Goal: Use online tool/utility: Utilize a website feature to perform a specific function

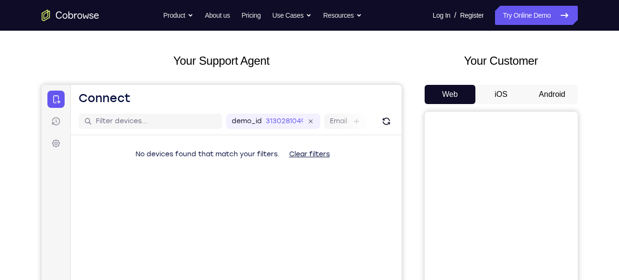
click at [542, 95] on button "Android" at bounding box center [552, 94] width 51 height 19
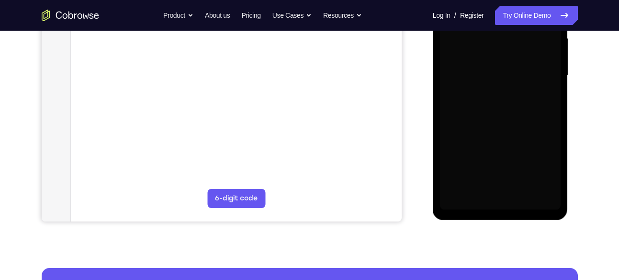
scroll to position [225, 0]
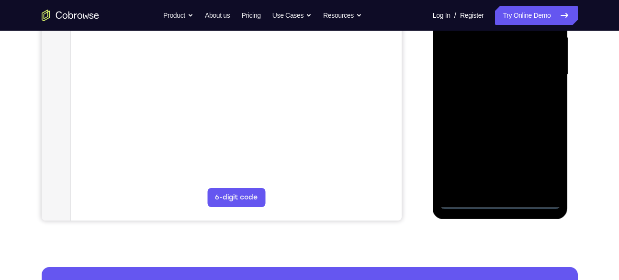
click at [497, 201] on div at bounding box center [500, 75] width 121 height 268
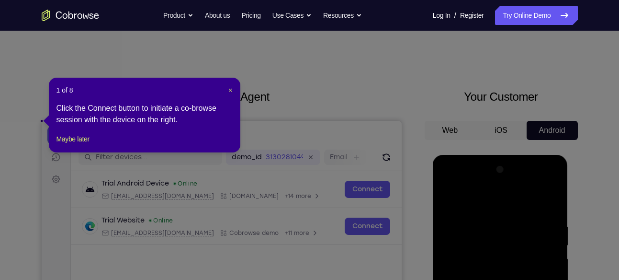
scroll to position [0, 0]
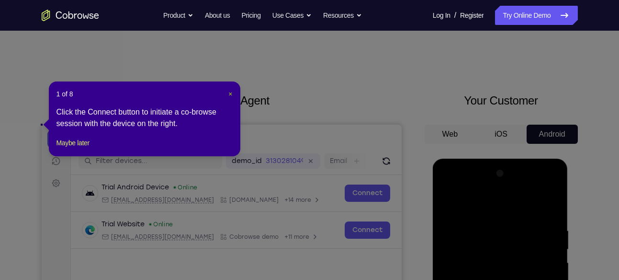
click at [230, 94] on span "×" at bounding box center [231, 94] width 4 height 8
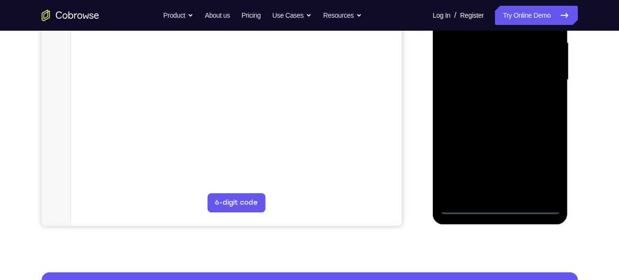
scroll to position [220, 0]
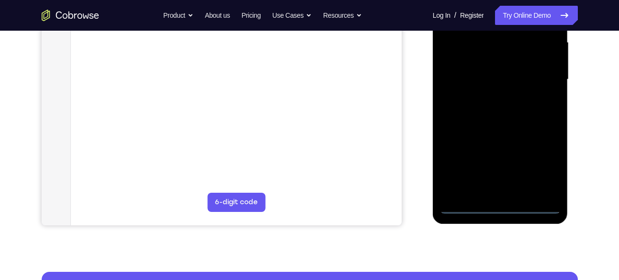
click at [535, 163] on div at bounding box center [500, 79] width 121 height 268
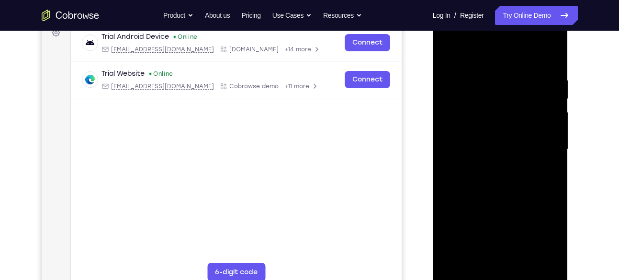
scroll to position [143, 0]
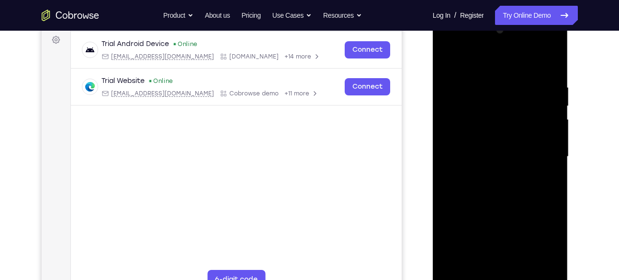
click at [448, 44] on div at bounding box center [500, 157] width 121 height 268
click at [542, 149] on div at bounding box center [500, 157] width 121 height 268
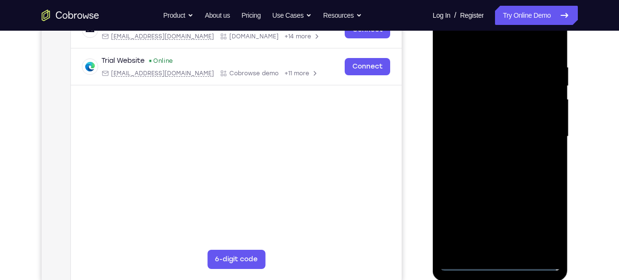
scroll to position [167, 0]
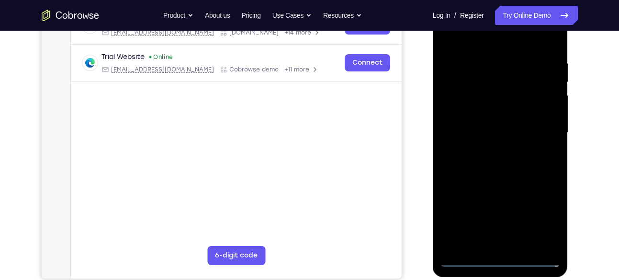
click at [490, 151] on div at bounding box center [500, 133] width 121 height 268
click at [491, 123] on div at bounding box center [500, 133] width 121 height 268
click at [483, 118] on div at bounding box center [500, 133] width 121 height 268
click at [480, 136] on div at bounding box center [500, 133] width 121 height 268
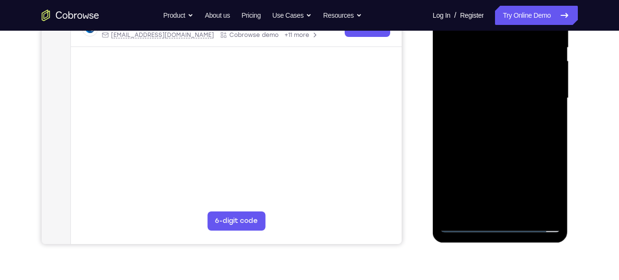
click at [521, 137] on div at bounding box center [500, 98] width 121 height 268
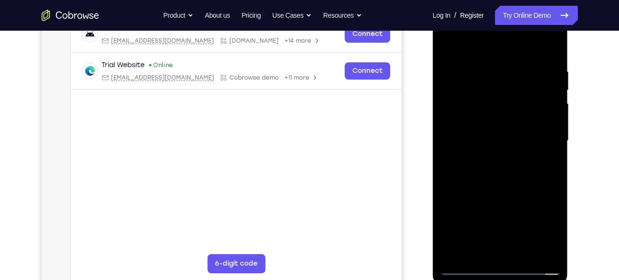
scroll to position [158, 0]
drag, startPoint x: 503, startPoint y: 49, endPoint x: 525, endPoint y: -5, distance: 58.3
click at [525, 0] on html "Online web based iOS Simulators and Android Emulators. Run iPhone, iPad, Mobile…" at bounding box center [501, 143] width 137 height 287
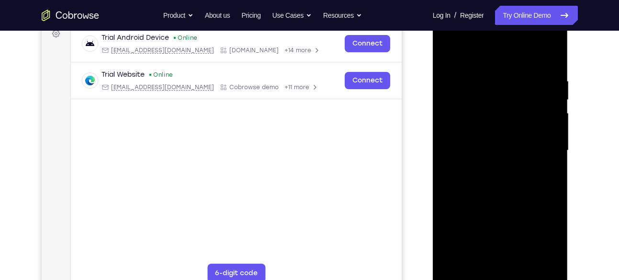
scroll to position [259, 0]
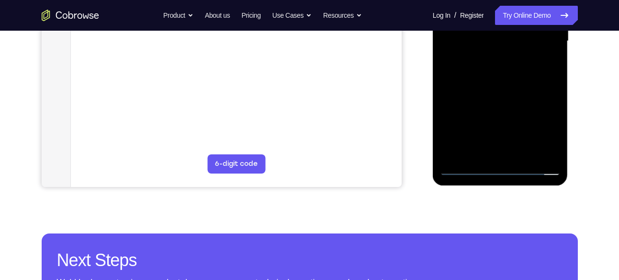
click at [525, 158] on div at bounding box center [500, 41] width 121 height 268
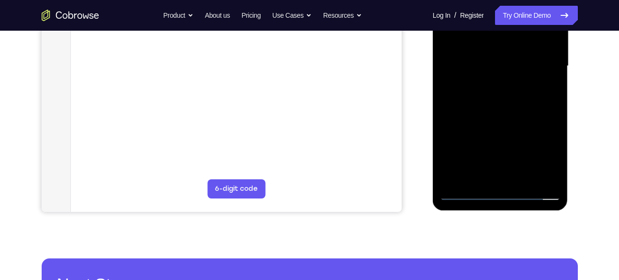
scroll to position [264, 0]
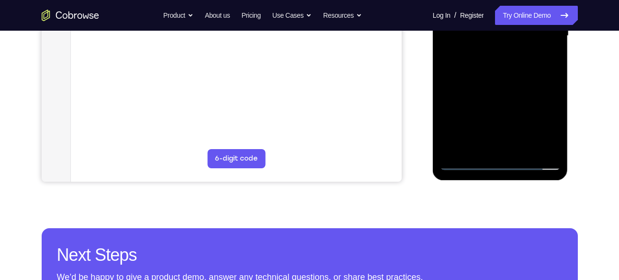
click at [502, 85] on div at bounding box center [500, 36] width 121 height 268
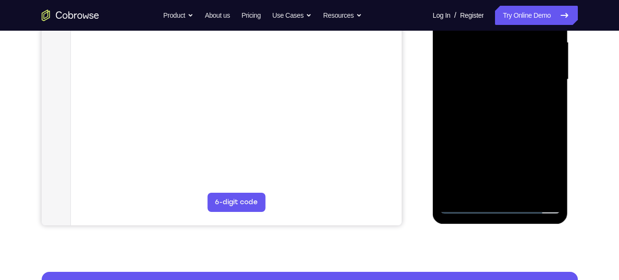
scroll to position [220, 0]
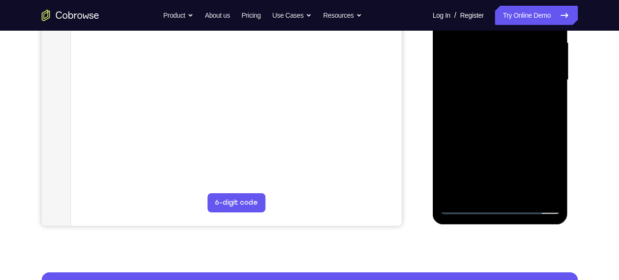
click at [512, 100] on div at bounding box center [500, 80] width 121 height 268
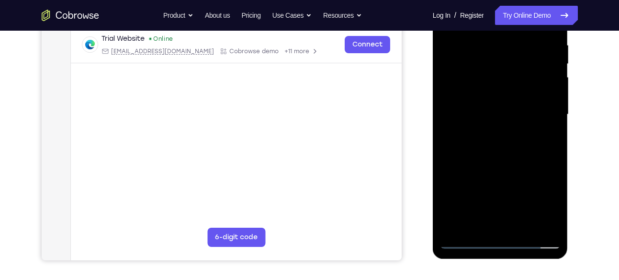
scroll to position [178, 0]
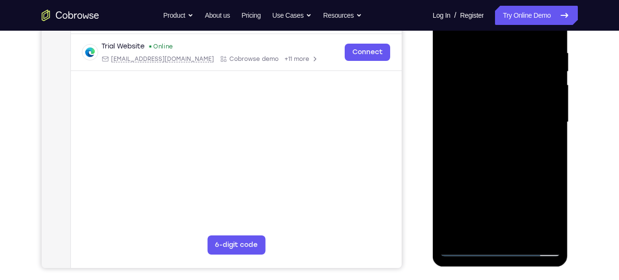
click at [495, 92] on div at bounding box center [500, 122] width 121 height 268
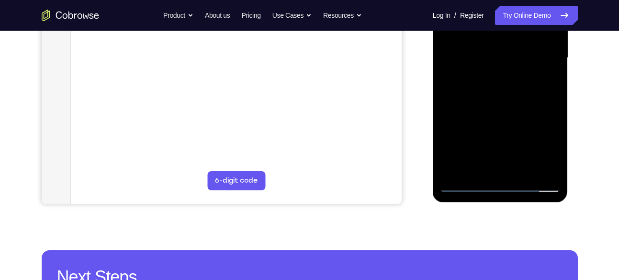
scroll to position [243, 0]
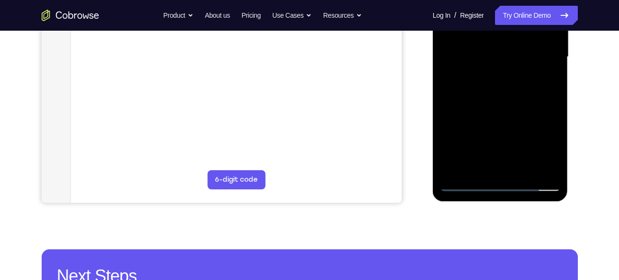
click at [460, 172] on div at bounding box center [500, 57] width 121 height 268
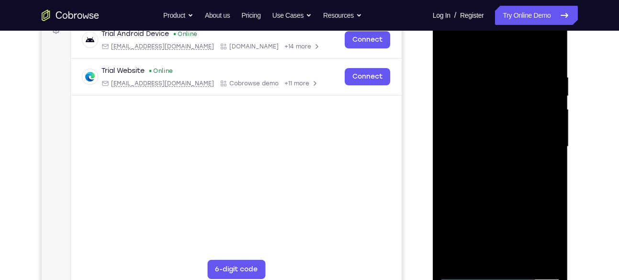
scroll to position [151, 0]
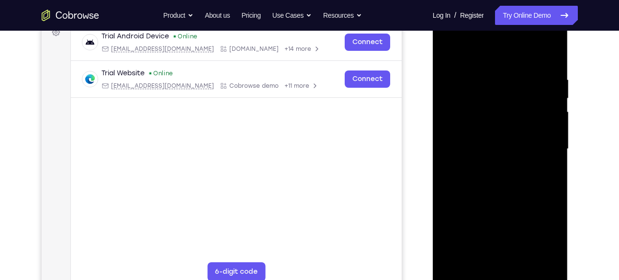
click at [550, 54] on div at bounding box center [500, 149] width 121 height 268
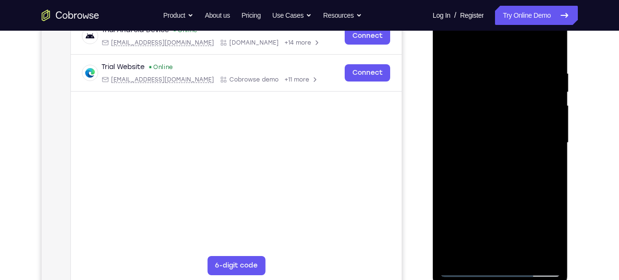
scroll to position [158, 0]
click at [506, 101] on div at bounding box center [500, 142] width 121 height 268
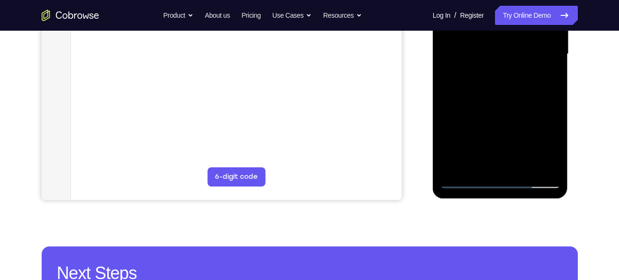
scroll to position [246, 0]
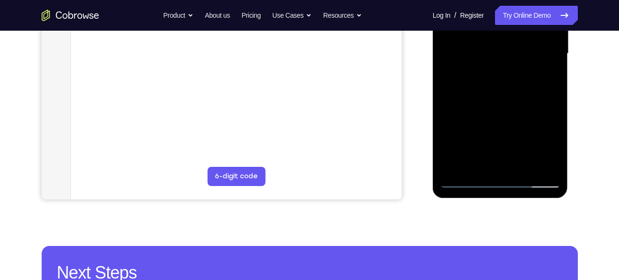
click at [466, 179] on div at bounding box center [500, 54] width 121 height 268
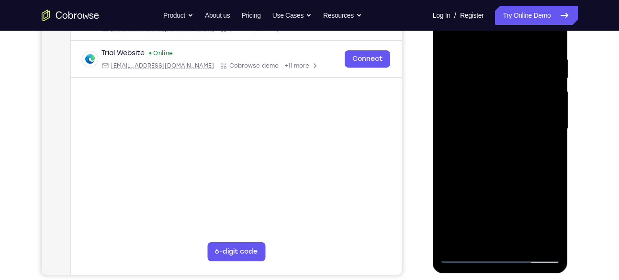
scroll to position [170, 0]
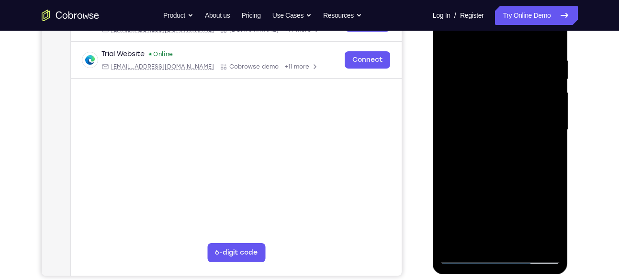
click at [472, 91] on div at bounding box center [500, 130] width 121 height 268
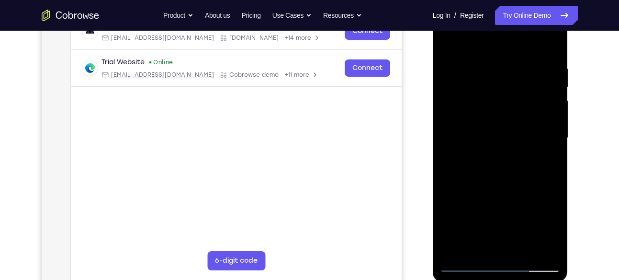
scroll to position [161, 0]
click at [495, 97] on div at bounding box center [500, 138] width 121 height 268
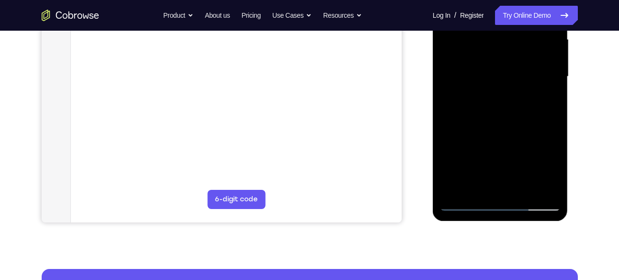
scroll to position [225, 0]
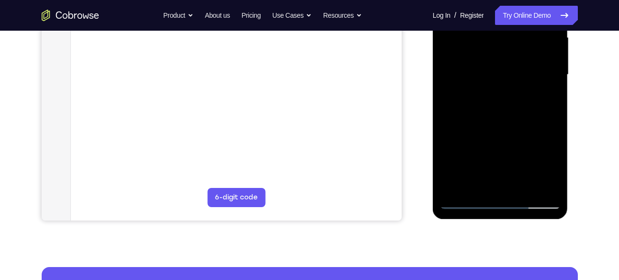
click at [544, 188] on div at bounding box center [500, 75] width 121 height 268
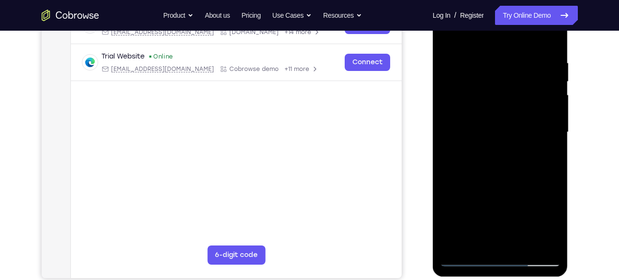
scroll to position [155, 0]
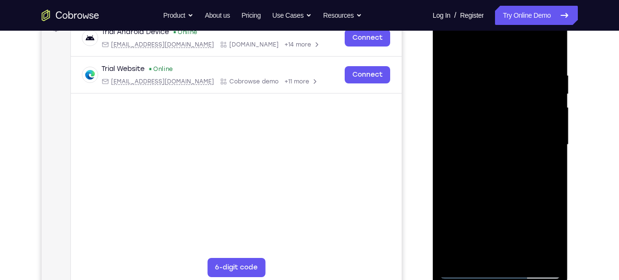
click at [515, 77] on div at bounding box center [500, 145] width 121 height 268
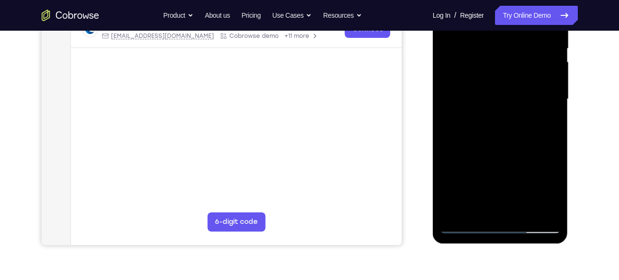
scroll to position [199, 0]
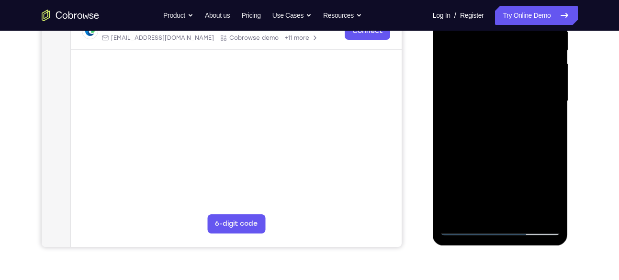
click at [466, 98] on div at bounding box center [500, 101] width 121 height 268
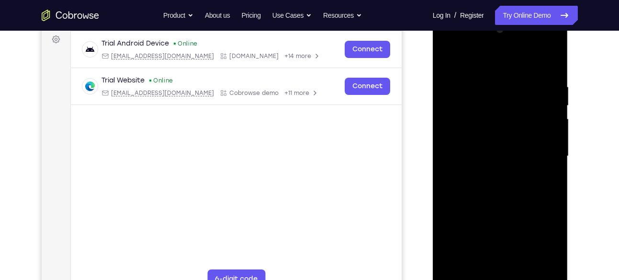
scroll to position [132, 0]
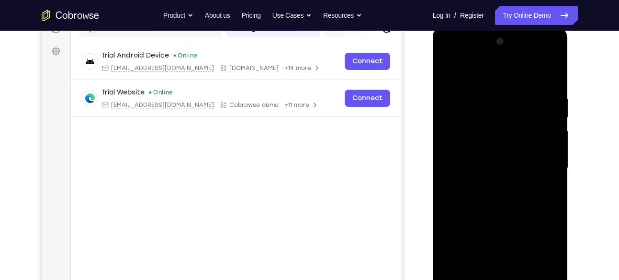
click at [554, 45] on div at bounding box center [500, 168] width 121 height 268
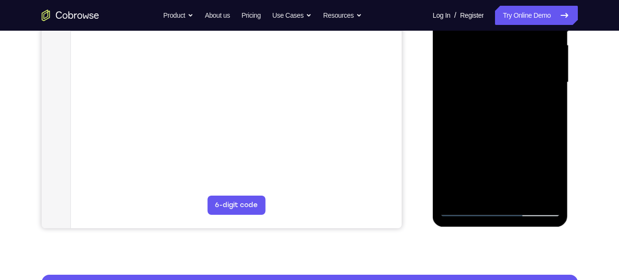
scroll to position [234, 0]
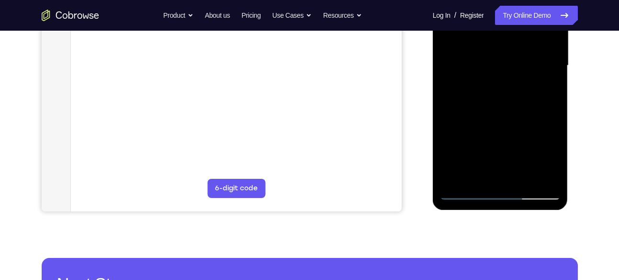
click at [523, 179] on div at bounding box center [500, 65] width 121 height 268
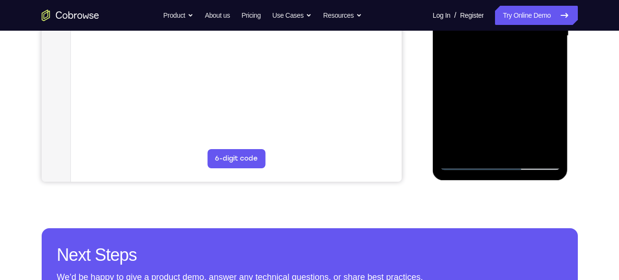
scroll to position [268, 0]
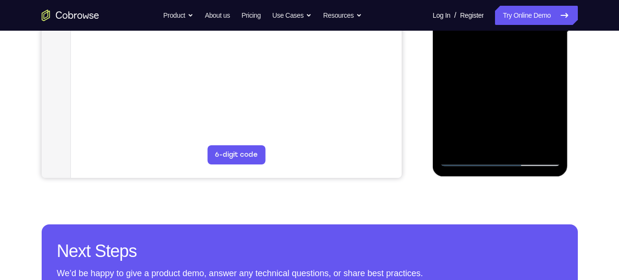
click at [466, 159] on div at bounding box center [500, 32] width 121 height 268
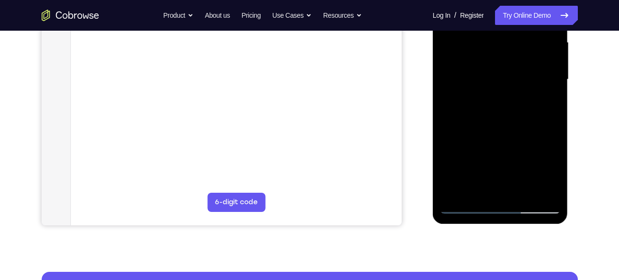
scroll to position [210, 0]
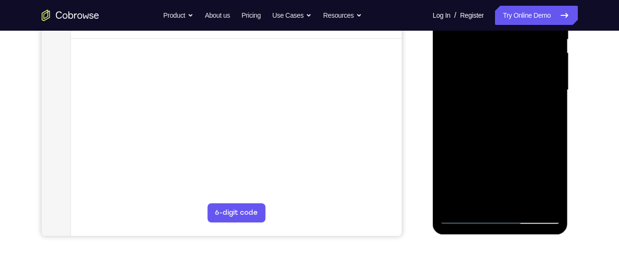
click at [543, 203] on div at bounding box center [500, 90] width 121 height 268
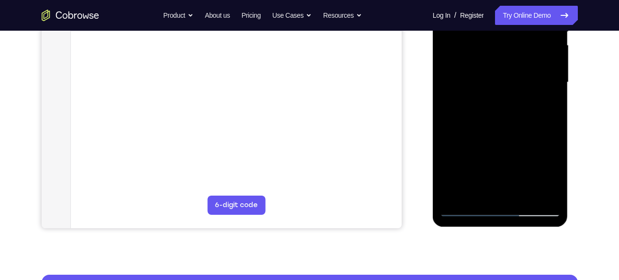
scroll to position [212, 0]
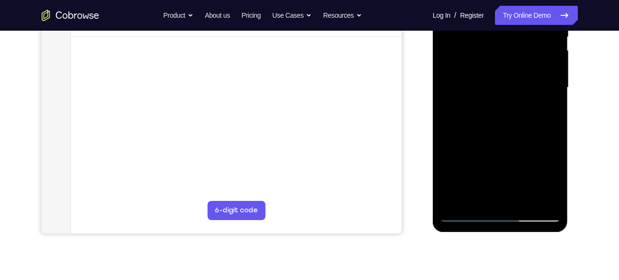
click at [504, 145] on div at bounding box center [500, 88] width 121 height 268
click at [468, 215] on div at bounding box center [500, 88] width 121 height 268
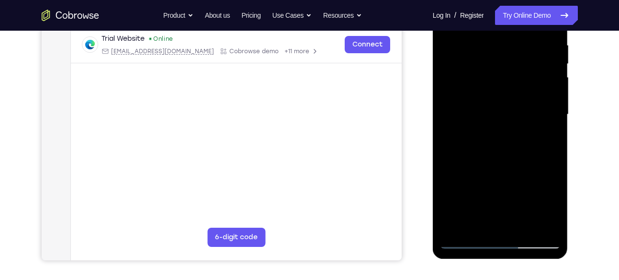
scroll to position [181, 0]
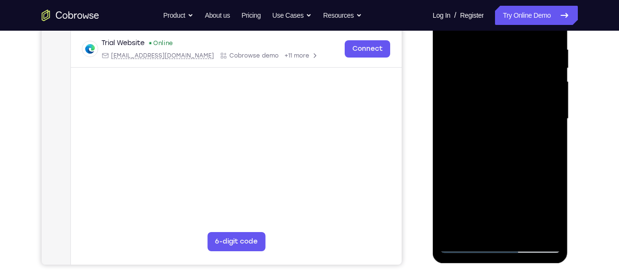
click at [500, 134] on div at bounding box center [500, 119] width 121 height 268
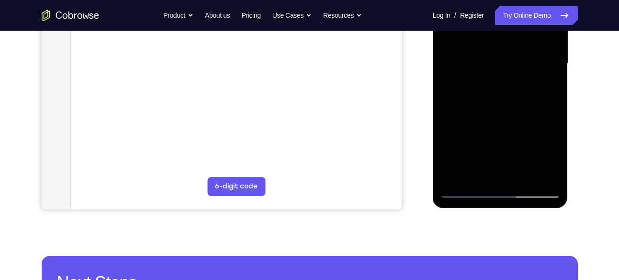
scroll to position [237, 0]
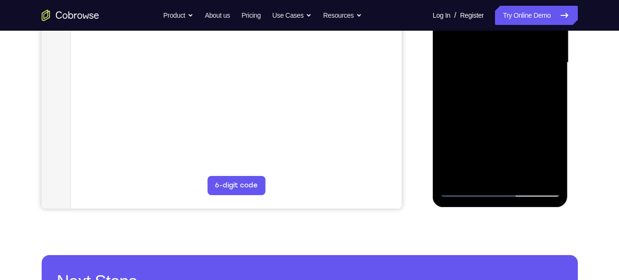
click at [457, 175] on div at bounding box center [500, 63] width 121 height 268
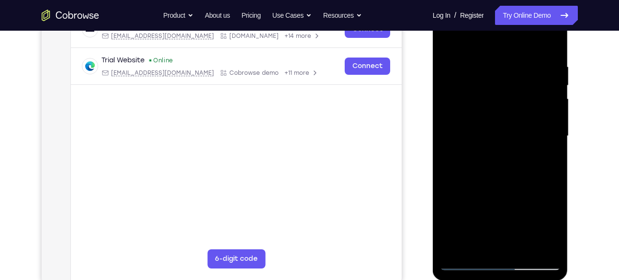
scroll to position [159, 0]
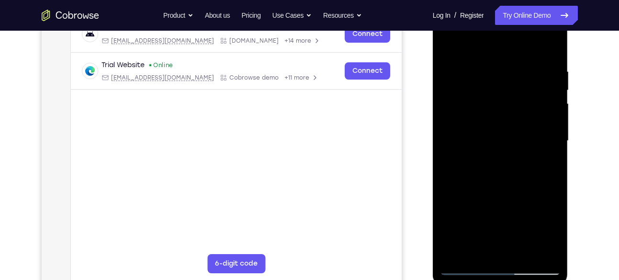
click at [516, 75] on div at bounding box center [500, 141] width 121 height 268
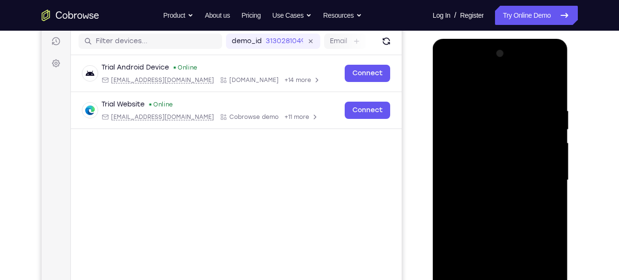
scroll to position [116, 0]
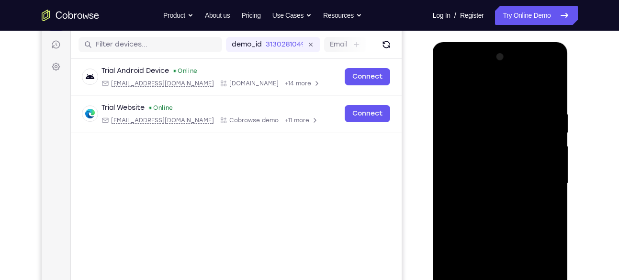
click at [547, 90] on div at bounding box center [500, 183] width 121 height 268
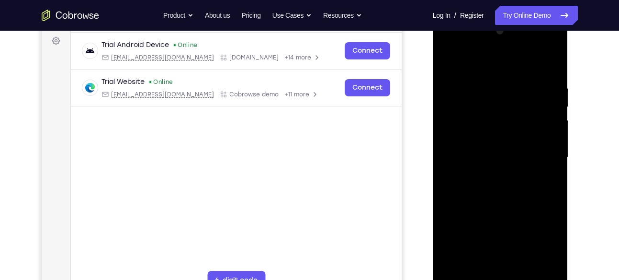
scroll to position [149, 0]
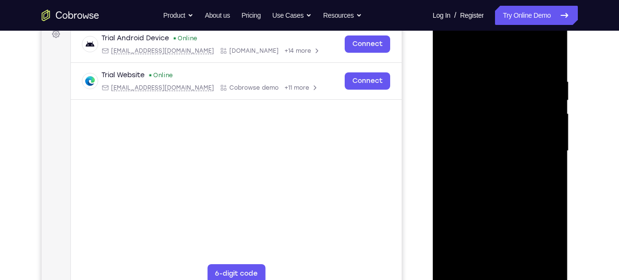
drag, startPoint x: 544, startPoint y: 76, endPoint x: 451, endPoint y: 70, distance: 93.6
click at [451, 70] on div at bounding box center [500, 151] width 121 height 268
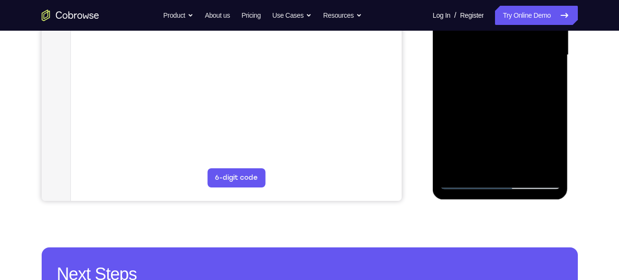
scroll to position [243, 0]
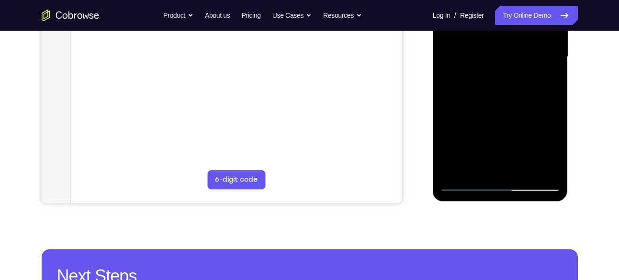
click at [555, 159] on div at bounding box center [500, 57] width 121 height 268
click at [524, 169] on div at bounding box center [500, 57] width 121 height 268
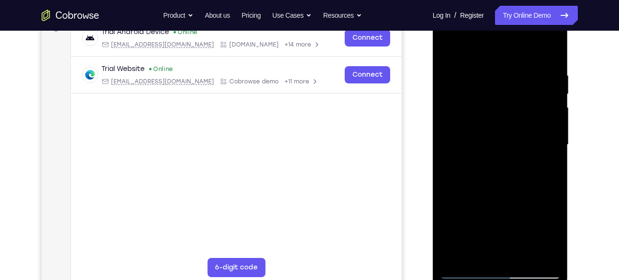
scroll to position [153, 0]
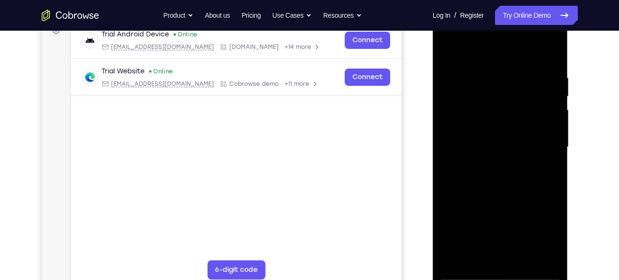
click at [522, 95] on div at bounding box center [500, 147] width 121 height 268
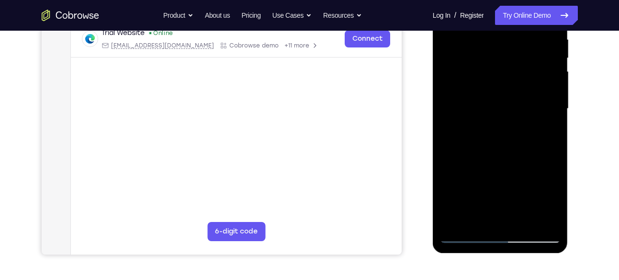
click at [502, 132] on div at bounding box center [500, 109] width 121 height 268
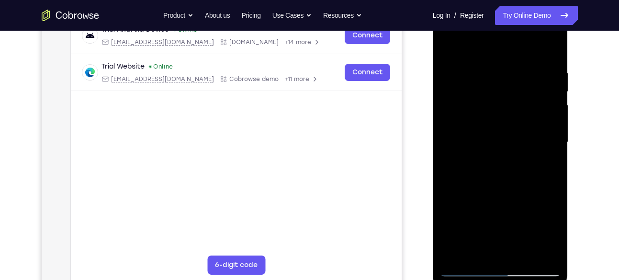
scroll to position [119, 0]
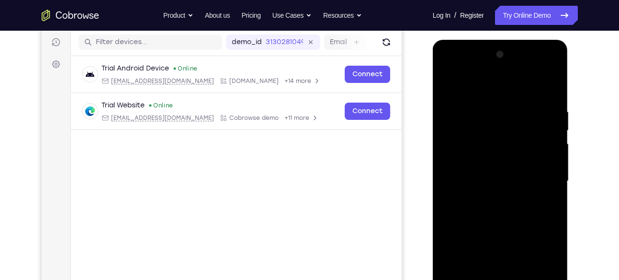
click at [554, 128] on div at bounding box center [500, 181] width 121 height 268
click at [554, 130] on div at bounding box center [500, 181] width 121 height 268
click at [447, 128] on div at bounding box center [500, 181] width 121 height 268
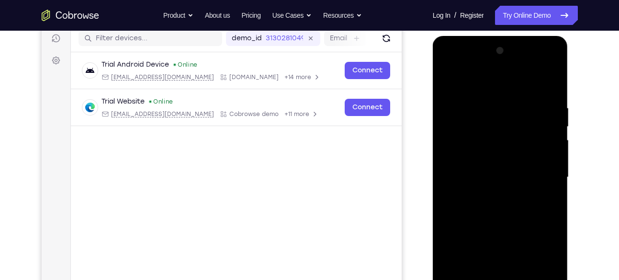
scroll to position [124, 0]
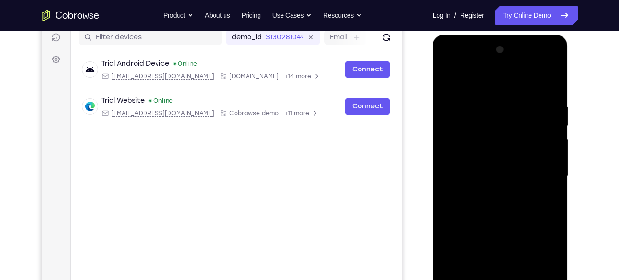
click at [553, 127] on div at bounding box center [500, 176] width 121 height 268
click at [553, 126] on div at bounding box center [500, 176] width 121 height 268
click at [553, 125] on div at bounding box center [500, 176] width 121 height 268
drag, startPoint x: 554, startPoint y: 125, endPoint x: 553, endPoint y: 106, distance: 18.7
click at [553, 106] on div at bounding box center [500, 176] width 121 height 268
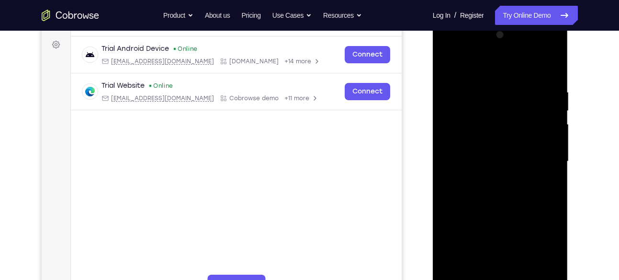
scroll to position [139, 0]
drag, startPoint x: 529, startPoint y: 158, endPoint x: 531, endPoint y: 103, distance: 55.1
click at [531, 103] on div at bounding box center [500, 160] width 121 height 268
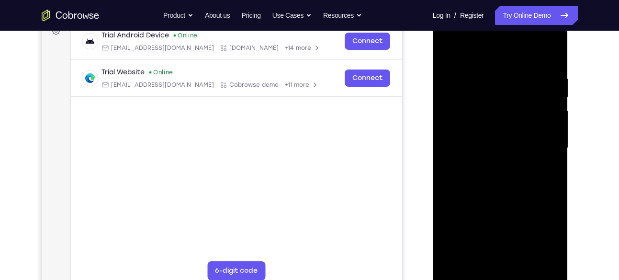
scroll to position [153, 0]
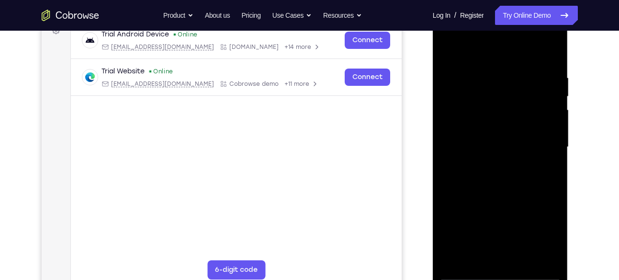
drag, startPoint x: 520, startPoint y: 162, endPoint x: 523, endPoint y: 144, distance: 18.4
click at [523, 144] on div at bounding box center [500, 147] width 121 height 268
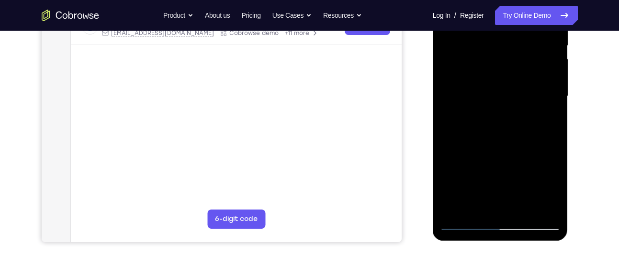
scroll to position [205, 0]
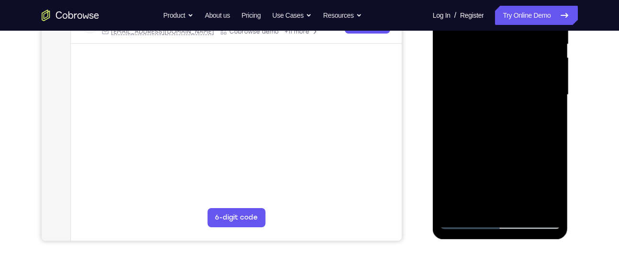
drag, startPoint x: 511, startPoint y: 163, endPoint x: 514, endPoint y: 105, distance: 58.5
click at [514, 105] on div at bounding box center [500, 95] width 121 height 268
drag, startPoint x: 514, startPoint y: 165, endPoint x: 518, endPoint y: 134, distance: 31.9
click at [518, 134] on div at bounding box center [500, 95] width 121 height 268
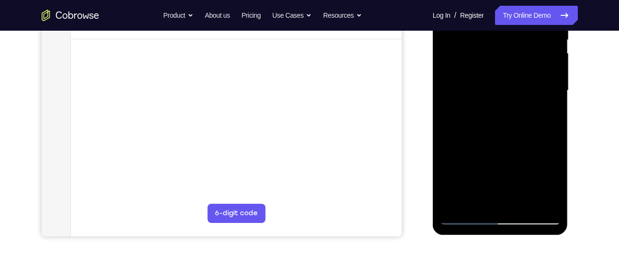
click at [503, 115] on div at bounding box center [500, 90] width 121 height 268
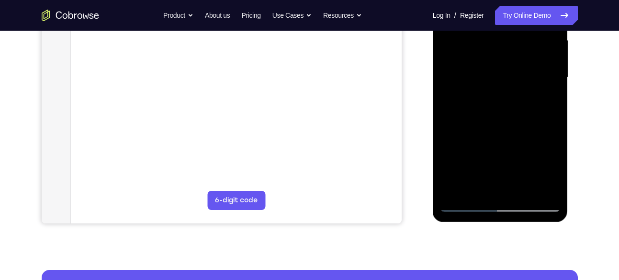
click at [451, 128] on div at bounding box center [500, 77] width 121 height 268
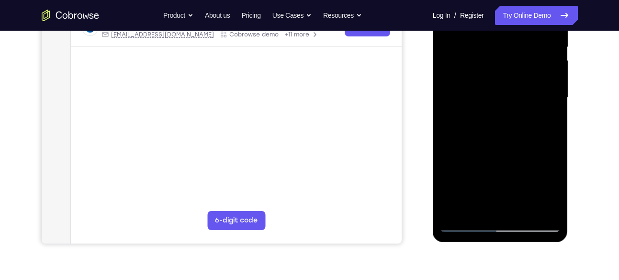
scroll to position [202, 0]
click at [454, 82] on div at bounding box center [500, 98] width 121 height 268
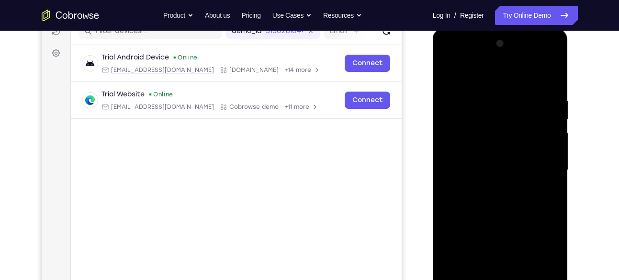
scroll to position [129, 0]
click at [548, 104] on div at bounding box center [500, 171] width 121 height 268
click at [548, 117] on div at bounding box center [500, 171] width 121 height 268
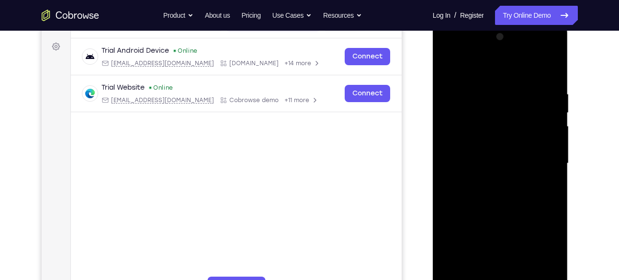
click at [550, 126] on div at bounding box center [500, 163] width 121 height 268
click at [451, 115] on div at bounding box center [500, 163] width 121 height 268
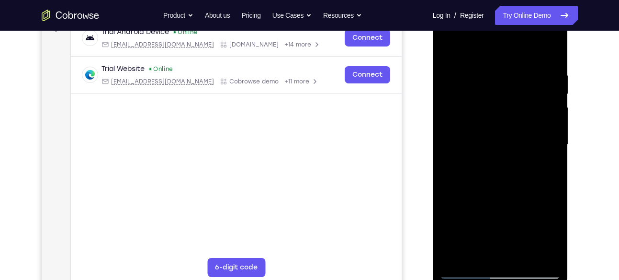
scroll to position [153, 0]
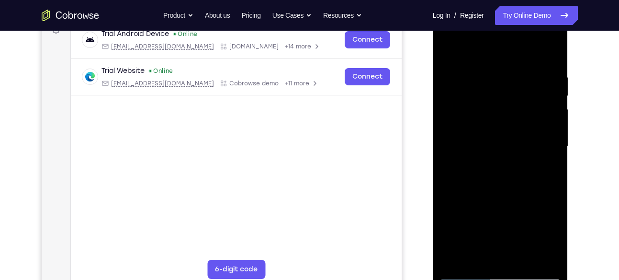
click at [536, 103] on div at bounding box center [500, 146] width 121 height 268
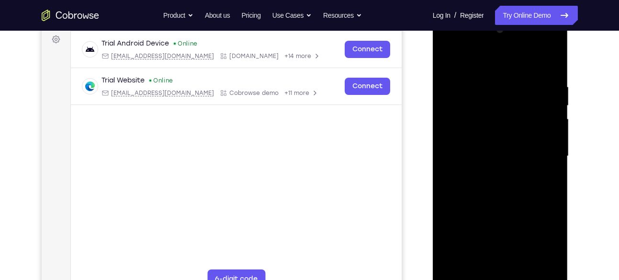
scroll to position [142, 0]
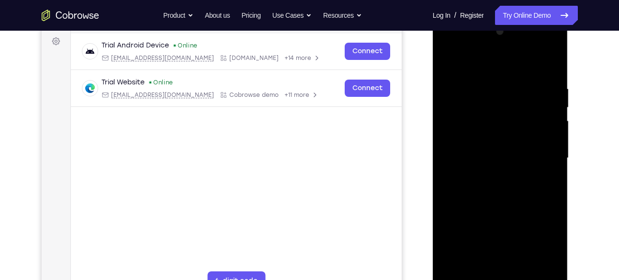
click at [555, 112] on div at bounding box center [500, 158] width 121 height 268
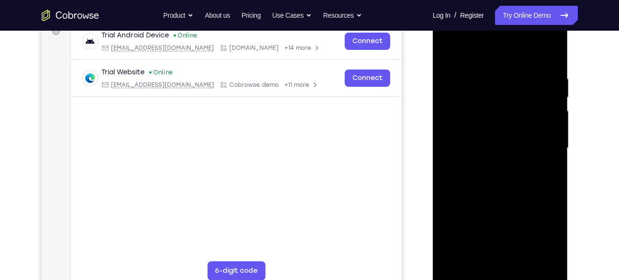
scroll to position [151, 0]
click at [549, 110] on div at bounding box center [500, 148] width 121 height 268
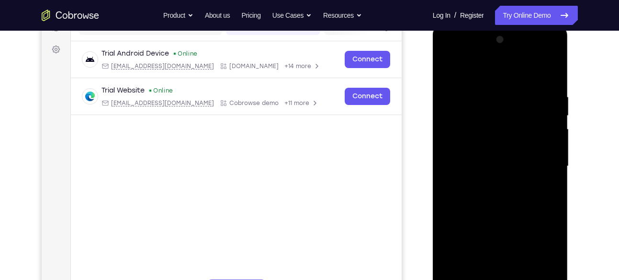
scroll to position [130, 0]
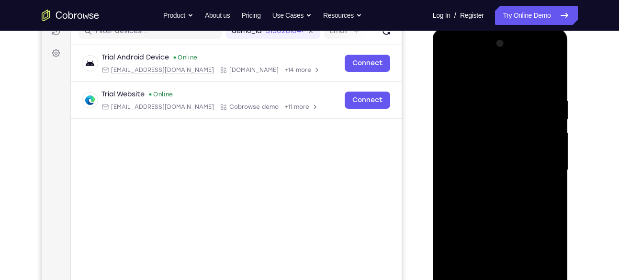
click at [545, 106] on div at bounding box center [500, 170] width 121 height 268
click at [546, 114] on div at bounding box center [500, 171] width 121 height 268
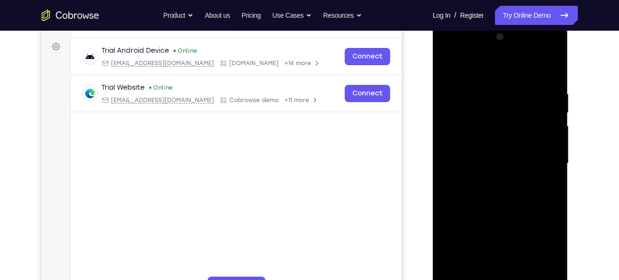
scroll to position [135, 0]
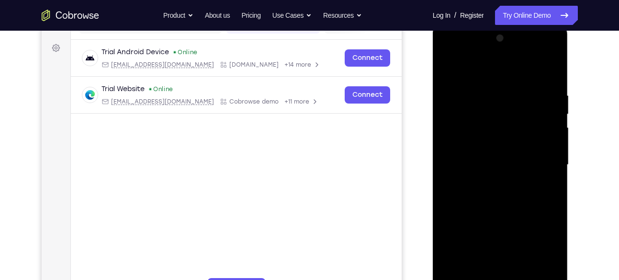
click at [453, 115] on div at bounding box center [500, 165] width 121 height 268
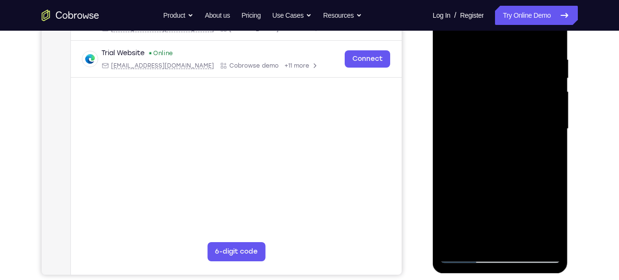
scroll to position [170, 0]
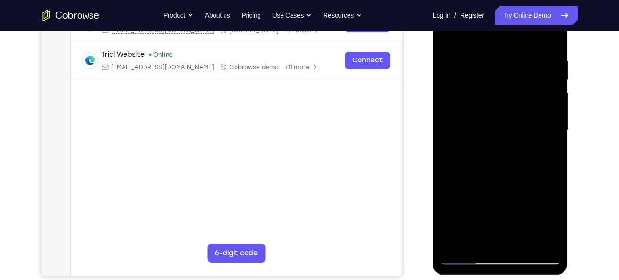
click at [549, 123] on div at bounding box center [500, 130] width 121 height 268
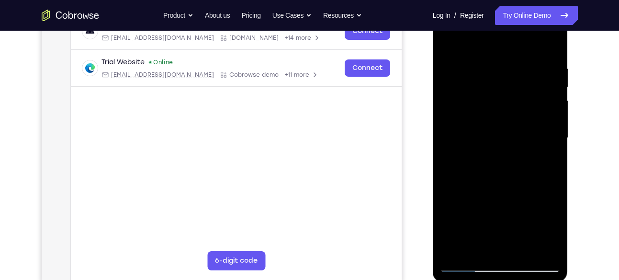
scroll to position [152, 0]
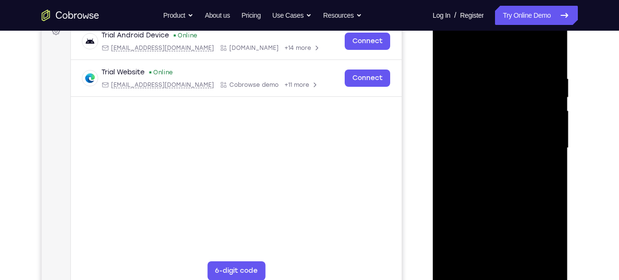
click at [551, 109] on div at bounding box center [500, 148] width 121 height 268
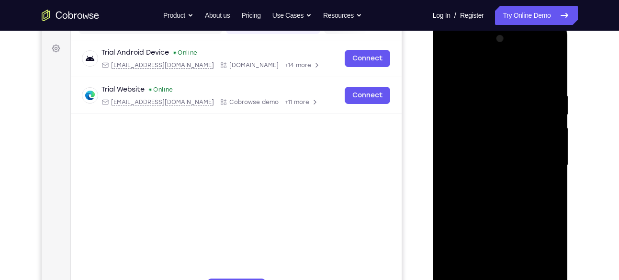
scroll to position [133, 0]
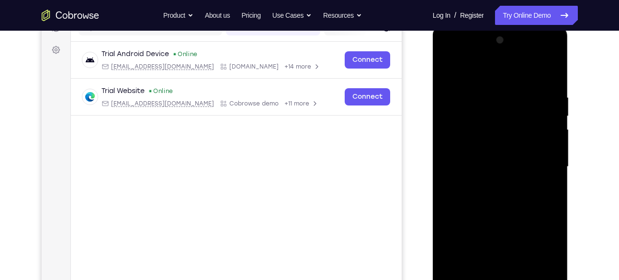
click at [548, 98] on div at bounding box center [500, 167] width 121 height 268
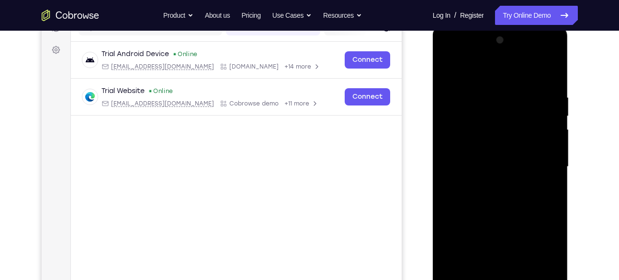
click at [548, 98] on div at bounding box center [500, 167] width 121 height 268
click at [547, 88] on div at bounding box center [500, 167] width 121 height 268
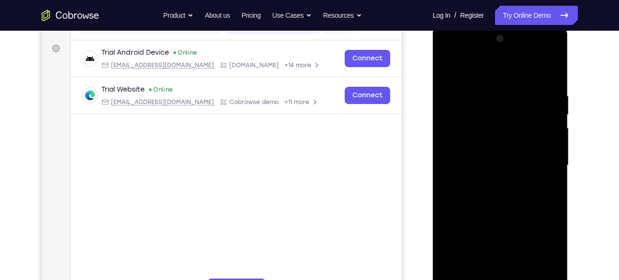
scroll to position [134, 0]
click at [549, 104] on div at bounding box center [500, 166] width 121 height 268
click at [446, 114] on div at bounding box center [500, 166] width 121 height 268
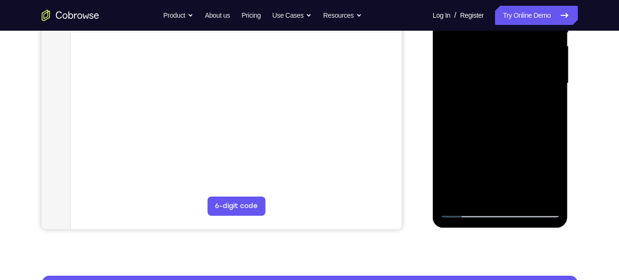
scroll to position [217, 0]
click at [545, 96] on div at bounding box center [500, 83] width 121 height 268
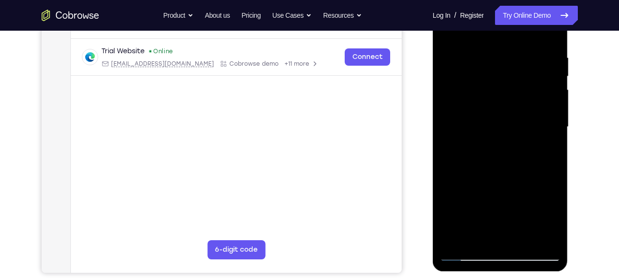
click at [545, 96] on div at bounding box center [500, 127] width 121 height 268
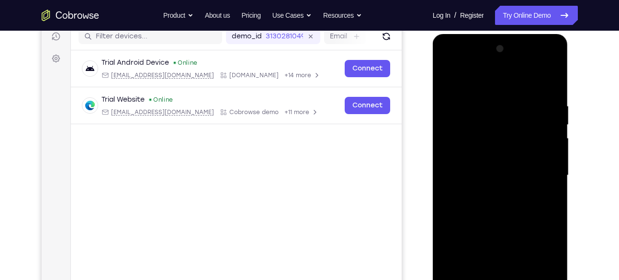
scroll to position [124, 0]
click at [552, 53] on div at bounding box center [500, 176] width 121 height 268
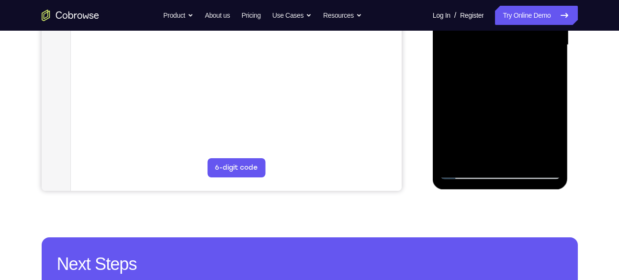
scroll to position [268, 0]
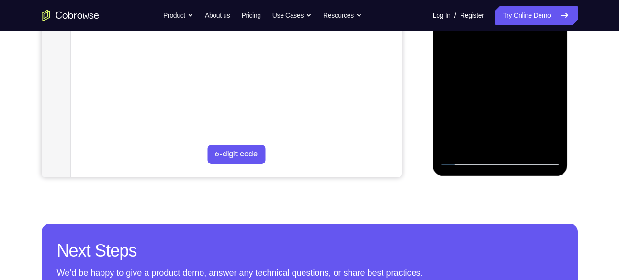
drag, startPoint x: 519, startPoint y: 115, endPoint x: 513, endPoint y: 89, distance: 27.2
click at [513, 89] on div at bounding box center [500, 31] width 121 height 268
click at [514, 112] on div at bounding box center [500, 31] width 121 height 268
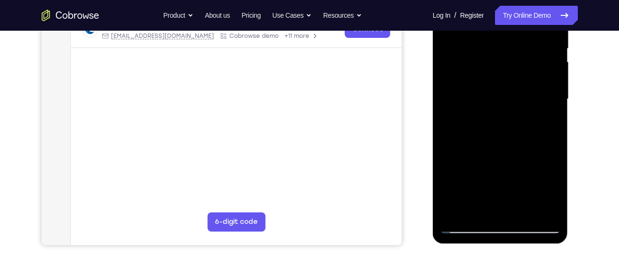
scroll to position [199, 0]
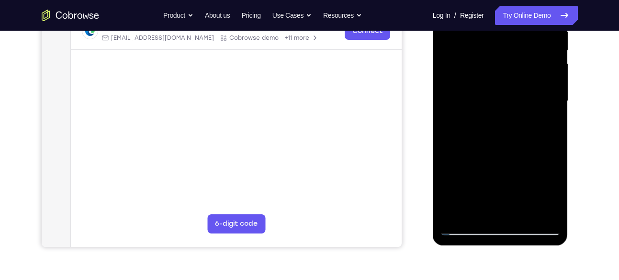
drag, startPoint x: 501, startPoint y: 123, endPoint x: 496, endPoint y: 74, distance: 49.1
click at [496, 74] on div at bounding box center [500, 101] width 121 height 268
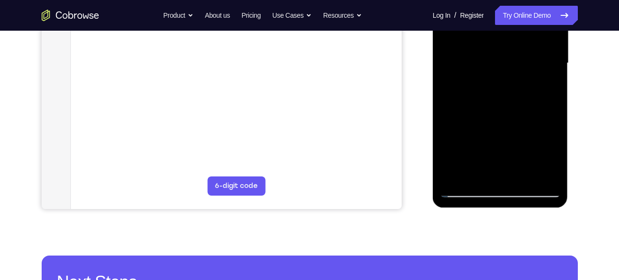
scroll to position [269, 0]
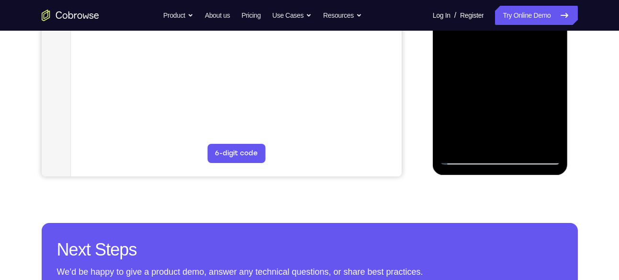
click at [453, 144] on div at bounding box center [500, 31] width 121 height 268
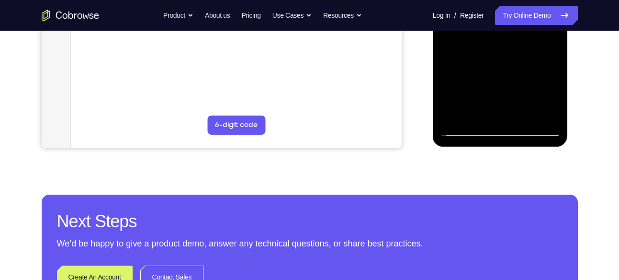
scroll to position [298, 0]
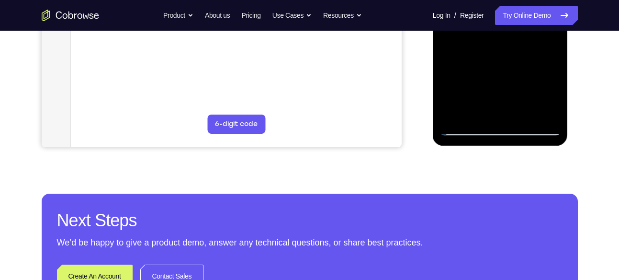
click at [458, 116] on div at bounding box center [500, 1] width 121 height 268
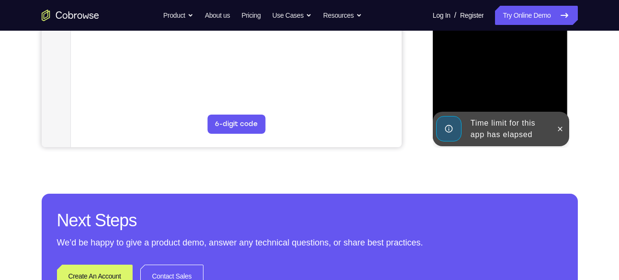
scroll to position [280, 0]
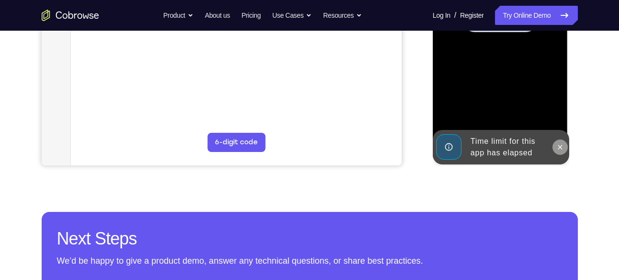
click at [561, 149] on icon at bounding box center [561, 147] width 8 height 8
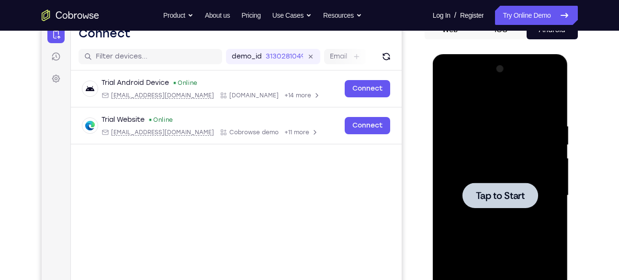
click at [512, 165] on div at bounding box center [500, 195] width 121 height 268
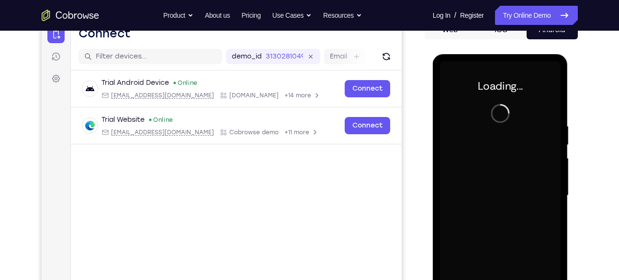
scroll to position [123, 0]
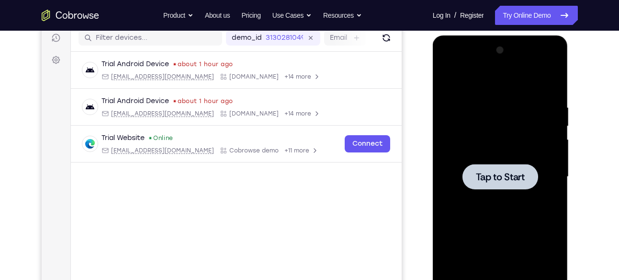
click at [471, 153] on div at bounding box center [500, 177] width 121 height 268
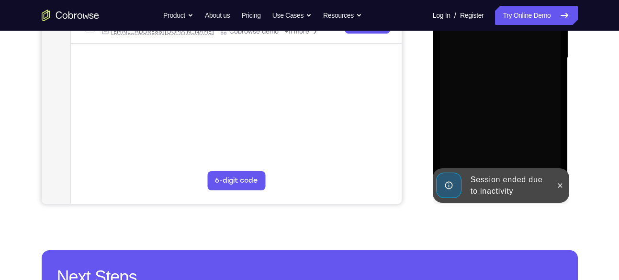
scroll to position [242, 0]
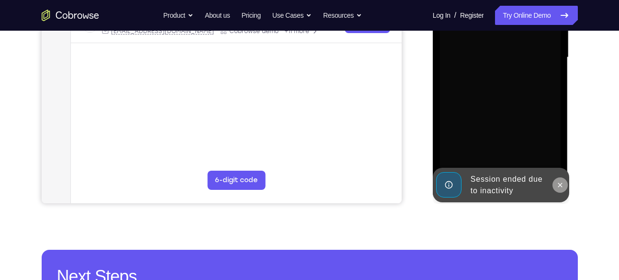
click at [560, 185] on icon at bounding box center [561, 185] width 4 height 4
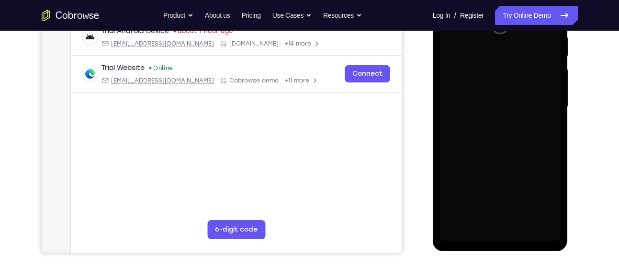
scroll to position [195, 0]
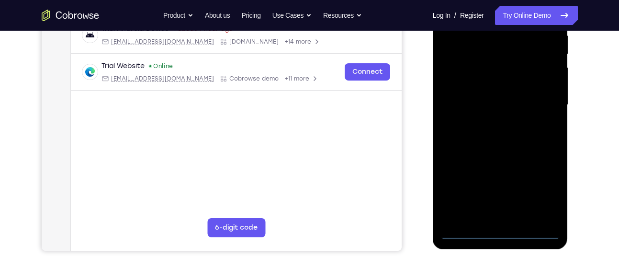
click at [495, 236] on div at bounding box center [500, 105] width 121 height 268
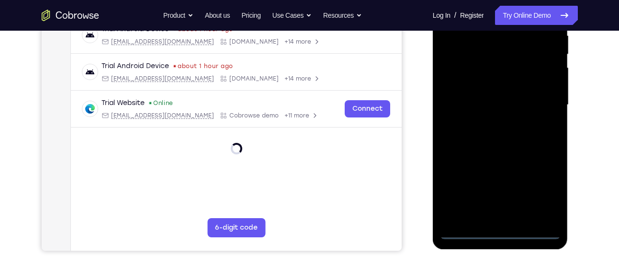
click at [550, 196] on div at bounding box center [500, 105] width 121 height 268
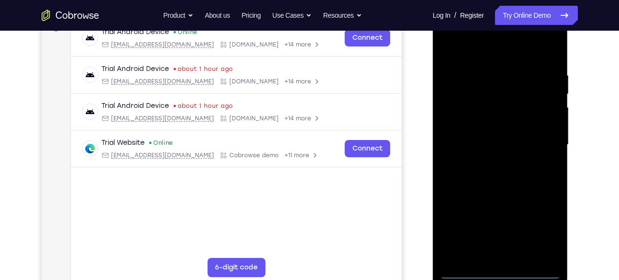
scroll to position [109, 0]
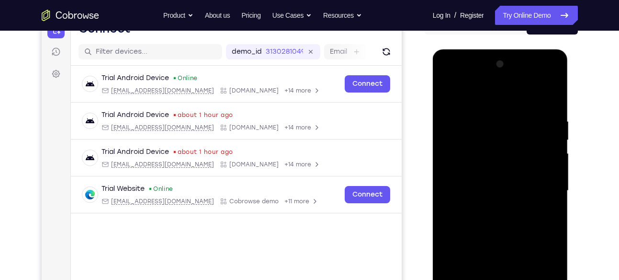
click at [445, 79] on div at bounding box center [500, 191] width 121 height 268
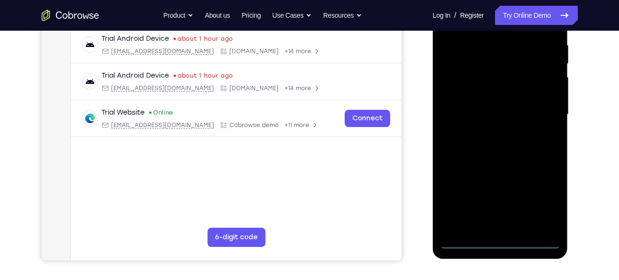
scroll to position [187, 0]
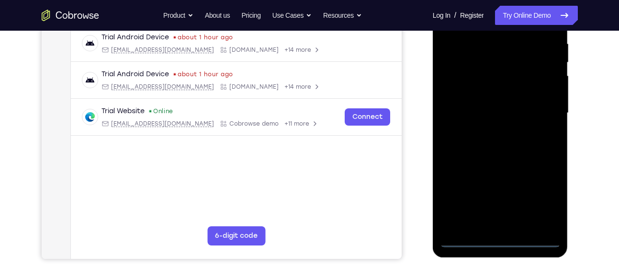
click at [463, 92] on div at bounding box center [500, 113] width 121 height 268
click at [470, 111] on div at bounding box center [500, 113] width 121 height 268
click at [479, 87] on div at bounding box center [500, 113] width 121 height 268
click at [473, 103] on div at bounding box center [500, 113] width 121 height 268
click at [522, 52] on div at bounding box center [500, 113] width 121 height 268
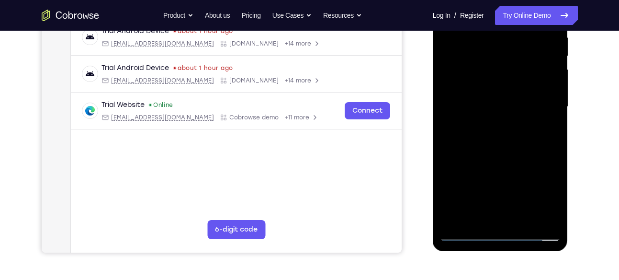
scroll to position [196, 0]
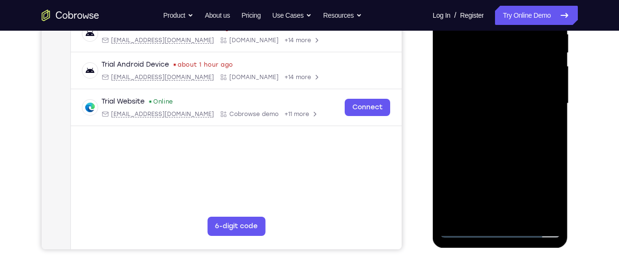
click at [495, 150] on div at bounding box center [500, 103] width 121 height 268
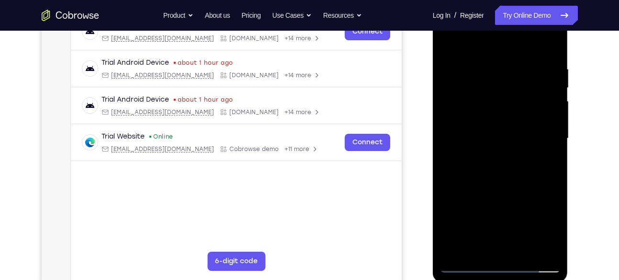
scroll to position [163, 0]
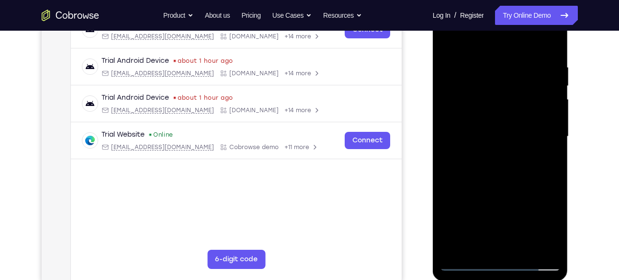
click at [541, 41] on div at bounding box center [500, 136] width 121 height 268
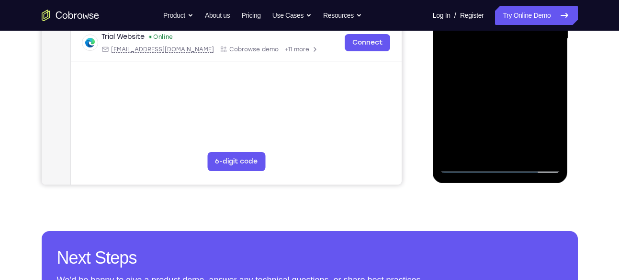
click at [511, 152] on div at bounding box center [500, 39] width 121 height 268
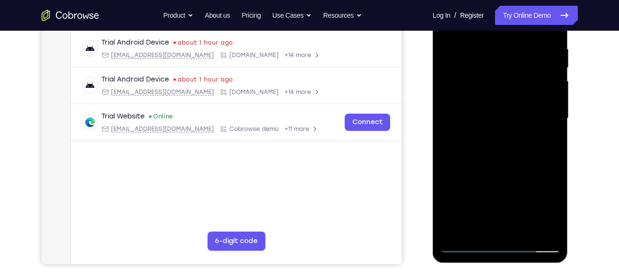
scroll to position [183, 0]
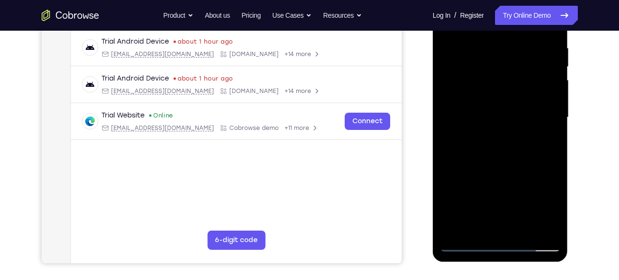
click at [542, 133] on div at bounding box center [500, 117] width 121 height 268
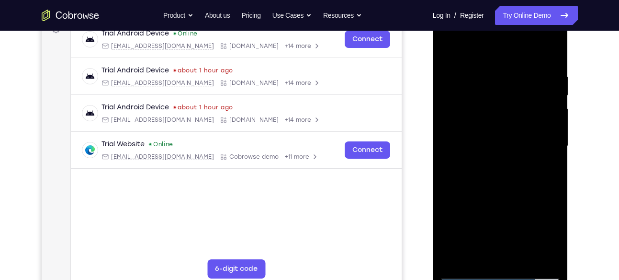
scroll to position [153, 0]
click at [537, 48] on div at bounding box center [500, 146] width 121 height 268
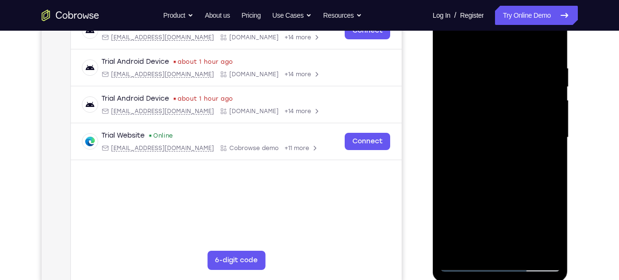
scroll to position [163, 0]
click at [455, 80] on div at bounding box center [500, 136] width 121 height 268
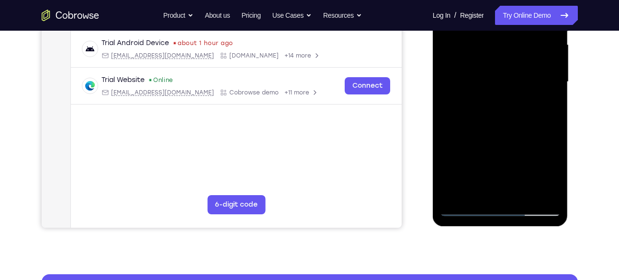
scroll to position [219, 0]
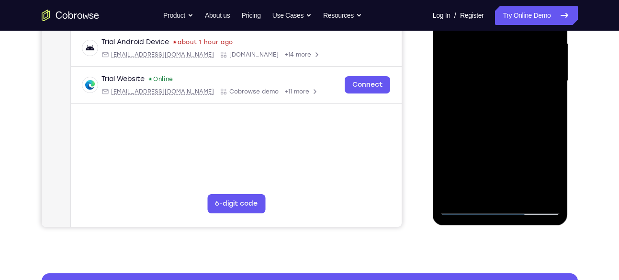
drag, startPoint x: 499, startPoint y: 158, endPoint x: 533, endPoint y: 65, distance: 99.1
click at [533, 65] on div at bounding box center [500, 81] width 121 height 268
drag, startPoint x: 510, startPoint y: 120, endPoint x: 526, endPoint y: 81, distance: 42.3
click at [526, 81] on div at bounding box center [500, 81] width 121 height 268
drag, startPoint x: 511, startPoint y: 132, endPoint x: 531, endPoint y: 80, distance: 55.7
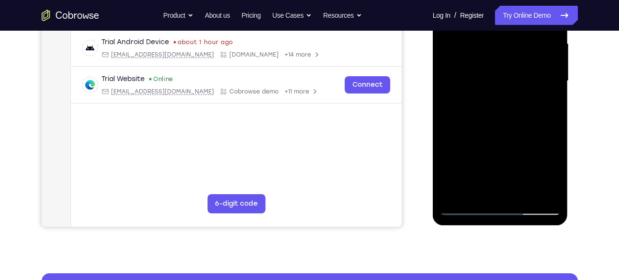
click at [531, 80] on div at bounding box center [500, 81] width 121 height 268
drag, startPoint x: 503, startPoint y: 140, endPoint x: 507, endPoint y: 126, distance: 15.0
click at [507, 126] on div at bounding box center [500, 81] width 121 height 268
drag, startPoint x: 491, startPoint y: 151, endPoint x: 521, endPoint y: 56, distance: 100.1
click at [521, 56] on div at bounding box center [500, 81] width 121 height 268
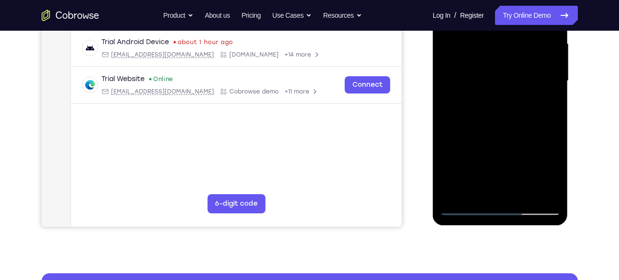
drag, startPoint x: 526, startPoint y: 62, endPoint x: 495, endPoint y: 139, distance: 83.3
click at [495, 139] on div at bounding box center [500, 81] width 121 height 268
drag, startPoint x: 538, startPoint y: 66, endPoint x: 492, endPoint y: 184, distance: 127.3
click at [492, 184] on div at bounding box center [500, 81] width 121 height 268
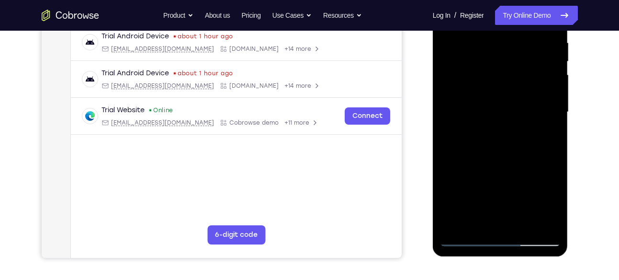
scroll to position [187, 0]
drag, startPoint x: 496, startPoint y: 74, endPoint x: 474, endPoint y: 125, distance: 55.4
click at [474, 125] on div at bounding box center [500, 112] width 121 height 268
drag, startPoint x: 512, startPoint y: 38, endPoint x: 491, endPoint y: 97, distance: 62.9
click at [491, 97] on div at bounding box center [500, 112] width 121 height 268
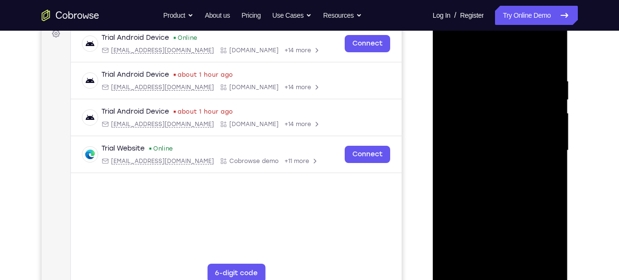
scroll to position [142, 0]
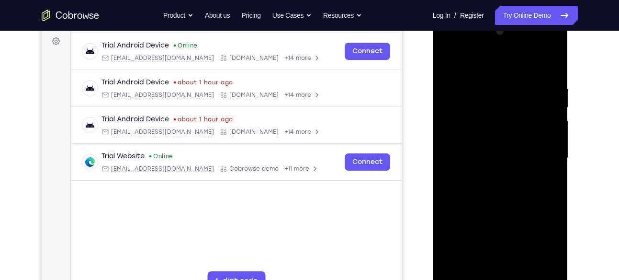
click at [450, 63] on div at bounding box center [500, 158] width 121 height 268
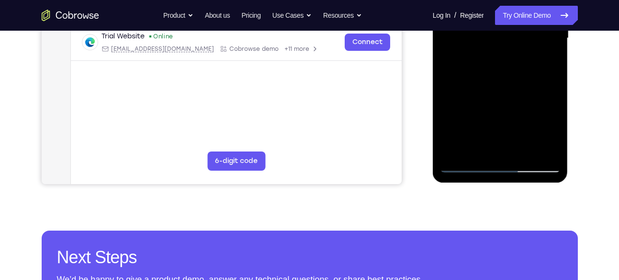
scroll to position [265, 0]
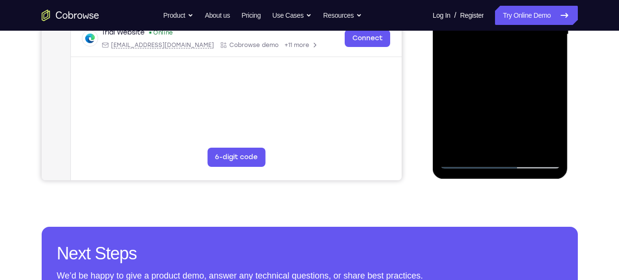
click at [467, 163] on div at bounding box center [500, 34] width 121 height 268
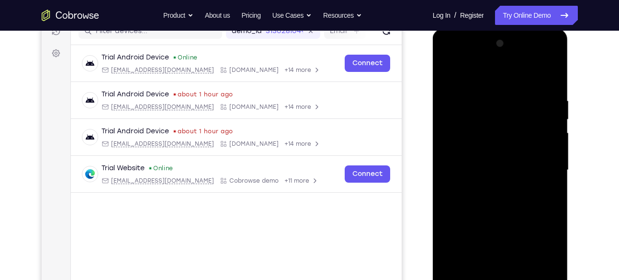
scroll to position [126, 0]
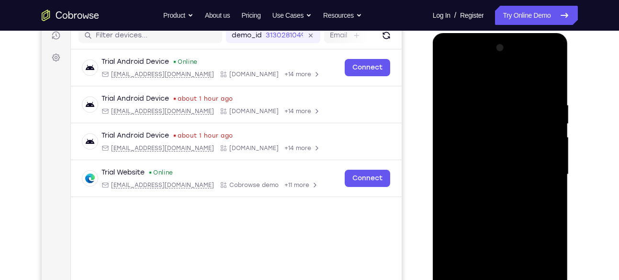
click at [449, 80] on div at bounding box center [500, 174] width 121 height 268
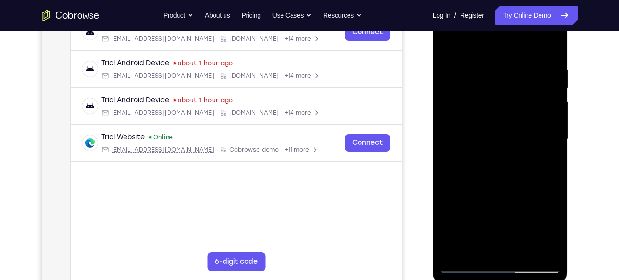
scroll to position [160, 0]
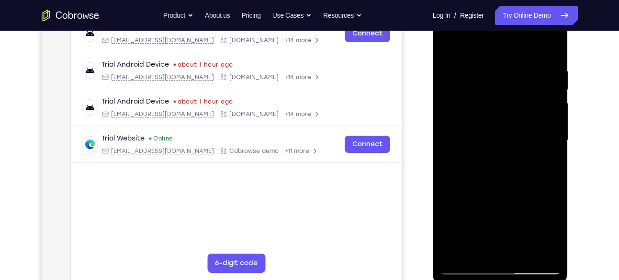
click at [489, 58] on div at bounding box center [500, 140] width 121 height 268
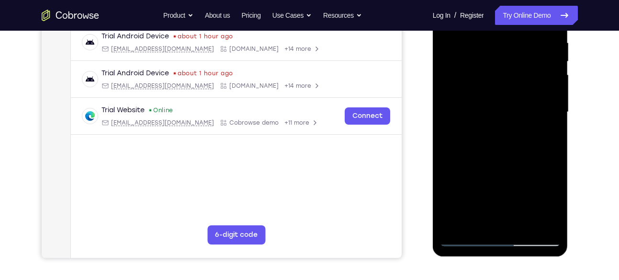
scroll to position [210, 0]
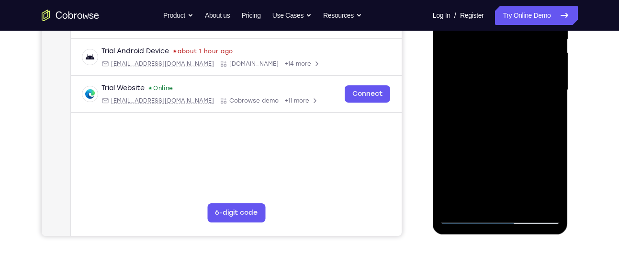
click at [504, 83] on div at bounding box center [500, 90] width 121 height 268
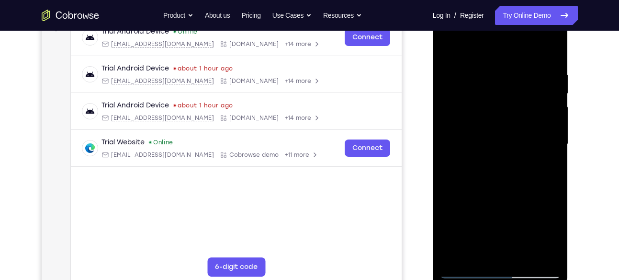
scroll to position [155, 0]
click at [490, 140] on div at bounding box center [500, 145] width 121 height 268
click at [452, 52] on div at bounding box center [500, 145] width 121 height 268
click at [470, 65] on div at bounding box center [500, 145] width 121 height 268
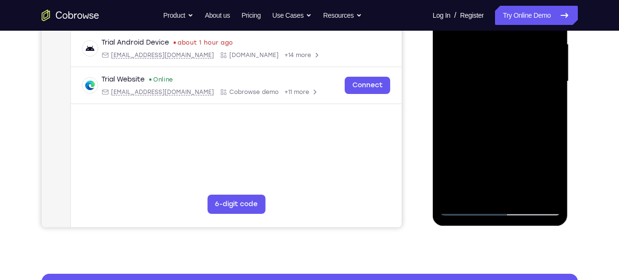
scroll to position [219, 0]
drag, startPoint x: 452, startPoint y: 148, endPoint x: 460, endPoint y: 88, distance: 60.5
click at [460, 88] on div at bounding box center [500, 81] width 121 height 268
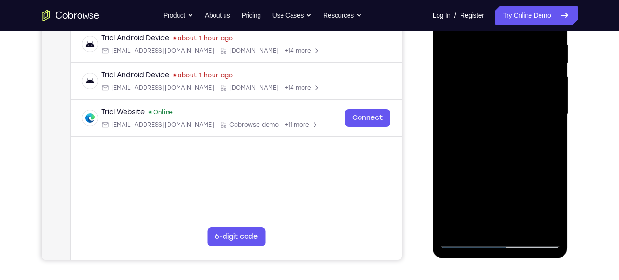
scroll to position [167, 0]
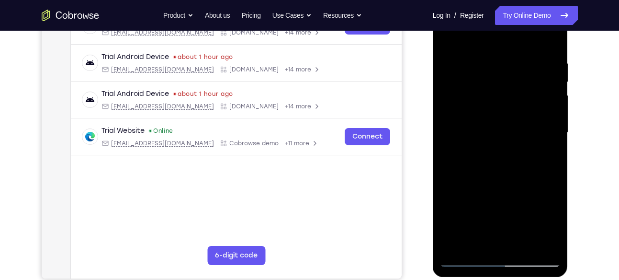
click at [447, 50] on div at bounding box center [500, 133] width 121 height 268
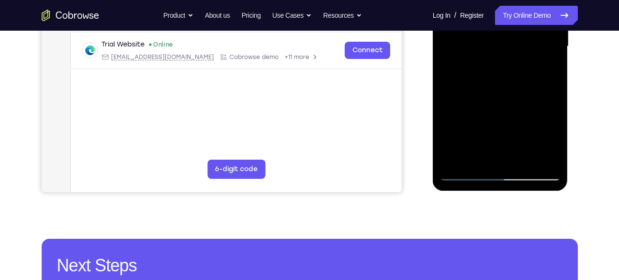
scroll to position [256, 0]
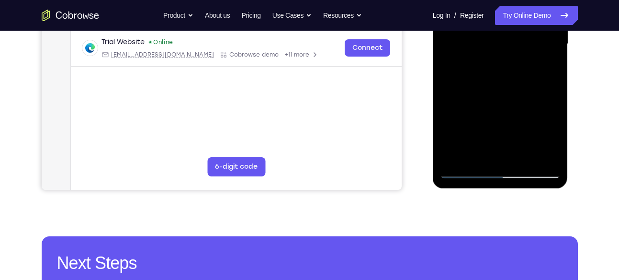
click at [466, 171] on div at bounding box center [500, 44] width 121 height 268
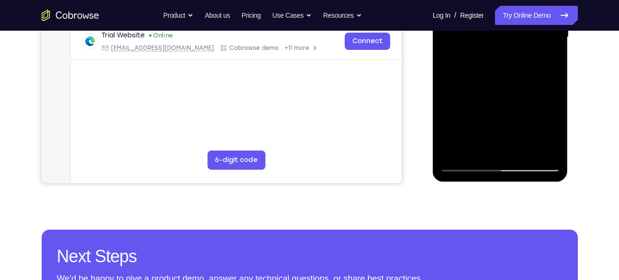
scroll to position [263, 0]
click at [464, 165] on div at bounding box center [500, 37] width 121 height 268
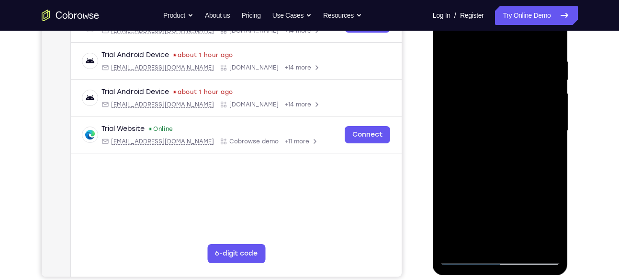
scroll to position [167, 0]
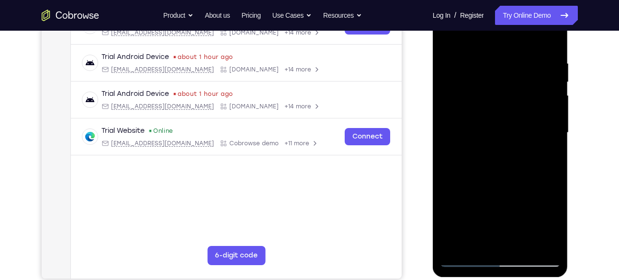
click at [535, 35] on div at bounding box center [500, 133] width 121 height 268
drag, startPoint x: 494, startPoint y: 71, endPoint x: 491, endPoint y: 89, distance: 18.1
click at [491, 89] on div at bounding box center [500, 133] width 121 height 268
click at [515, 77] on div at bounding box center [500, 133] width 121 height 268
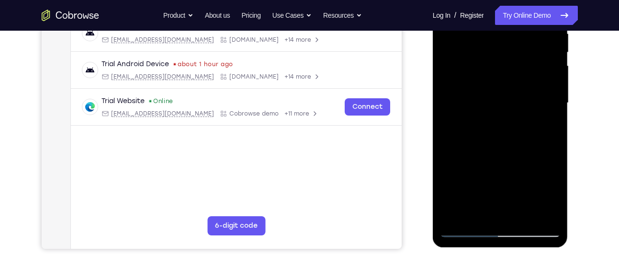
click at [501, 129] on div at bounding box center [500, 103] width 121 height 268
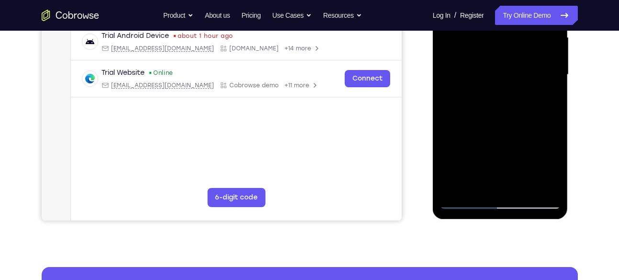
scroll to position [226, 0]
click at [478, 122] on div at bounding box center [500, 74] width 121 height 268
click at [452, 104] on div at bounding box center [500, 74] width 121 height 268
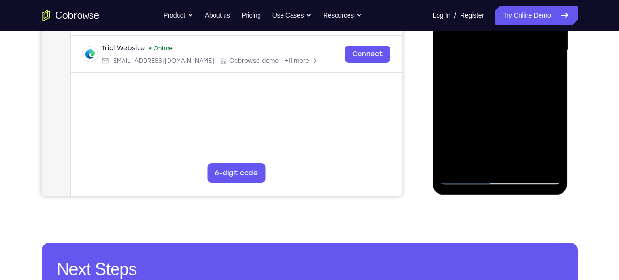
scroll to position [251, 0]
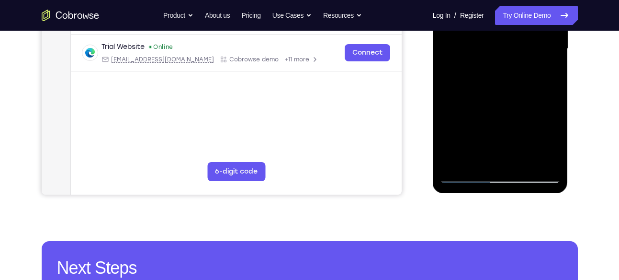
click at [466, 179] on div at bounding box center [500, 49] width 121 height 268
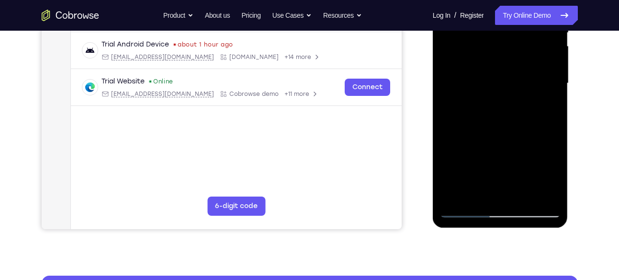
scroll to position [216, 0]
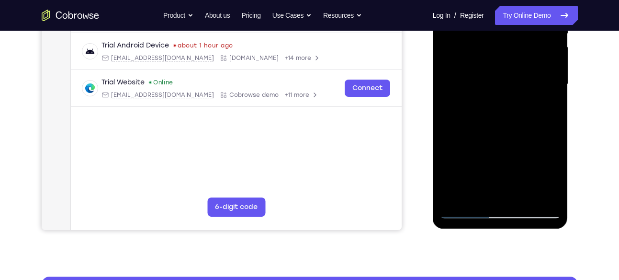
drag, startPoint x: 494, startPoint y: 162, endPoint x: 517, endPoint y: 118, distance: 50.1
click at [517, 118] on div at bounding box center [500, 84] width 121 height 268
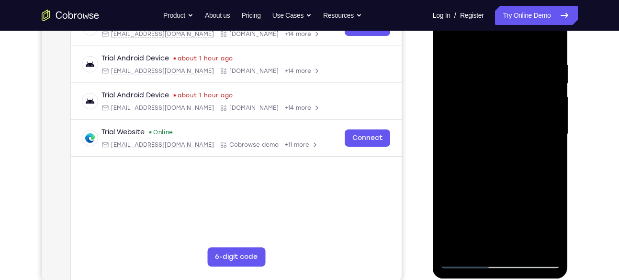
scroll to position [155, 0]
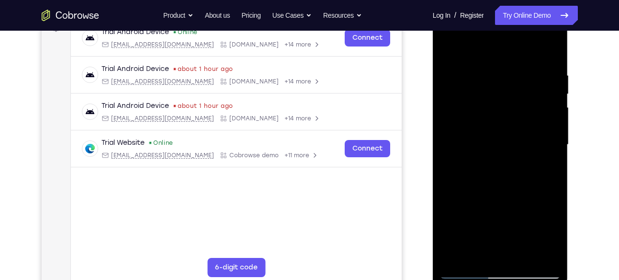
drag, startPoint x: 526, startPoint y: 92, endPoint x: 517, endPoint y: 125, distance: 34.0
click at [517, 125] on div at bounding box center [500, 145] width 121 height 268
drag, startPoint x: 503, startPoint y: 133, endPoint x: 537, endPoint y: 65, distance: 76.1
click at [537, 65] on div at bounding box center [500, 145] width 121 height 268
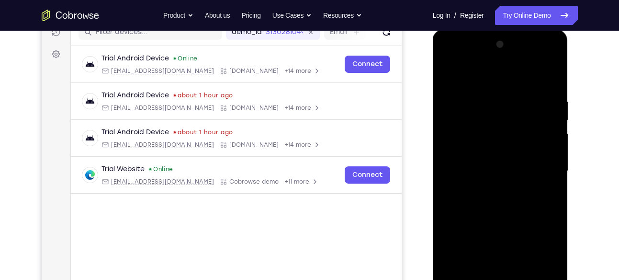
scroll to position [125, 0]
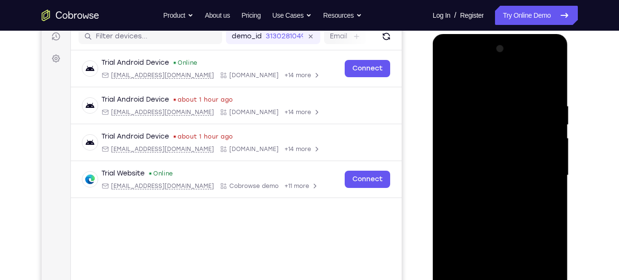
click at [451, 80] on div at bounding box center [500, 175] width 121 height 268
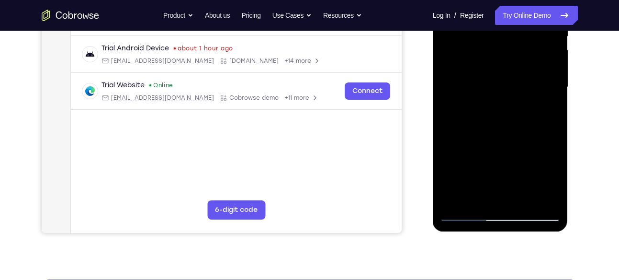
scroll to position [249, 0]
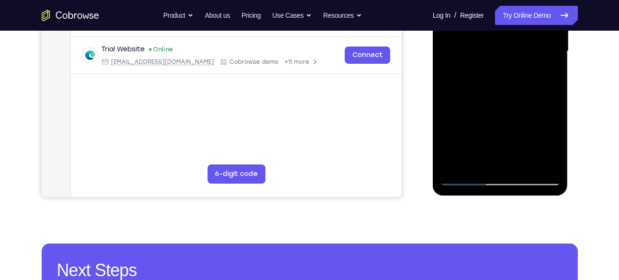
click at [479, 135] on div at bounding box center [500, 51] width 121 height 268
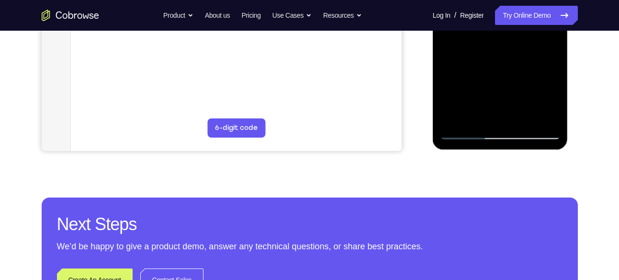
scroll to position [304, 0]
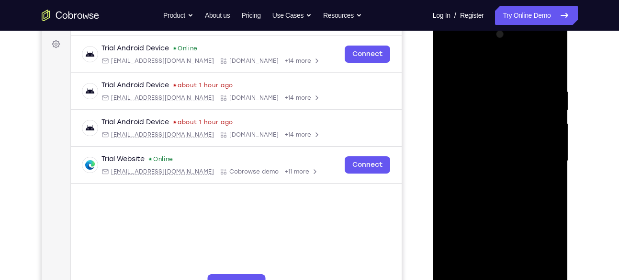
scroll to position [138, 0]
click at [447, 50] on div at bounding box center [500, 161] width 121 height 268
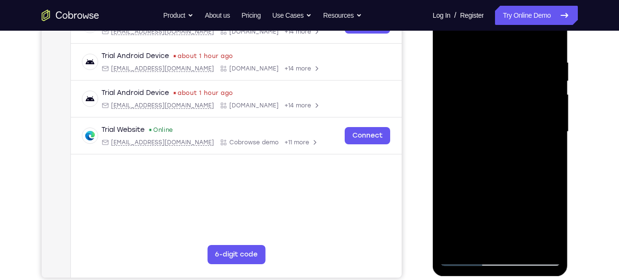
scroll to position [177, 0]
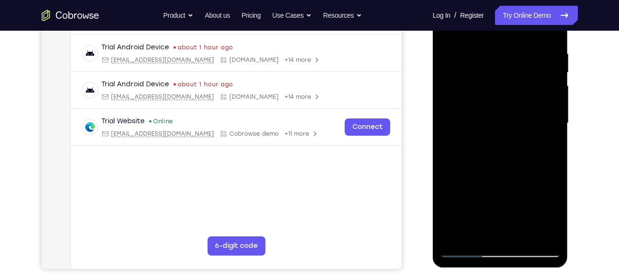
click at [543, 122] on div at bounding box center [500, 123] width 121 height 268
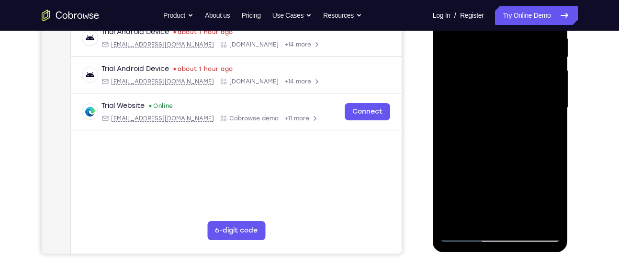
scroll to position [193, 0]
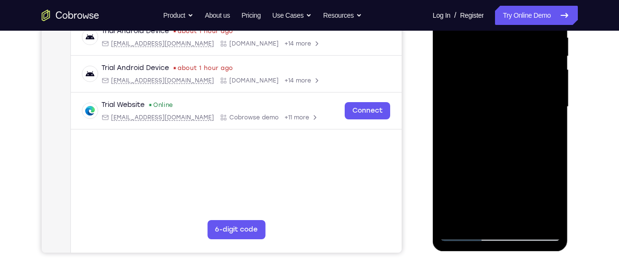
click at [494, 126] on div at bounding box center [500, 107] width 121 height 268
click at [482, 101] on div at bounding box center [500, 107] width 121 height 268
click at [487, 93] on div at bounding box center [500, 107] width 121 height 268
click at [495, 109] on div at bounding box center [500, 107] width 121 height 268
click at [500, 147] on div at bounding box center [500, 107] width 121 height 268
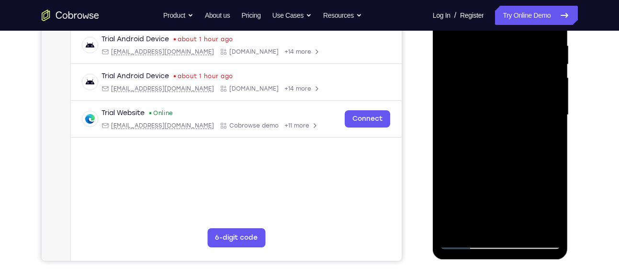
scroll to position [184, 0]
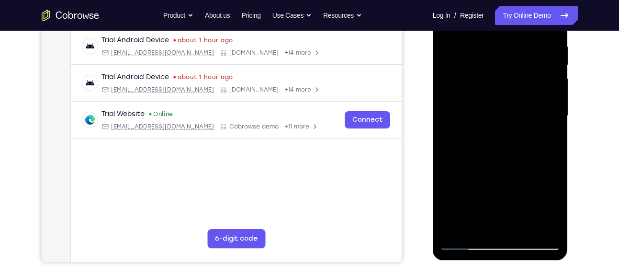
click at [524, 103] on div at bounding box center [500, 116] width 121 height 268
click at [516, 124] on div at bounding box center [500, 116] width 121 height 268
click at [508, 119] on div at bounding box center [500, 116] width 121 height 268
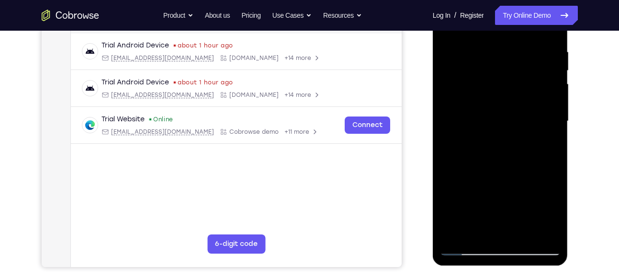
scroll to position [180, 0]
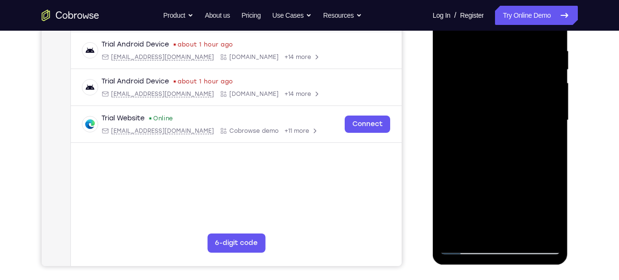
click at [488, 149] on div at bounding box center [500, 120] width 121 height 268
click at [494, 119] on div at bounding box center [500, 120] width 121 height 268
click at [490, 147] on div at bounding box center [500, 120] width 121 height 268
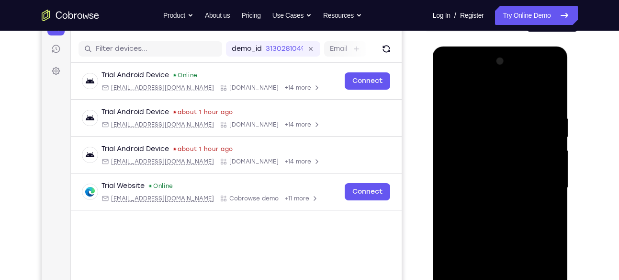
scroll to position [101, 0]
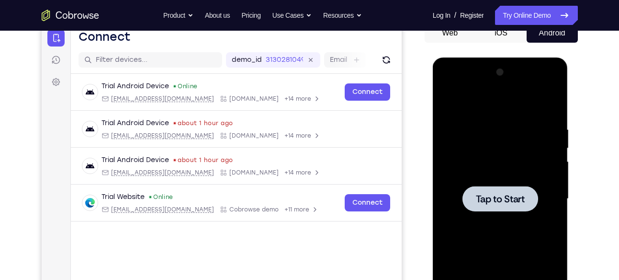
click at [470, 123] on div at bounding box center [500, 199] width 121 height 268
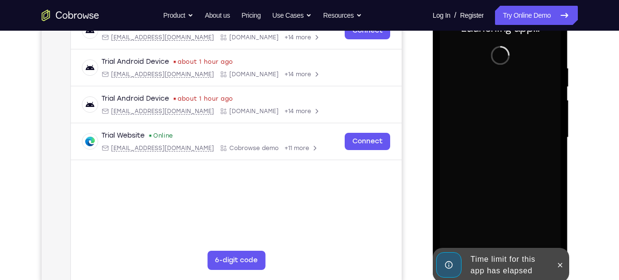
scroll to position [213, 0]
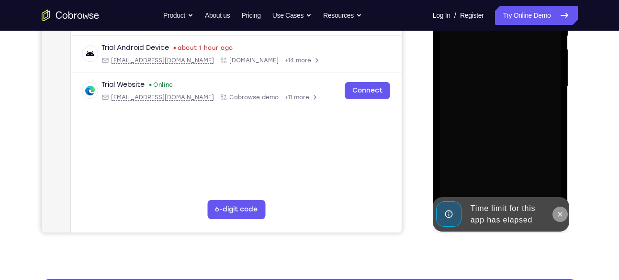
click at [560, 208] on button at bounding box center [560, 213] width 15 height 15
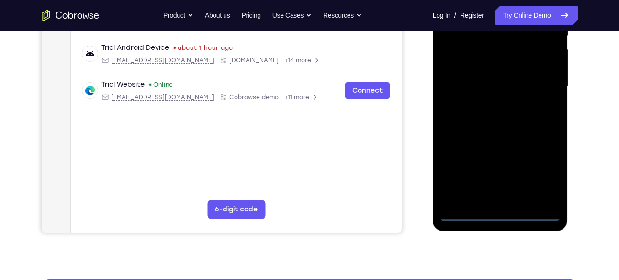
click at [499, 214] on div at bounding box center [500, 87] width 121 height 268
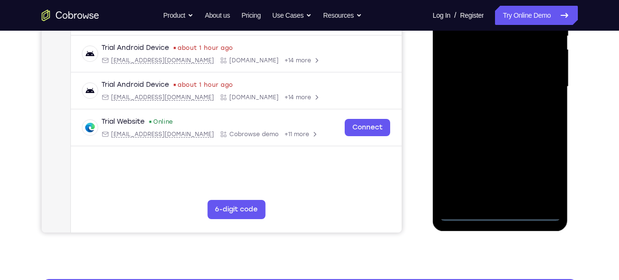
click at [541, 169] on div at bounding box center [500, 87] width 121 height 268
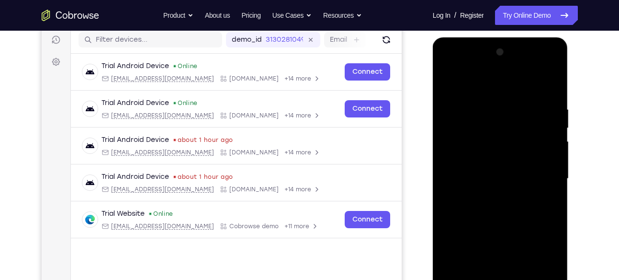
scroll to position [121, 0]
click at [448, 66] on div at bounding box center [500, 179] width 121 height 268
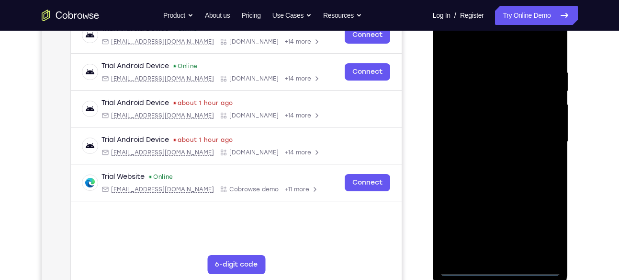
click at [541, 140] on div at bounding box center [500, 142] width 121 height 268
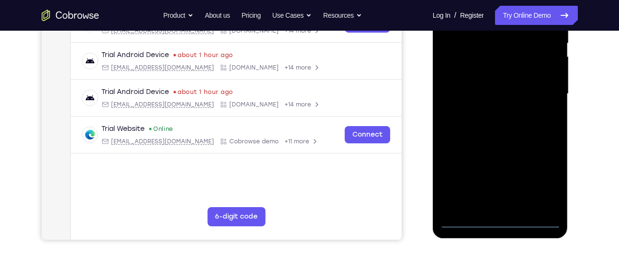
scroll to position [206, 0]
click at [488, 111] on div at bounding box center [500, 93] width 121 height 268
click at [481, 108] on div at bounding box center [500, 93] width 121 height 268
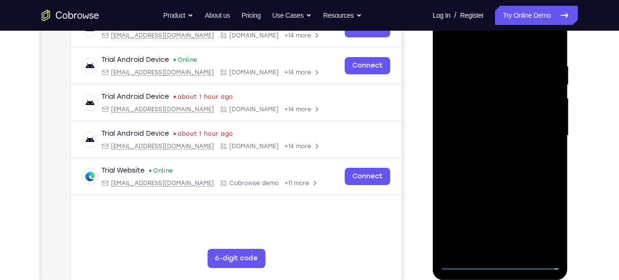
scroll to position [160, 0]
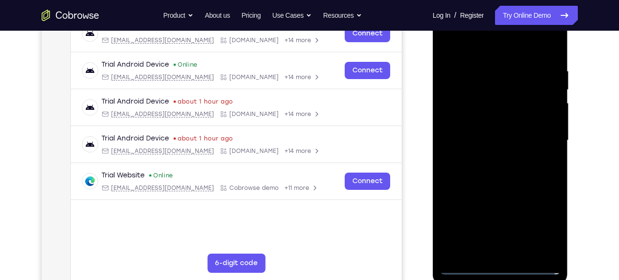
click at [481, 101] on div at bounding box center [500, 140] width 121 height 268
click at [472, 144] on div at bounding box center [500, 140] width 121 height 268
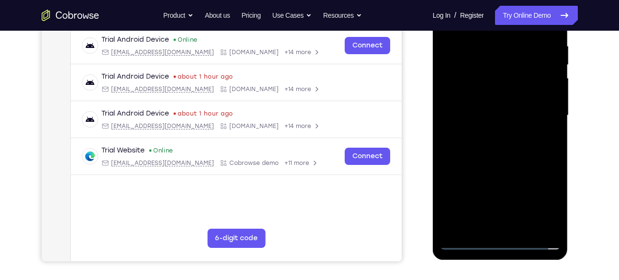
scroll to position [185, 0]
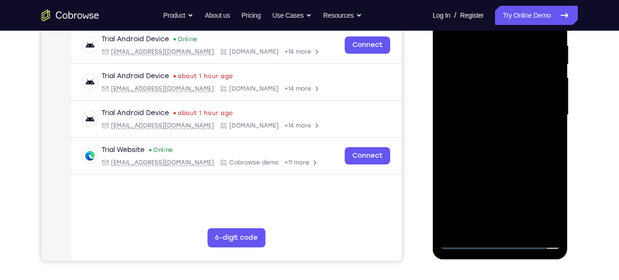
click at [502, 149] on div at bounding box center [500, 115] width 121 height 268
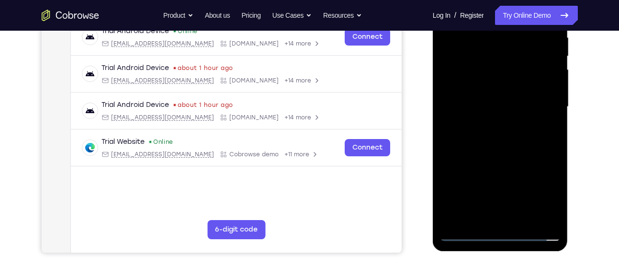
click at [478, 218] on div at bounding box center [500, 107] width 121 height 268
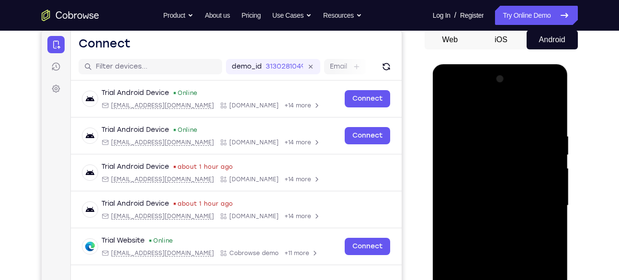
scroll to position [94, 0]
drag, startPoint x: 492, startPoint y: 112, endPoint x: 513, endPoint y: 0, distance: 112.9
click at [513, 65] on html "Online web based iOS Simulators and Android Emulators. Run iPhone, iPad, Mobile…" at bounding box center [501, 208] width 137 height 287
click at [488, 105] on div at bounding box center [500, 206] width 121 height 268
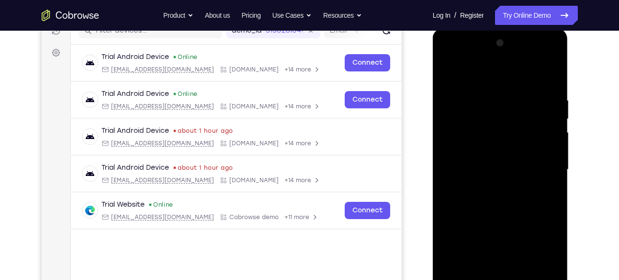
scroll to position [131, 0]
click at [492, 155] on div at bounding box center [500, 169] width 121 height 268
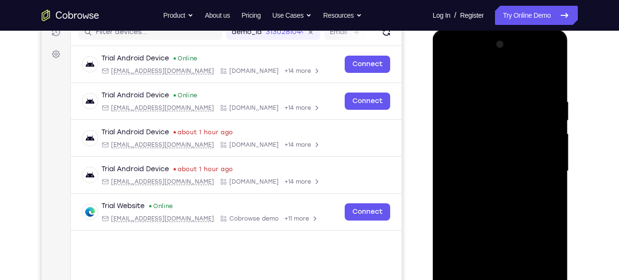
click at [538, 93] on div at bounding box center [500, 171] width 121 height 268
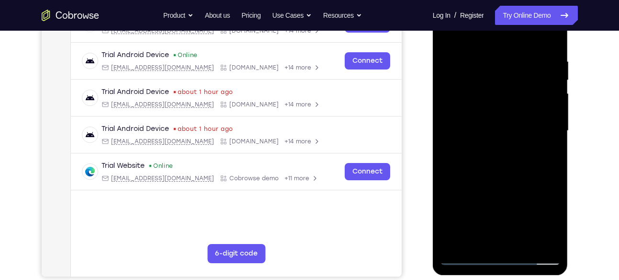
scroll to position [172, 0]
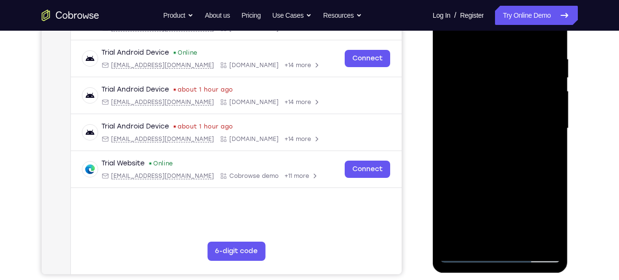
click at [504, 60] on div at bounding box center [500, 128] width 121 height 268
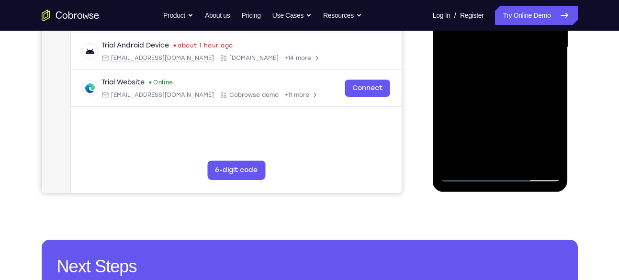
scroll to position [253, 0]
click at [457, 160] on div at bounding box center [500, 47] width 121 height 268
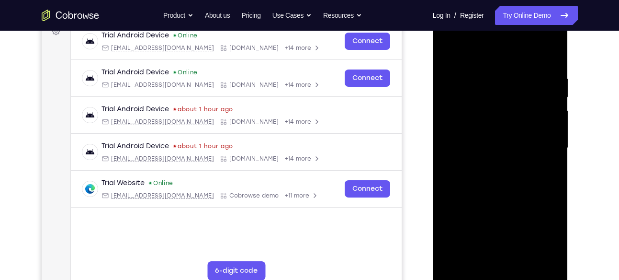
scroll to position [135, 0]
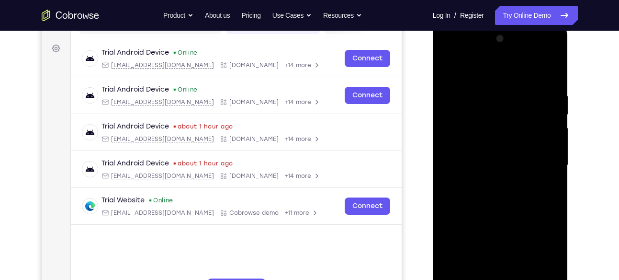
drag, startPoint x: 531, startPoint y: 97, endPoint x: 474, endPoint y: 99, distance: 57.5
click at [474, 99] on div at bounding box center [500, 165] width 121 height 268
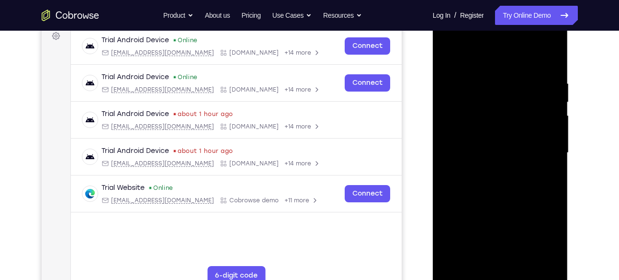
scroll to position [148, 0]
drag, startPoint x: 539, startPoint y: 79, endPoint x: 454, endPoint y: 79, distance: 85.3
click at [454, 79] on div at bounding box center [500, 152] width 121 height 268
drag, startPoint x: 542, startPoint y: 85, endPoint x: 463, endPoint y: 126, distance: 89.1
click at [463, 126] on div at bounding box center [500, 152] width 121 height 268
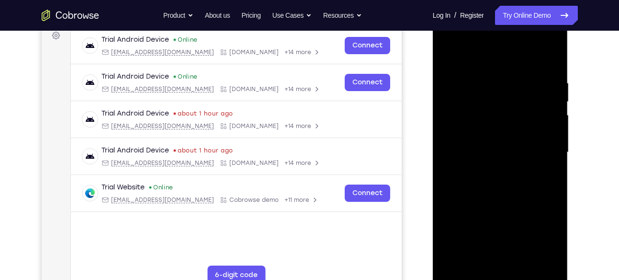
drag, startPoint x: 528, startPoint y: 88, endPoint x: 446, endPoint y: 87, distance: 81.9
click at [446, 87] on div at bounding box center [500, 152] width 121 height 268
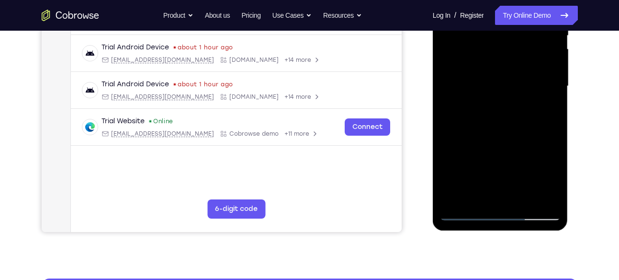
scroll to position [215, 0]
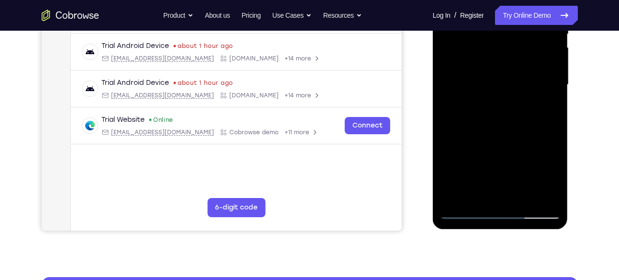
click at [556, 186] on div at bounding box center [500, 85] width 121 height 268
click at [527, 195] on div at bounding box center [500, 85] width 121 height 268
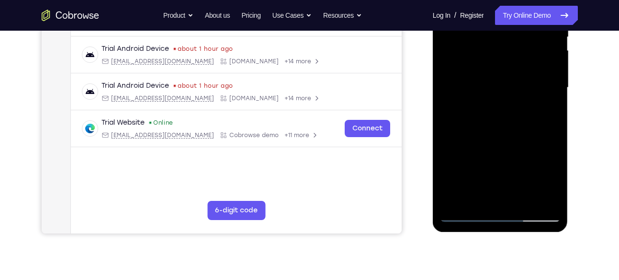
click at [499, 141] on div at bounding box center [500, 88] width 121 height 268
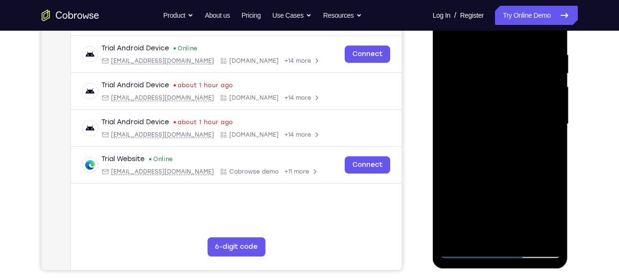
scroll to position [175, 0]
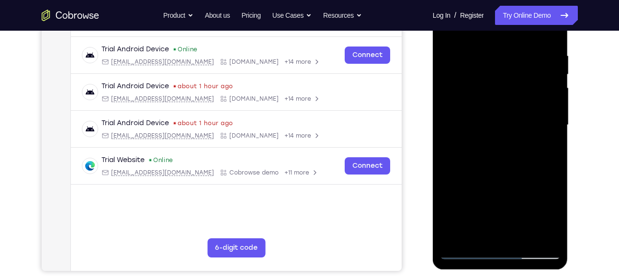
click at [504, 121] on div at bounding box center [500, 125] width 121 height 268
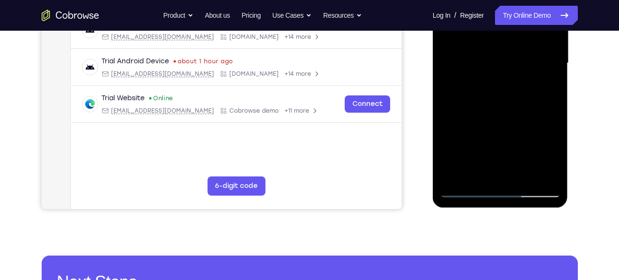
scroll to position [238, 0]
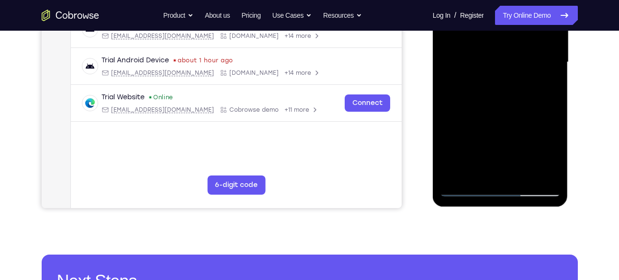
click at [483, 170] on div at bounding box center [500, 62] width 121 height 268
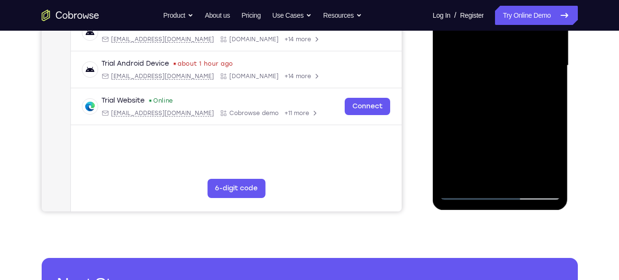
scroll to position [234, 0]
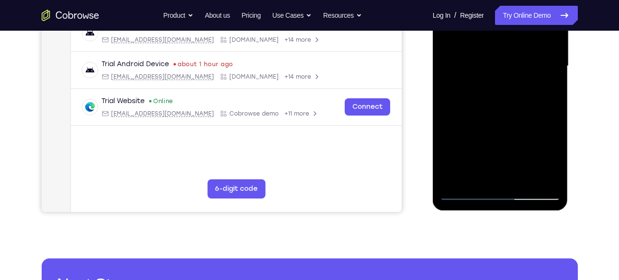
click at [545, 91] on div at bounding box center [500, 66] width 121 height 268
click at [464, 191] on div at bounding box center [500, 66] width 121 height 268
click at [467, 195] on div at bounding box center [500, 66] width 121 height 268
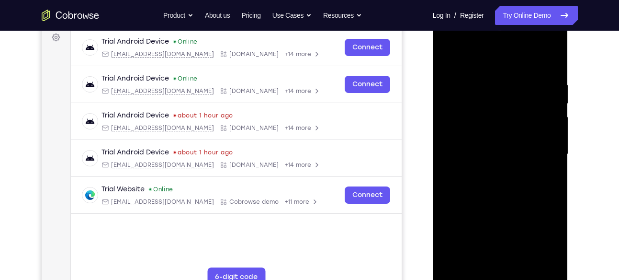
scroll to position [145, 0]
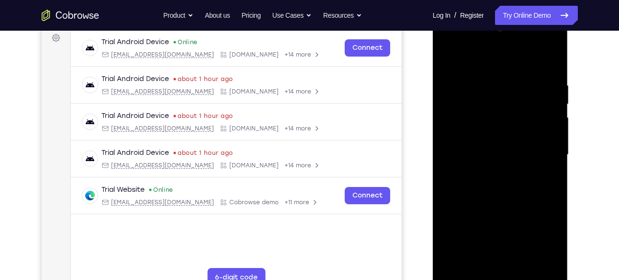
click at [508, 94] on div at bounding box center [500, 155] width 121 height 268
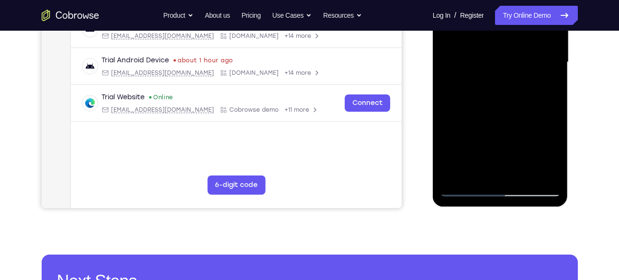
scroll to position [241, 0]
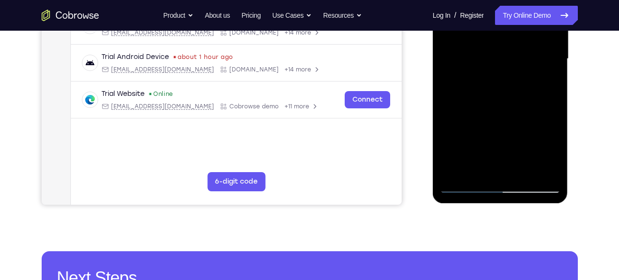
click at [549, 82] on div at bounding box center [500, 59] width 121 height 268
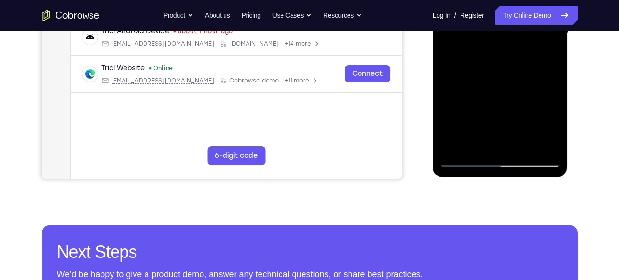
scroll to position [267, 0]
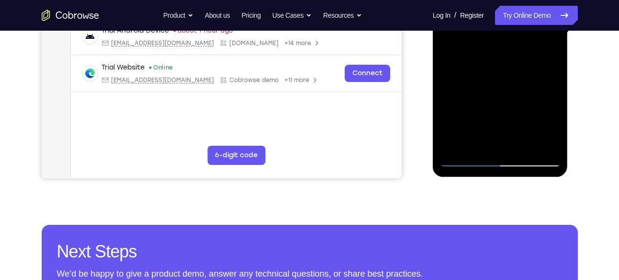
click at [465, 160] on div at bounding box center [500, 32] width 121 height 268
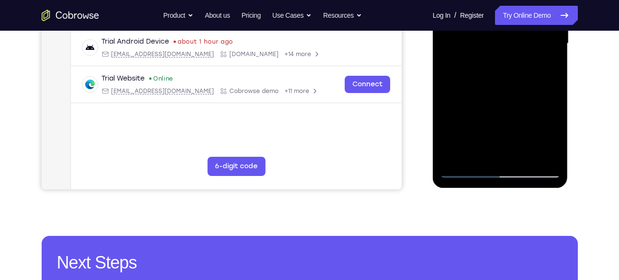
scroll to position [255, 0]
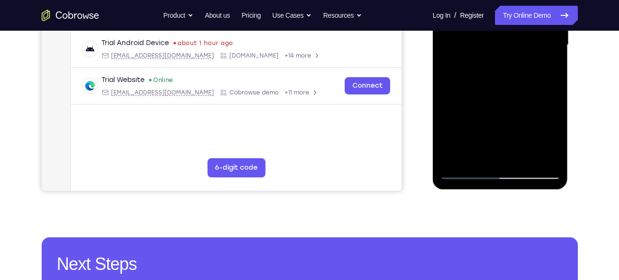
click at [499, 83] on div at bounding box center [500, 45] width 121 height 268
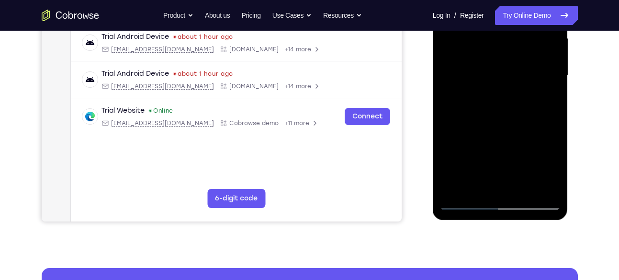
scroll to position [174, 0]
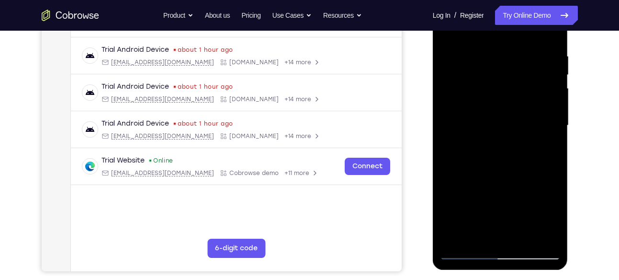
click at [492, 92] on div at bounding box center [500, 125] width 121 height 268
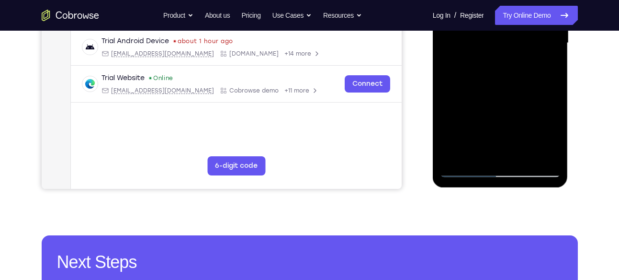
scroll to position [257, 0]
click at [521, 155] on div at bounding box center [500, 43] width 121 height 268
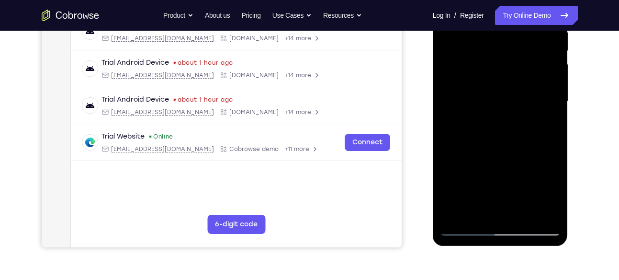
scroll to position [198, 0]
click at [487, 103] on div at bounding box center [500, 102] width 121 height 268
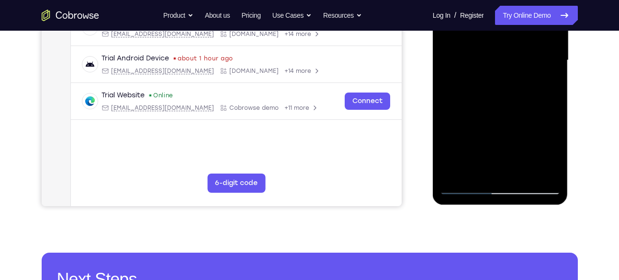
scroll to position [239, 0]
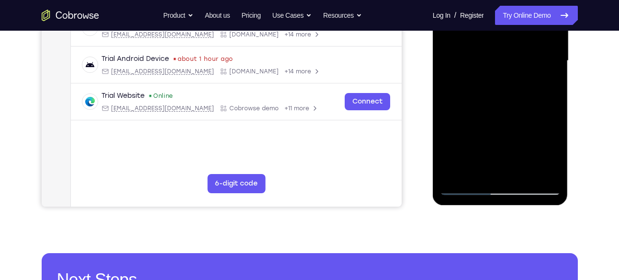
click at [463, 85] on div at bounding box center [500, 61] width 121 height 268
click at [551, 151] on div at bounding box center [500, 61] width 121 height 268
click at [546, 85] on div at bounding box center [500, 61] width 121 height 268
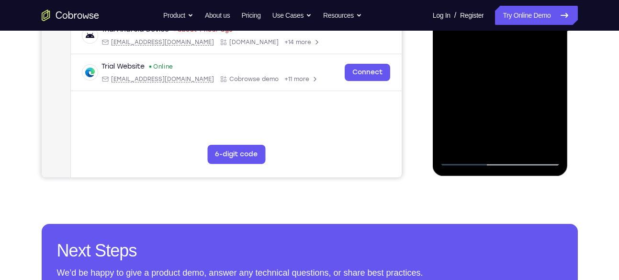
scroll to position [272, 0]
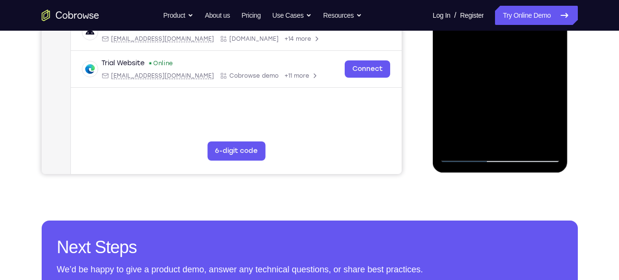
click at [466, 154] on div at bounding box center [500, 28] width 121 height 268
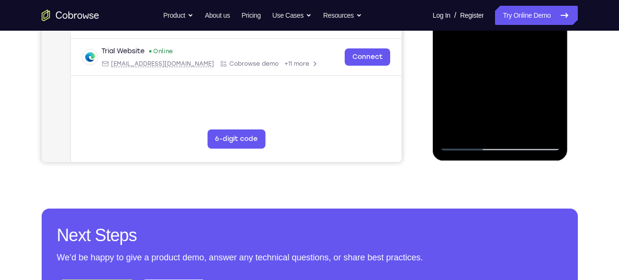
scroll to position [286, 0]
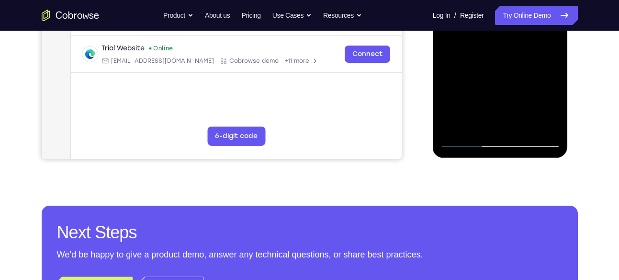
click at [492, 94] on div at bounding box center [500, 13] width 121 height 268
click at [529, 92] on div at bounding box center [500, 13] width 121 height 268
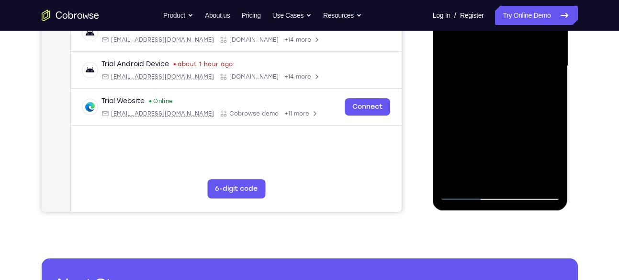
scroll to position [232, 0]
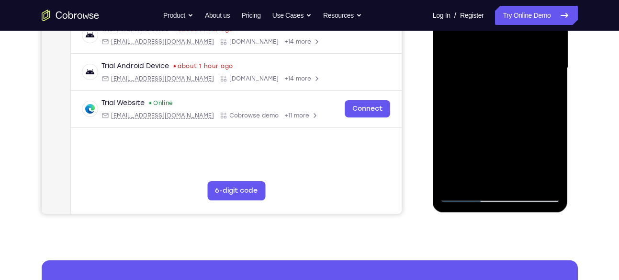
click at [545, 94] on div at bounding box center [500, 68] width 121 height 268
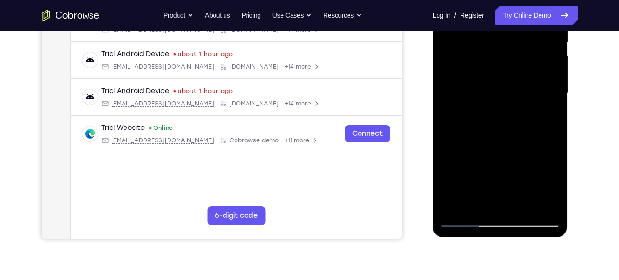
scroll to position [206, 0]
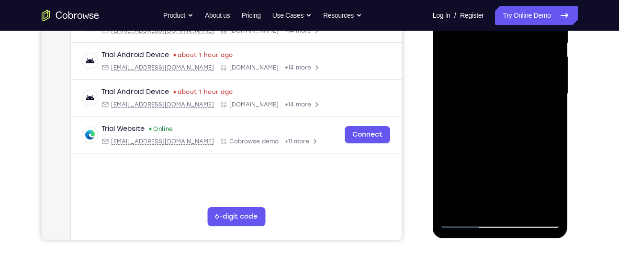
click at [486, 92] on div at bounding box center [500, 94] width 121 height 268
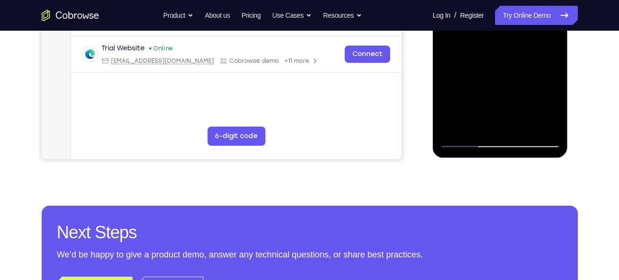
click at [500, 104] on div at bounding box center [500, 13] width 121 height 268
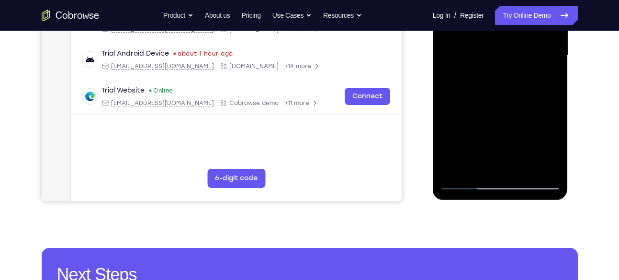
scroll to position [230, 0]
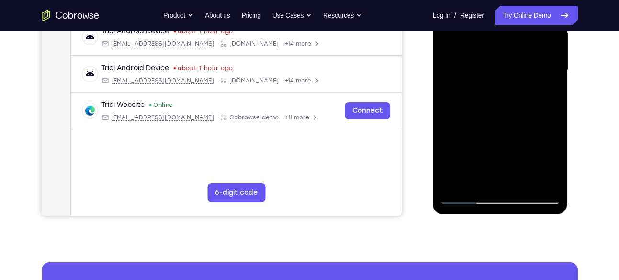
click at [546, 159] on div at bounding box center [500, 70] width 121 height 268
click at [551, 97] on div at bounding box center [500, 70] width 121 height 268
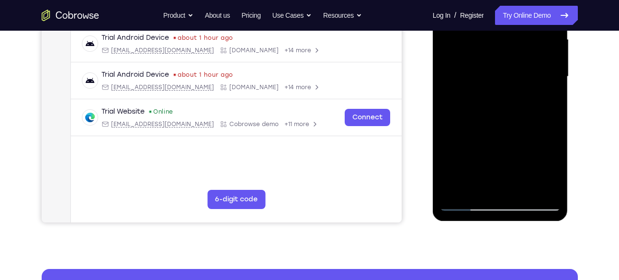
scroll to position [220, 0]
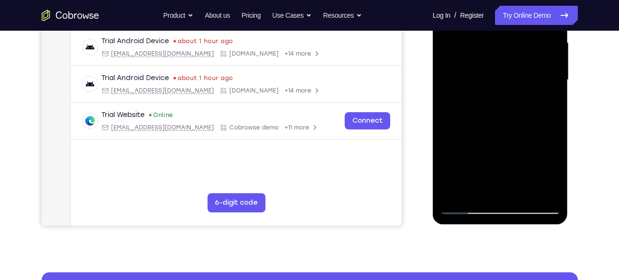
click at [541, 103] on div at bounding box center [500, 80] width 121 height 268
click at [549, 105] on div at bounding box center [500, 80] width 121 height 268
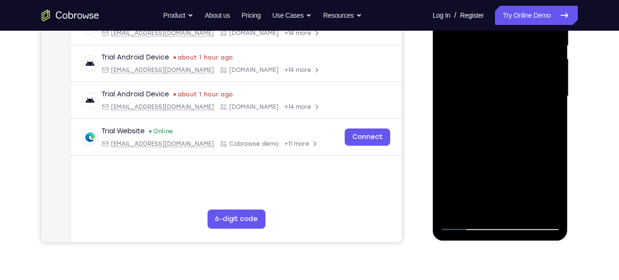
scroll to position [196, 0]
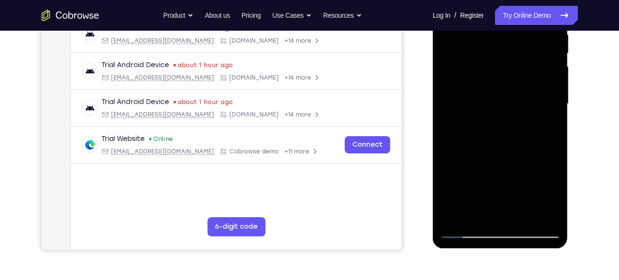
click at [544, 128] on div at bounding box center [500, 104] width 121 height 268
click at [552, 127] on div at bounding box center [500, 104] width 121 height 268
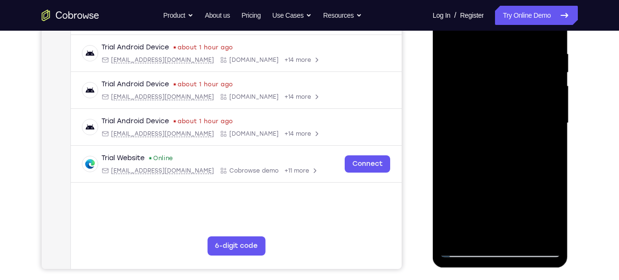
scroll to position [175, 0]
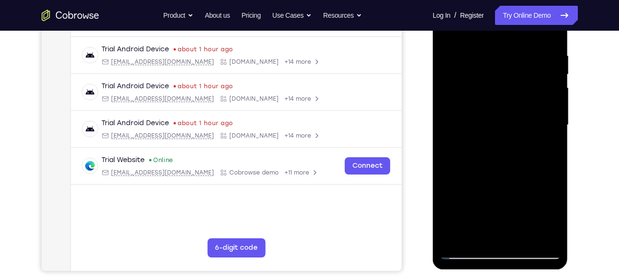
click at [486, 75] on div at bounding box center [500, 125] width 121 height 268
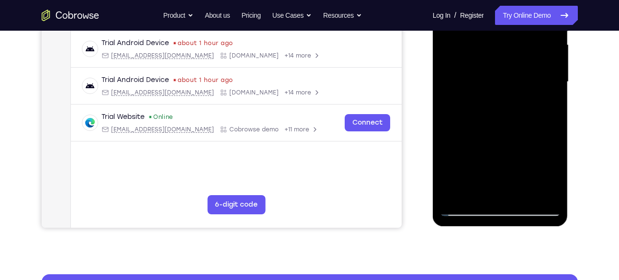
scroll to position [224, 0]
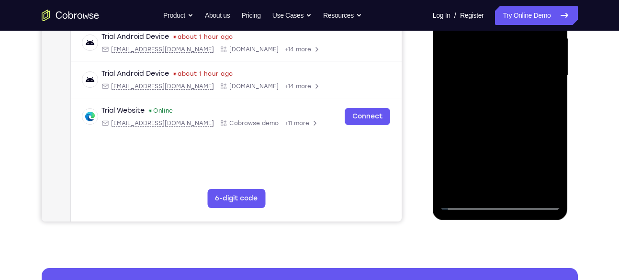
click at [507, 110] on div at bounding box center [500, 76] width 121 height 268
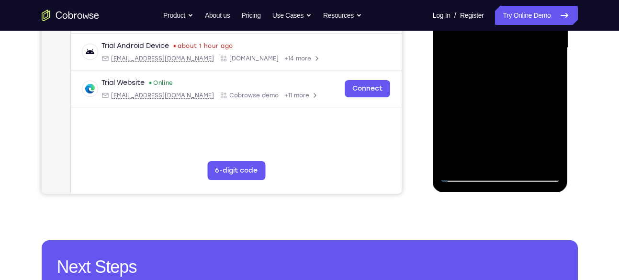
scroll to position [252, 0]
click at [467, 133] on div at bounding box center [500, 47] width 121 height 268
click at [489, 137] on div at bounding box center [500, 47] width 121 height 268
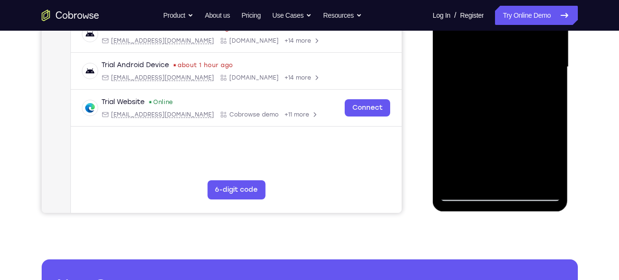
scroll to position [232, 0]
click at [550, 93] on div at bounding box center [500, 67] width 121 height 268
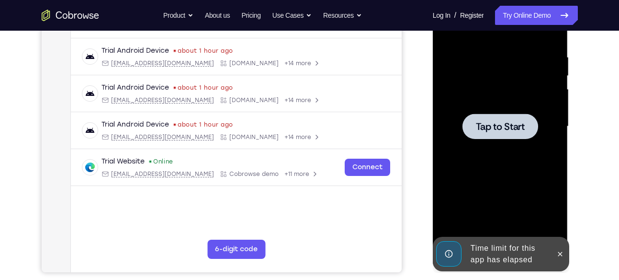
scroll to position [173, 0]
click at [507, 99] on div at bounding box center [500, 127] width 121 height 268
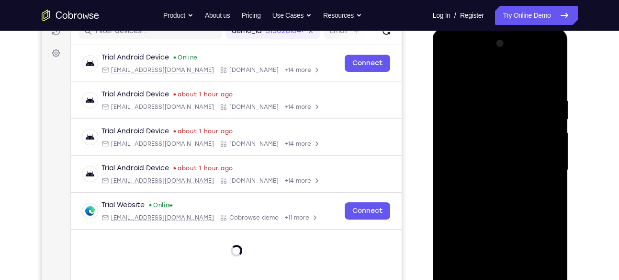
scroll to position [129, 0]
click at [443, 61] on div at bounding box center [500, 170] width 121 height 268
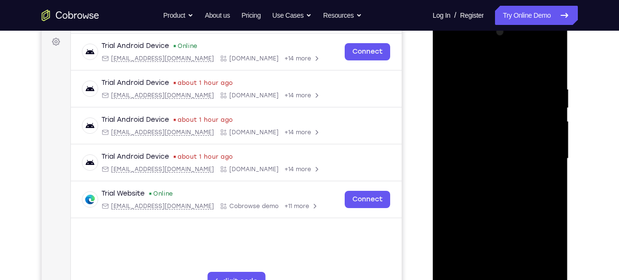
scroll to position [142, 0]
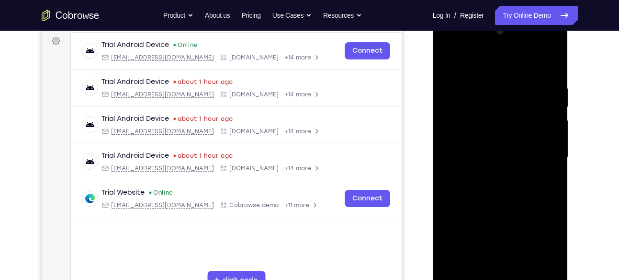
click at [542, 159] on div at bounding box center [500, 157] width 121 height 268
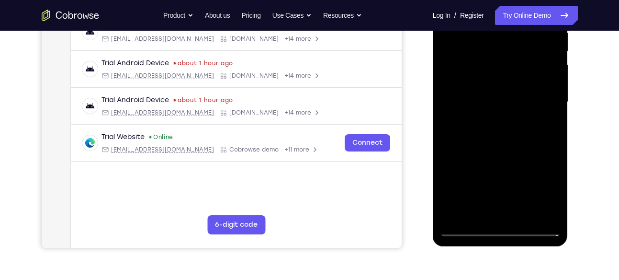
scroll to position [187, 0]
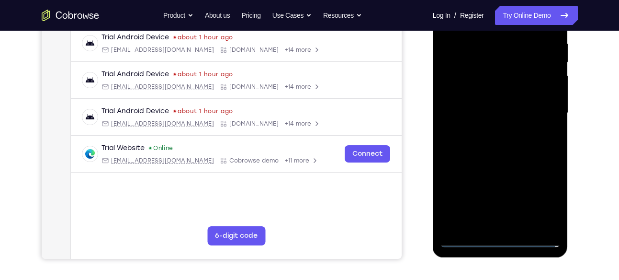
click at [489, 197] on div at bounding box center [500, 113] width 121 height 268
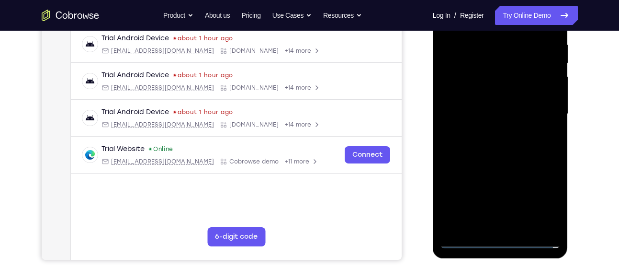
click at [486, 131] on div at bounding box center [500, 114] width 121 height 268
click at [491, 110] on div at bounding box center [500, 114] width 121 height 268
click at [478, 97] on div at bounding box center [500, 114] width 121 height 268
click at [475, 112] on div at bounding box center [500, 114] width 121 height 268
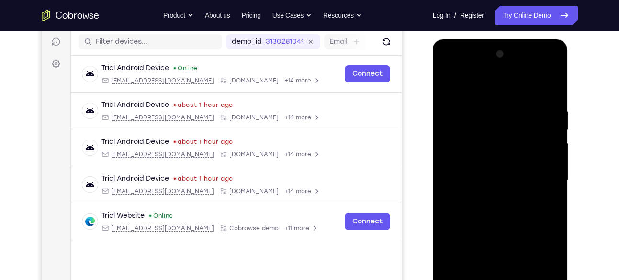
scroll to position [124, 0]
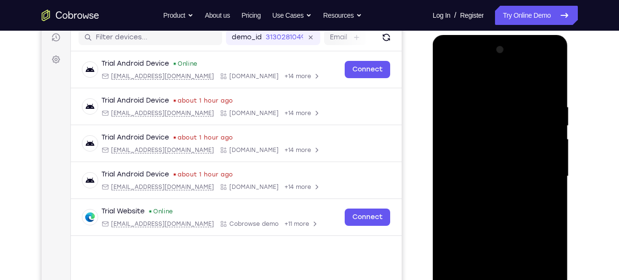
drag, startPoint x: 497, startPoint y: 90, endPoint x: 502, endPoint y: 42, distance: 48.2
click at [502, 42] on div at bounding box center [500, 176] width 121 height 268
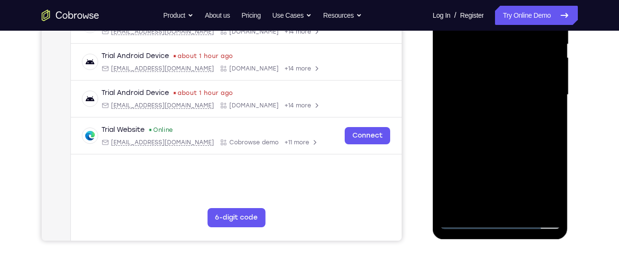
scroll to position [206, 0]
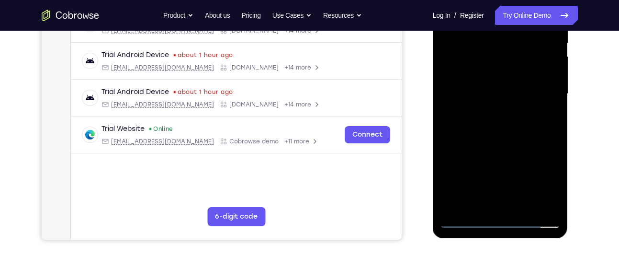
click at [506, 136] on div at bounding box center [500, 94] width 121 height 268
click at [526, 205] on div at bounding box center [500, 94] width 121 height 268
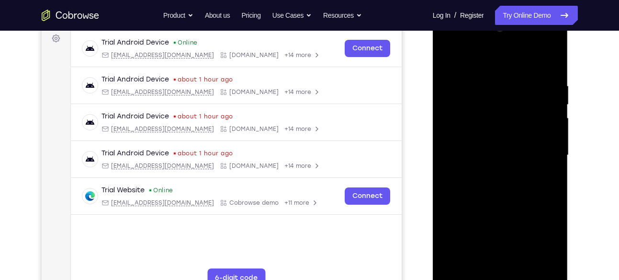
scroll to position [145, 0]
click at [502, 151] on div at bounding box center [500, 155] width 121 height 268
click at [496, 208] on div at bounding box center [500, 155] width 121 height 268
click at [492, 154] on div at bounding box center [500, 155] width 121 height 268
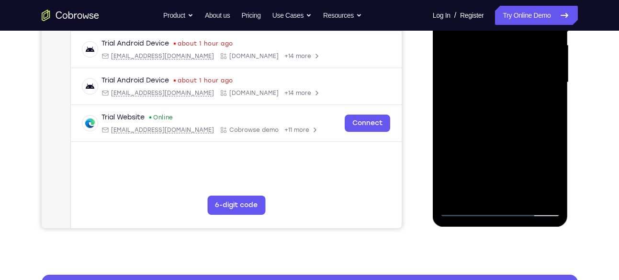
scroll to position [217, 0]
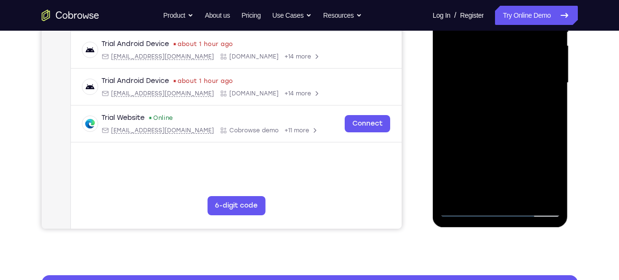
click at [475, 153] on div at bounding box center [500, 83] width 121 height 268
click at [503, 153] on div at bounding box center [500, 83] width 121 height 268
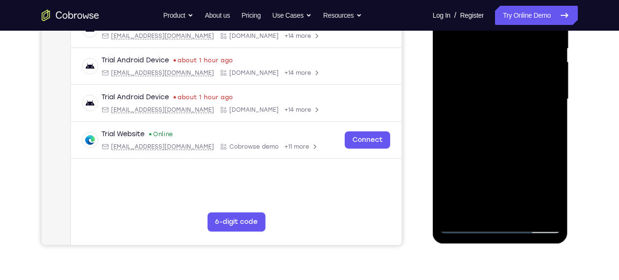
scroll to position [193, 0]
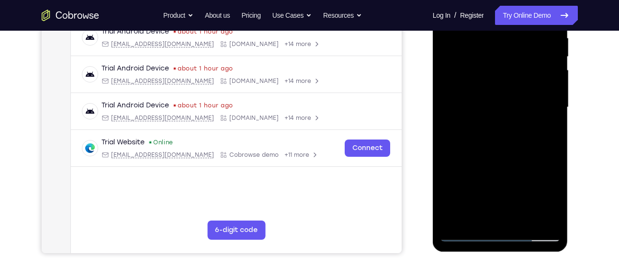
click at [545, 132] on div at bounding box center [500, 107] width 121 height 268
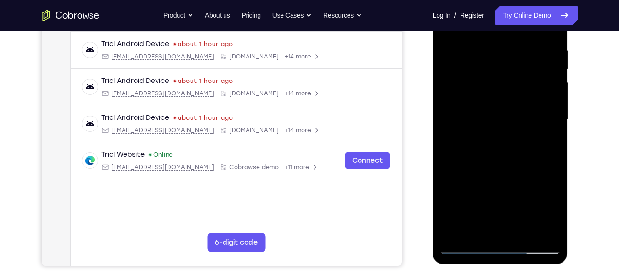
click at [546, 145] on div at bounding box center [500, 120] width 121 height 268
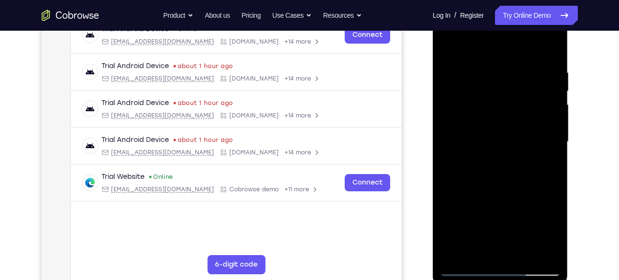
scroll to position [159, 0]
click at [465, 126] on div at bounding box center [500, 141] width 121 height 268
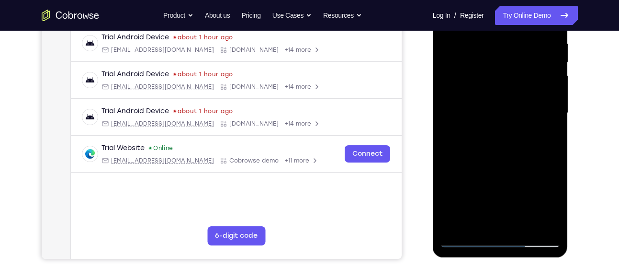
scroll to position [211, 0]
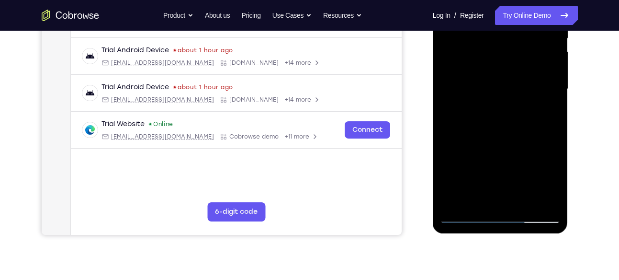
click at [494, 161] on div at bounding box center [500, 89] width 121 height 268
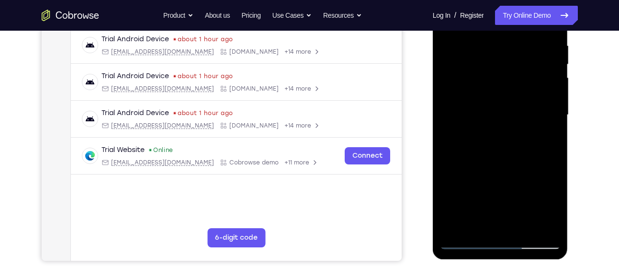
scroll to position [184, 0]
click at [544, 140] on div at bounding box center [500, 115] width 121 height 268
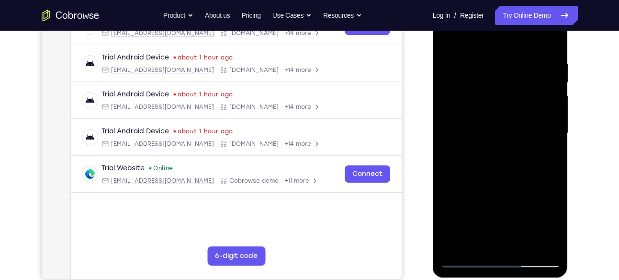
scroll to position [164, 0]
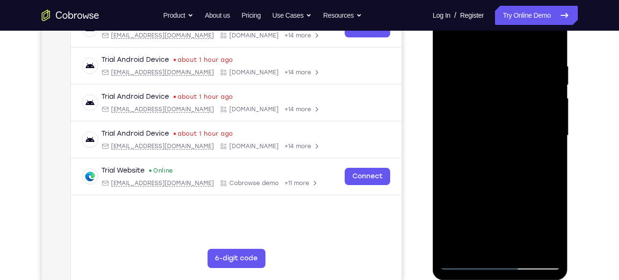
click at [546, 160] on div at bounding box center [500, 135] width 121 height 268
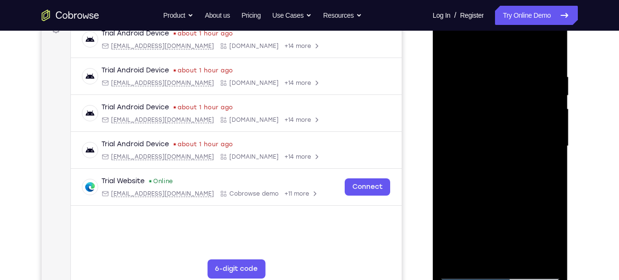
scroll to position [153, 0]
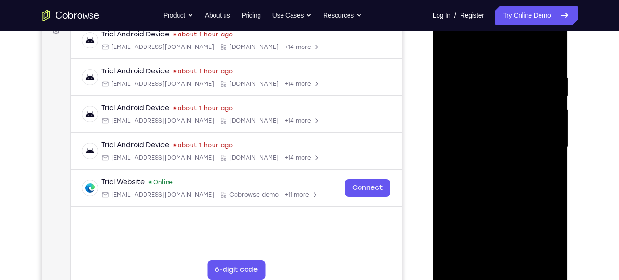
click at [479, 101] on div at bounding box center [500, 147] width 121 height 268
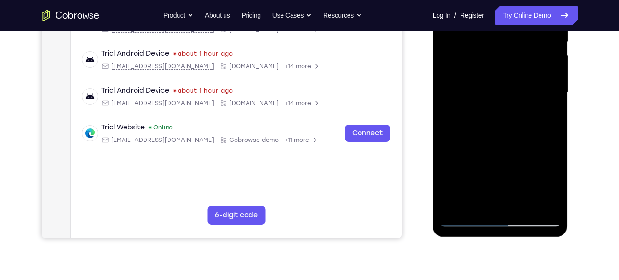
scroll to position [209, 0]
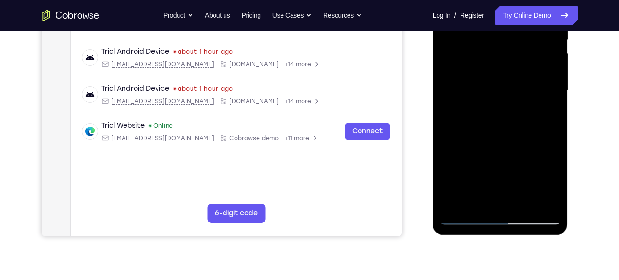
click at [477, 183] on div at bounding box center [500, 90] width 121 height 268
click at [490, 182] on div at bounding box center [500, 90] width 121 height 268
click at [490, 173] on div at bounding box center [500, 90] width 121 height 268
click at [496, 176] on div at bounding box center [500, 90] width 121 height 268
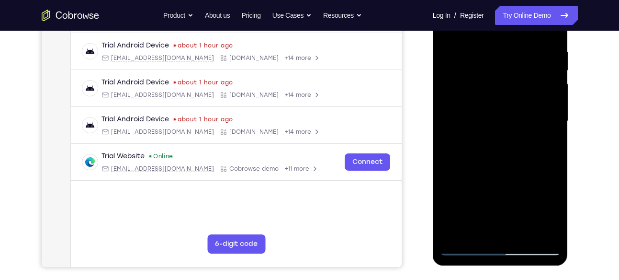
scroll to position [174, 0]
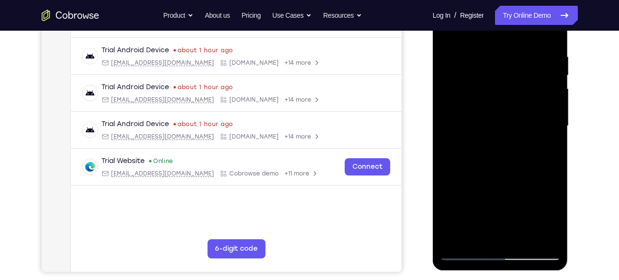
click at [543, 154] on div at bounding box center [500, 126] width 121 height 268
click at [546, 151] on div at bounding box center [500, 126] width 121 height 268
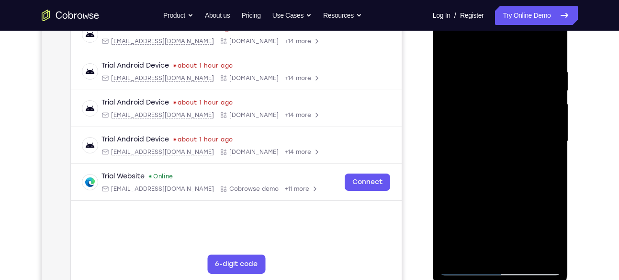
scroll to position [157, 0]
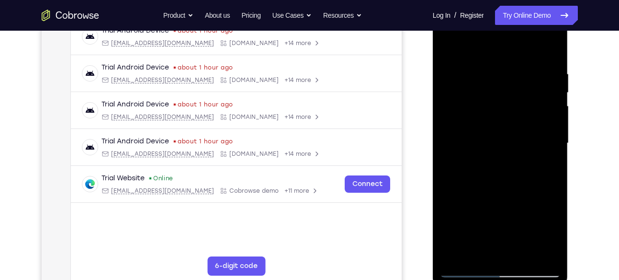
click at [464, 132] on div at bounding box center [500, 143] width 121 height 268
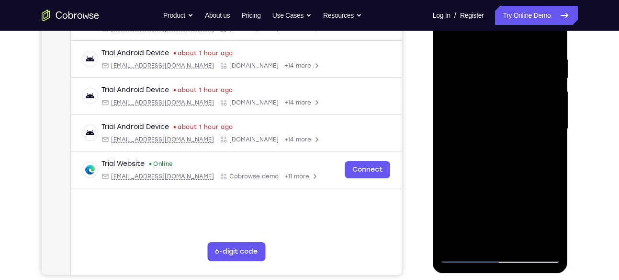
scroll to position [191, 0]
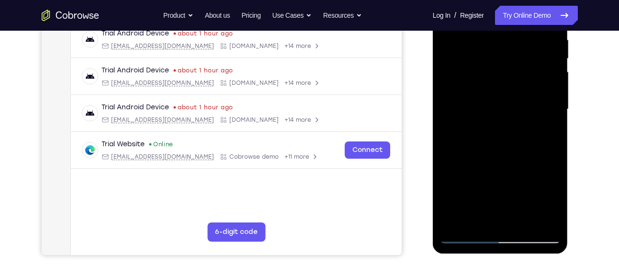
click at [482, 187] on div at bounding box center [500, 109] width 121 height 268
click at [545, 136] on div at bounding box center [500, 109] width 121 height 268
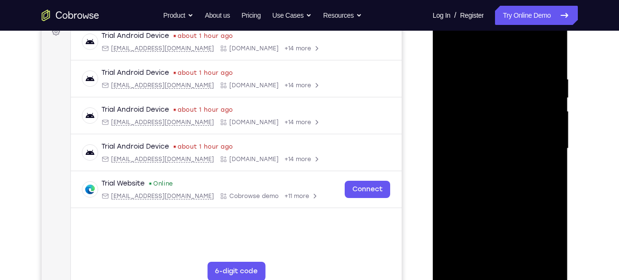
scroll to position [150, 0]
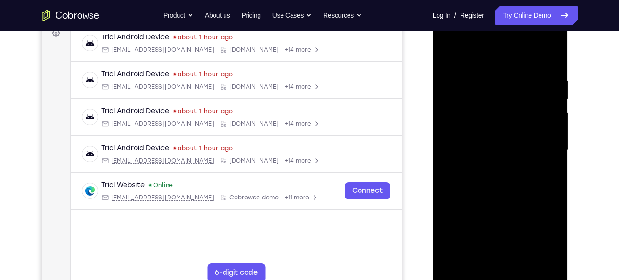
click at [508, 151] on div at bounding box center [500, 150] width 121 height 268
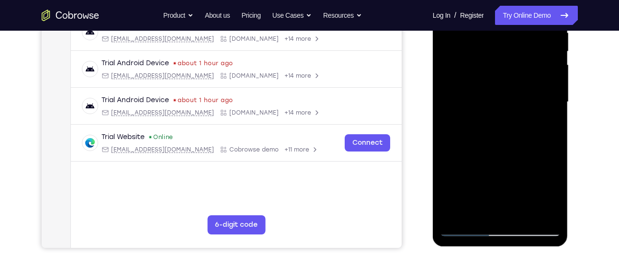
scroll to position [198, 0]
click at [541, 189] on div at bounding box center [500, 101] width 121 height 268
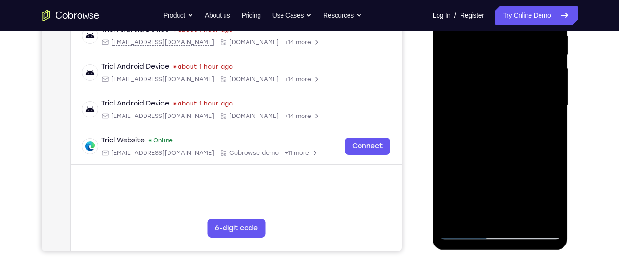
click at [546, 132] on div at bounding box center [500, 105] width 121 height 268
click at [544, 132] on div at bounding box center [500, 105] width 121 height 268
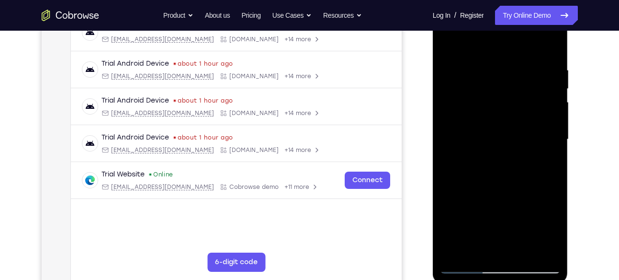
scroll to position [160, 0]
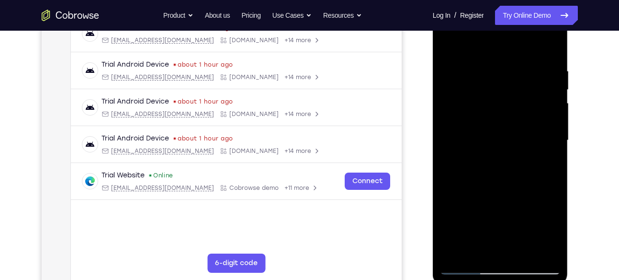
click at [545, 167] on div at bounding box center [500, 140] width 121 height 268
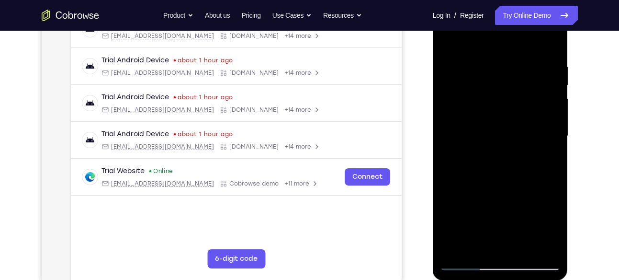
scroll to position [164, 0]
click at [469, 126] on div at bounding box center [500, 135] width 121 height 268
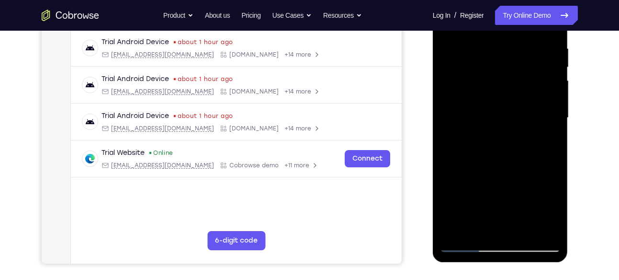
scroll to position [224, 0]
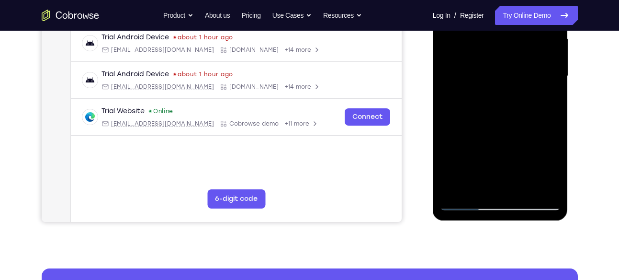
click at [487, 153] on div at bounding box center [500, 76] width 121 height 268
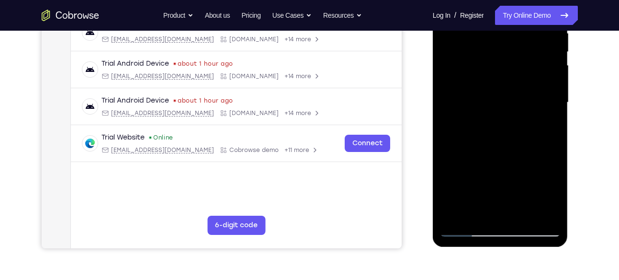
scroll to position [196, 0]
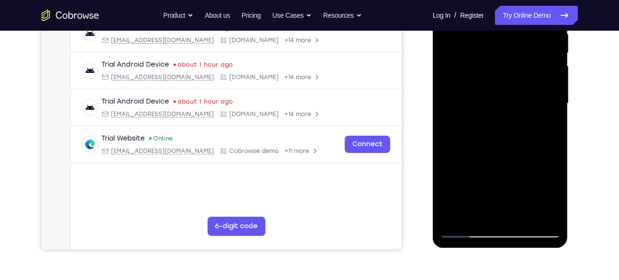
click at [552, 193] on div at bounding box center [500, 103] width 121 height 268
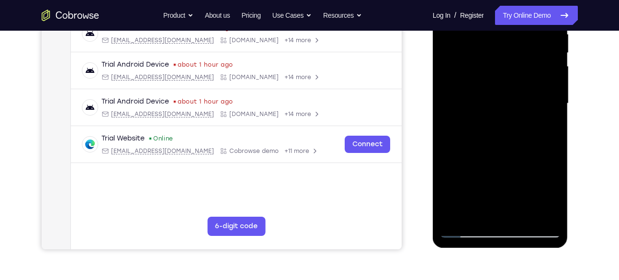
click at [551, 195] on div at bounding box center [500, 103] width 121 height 268
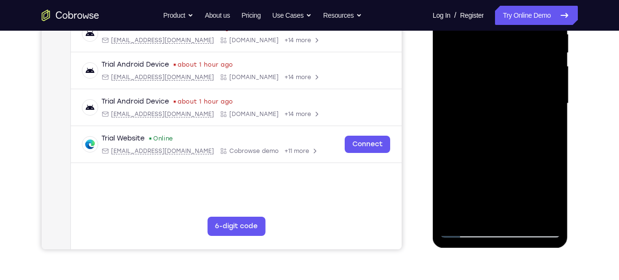
click at [551, 195] on div at bounding box center [500, 103] width 121 height 268
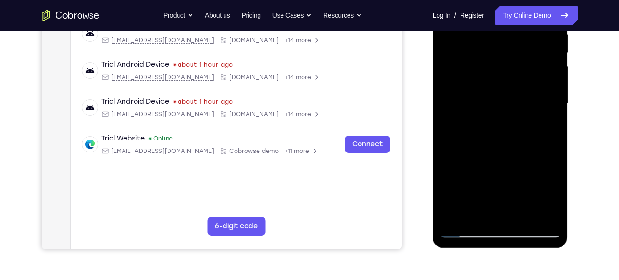
click at [551, 195] on div at bounding box center [500, 103] width 121 height 268
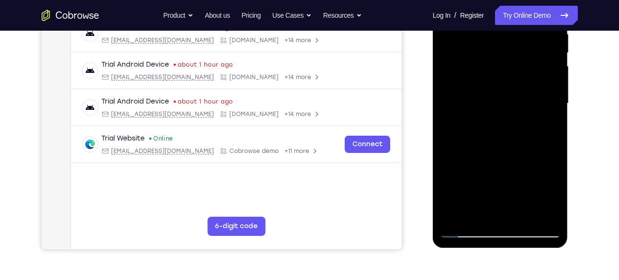
click at [551, 195] on div at bounding box center [500, 103] width 121 height 268
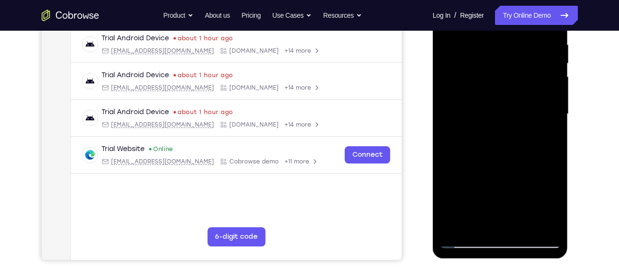
scroll to position [185, 0]
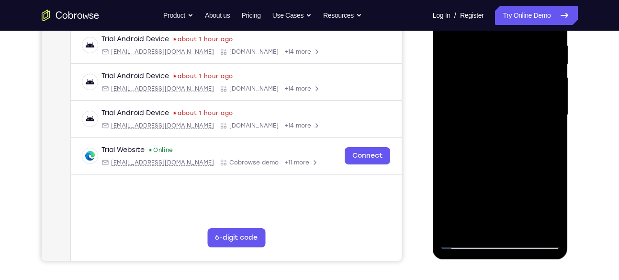
click at [545, 143] on div at bounding box center [500, 115] width 121 height 268
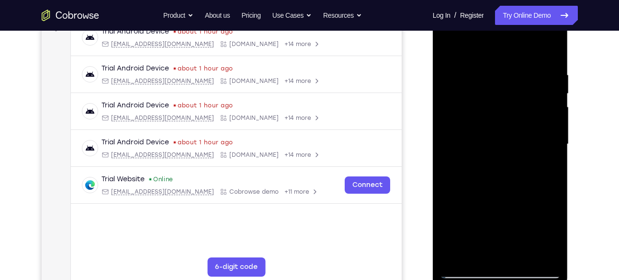
scroll to position [156, 0]
click at [494, 137] on div at bounding box center [500, 144] width 121 height 268
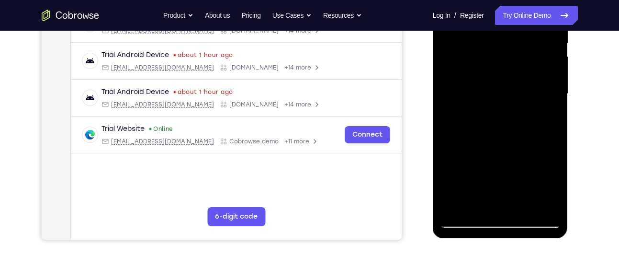
scroll to position [207, 0]
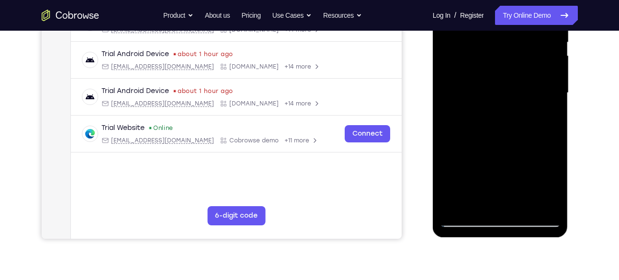
click at [512, 173] on div at bounding box center [500, 93] width 121 height 268
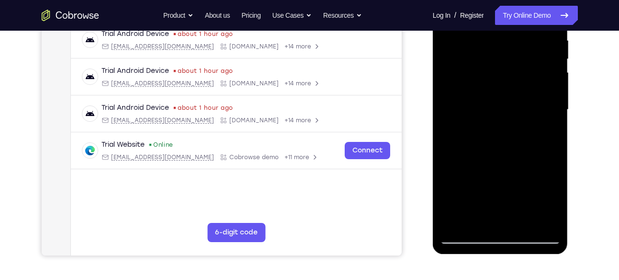
click at [550, 136] on div at bounding box center [500, 110] width 121 height 268
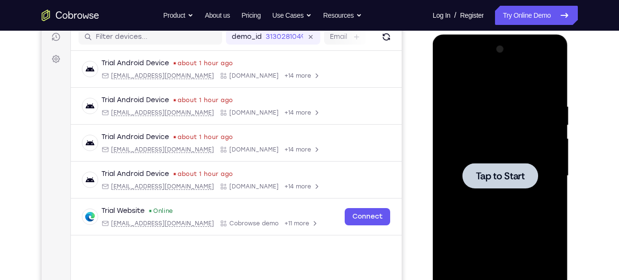
scroll to position [124, 0]
click at [524, 123] on div at bounding box center [500, 176] width 121 height 268
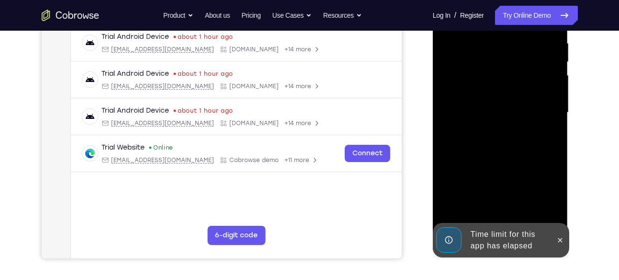
scroll to position [190, 0]
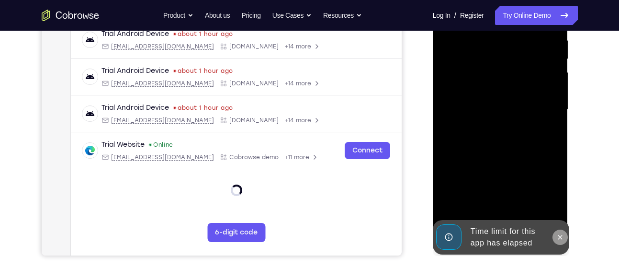
click at [560, 238] on icon at bounding box center [561, 237] width 8 height 8
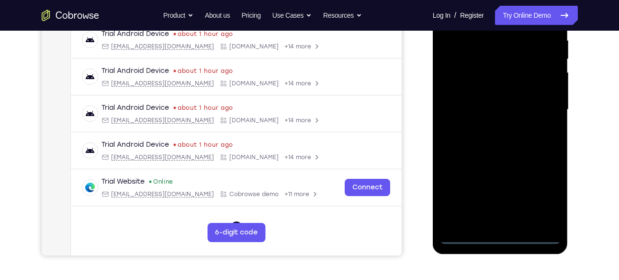
click at [499, 233] on div at bounding box center [500, 110] width 121 height 268
click at [548, 201] on div at bounding box center [500, 110] width 121 height 268
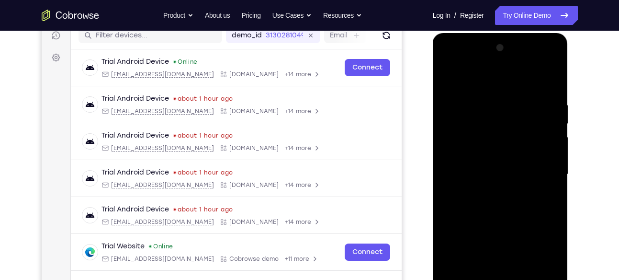
scroll to position [100, 0]
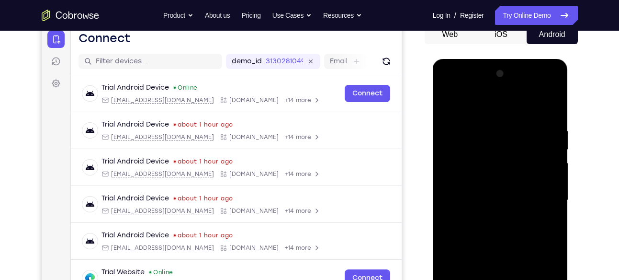
click at [446, 86] on div at bounding box center [500, 200] width 121 height 268
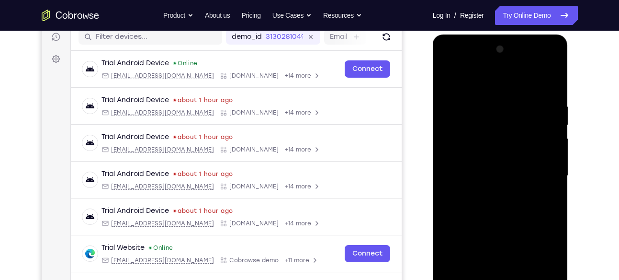
scroll to position [125, 0]
click at [536, 171] on div at bounding box center [500, 175] width 121 height 268
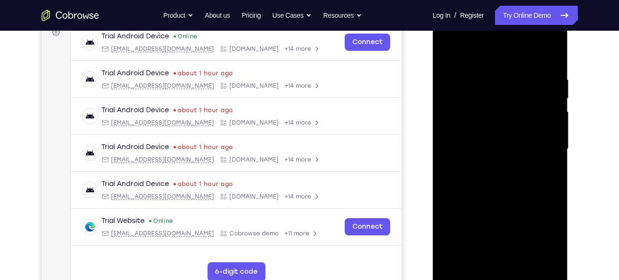
click at [490, 232] on div at bounding box center [500, 149] width 121 height 268
click at [492, 163] on div at bounding box center [500, 149] width 121 height 268
click at [498, 142] on div at bounding box center [500, 149] width 121 height 268
click at [491, 132] on div at bounding box center [500, 149] width 121 height 268
click at [484, 150] on div at bounding box center [500, 149] width 121 height 268
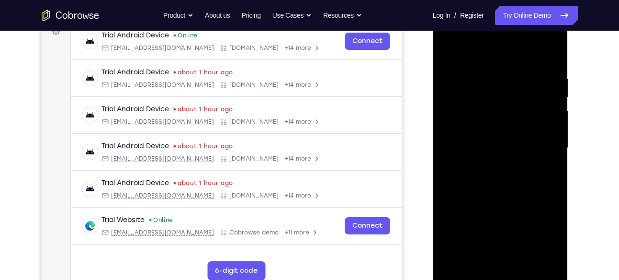
scroll to position [152, 0]
drag, startPoint x: 494, startPoint y: 109, endPoint x: 488, endPoint y: 107, distance: 6.5
click at [488, 107] on div at bounding box center [500, 147] width 121 height 268
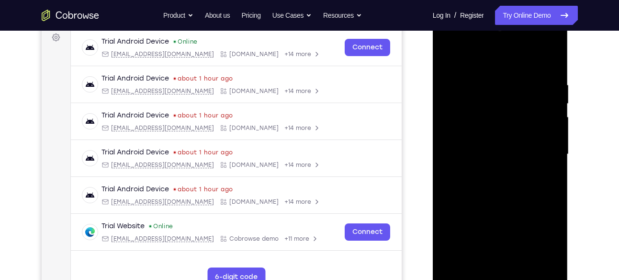
scroll to position [167, 0]
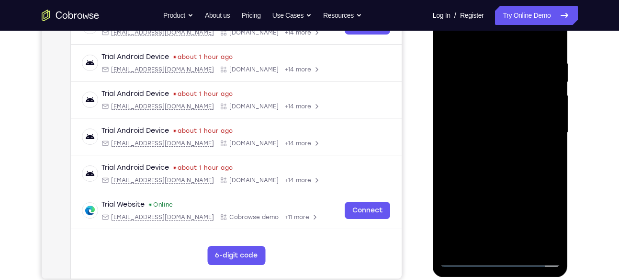
click at [504, 171] on div at bounding box center [500, 133] width 121 height 268
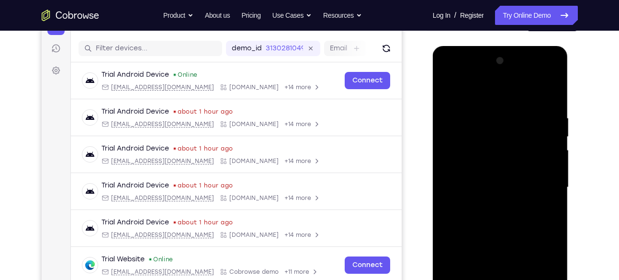
scroll to position [112, 0]
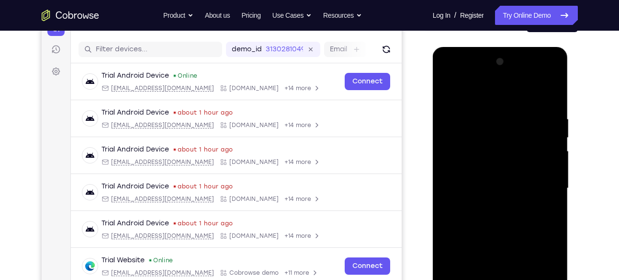
drag, startPoint x: 506, startPoint y: 100, endPoint x: 490, endPoint y: 46, distance: 56.5
click at [490, 47] on html "Online web based iOS Simulators and Android Emulators. Run iPhone, iPad, Mobile…" at bounding box center [501, 190] width 137 height 287
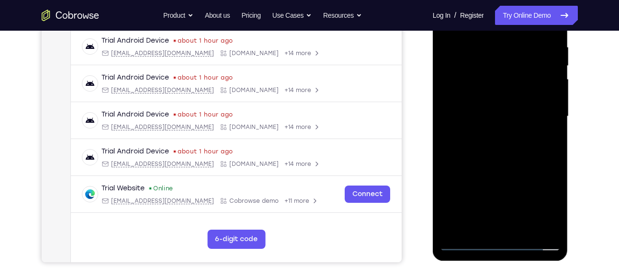
scroll to position [192, 0]
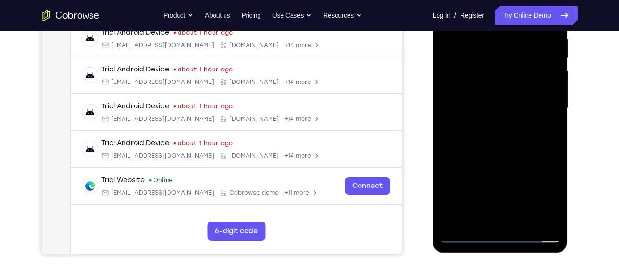
click at [521, 222] on div at bounding box center [500, 108] width 121 height 268
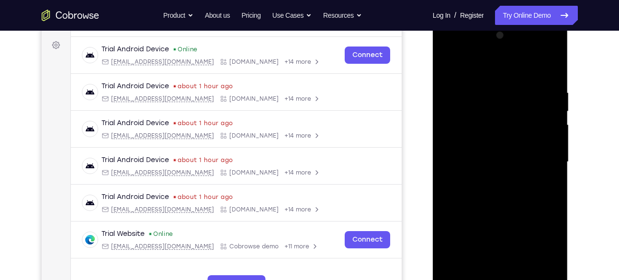
scroll to position [137, 0]
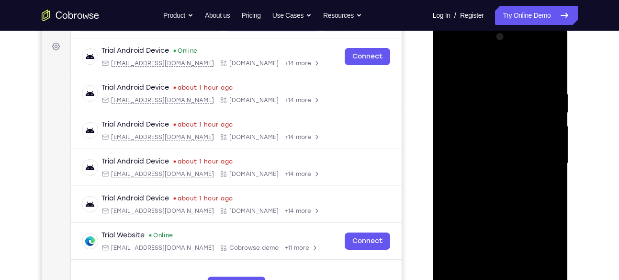
click at [501, 209] on div at bounding box center [500, 163] width 121 height 268
click at [542, 182] on div at bounding box center [500, 163] width 121 height 268
click at [498, 159] on div at bounding box center [500, 163] width 121 height 268
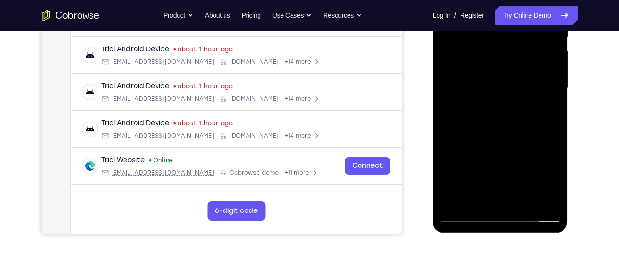
scroll to position [212, 0]
click at [479, 132] on div at bounding box center [500, 88] width 121 height 268
click at [493, 135] on div at bounding box center [500, 88] width 121 height 268
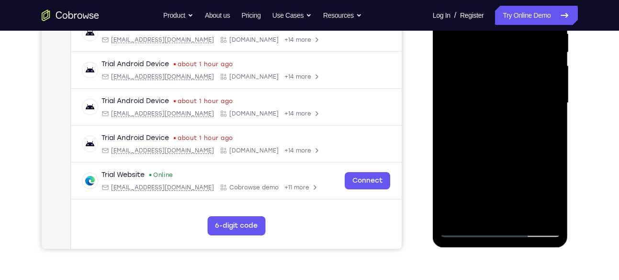
scroll to position [195, 0]
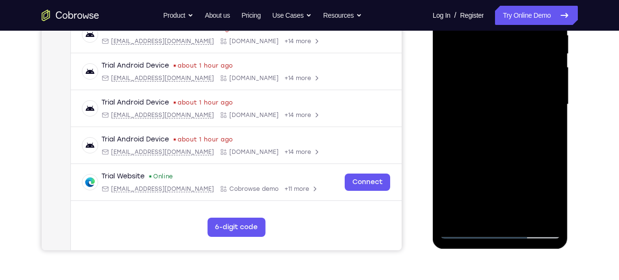
click at [545, 130] on div at bounding box center [500, 104] width 121 height 268
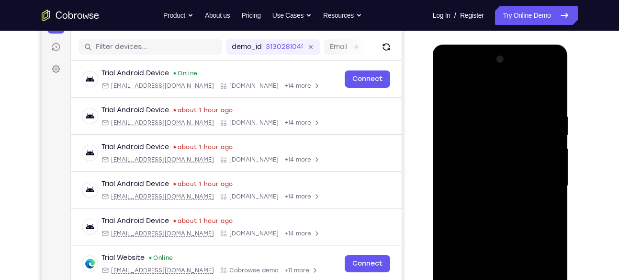
scroll to position [113, 0]
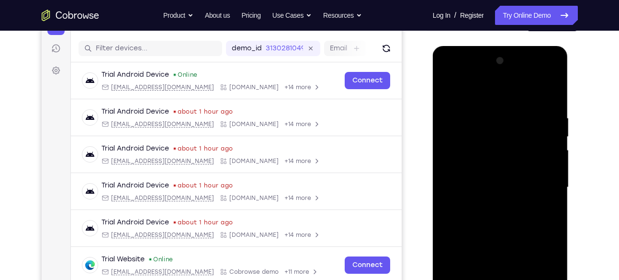
click at [463, 126] on div at bounding box center [500, 187] width 121 height 268
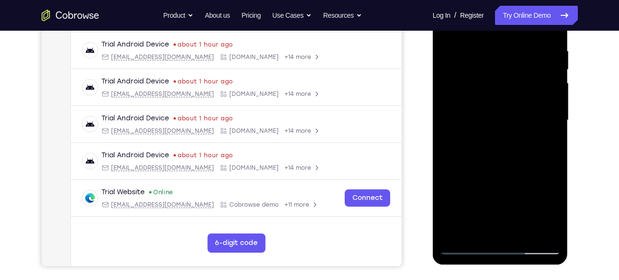
scroll to position [181, 0]
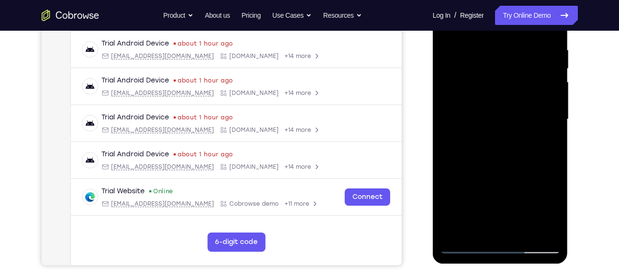
drag, startPoint x: 516, startPoint y: 141, endPoint x: 509, endPoint y: 203, distance: 61.7
click at [509, 203] on div at bounding box center [500, 119] width 121 height 268
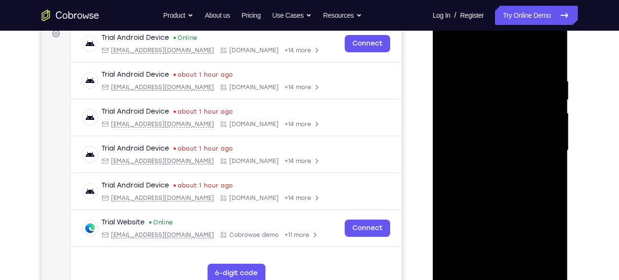
scroll to position [149, 0]
drag, startPoint x: 489, startPoint y: 124, endPoint x: 487, endPoint y: 161, distance: 37.4
click at [487, 161] on div at bounding box center [500, 151] width 121 height 268
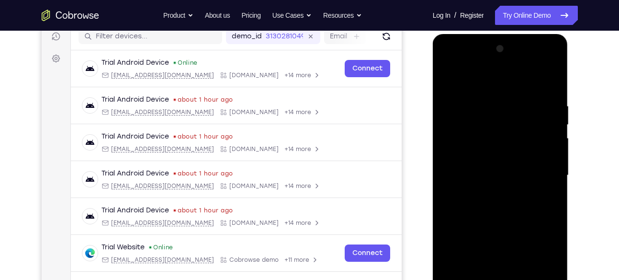
drag, startPoint x: 504, startPoint y: 118, endPoint x: 503, endPoint y: 143, distance: 25.0
click at [503, 143] on div at bounding box center [500, 175] width 121 height 268
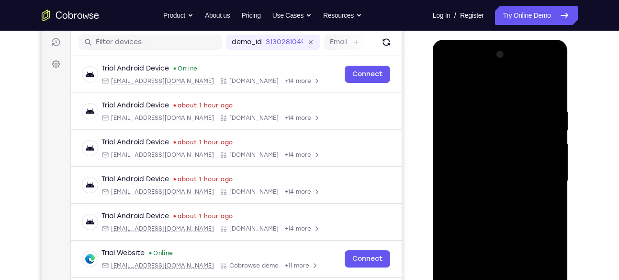
click at [519, 133] on div at bounding box center [500, 181] width 121 height 268
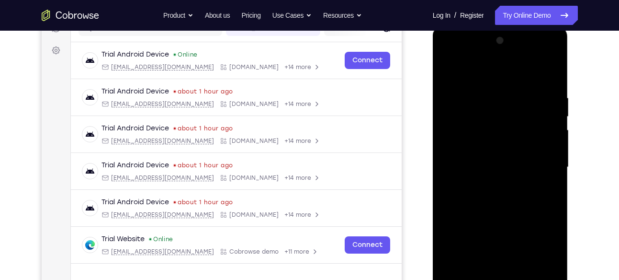
scroll to position [133, 0]
click at [541, 115] on div at bounding box center [500, 167] width 121 height 268
click at [548, 193] on div at bounding box center [500, 167] width 121 height 268
click at [548, 191] on div at bounding box center [500, 167] width 121 height 268
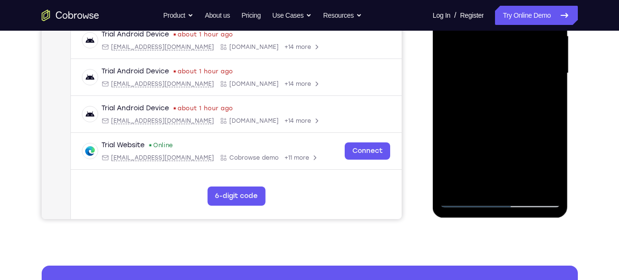
scroll to position [231, 0]
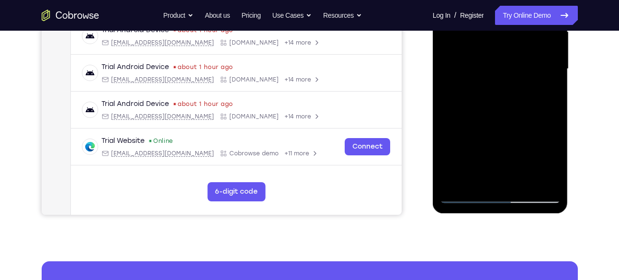
click at [468, 194] on div at bounding box center [500, 69] width 121 height 268
click at [464, 197] on div at bounding box center [500, 69] width 121 height 268
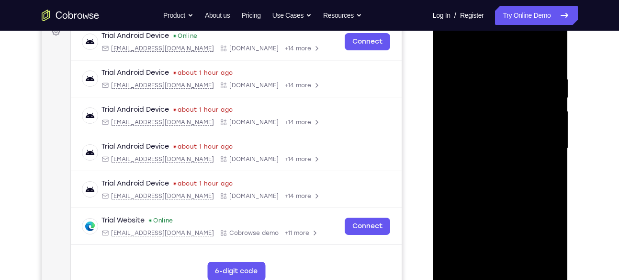
scroll to position [149, 0]
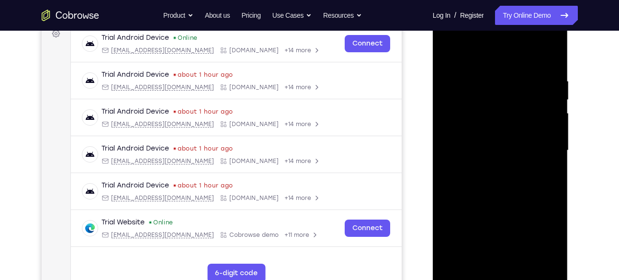
click at [484, 168] on div at bounding box center [500, 150] width 121 height 268
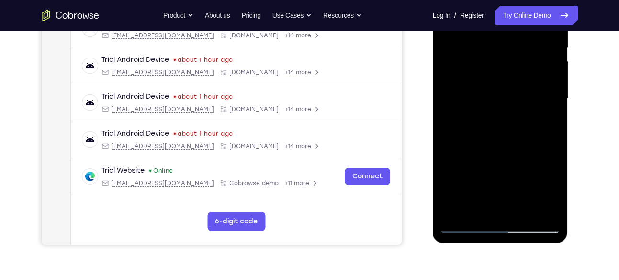
scroll to position [199, 0]
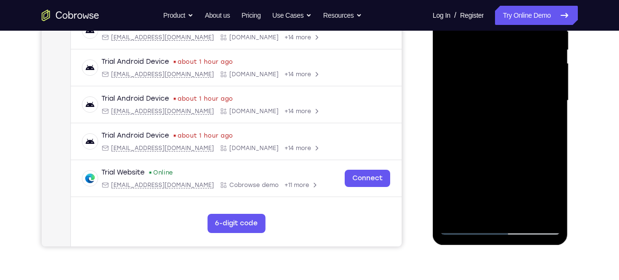
click at [482, 122] on div at bounding box center [500, 100] width 121 height 268
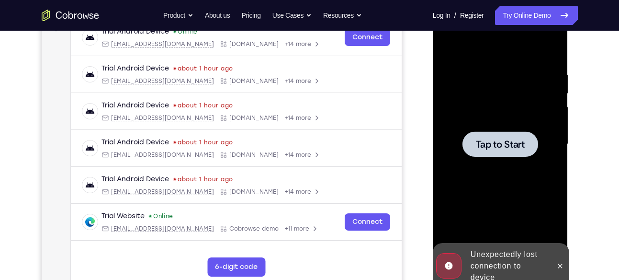
scroll to position [157, 0]
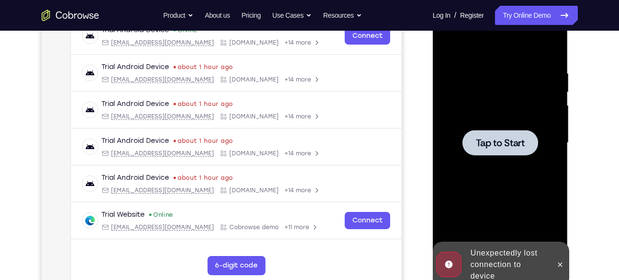
click at [484, 145] on span "Tap to Start" at bounding box center [500, 143] width 49 height 10
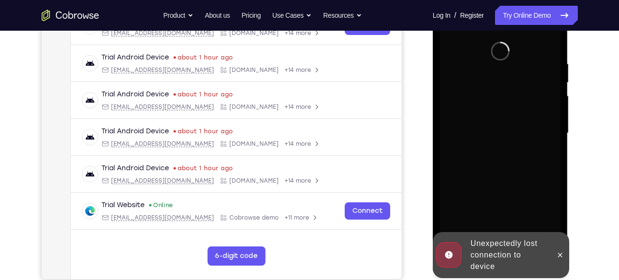
scroll to position [167, 0]
click at [563, 248] on button at bounding box center [560, 254] width 15 height 15
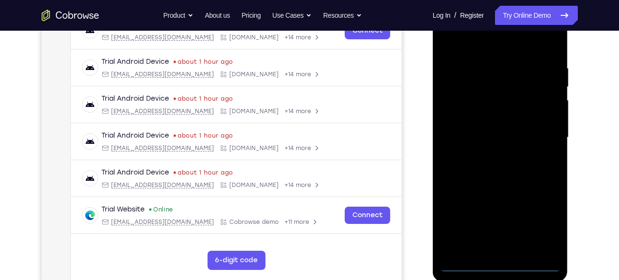
scroll to position [164, 0]
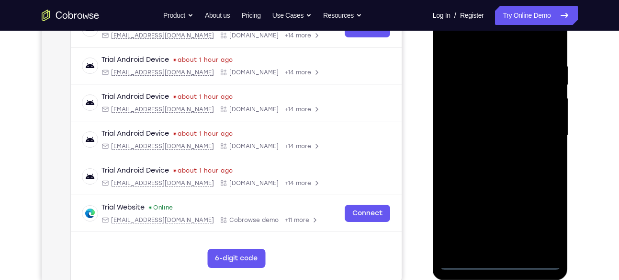
click at [498, 263] on div at bounding box center [500, 135] width 121 height 268
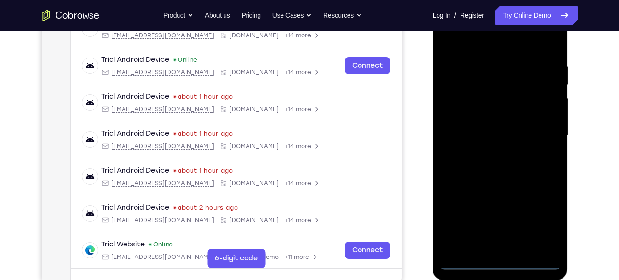
click at [538, 224] on div at bounding box center [500, 135] width 121 height 268
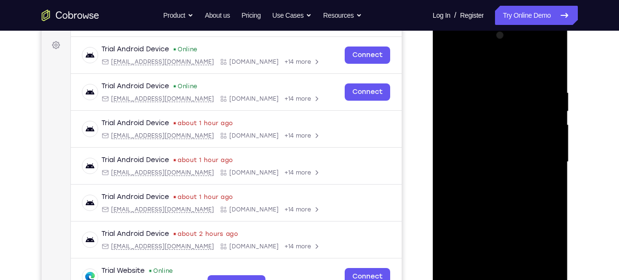
scroll to position [110, 0]
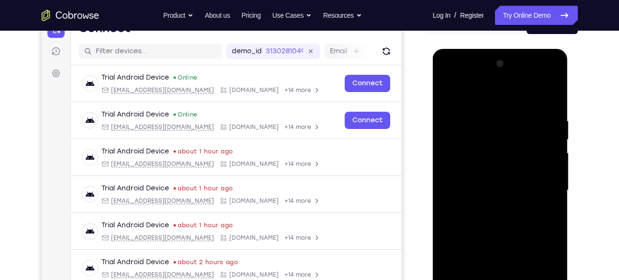
click at [446, 79] on div at bounding box center [500, 190] width 121 height 268
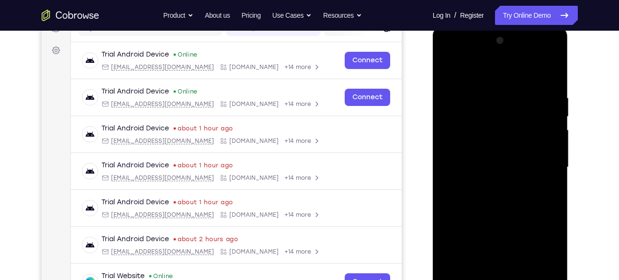
scroll to position [133, 0]
click at [539, 165] on div at bounding box center [500, 167] width 121 height 268
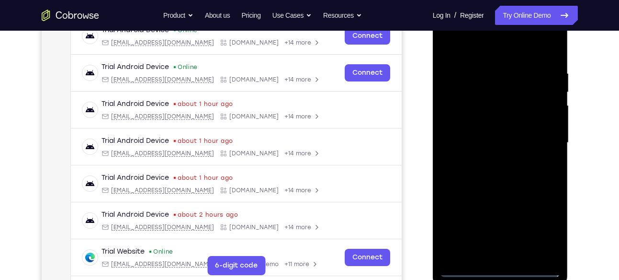
scroll to position [160, 0]
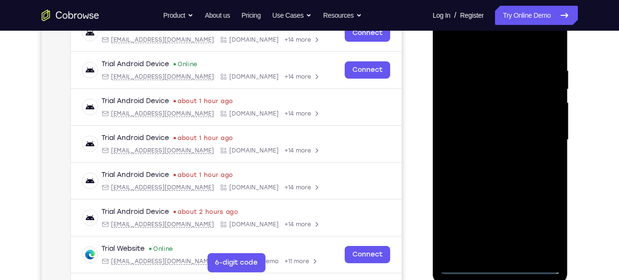
click at [491, 158] on div at bounding box center [500, 140] width 121 height 268
click at [481, 119] on div at bounding box center [500, 140] width 121 height 268
click at [481, 134] on div at bounding box center [500, 140] width 121 height 268
click at [447, 127] on div at bounding box center [500, 140] width 121 height 268
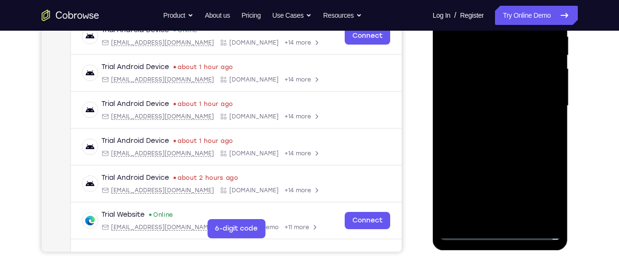
scroll to position [195, 0]
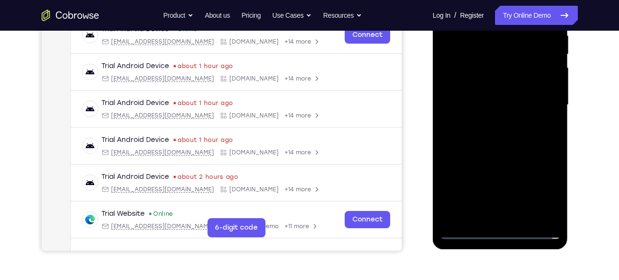
click at [479, 128] on div at bounding box center [500, 105] width 121 height 268
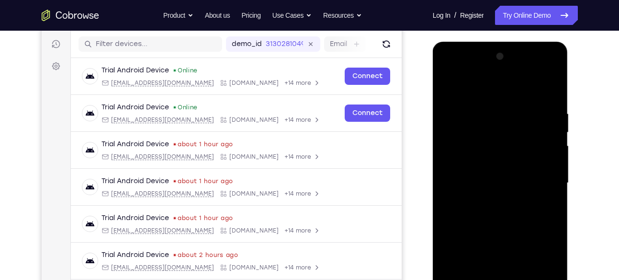
scroll to position [115, 0]
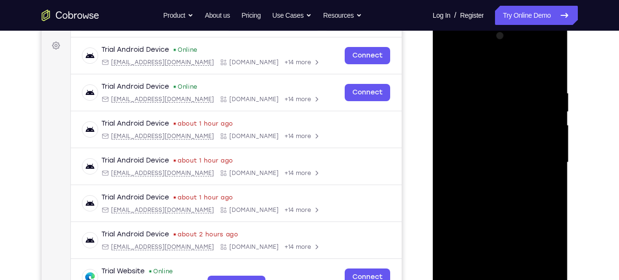
click at [500, 140] on div at bounding box center [500, 162] width 121 height 268
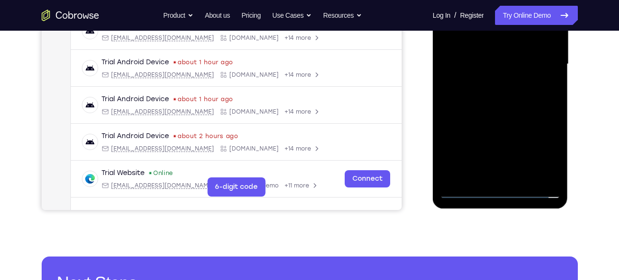
scroll to position [207, 0]
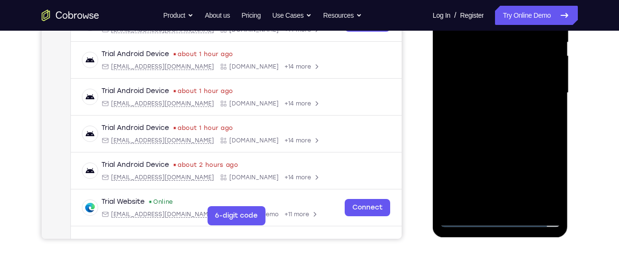
click at [525, 203] on div at bounding box center [500, 93] width 121 height 268
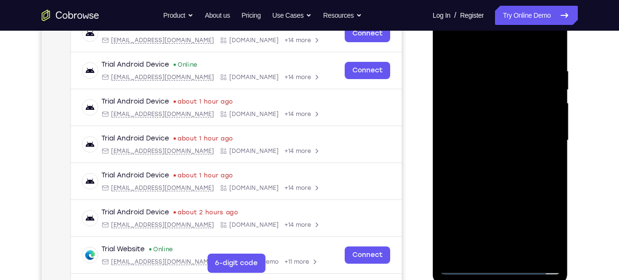
scroll to position [180, 0]
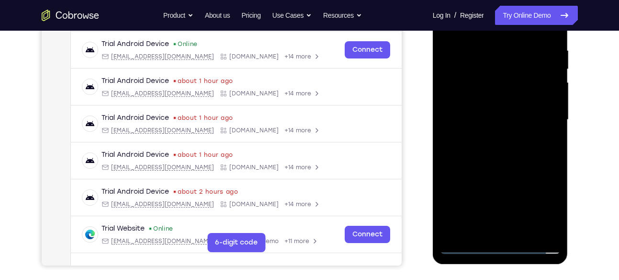
click at [509, 173] on div at bounding box center [500, 120] width 121 height 268
click at [490, 138] on div at bounding box center [500, 120] width 121 height 268
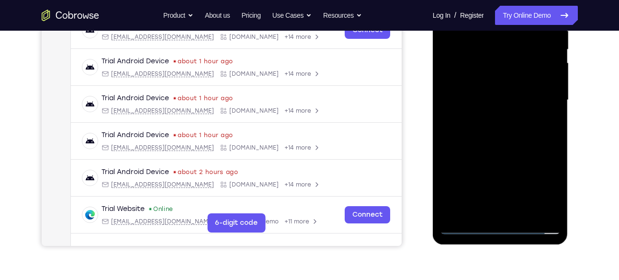
scroll to position [200, 0]
click at [555, 191] on div at bounding box center [500, 100] width 121 height 268
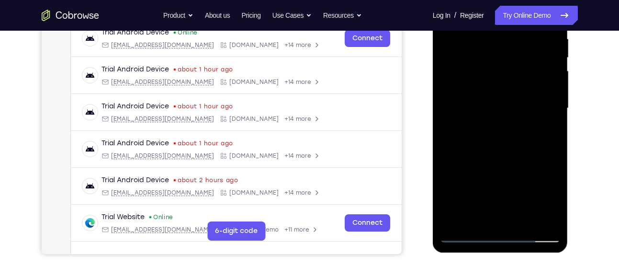
click at [544, 135] on div at bounding box center [500, 108] width 121 height 268
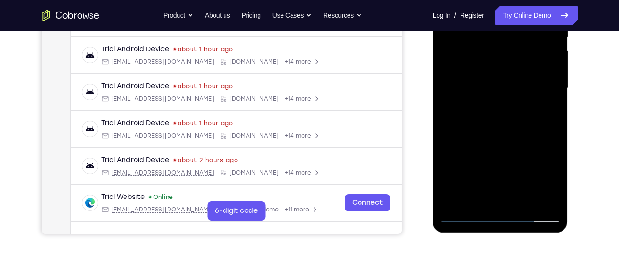
scroll to position [217, 0]
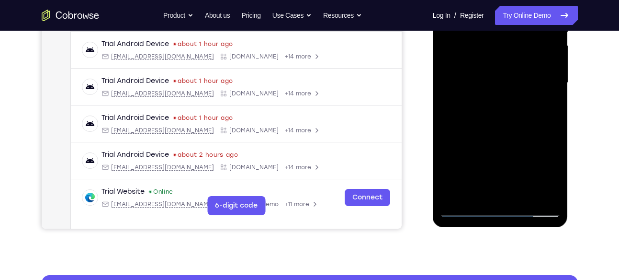
click at [469, 206] on div at bounding box center [500, 83] width 121 height 268
click at [467, 211] on div at bounding box center [500, 83] width 121 height 268
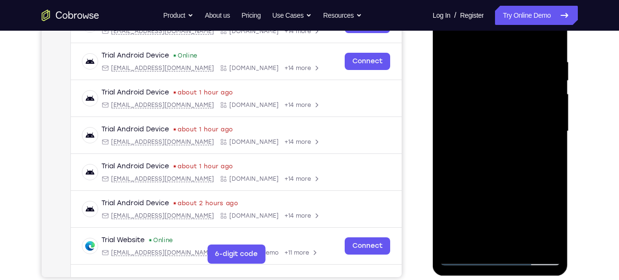
scroll to position [165, 0]
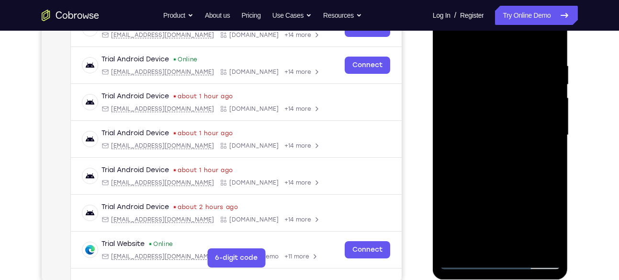
click at [489, 152] on div at bounding box center [500, 135] width 121 height 268
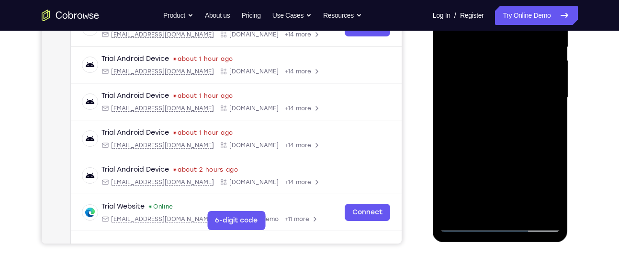
scroll to position [202, 0]
click at [553, 122] on div at bounding box center [500, 98] width 121 height 268
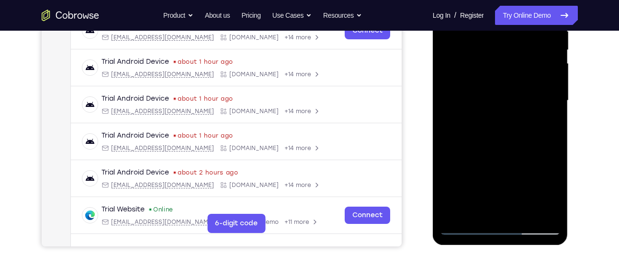
scroll to position [199, 0]
click at [550, 126] on div at bounding box center [500, 101] width 121 height 268
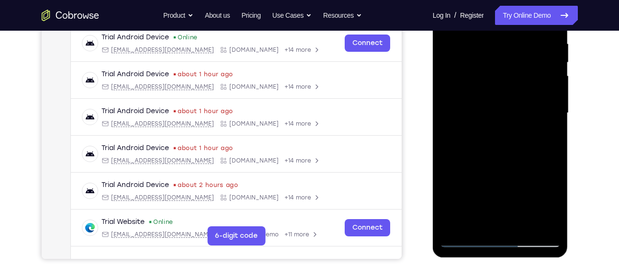
scroll to position [187, 0]
click at [543, 139] on div at bounding box center [500, 112] width 121 height 268
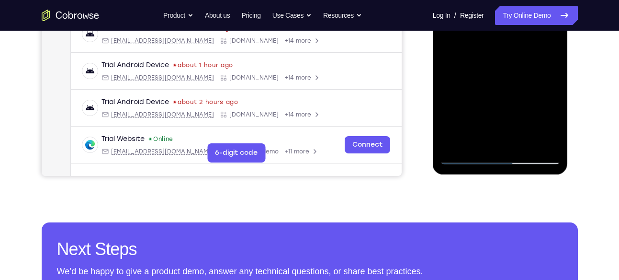
scroll to position [271, 0]
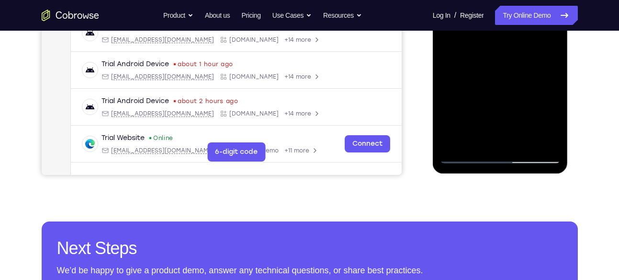
click at [466, 161] on div at bounding box center [500, 29] width 121 height 268
click at [465, 156] on div at bounding box center [500, 29] width 121 height 268
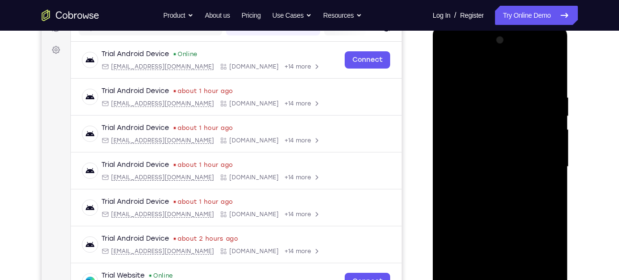
scroll to position [133, 0]
click at [454, 106] on div at bounding box center [500, 167] width 121 height 268
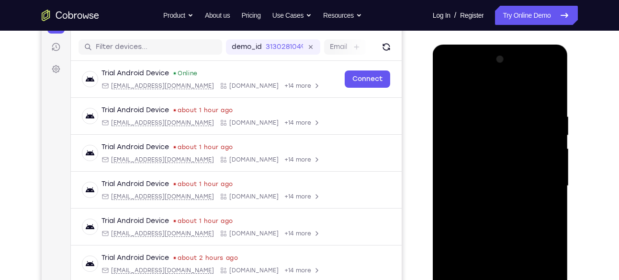
scroll to position [114, 0]
click at [452, 94] on div at bounding box center [500, 186] width 121 height 268
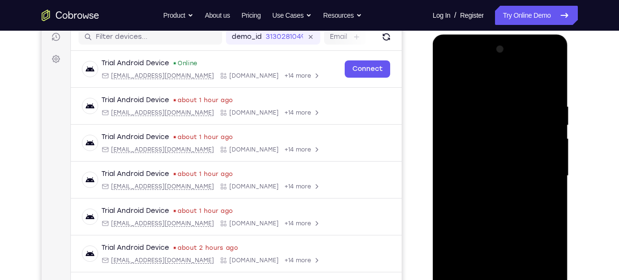
scroll to position [125, 0]
click at [485, 114] on div at bounding box center [500, 175] width 121 height 268
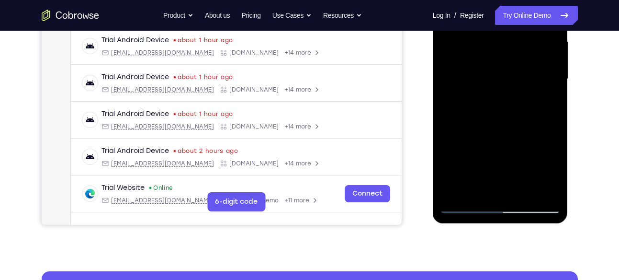
scroll to position [227, 0]
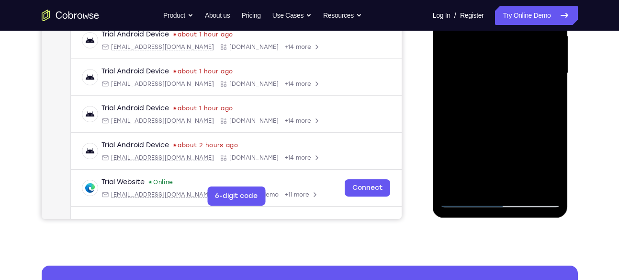
click at [472, 181] on div at bounding box center [500, 73] width 121 height 268
click at [479, 181] on div at bounding box center [500, 73] width 121 height 268
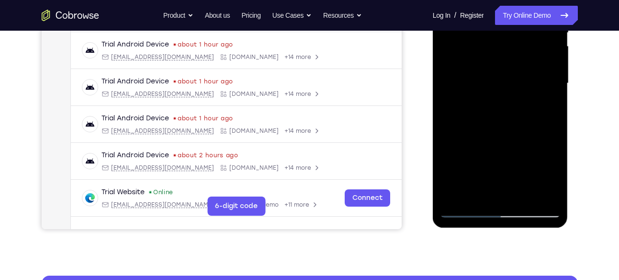
drag, startPoint x: 492, startPoint y: 176, endPoint x: 512, endPoint y: 137, distance: 44.1
click at [512, 137] on div at bounding box center [500, 83] width 121 height 268
click at [449, 167] on div at bounding box center [500, 83] width 121 height 268
click at [547, 98] on div at bounding box center [500, 83] width 121 height 268
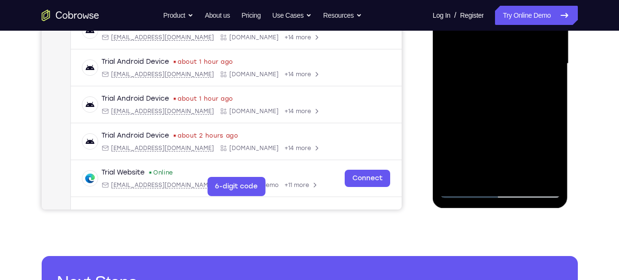
scroll to position [244, 0]
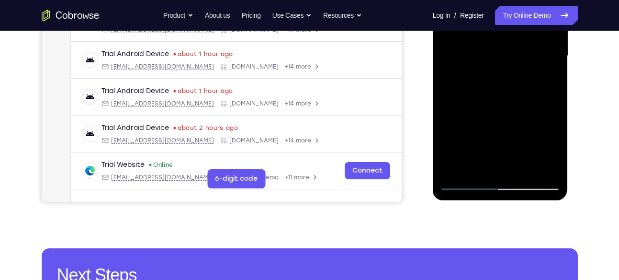
click at [468, 180] on div at bounding box center [500, 56] width 121 height 268
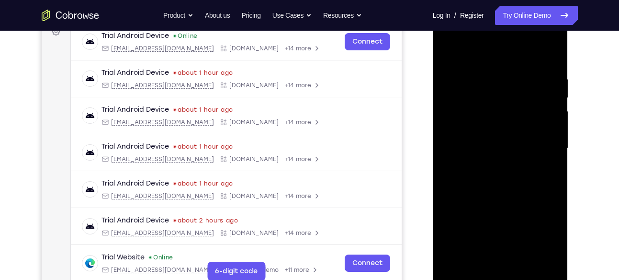
scroll to position [147, 0]
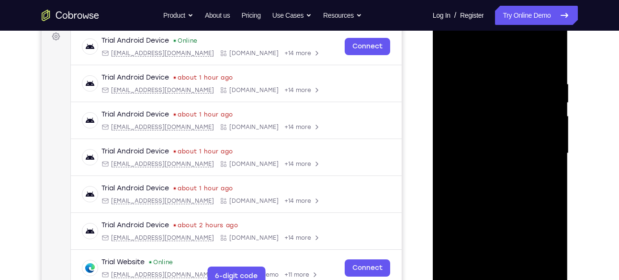
click at [554, 102] on div at bounding box center [500, 153] width 121 height 268
click at [554, 101] on div at bounding box center [500, 153] width 121 height 268
click at [446, 103] on div at bounding box center [500, 153] width 121 height 268
click at [452, 96] on div at bounding box center [500, 153] width 121 height 268
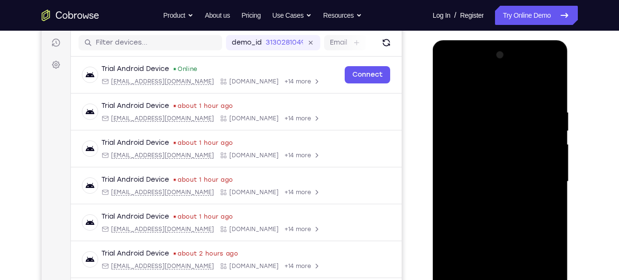
scroll to position [118, 0]
click at [451, 91] on div at bounding box center [500, 182] width 121 height 268
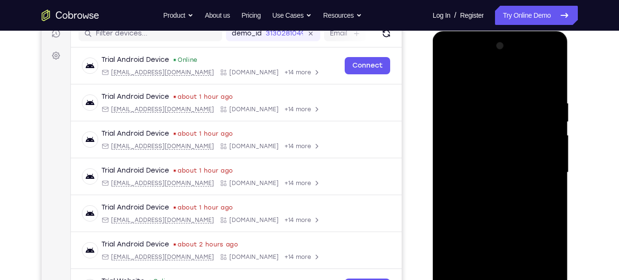
scroll to position [147, 0]
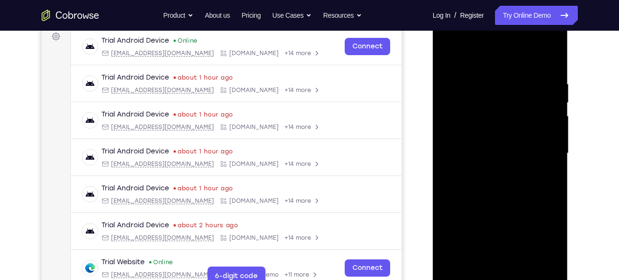
click at [496, 143] on div at bounding box center [500, 153] width 121 height 268
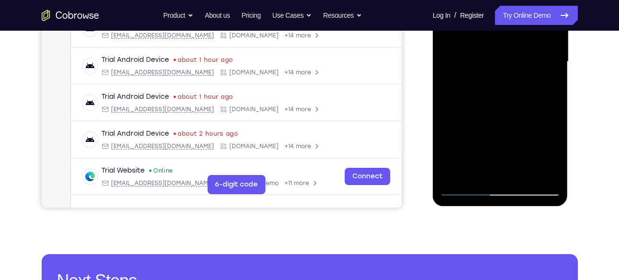
scroll to position [243, 0]
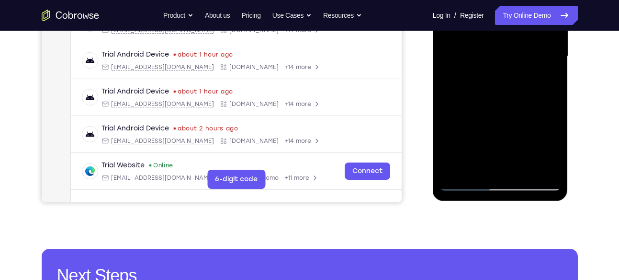
click at [467, 181] on div at bounding box center [500, 56] width 121 height 268
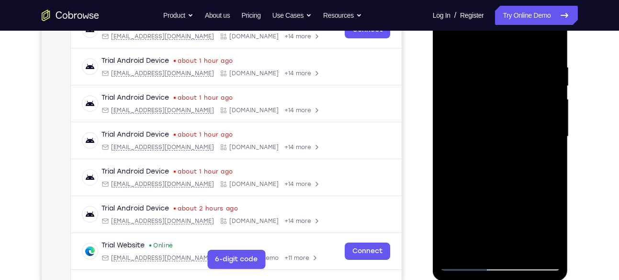
click at [456, 78] on div at bounding box center [500, 136] width 121 height 268
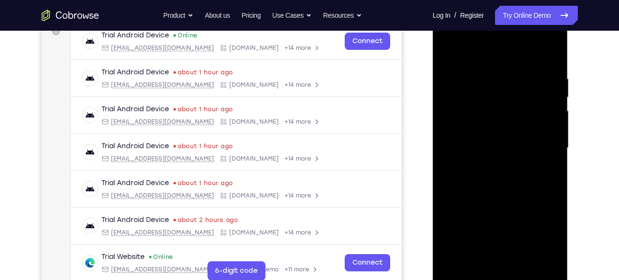
click at [456, 78] on div at bounding box center [500, 148] width 121 height 268
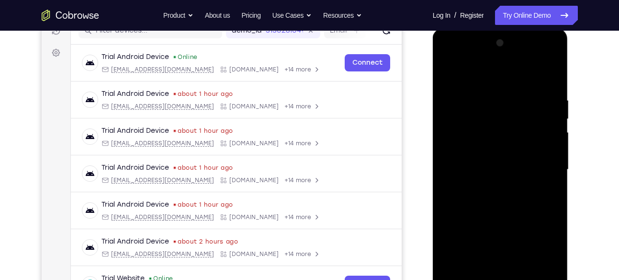
scroll to position [124, 0]
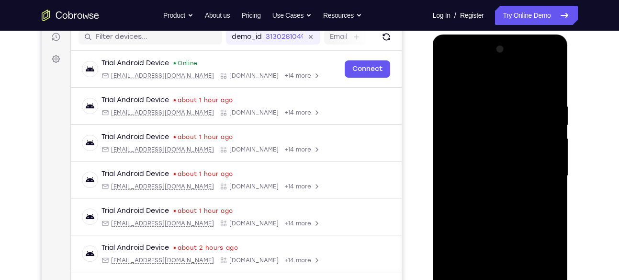
click at [444, 84] on div at bounding box center [500, 176] width 121 height 268
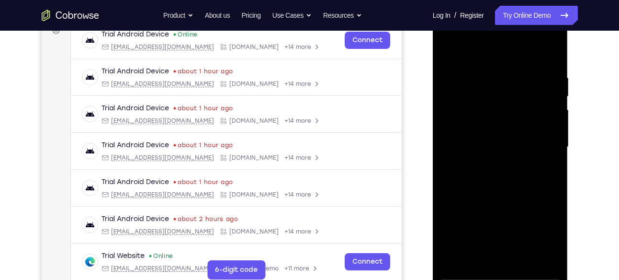
scroll to position [152, 0]
click at [475, 142] on div at bounding box center [500, 147] width 121 height 268
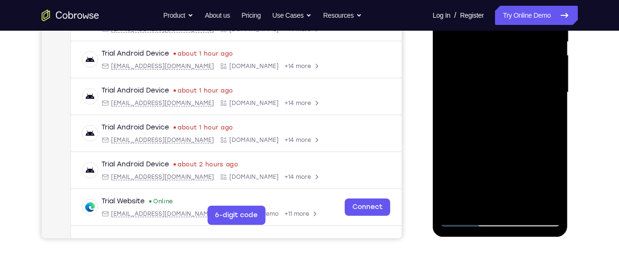
scroll to position [204, 0]
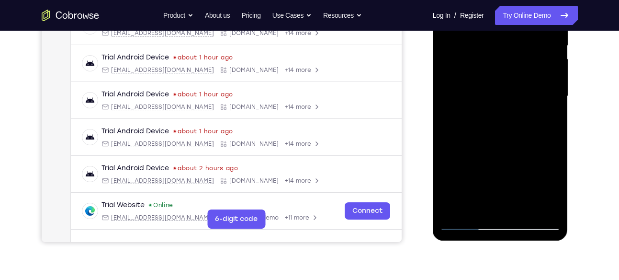
click at [551, 121] on div at bounding box center [500, 96] width 121 height 268
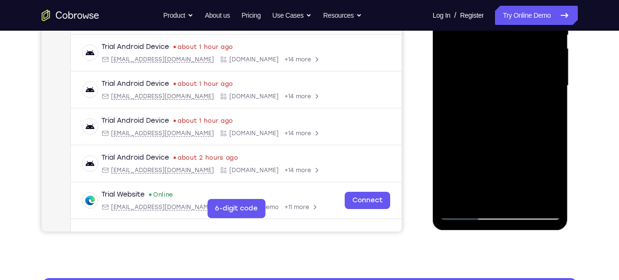
scroll to position [244, 0]
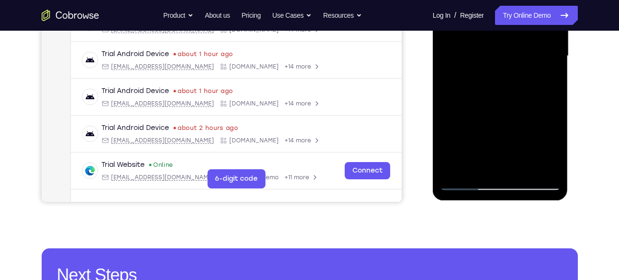
click at [462, 185] on div at bounding box center [500, 56] width 121 height 268
click at [464, 185] on div at bounding box center [500, 56] width 121 height 268
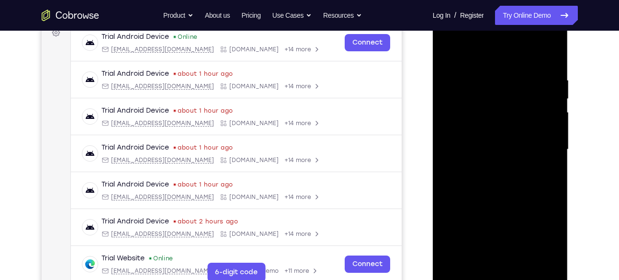
scroll to position [147, 0]
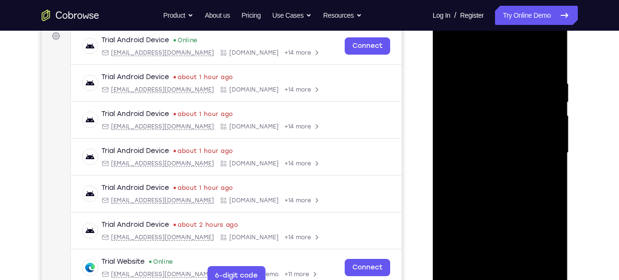
click at [555, 101] on div at bounding box center [500, 153] width 121 height 268
drag, startPoint x: 476, startPoint y: 104, endPoint x: 573, endPoint y: 88, distance: 98.5
click at [570, 88] on html "Online web based iOS Simulators and Android Emulators. Run iPhone, iPad, Mobile…" at bounding box center [501, 154] width 137 height 287
click at [446, 101] on div at bounding box center [500, 153] width 121 height 268
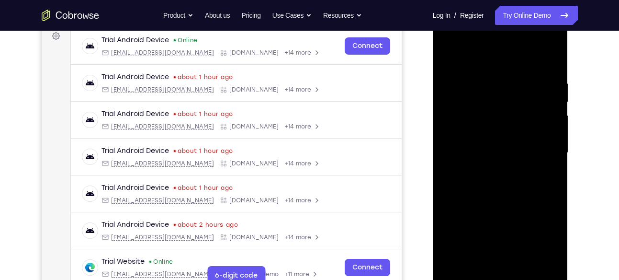
click at [448, 105] on div at bounding box center [500, 153] width 121 height 268
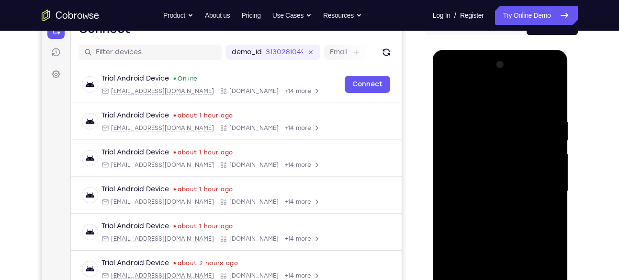
scroll to position [108, 0]
click at [447, 95] on div at bounding box center [500, 191] width 121 height 268
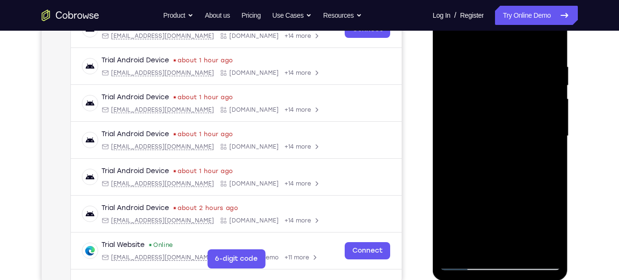
scroll to position [158, 0]
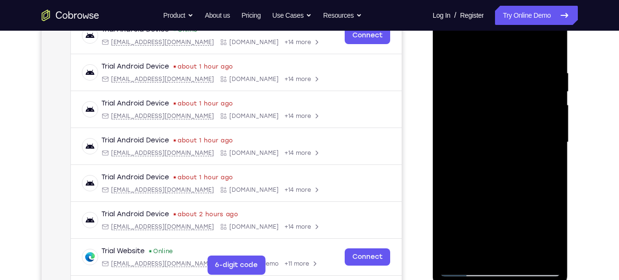
click at [517, 136] on div at bounding box center [500, 142] width 121 height 268
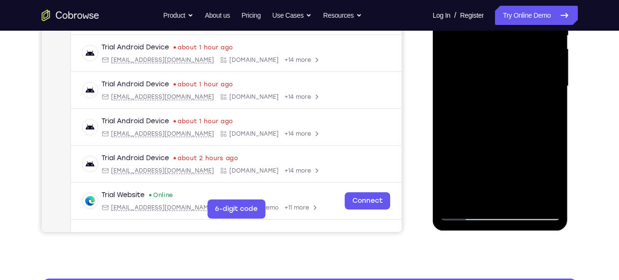
scroll to position [214, 0]
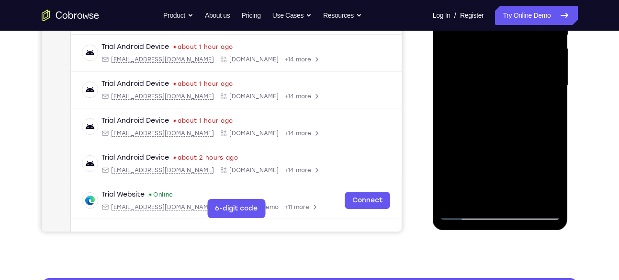
click at [542, 111] on div at bounding box center [500, 86] width 121 height 268
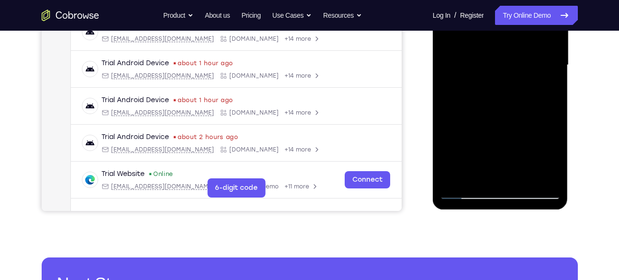
scroll to position [237, 0]
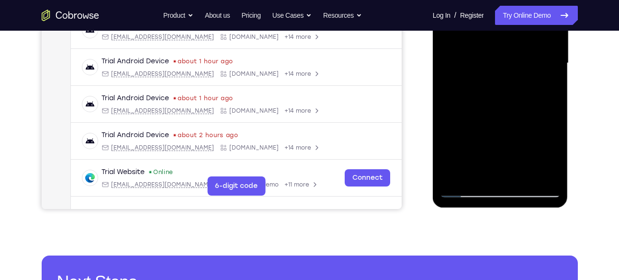
click at [464, 191] on div at bounding box center [500, 63] width 121 height 268
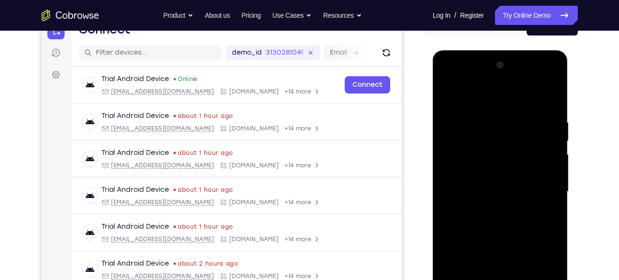
scroll to position [108, 0]
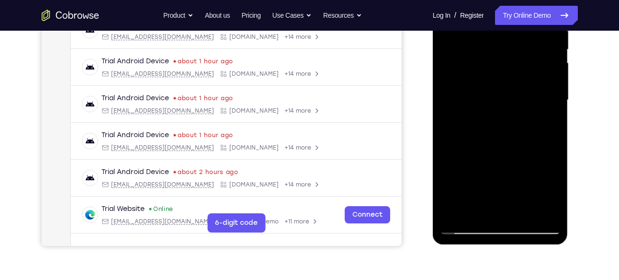
click at [492, 121] on div at bounding box center [500, 100] width 121 height 268
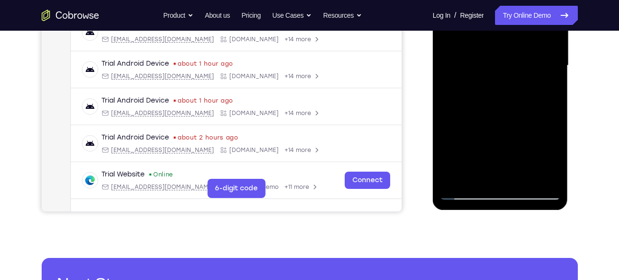
scroll to position [241, 0]
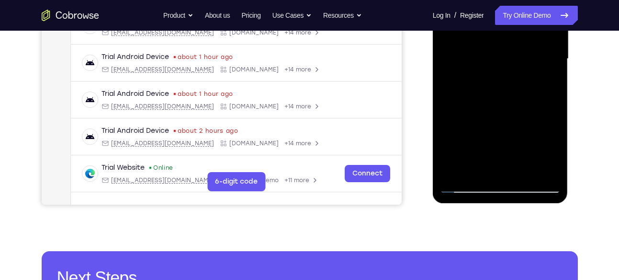
click at [467, 185] on div at bounding box center [500, 59] width 121 height 268
drag, startPoint x: 475, startPoint y: 162, endPoint x: 492, endPoint y: 104, distance: 60.3
click at [492, 104] on div at bounding box center [500, 59] width 121 height 268
click at [485, 79] on div at bounding box center [500, 59] width 121 height 268
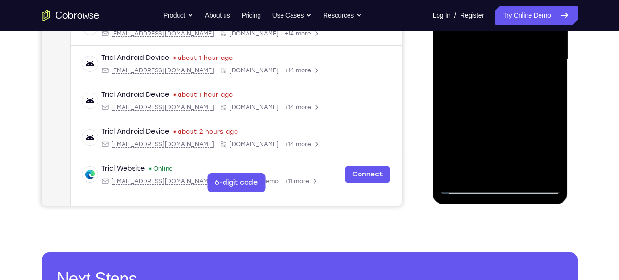
scroll to position [240, 0]
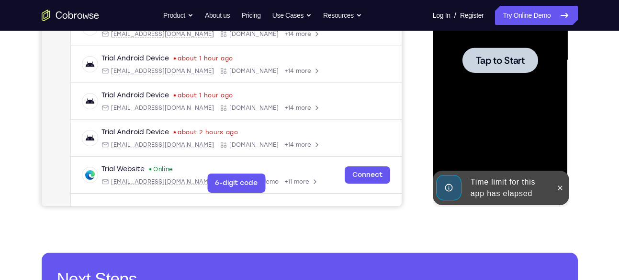
click at [546, 88] on div at bounding box center [500, 60] width 121 height 268
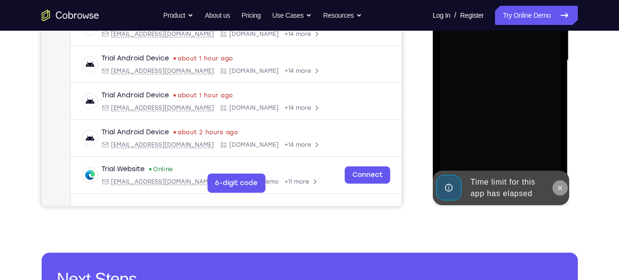
click at [560, 184] on icon at bounding box center [561, 188] width 8 height 8
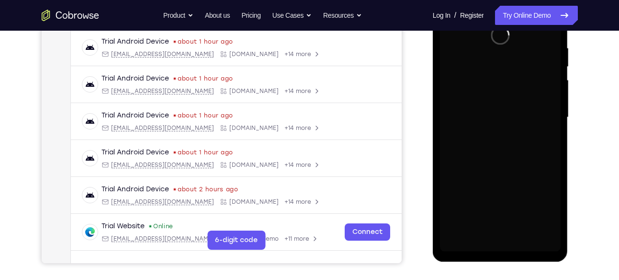
scroll to position [181, 0]
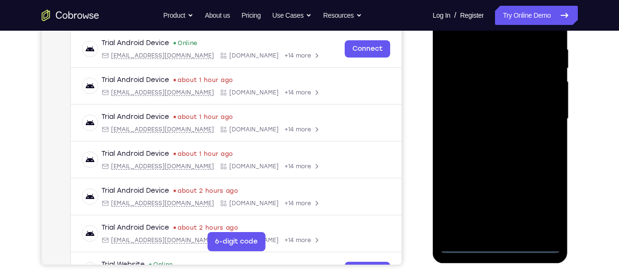
click at [502, 247] on div at bounding box center [500, 119] width 121 height 268
click at [538, 210] on div at bounding box center [500, 119] width 121 height 268
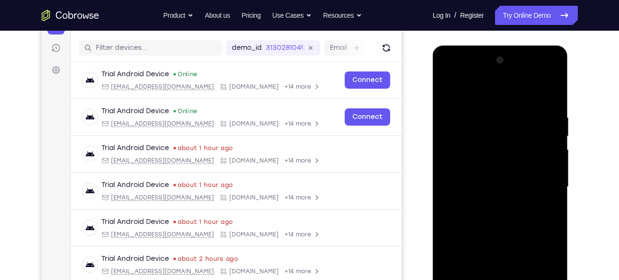
scroll to position [113, 0]
click at [448, 77] on div at bounding box center [500, 187] width 121 height 268
click at [542, 185] on div at bounding box center [500, 187] width 121 height 268
click at [492, 205] on div at bounding box center [500, 187] width 121 height 268
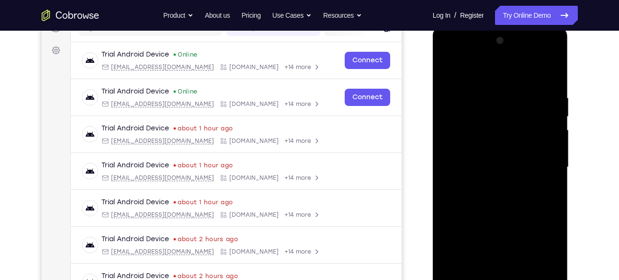
scroll to position [147, 0]
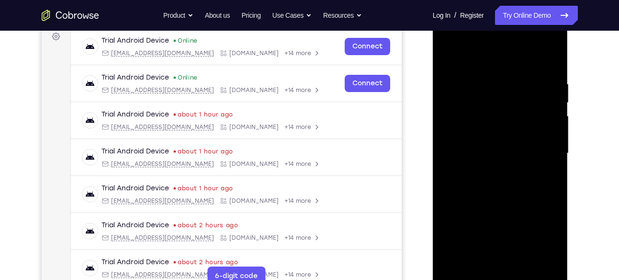
click at [472, 134] on div at bounding box center [500, 153] width 121 height 268
click at [476, 145] on div at bounding box center [500, 153] width 121 height 268
click at [450, 146] on div at bounding box center [500, 153] width 121 height 268
click at [530, 147] on div at bounding box center [500, 153] width 121 height 268
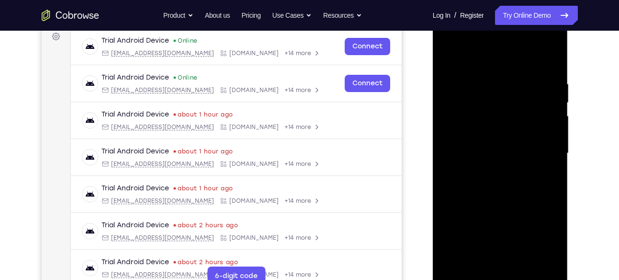
click at [510, 172] on div at bounding box center [500, 153] width 121 height 268
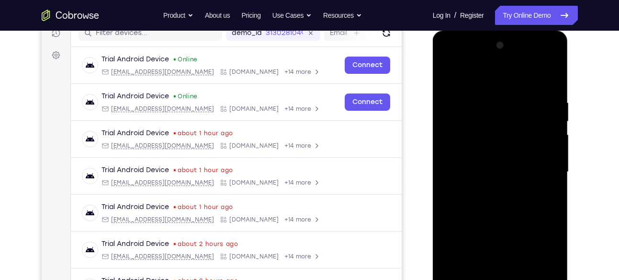
scroll to position [128, 0]
click at [503, 147] on div at bounding box center [500, 171] width 121 height 268
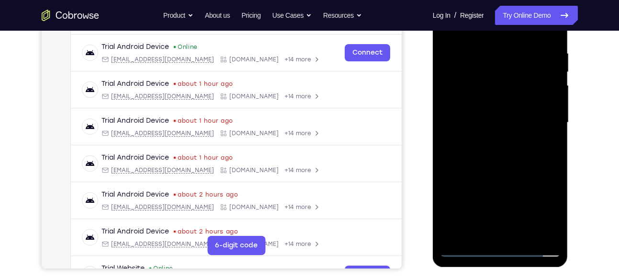
scroll to position [181, 0]
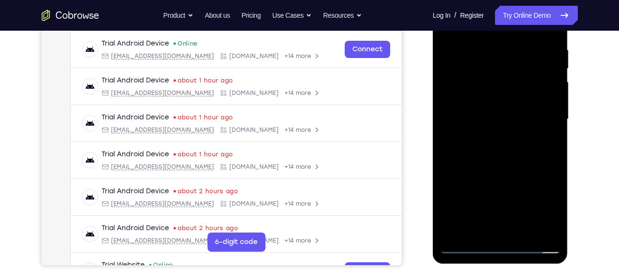
click at [521, 232] on div at bounding box center [500, 119] width 121 height 268
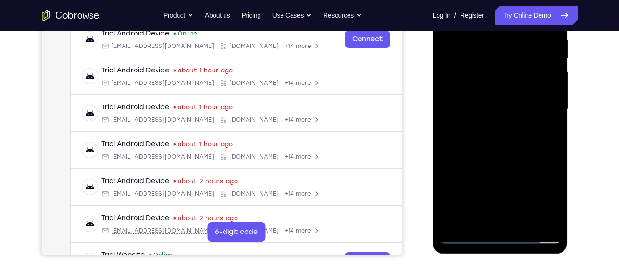
scroll to position [190, 0]
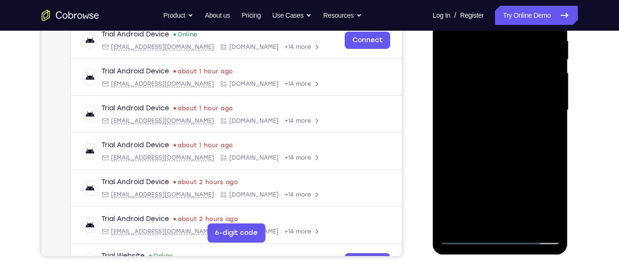
click at [494, 164] on div at bounding box center [500, 110] width 121 height 268
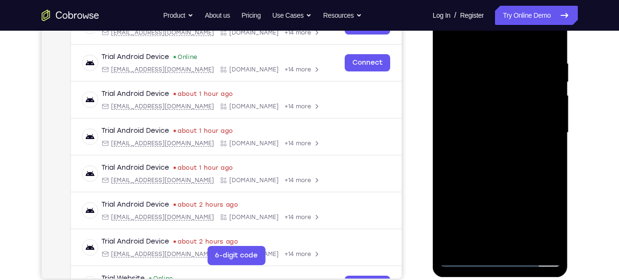
click at [498, 128] on div at bounding box center [500, 133] width 121 height 268
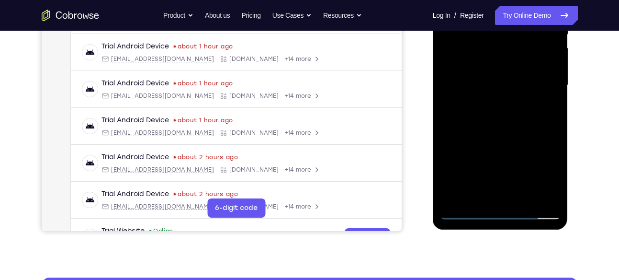
scroll to position [219, 0]
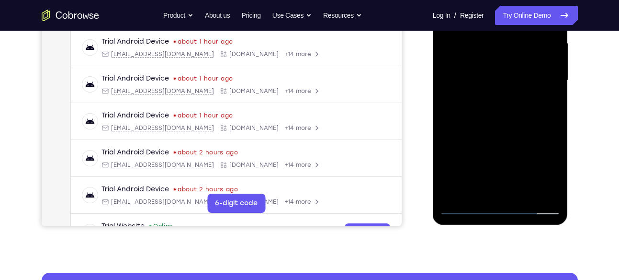
click at [514, 163] on div at bounding box center [500, 80] width 121 height 268
click at [541, 156] on div at bounding box center [500, 80] width 121 height 268
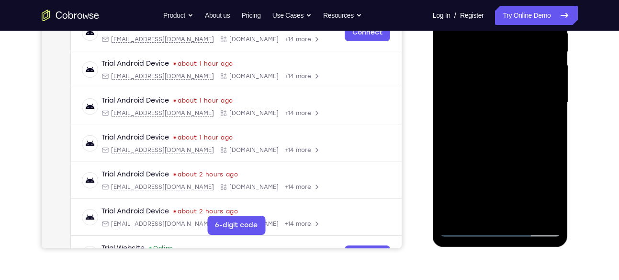
click at [544, 130] on div at bounding box center [500, 102] width 121 height 268
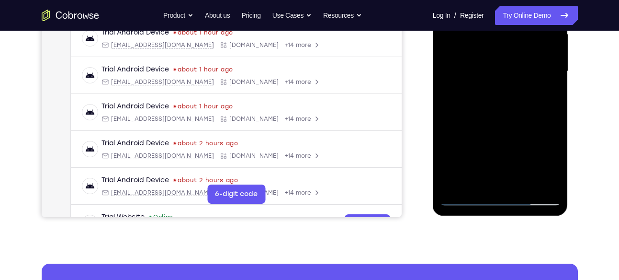
scroll to position [234, 0]
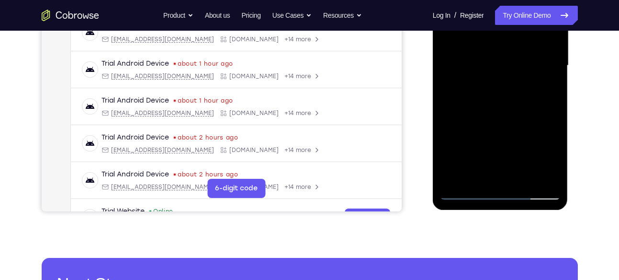
click at [469, 192] on div at bounding box center [500, 65] width 121 height 268
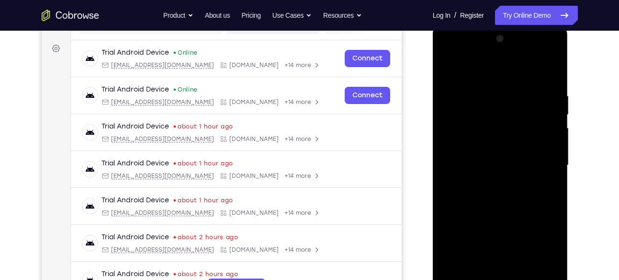
scroll to position [134, 0]
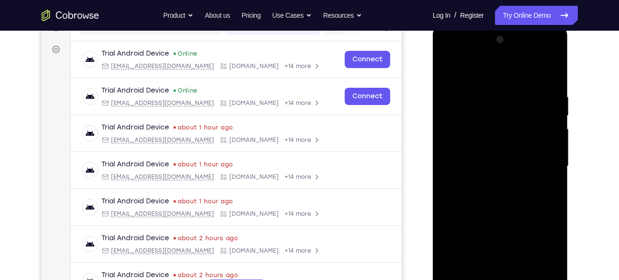
click at [556, 116] on div at bounding box center [500, 166] width 121 height 268
click at [551, 117] on div at bounding box center [500, 166] width 121 height 268
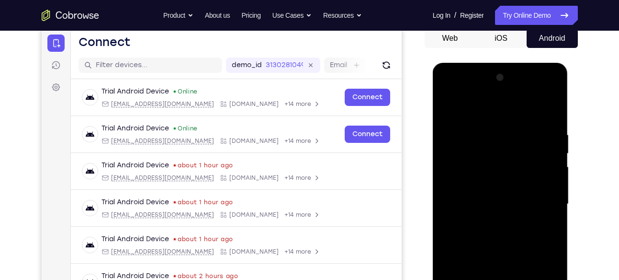
scroll to position [89, 0]
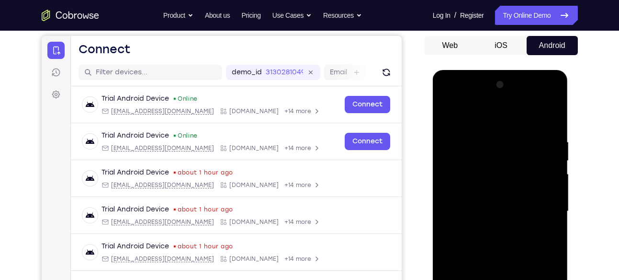
click at [449, 113] on div at bounding box center [500, 211] width 121 height 268
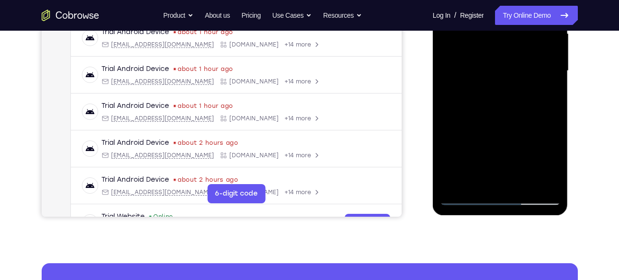
scroll to position [231, 0]
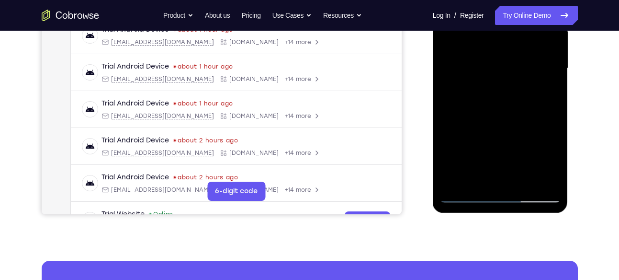
click at [555, 169] on div at bounding box center [500, 68] width 121 height 268
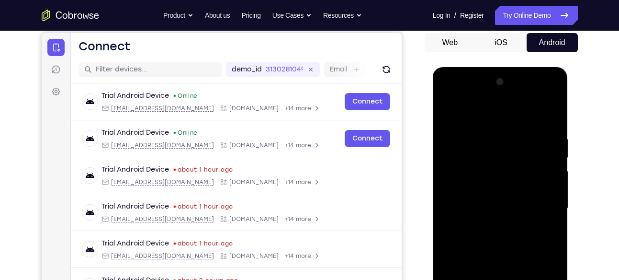
scroll to position [70, 0]
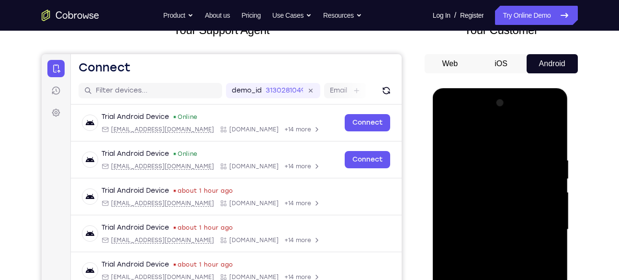
drag, startPoint x: 541, startPoint y: 147, endPoint x: 480, endPoint y: 150, distance: 61.4
click at [480, 150] on div at bounding box center [500, 229] width 121 height 268
drag, startPoint x: 551, startPoint y: 157, endPoint x: 462, endPoint y: 164, distance: 89.4
click at [462, 164] on div at bounding box center [500, 229] width 121 height 268
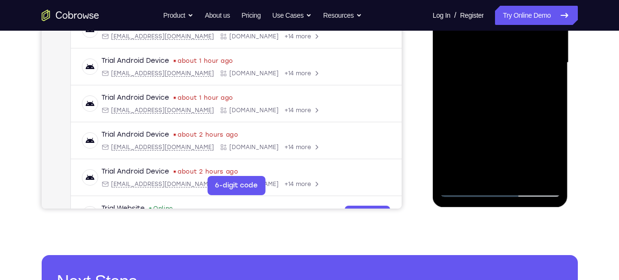
click at [522, 176] on div at bounding box center [500, 63] width 121 height 268
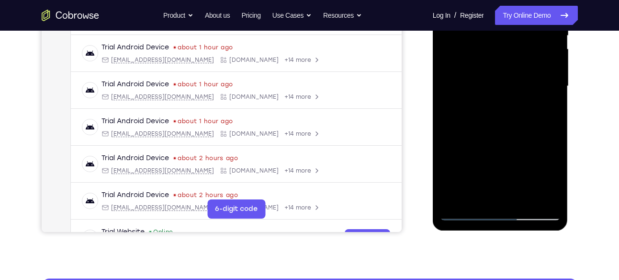
scroll to position [216, 0]
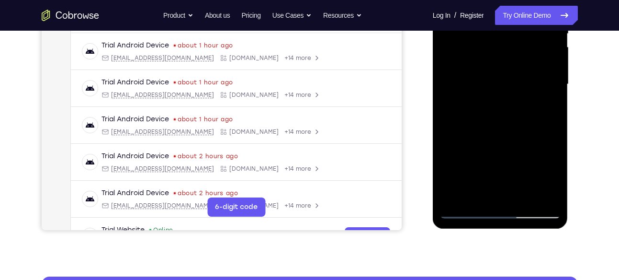
click at [507, 141] on div at bounding box center [500, 84] width 121 height 268
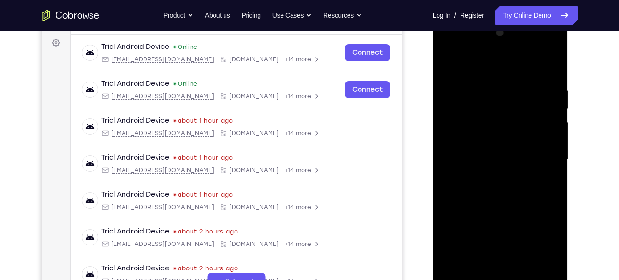
scroll to position [141, 0]
click at [502, 131] on div at bounding box center [500, 159] width 121 height 268
drag, startPoint x: 511, startPoint y: 115, endPoint x: 476, endPoint y: 191, distance: 83.6
click at [476, 191] on div at bounding box center [500, 159] width 121 height 268
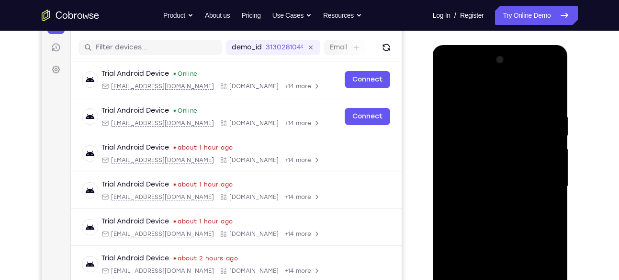
scroll to position [112, 0]
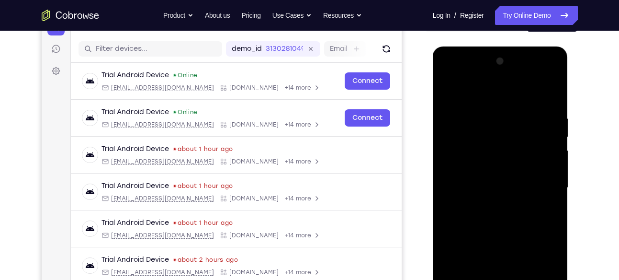
click at [448, 91] on div at bounding box center [500, 188] width 121 height 268
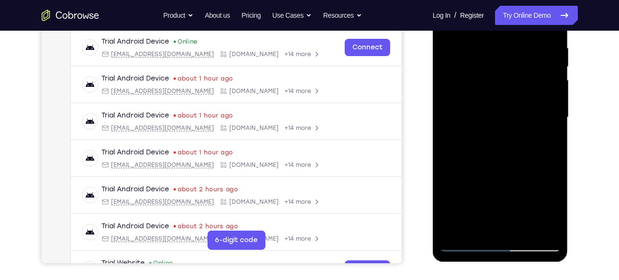
scroll to position [184, 0]
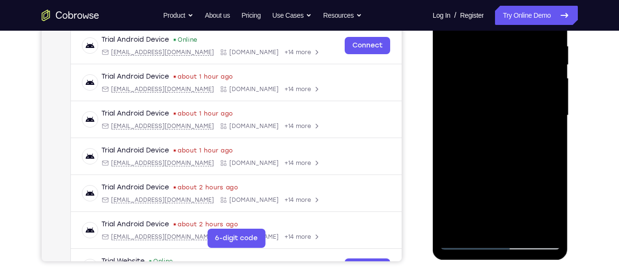
click at [552, 156] on div at bounding box center [500, 115] width 121 height 268
click at [551, 155] on div at bounding box center [500, 115] width 121 height 268
drag, startPoint x: 530, startPoint y: 186, endPoint x: 532, endPoint y: 124, distance: 62.8
click at [532, 124] on div at bounding box center [500, 115] width 121 height 268
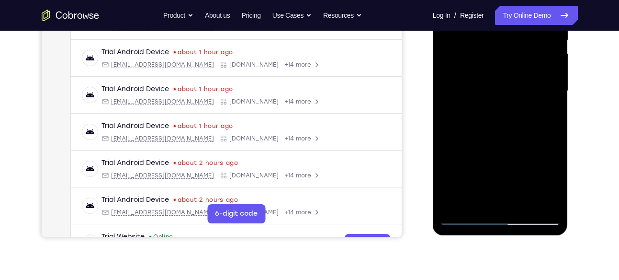
scroll to position [215, 0]
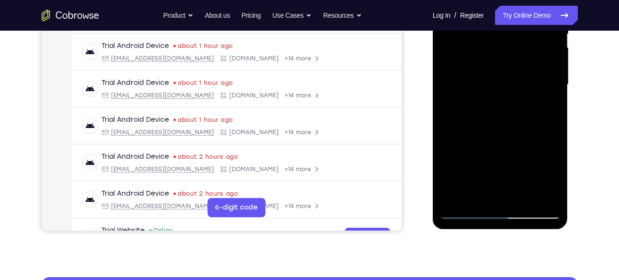
drag, startPoint x: 529, startPoint y: 183, endPoint x: 527, endPoint y: 114, distance: 68.1
click at [527, 114] on div at bounding box center [500, 85] width 121 height 268
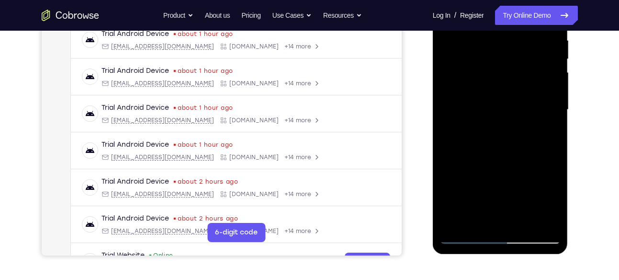
scroll to position [190, 0]
drag, startPoint x: 525, startPoint y: 165, endPoint x: 524, endPoint y: 82, distance: 82.9
click at [524, 82] on div at bounding box center [500, 110] width 121 height 268
click at [545, 221] on div at bounding box center [500, 110] width 121 height 268
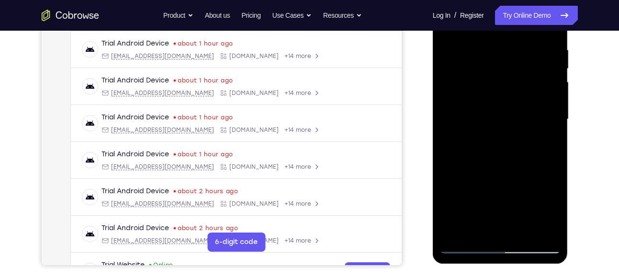
scroll to position [170, 0]
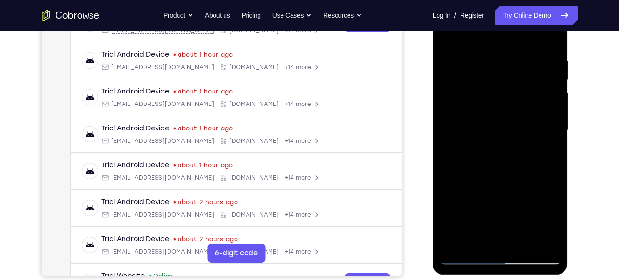
drag, startPoint x: 496, startPoint y: 137, endPoint x: 500, endPoint y: 183, distance: 46.1
click at [500, 183] on div at bounding box center [500, 130] width 121 height 268
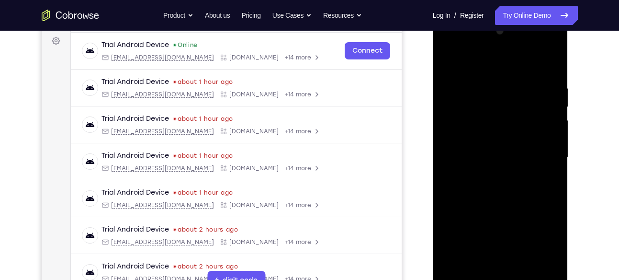
scroll to position [142, 0]
drag, startPoint x: 515, startPoint y: 183, endPoint x: 514, endPoint y: 98, distance: 85.3
click at [514, 98] on div at bounding box center [500, 158] width 121 height 268
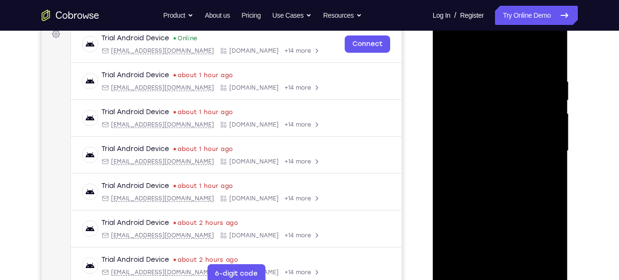
scroll to position [145, 0]
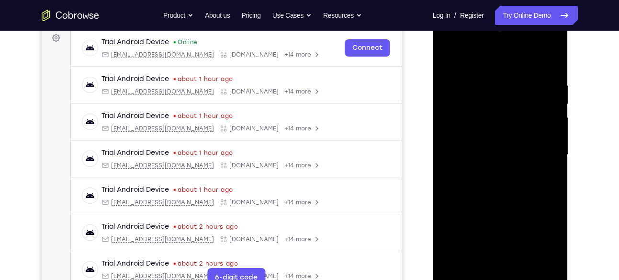
drag, startPoint x: 517, startPoint y: 107, endPoint x: 521, endPoint y: 170, distance: 63.3
click at [521, 170] on div at bounding box center [500, 155] width 121 height 268
click at [526, 90] on div at bounding box center [500, 155] width 121 height 268
drag, startPoint x: 516, startPoint y: 206, endPoint x: 515, endPoint y: 187, distance: 18.3
click at [515, 187] on div at bounding box center [500, 155] width 121 height 268
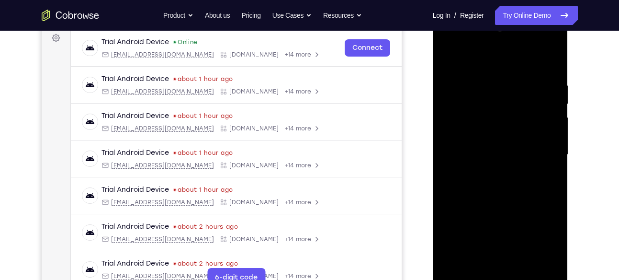
click at [506, 186] on div at bounding box center [500, 155] width 121 height 268
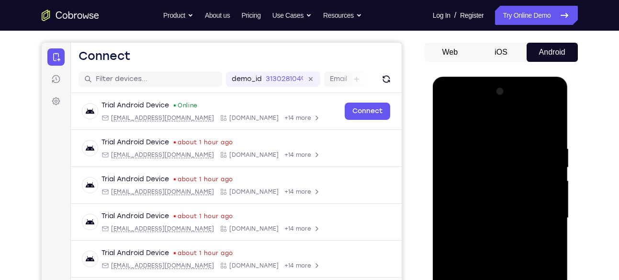
scroll to position [81, 0]
click at [553, 95] on div at bounding box center [500, 218] width 121 height 268
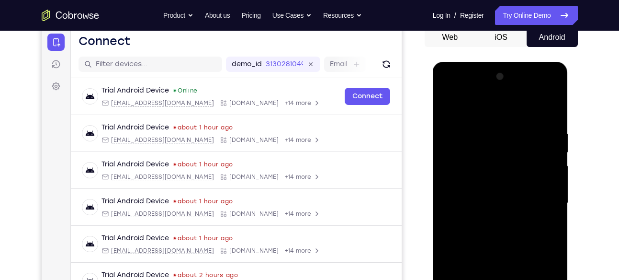
drag, startPoint x: 495, startPoint y: 211, endPoint x: 488, endPoint y: 136, distance: 76.0
click at [488, 136] on div at bounding box center [500, 203] width 121 height 268
drag, startPoint x: 521, startPoint y: 188, endPoint x: 514, endPoint y: 78, distance: 110.4
click at [514, 78] on div at bounding box center [500, 203] width 121 height 268
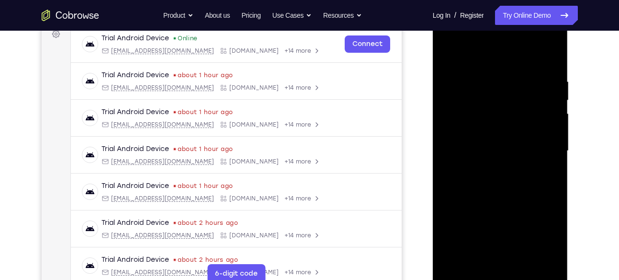
scroll to position [171, 0]
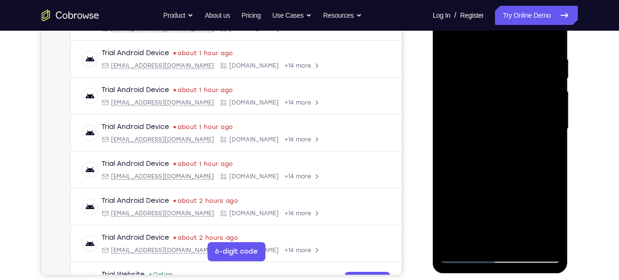
drag, startPoint x: 521, startPoint y: 181, endPoint x: 522, endPoint y: 98, distance: 82.4
click at [522, 98] on div at bounding box center [500, 129] width 121 height 268
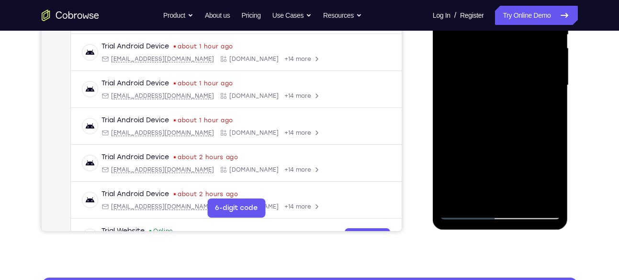
scroll to position [212, 0]
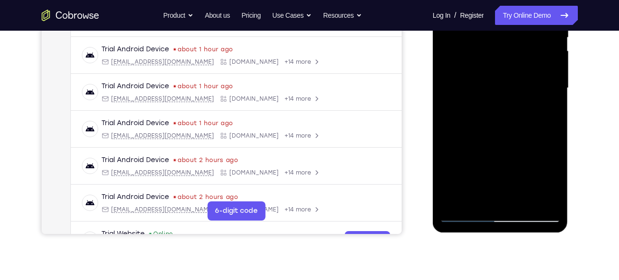
drag, startPoint x: 512, startPoint y: 189, endPoint x: 525, endPoint y: 59, distance: 130.9
click at [525, 59] on div at bounding box center [500, 88] width 121 height 268
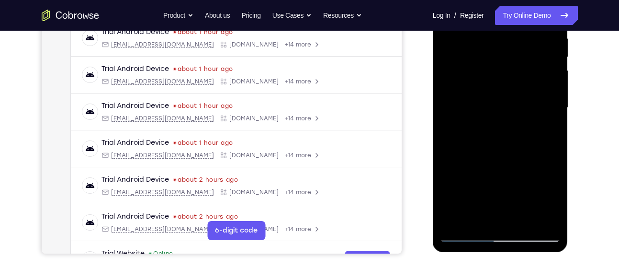
drag, startPoint x: 513, startPoint y: 196, endPoint x: 512, endPoint y: 103, distance: 92.5
click at [512, 103] on div at bounding box center [500, 108] width 121 height 268
drag, startPoint x: 512, startPoint y: 187, endPoint x: 511, endPoint y: 124, distance: 63.2
click at [511, 124] on div at bounding box center [500, 108] width 121 height 268
drag, startPoint x: 505, startPoint y: 180, endPoint x: 512, endPoint y: 59, distance: 121.4
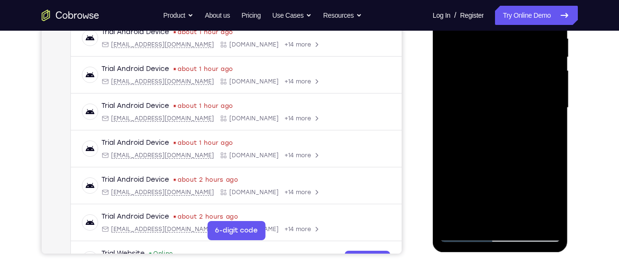
click at [512, 59] on div at bounding box center [500, 108] width 121 height 268
drag, startPoint x: 509, startPoint y: 187, endPoint x: 507, endPoint y: 92, distance: 94.4
click at [507, 92] on div at bounding box center [500, 108] width 121 height 268
drag, startPoint x: 510, startPoint y: 190, endPoint x: 512, endPoint y: 107, distance: 82.9
click at [512, 107] on div at bounding box center [500, 108] width 121 height 268
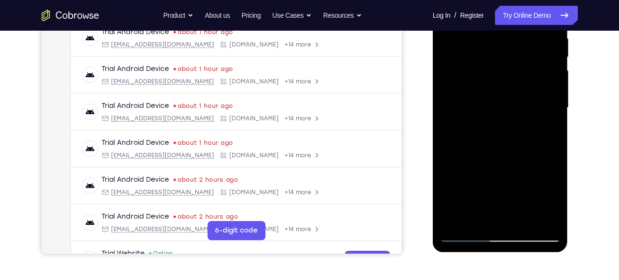
drag, startPoint x: 509, startPoint y: 184, endPoint x: 511, endPoint y: 112, distance: 71.9
click at [511, 112] on div at bounding box center [500, 108] width 121 height 268
drag, startPoint x: 504, startPoint y: 181, endPoint x: 512, endPoint y: 59, distance: 121.9
click at [512, 59] on div at bounding box center [500, 108] width 121 height 268
drag, startPoint x: 509, startPoint y: 171, endPoint x: 506, endPoint y: 81, distance: 89.6
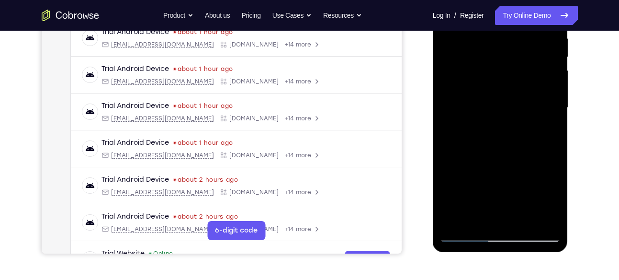
click at [506, 81] on div at bounding box center [500, 108] width 121 height 268
drag, startPoint x: 504, startPoint y: 177, endPoint x: 505, endPoint y: 59, distance: 117.9
click at [505, 59] on div at bounding box center [500, 108] width 121 height 268
drag, startPoint x: 502, startPoint y: 183, endPoint x: 503, endPoint y: 63, distance: 119.3
click at [503, 63] on div at bounding box center [500, 108] width 121 height 268
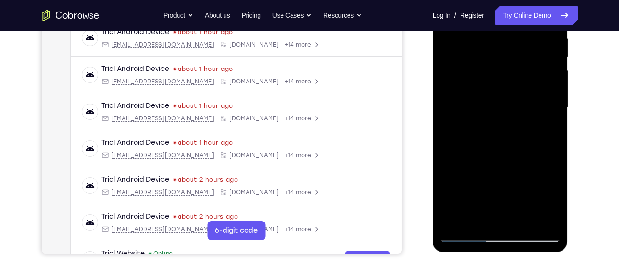
drag, startPoint x: 502, startPoint y: 189, endPoint x: 503, endPoint y: 145, distance: 44.6
click at [503, 145] on div at bounding box center [500, 108] width 121 height 268
drag, startPoint x: 506, startPoint y: 162, endPoint x: 513, endPoint y: 93, distance: 69.3
click at [513, 93] on div at bounding box center [500, 108] width 121 height 268
drag, startPoint x: 506, startPoint y: 149, endPoint x: 511, endPoint y: 90, distance: 59.1
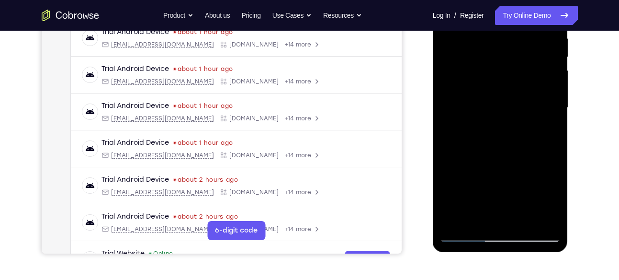
click at [511, 90] on div at bounding box center [500, 108] width 121 height 268
drag, startPoint x: 510, startPoint y: 172, endPoint x: 508, endPoint y: 136, distance: 36.9
click at [508, 136] on div at bounding box center [500, 108] width 121 height 268
drag, startPoint x: 502, startPoint y: 176, endPoint x: 504, endPoint y: 137, distance: 39.3
click at [504, 137] on div at bounding box center [500, 108] width 121 height 268
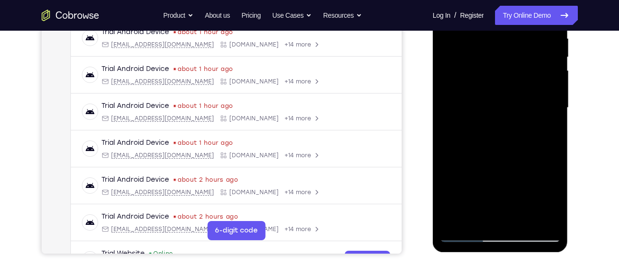
drag, startPoint x: 509, startPoint y: 172, endPoint x: 512, endPoint y: 124, distance: 48.0
click at [512, 124] on div at bounding box center [500, 108] width 121 height 268
drag, startPoint x: 509, startPoint y: 177, endPoint x: 507, endPoint y: 128, distance: 48.9
click at [507, 128] on div at bounding box center [500, 108] width 121 height 268
drag, startPoint x: 506, startPoint y: 193, endPoint x: 510, endPoint y: 151, distance: 41.8
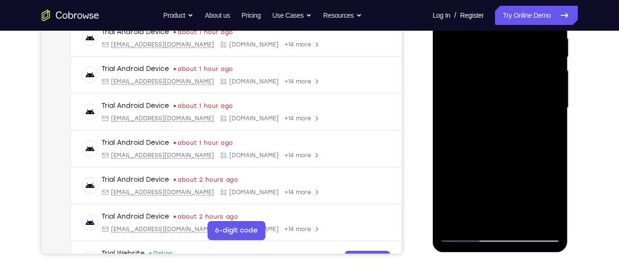
click at [510, 151] on div at bounding box center [500, 108] width 121 height 268
drag, startPoint x: 510, startPoint y: 190, endPoint x: 510, endPoint y: 115, distance: 74.3
click at [510, 115] on div at bounding box center [500, 108] width 121 height 268
drag, startPoint x: 515, startPoint y: 187, endPoint x: 515, endPoint y: 148, distance: 39.3
click at [515, 148] on div at bounding box center [500, 108] width 121 height 268
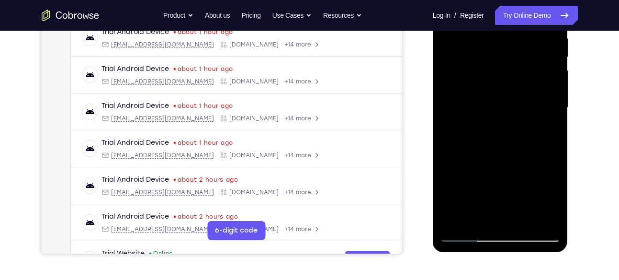
drag, startPoint x: 514, startPoint y: 190, endPoint x: 517, endPoint y: 130, distance: 59.5
click at [517, 130] on div at bounding box center [500, 108] width 121 height 268
drag, startPoint x: 518, startPoint y: 180, endPoint x: 529, endPoint y: 91, distance: 88.9
click at [529, 91] on div at bounding box center [500, 108] width 121 height 268
drag, startPoint x: 517, startPoint y: 168, endPoint x: 521, endPoint y: 110, distance: 58.1
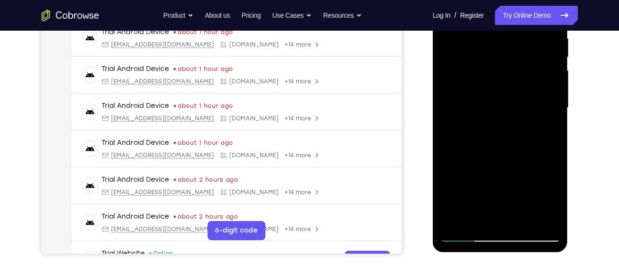
click at [521, 110] on div at bounding box center [500, 108] width 121 height 268
drag, startPoint x: 519, startPoint y: 120, endPoint x: 515, endPoint y: 157, distance: 37.1
click at [515, 157] on div at bounding box center [500, 108] width 121 height 268
drag, startPoint x: 507, startPoint y: 184, endPoint x: 509, endPoint y: 127, distance: 57.0
click at [509, 127] on div at bounding box center [500, 108] width 121 height 268
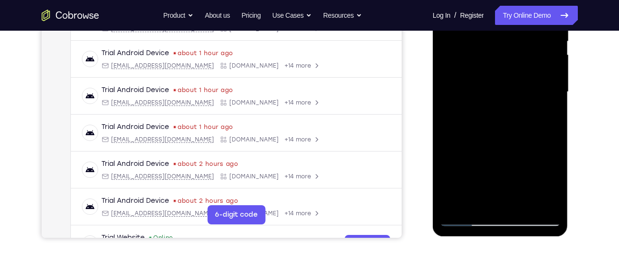
scroll to position [209, 0]
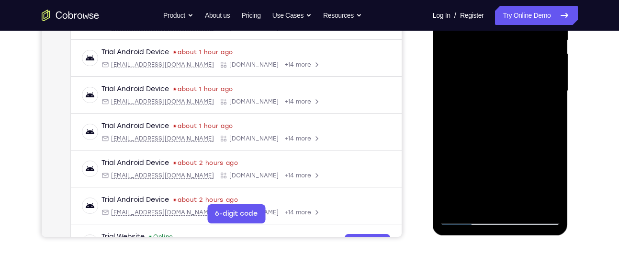
drag, startPoint x: 511, startPoint y: 184, endPoint x: 508, endPoint y: 121, distance: 63.8
click at [508, 121] on div at bounding box center [500, 91] width 121 height 268
drag, startPoint x: 512, startPoint y: 167, endPoint x: 511, endPoint y: 139, distance: 27.8
click at [511, 139] on div at bounding box center [500, 91] width 121 height 268
click at [536, 157] on div at bounding box center [500, 91] width 121 height 268
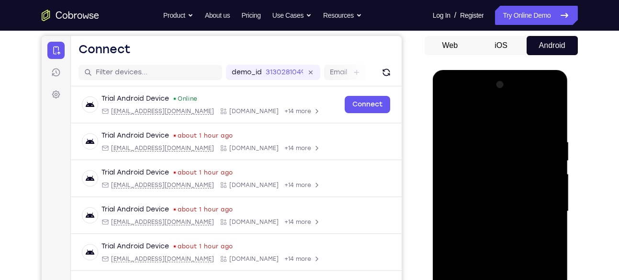
scroll to position [88, 0]
click at [555, 87] on div at bounding box center [500, 212] width 121 height 268
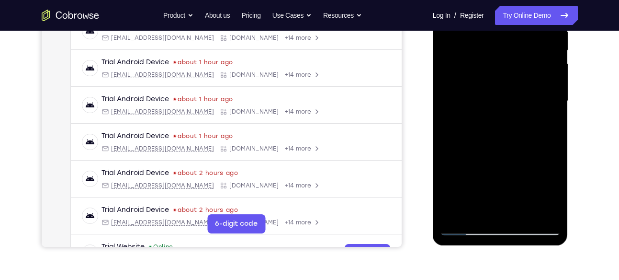
scroll to position [204, 0]
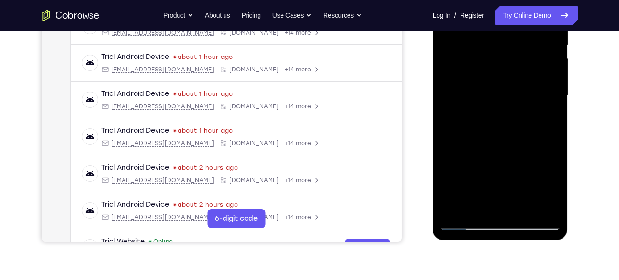
click at [525, 211] on div at bounding box center [500, 96] width 121 height 268
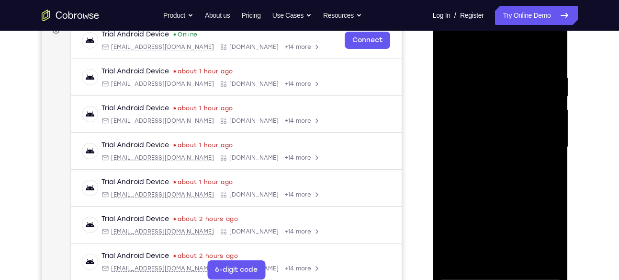
scroll to position [140, 0]
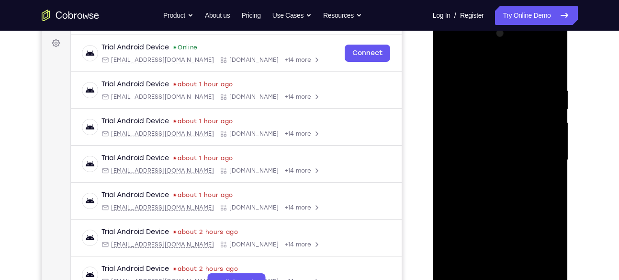
click at [494, 159] on div at bounding box center [500, 160] width 121 height 268
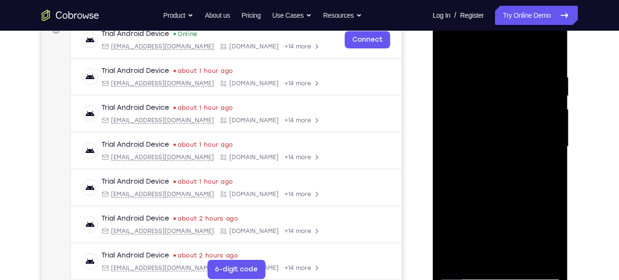
scroll to position [191, 0]
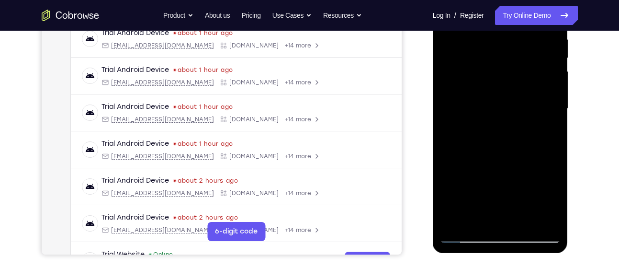
click at [550, 135] on div at bounding box center [500, 109] width 121 height 268
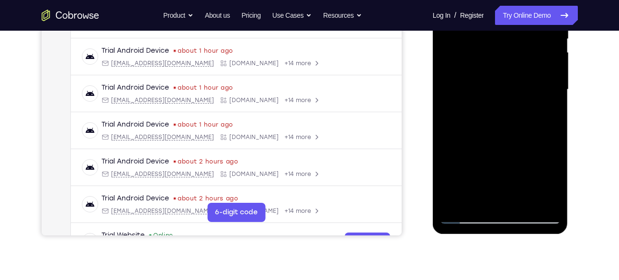
scroll to position [212, 0]
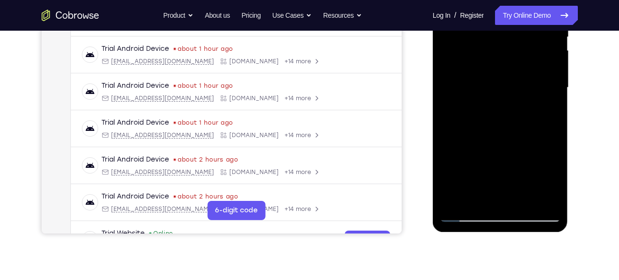
click at [467, 213] on div at bounding box center [500, 88] width 121 height 268
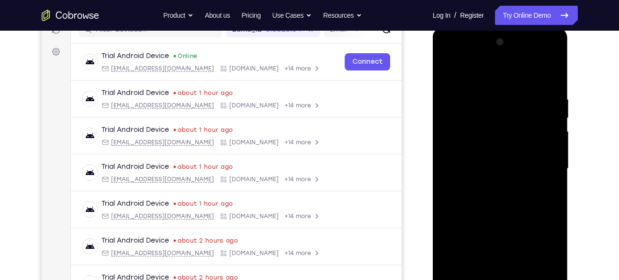
click at [484, 165] on div at bounding box center [500, 168] width 121 height 268
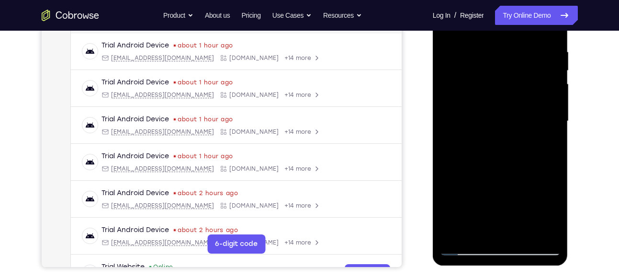
scroll to position [179, 0]
click at [447, 198] on div at bounding box center [500, 121] width 121 height 268
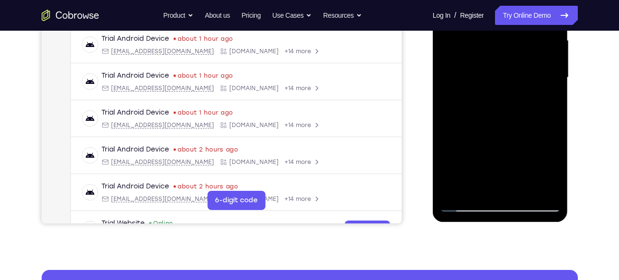
scroll to position [222, 0]
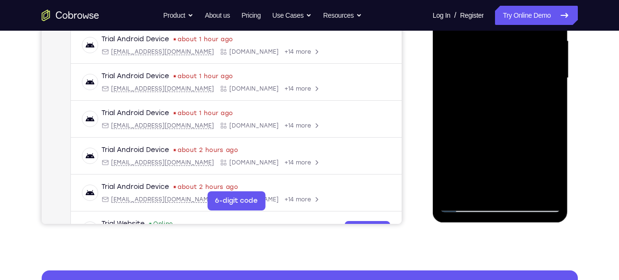
drag, startPoint x: 502, startPoint y: 160, endPoint x: 490, endPoint y: 114, distance: 46.6
click at [490, 114] on div at bounding box center [500, 78] width 121 height 268
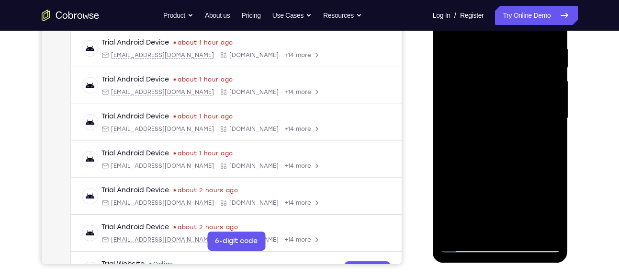
scroll to position [172, 0]
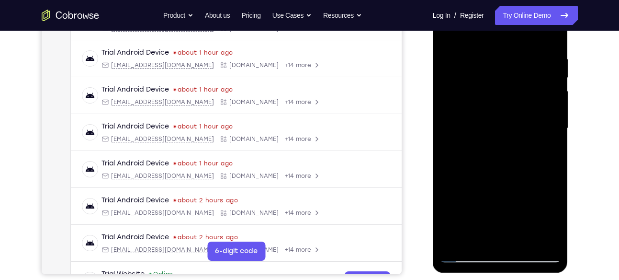
drag, startPoint x: 492, startPoint y: 125, endPoint x: 492, endPoint y: 175, distance: 50.8
click at [492, 175] on div at bounding box center [500, 128] width 121 height 268
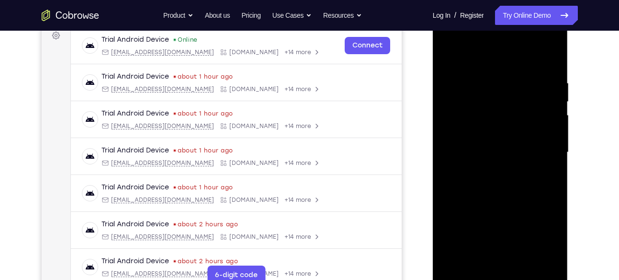
scroll to position [147, 0]
drag, startPoint x: 498, startPoint y: 140, endPoint x: 497, endPoint y: 184, distance: 43.6
click at [497, 184] on div at bounding box center [500, 153] width 121 height 268
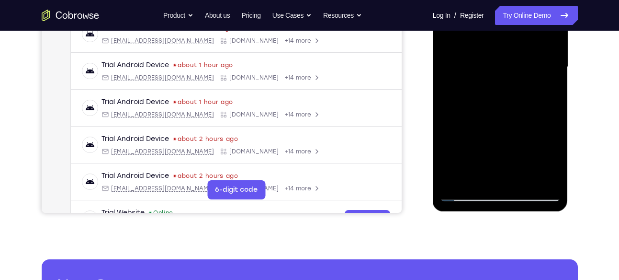
scroll to position [242, 0]
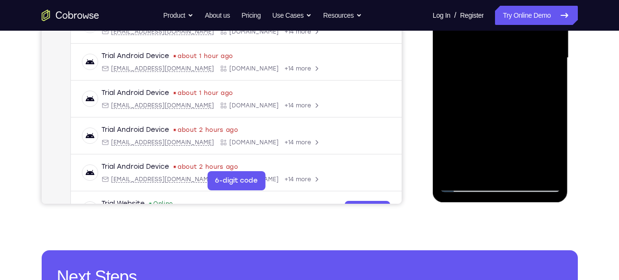
click at [520, 171] on div at bounding box center [500, 58] width 121 height 268
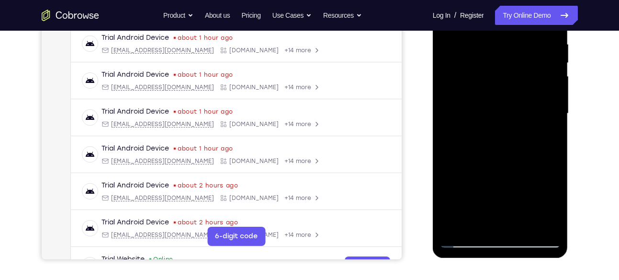
scroll to position [183, 0]
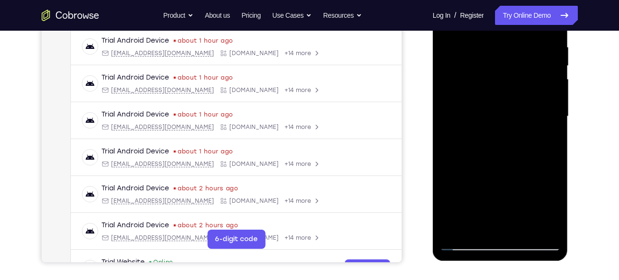
click at [480, 174] on div at bounding box center [500, 116] width 121 height 268
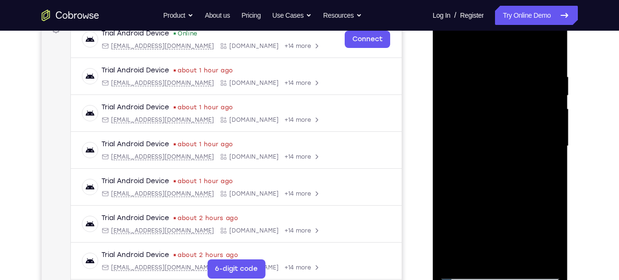
scroll to position [153, 0]
click at [497, 114] on div at bounding box center [500, 146] width 121 height 268
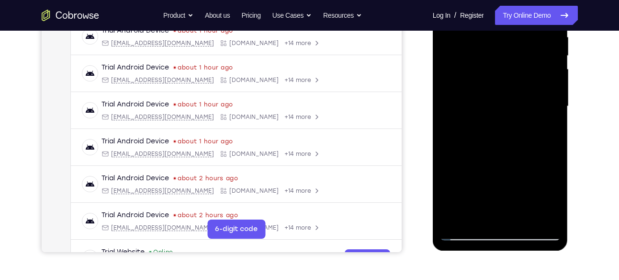
scroll to position [204, 0]
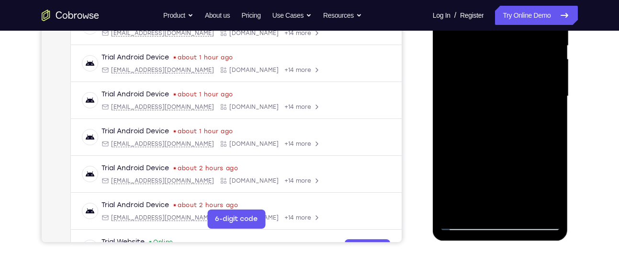
click at [554, 168] on div at bounding box center [500, 96] width 121 height 268
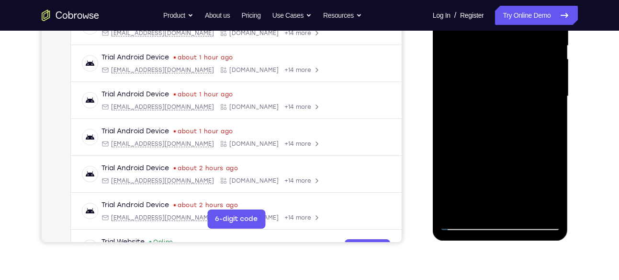
click at [554, 168] on div at bounding box center [500, 96] width 121 height 268
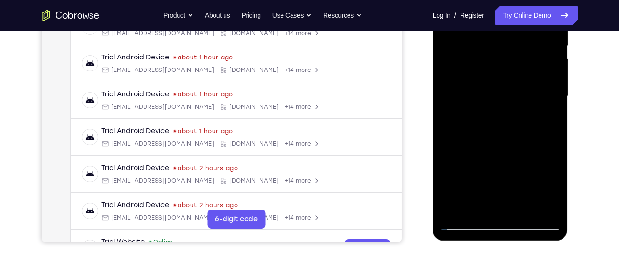
click at [554, 168] on div at bounding box center [500, 96] width 121 height 268
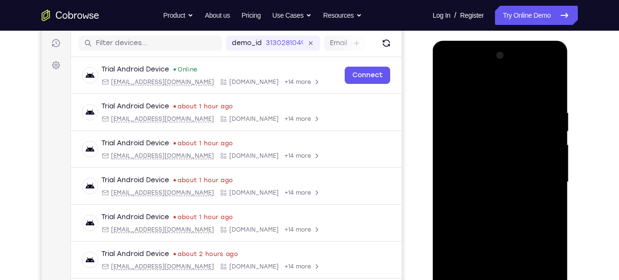
drag, startPoint x: 523, startPoint y: 140, endPoint x: 519, endPoint y: 155, distance: 14.8
click at [519, 155] on div at bounding box center [500, 182] width 121 height 268
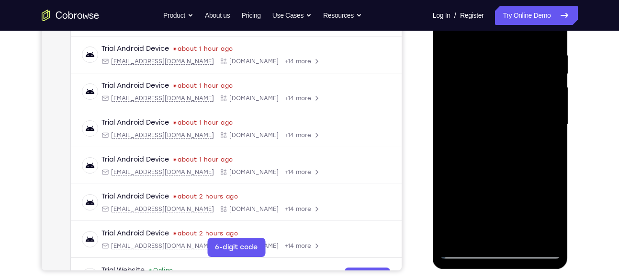
scroll to position [182, 0]
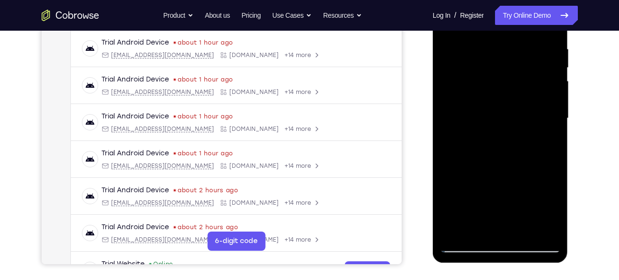
drag, startPoint x: 523, startPoint y: 195, endPoint x: 520, endPoint y: 166, distance: 29.8
click at [520, 166] on div at bounding box center [500, 118] width 121 height 268
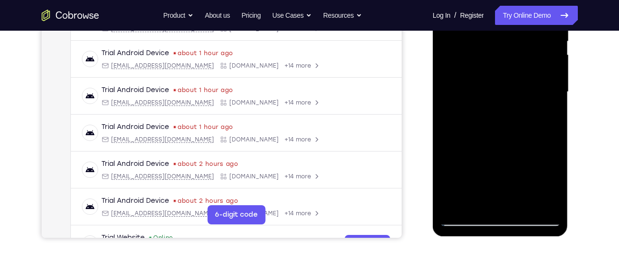
scroll to position [209, 0]
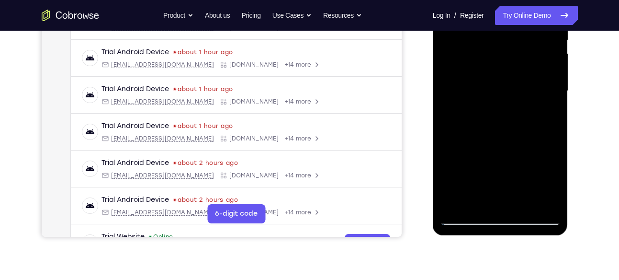
click at [554, 158] on div at bounding box center [500, 91] width 121 height 268
click at [443, 161] on div at bounding box center [500, 91] width 121 height 268
click at [512, 160] on div at bounding box center [500, 91] width 121 height 268
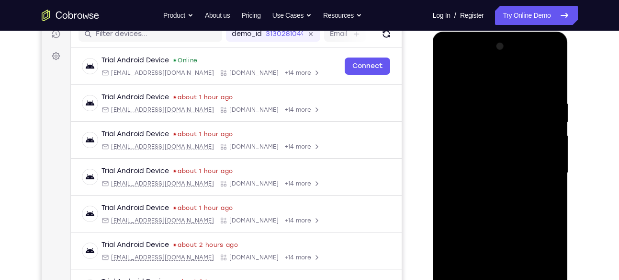
scroll to position [111, 0]
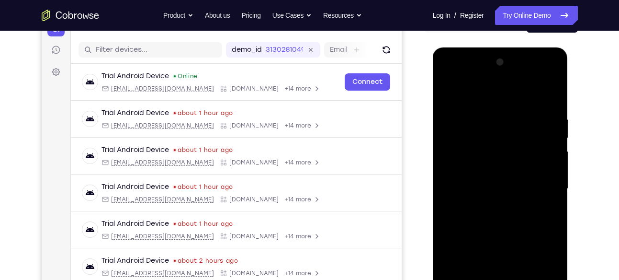
drag, startPoint x: 494, startPoint y: 133, endPoint x: 488, endPoint y: 153, distance: 20.6
click at [488, 153] on div at bounding box center [500, 189] width 121 height 268
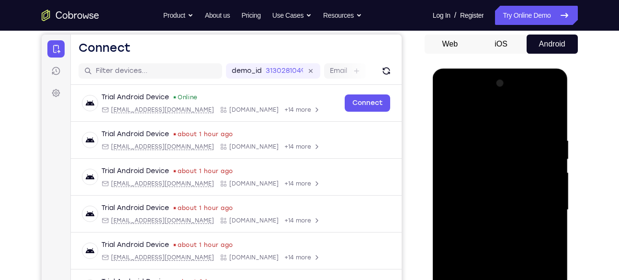
scroll to position [82, 0]
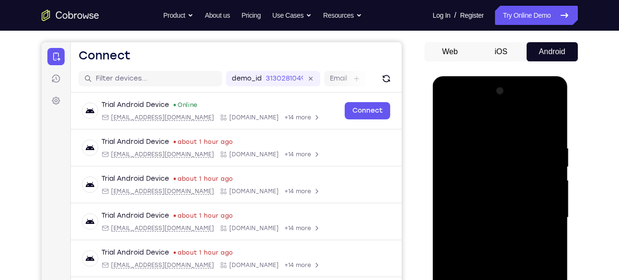
drag, startPoint x: 496, startPoint y: 143, endPoint x: 494, endPoint y: 164, distance: 21.6
click at [494, 164] on div at bounding box center [500, 217] width 121 height 268
drag, startPoint x: 863, startPoint y: 197, endPoint x: 461, endPoint y: 136, distance: 406.6
click at [461, 136] on div at bounding box center [500, 217] width 121 height 268
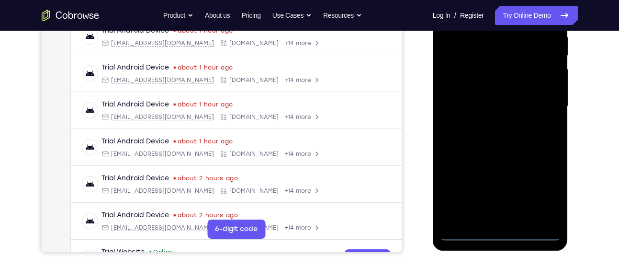
scroll to position [194, 0]
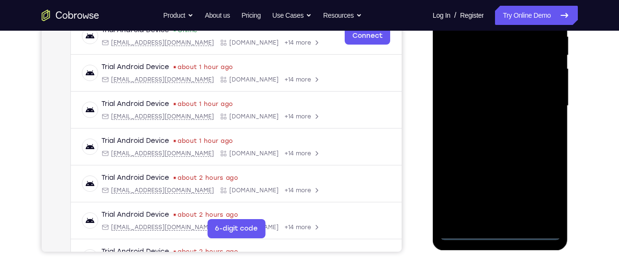
click at [499, 233] on div at bounding box center [500, 106] width 121 height 268
click at [545, 194] on div at bounding box center [500, 106] width 121 height 268
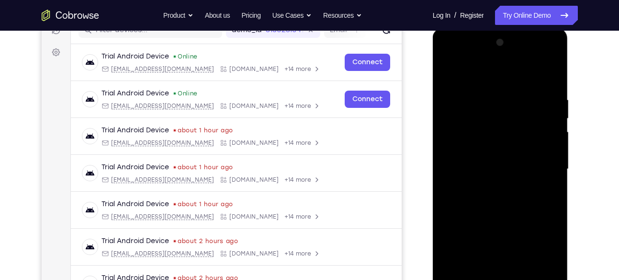
scroll to position [123, 0]
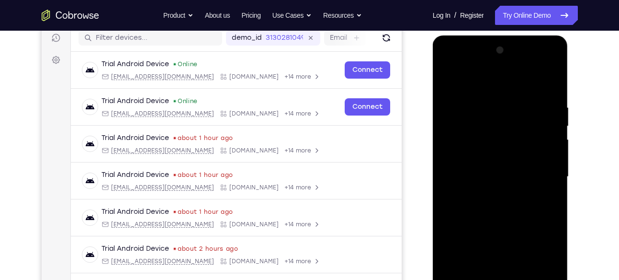
click at [451, 68] on div at bounding box center [500, 177] width 121 height 268
click at [539, 170] on div at bounding box center [500, 177] width 121 height 268
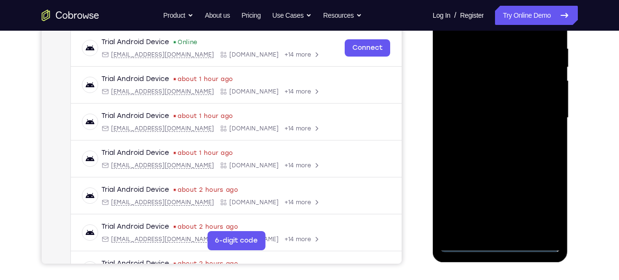
scroll to position [183, 0]
click at [496, 199] on div at bounding box center [500, 117] width 121 height 268
click at [491, 137] on div at bounding box center [500, 117] width 121 height 268
click at [483, 108] on div at bounding box center [500, 117] width 121 height 268
click at [476, 98] on div at bounding box center [500, 117] width 121 height 268
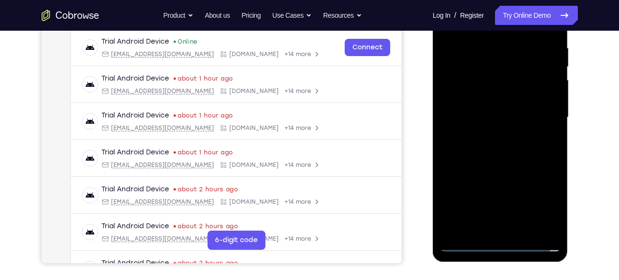
click at [486, 116] on div at bounding box center [500, 117] width 121 height 268
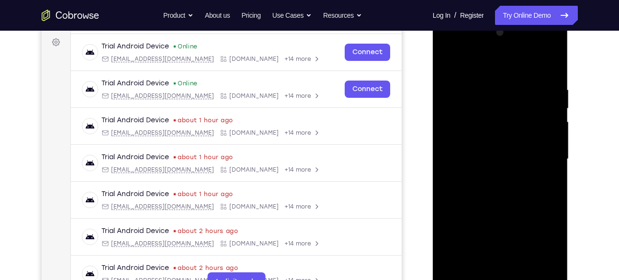
scroll to position [140, 0]
drag, startPoint x: 505, startPoint y: 71, endPoint x: 522, endPoint y: 0, distance: 73.2
click at [522, 18] on html "Online web based iOS Simulators and Android Emulators. Run iPhone, iPad, Mobile…" at bounding box center [501, 161] width 137 height 287
click at [550, 76] on div at bounding box center [500, 159] width 121 height 268
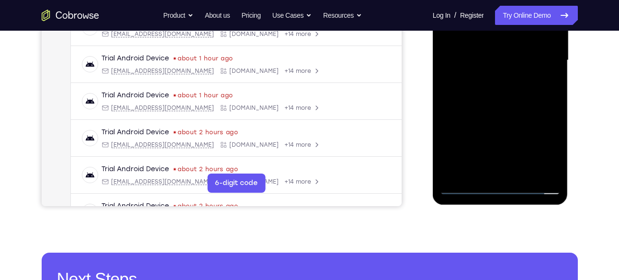
scroll to position [235, 0]
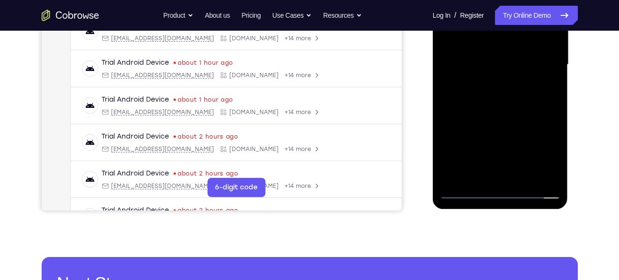
click at [523, 178] on div at bounding box center [500, 65] width 121 height 268
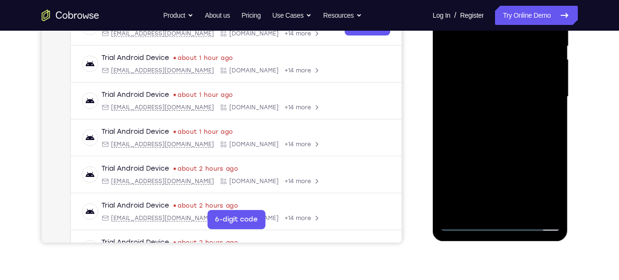
scroll to position [199, 0]
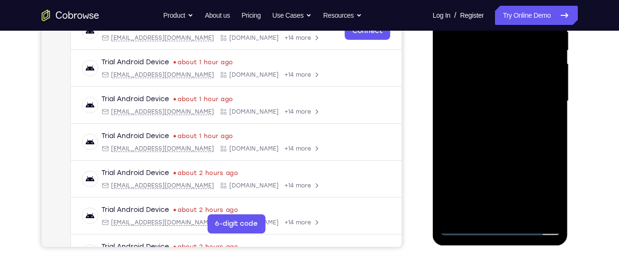
click at [498, 147] on div at bounding box center [500, 101] width 121 height 268
click at [494, 99] on div at bounding box center [500, 101] width 121 height 268
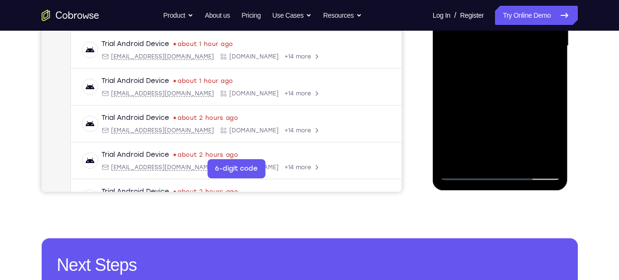
scroll to position [227, 0]
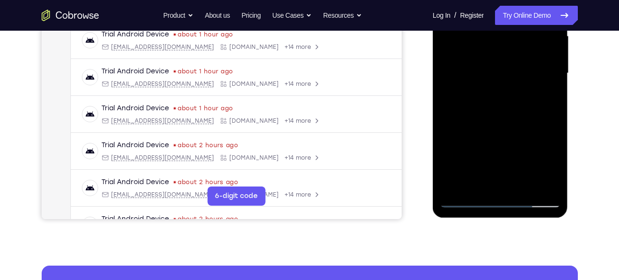
click at [541, 98] on div at bounding box center [500, 73] width 121 height 268
click at [463, 202] on div at bounding box center [500, 73] width 121 height 268
click at [464, 202] on div at bounding box center [500, 73] width 121 height 268
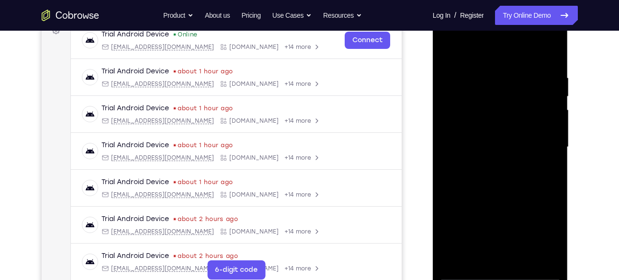
scroll to position [152, 0]
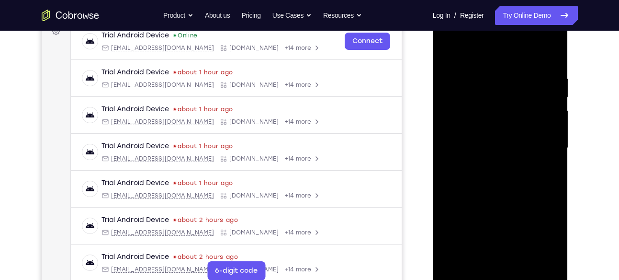
click at [557, 96] on div at bounding box center [500, 148] width 121 height 268
click at [555, 99] on div at bounding box center [500, 148] width 121 height 268
click at [553, 97] on div at bounding box center [500, 148] width 121 height 268
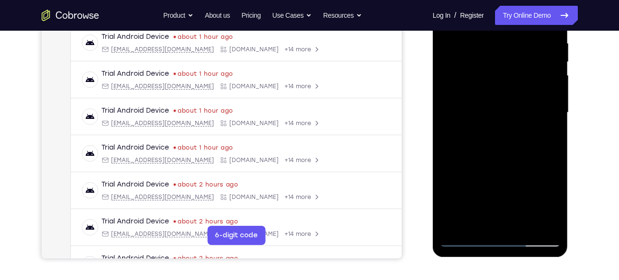
scroll to position [186, 0]
click at [480, 108] on div at bounding box center [500, 113] width 121 height 268
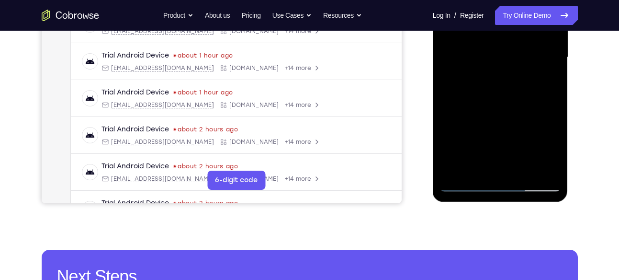
scroll to position [279, 0]
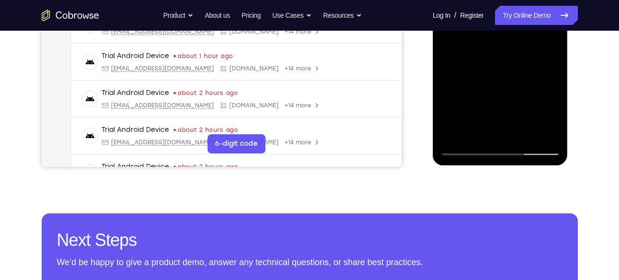
click at [467, 150] on div at bounding box center [500, 21] width 121 height 268
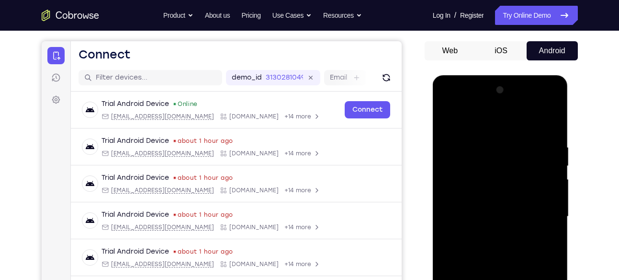
scroll to position [92, 0]
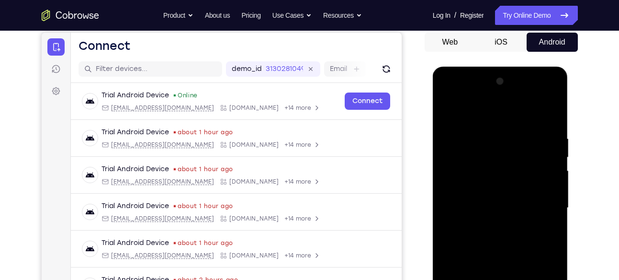
click at [448, 108] on div at bounding box center [500, 208] width 121 height 268
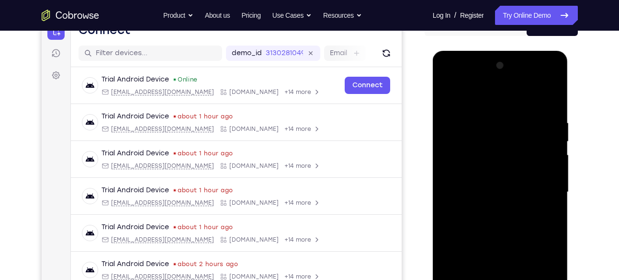
scroll to position [110, 0]
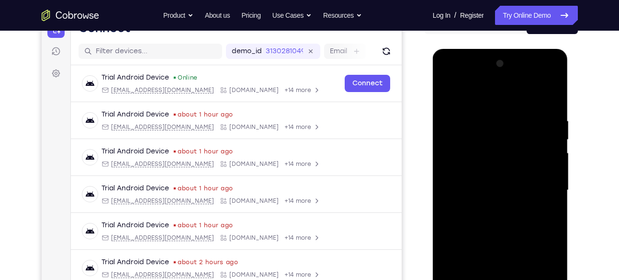
drag, startPoint x: 515, startPoint y: 109, endPoint x: 470, endPoint y: 109, distance: 44.1
click at [470, 109] on div at bounding box center [500, 190] width 121 height 268
click at [536, 113] on div at bounding box center [500, 190] width 121 height 268
click at [469, 114] on div at bounding box center [500, 190] width 121 height 268
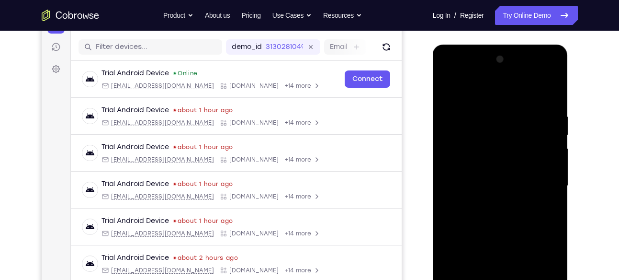
click at [475, 120] on div at bounding box center [500, 186] width 121 height 268
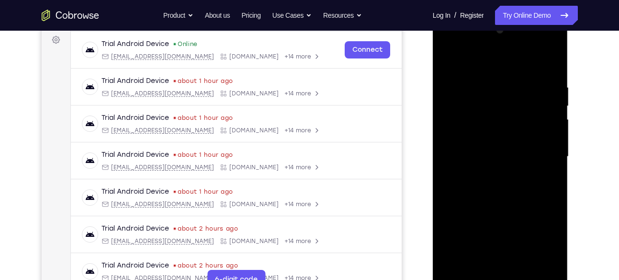
scroll to position [146, 0]
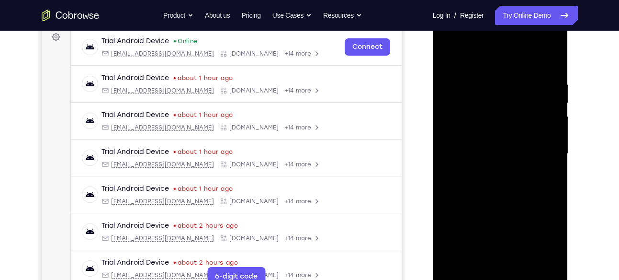
click at [549, 60] on div at bounding box center [500, 154] width 121 height 268
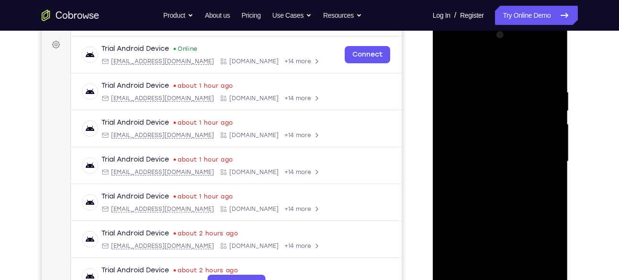
click at [550, 71] on div at bounding box center [500, 161] width 121 height 268
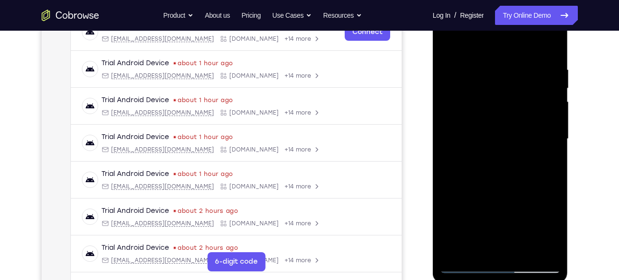
scroll to position [140, 0]
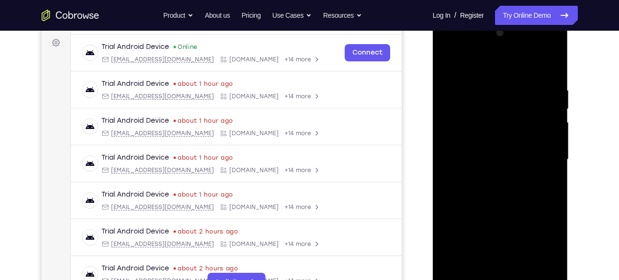
drag, startPoint x: 544, startPoint y: 84, endPoint x: 484, endPoint y: 91, distance: 60.4
click at [484, 91] on div at bounding box center [500, 159] width 121 height 268
click at [552, 76] on div at bounding box center [500, 159] width 121 height 268
click at [455, 112] on div at bounding box center [500, 159] width 121 height 268
click at [547, 68] on div at bounding box center [500, 159] width 121 height 268
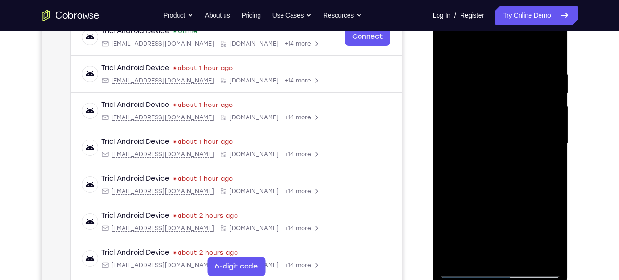
scroll to position [154, 0]
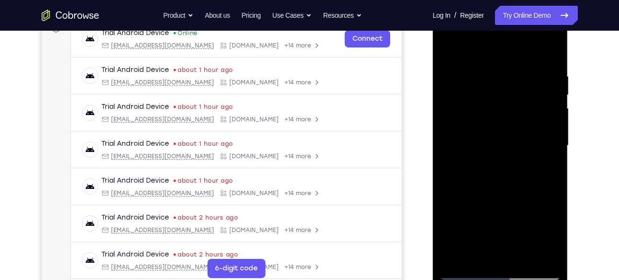
click at [510, 72] on div at bounding box center [500, 145] width 121 height 268
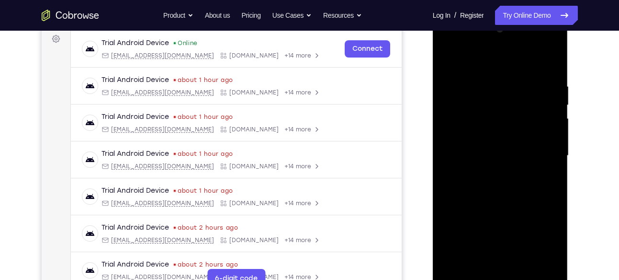
scroll to position [137, 0]
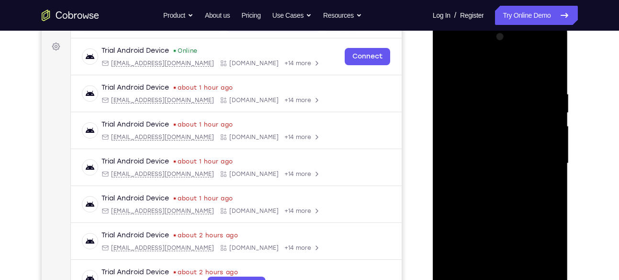
click at [550, 75] on div at bounding box center [500, 163] width 121 height 268
click at [526, 89] on div at bounding box center [500, 163] width 121 height 268
click at [548, 69] on div at bounding box center [500, 163] width 121 height 268
click at [475, 88] on div at bounding box center [500, 163] width 121 height 268
click at [549, 91] on div at bounding box center [500, 163] width 121 height 268
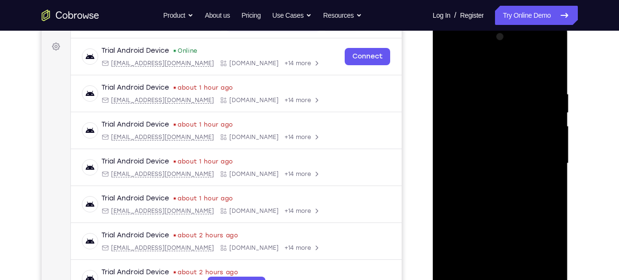
click at [548, 90] on div at bounding box center [500, 163] width 121 height 268
click at [548, 89] on div at bounding box center [500, 163] width 121 height 268
click at [455, 112] on div at bounding box center [500, 163] width 121 height 268
click at [549, 70] on div at bounding box center [500, 163] width 121 height 268
drag, startPoint x: 546, startPoint y: 79, endPoint x: 505, endPoint y: 93, distance: 42.7
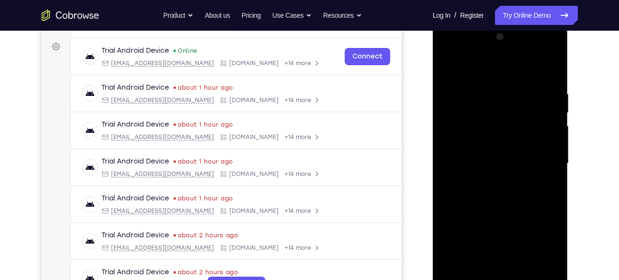
click at [505, 93] on div at bounding box center [500, 163] width 121 height 268
click at [531, 91] on div at bounding box center [500, 163] width 121 height 268
click at [449, 96] on div at bounding box center [500, 163] width 121 height 268
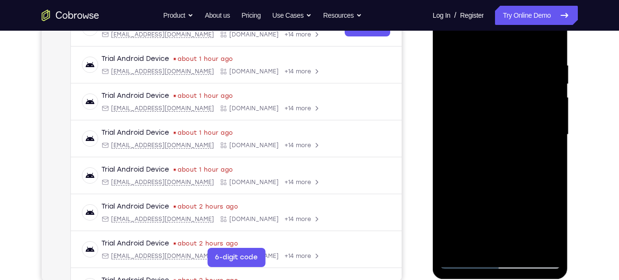
click at [496, 127] on div at bounding box center [500, 134] width 121 height 268
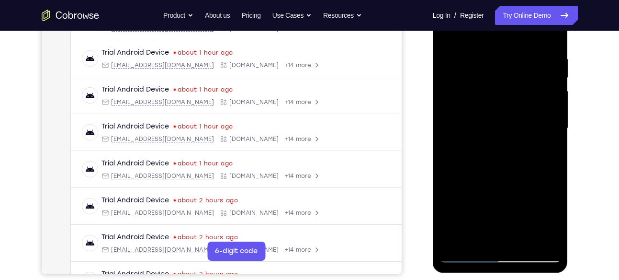
scroll to position [173, 0]
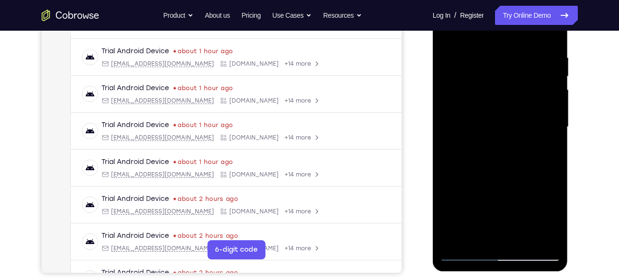
click at [501, 116] on div at bounding box center [500, 127] width 121 height 268
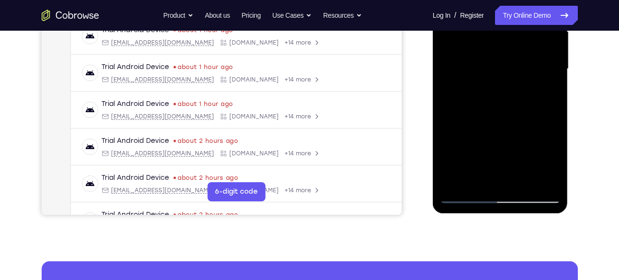
scroll to position [236, 0]
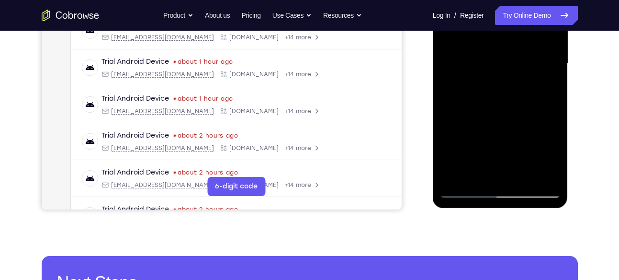
drag, startPoint x: 509, startPoint y: 142, endPoint x: 529, endPoint y: 104, distance: 42.4
click at [529, 104] on div at bounding box center [500, 64] width 121 height 268
click at [524, 176] on div at bounding box center [500, 64] width 121 height 268
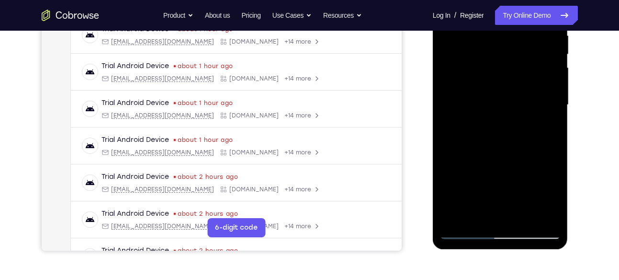
scroll to position [195, 0]
drag, startPoint x: 529, startPoint y: 94, endPoint x: 493, endPoint y: 179, distance: 92.3
click at [493, 179] on div at bounding box center [500, 104] width 121 height 268
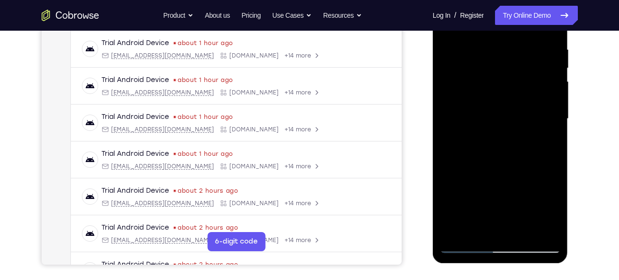
scroll to position [177, 0]
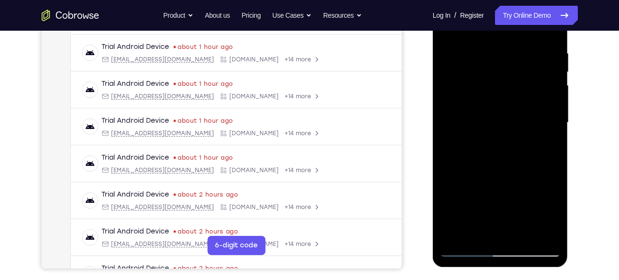
drag, startPoint x: 511, startPoint y: 93, endPoint x: 490, endPoint y: 168, distance: 77.5
click at [490, 168] on div at bounding box center [500, 123] width 121 height 268
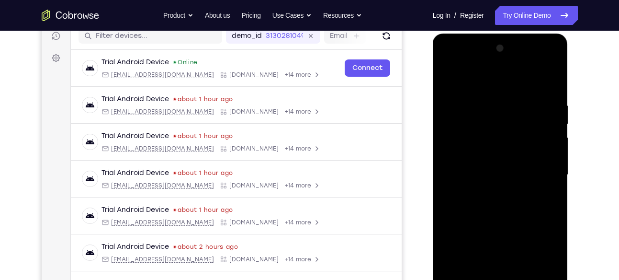
scroll to position [114, 0]
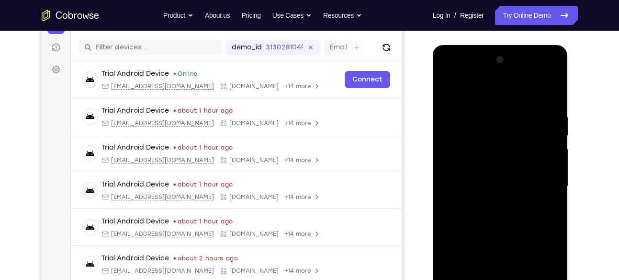
drag, startPoint x: 503, startPoint y: 105, endPoint x: 491, endPoint y: 170, distance: 66.2
click at [491, 170] on div at bounding box center [500, 186] width 121 height 268
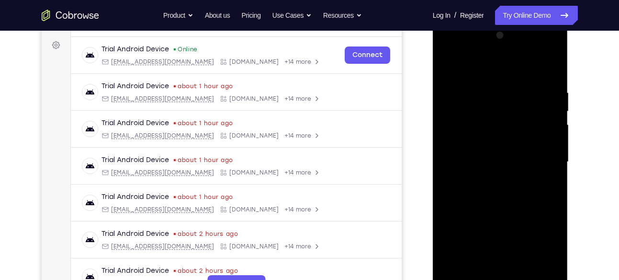
scroll to position [140, 0]
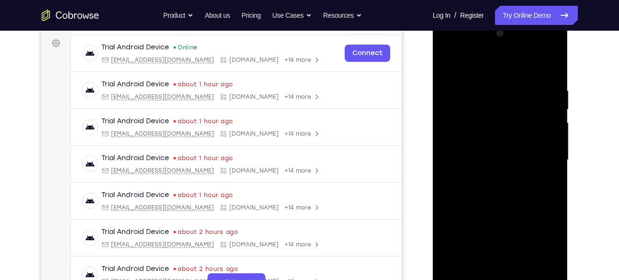
click at [553, 111] on div at bounding box center [500, 160] width 121 height 268
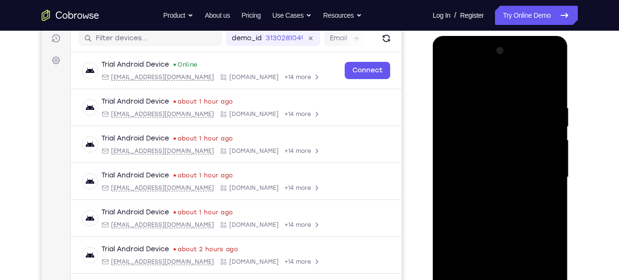
scroll to position [118, 0]
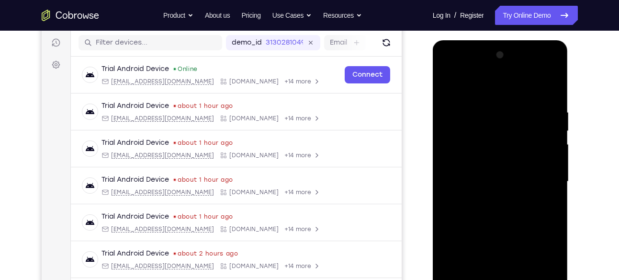
click at [555, 128] on div at bounding box center [500, 181] width 121 height 268
click at [551, 130] on div at bounding box center [500, 181] width 121 height 268
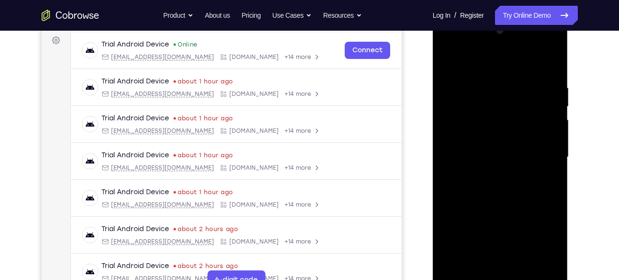
scroll to position [143, 0]
click at [551, 106] on div at bounding box center [500, 157] width 121 height 268
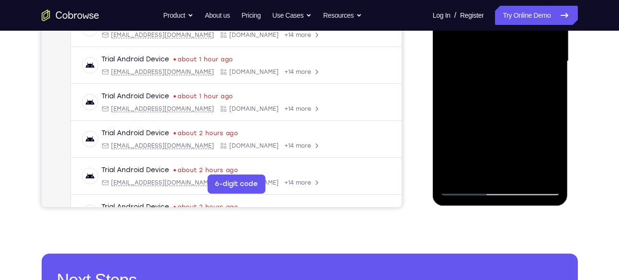
scroll to position [239, 0]
click at [470, 188] on div at bounding box center [500, 61] width 121 height 268
click at [456, 178] on div at bounding box center [500, 61] width 121 height 268
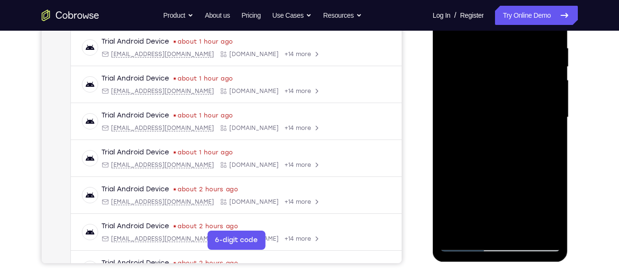
scroll to position [184, 0]
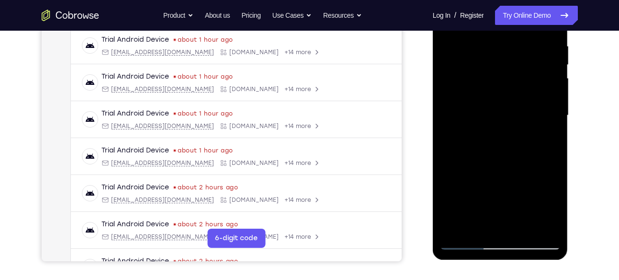
click at [554, 155] on div at bounding box center [500, 115] width 121 height 268
drag, startPoint x: 536, startPoint y: 80, endPoint x: 513, endPoint y: 221, distance: 143.1
click at [513, 221] on div at bounding box center [500, 115] width 121 height 268
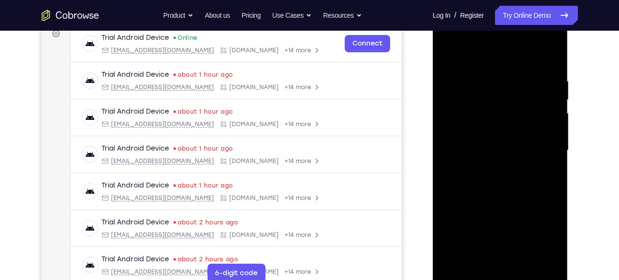
scroll to position [156, 0]
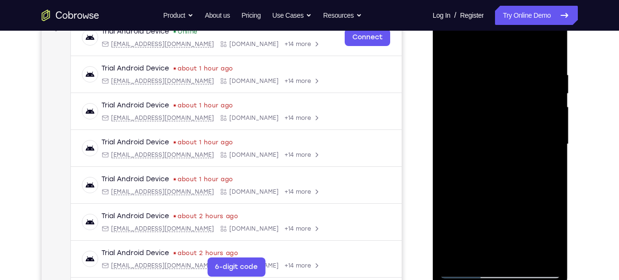
drag, startPoint x: 515, startPoint y: 167, endPoint x: 511, endPoint y: 97, distance: 70.0
click at [511, 97] on div at bounding box center [500, 144] width 121 height 268
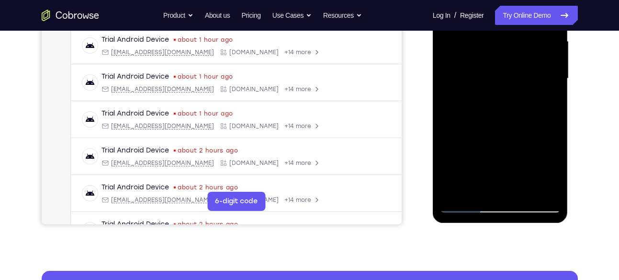
scroll to position [221, 0]
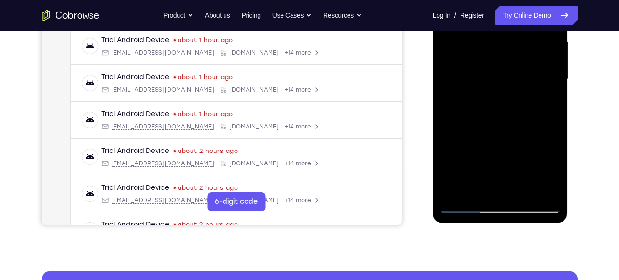
drag, startPoint x: 515, startPoint y: 146, endPoint x: 517, endPoint y: 97, distance: 49.4
click at [517, 97] on div at bounding box center [500, 79] width 121 height 268
click at [557, 181] on div at bounding box center [500, 79] width 121 height 268
drag, startPoint x: 492, startPoint y: 148, endPoint x: 495, endPoint y: 71, distance: 76.2
click at [495, 71] on div at bounding box center [500, 79] width 121 height 268
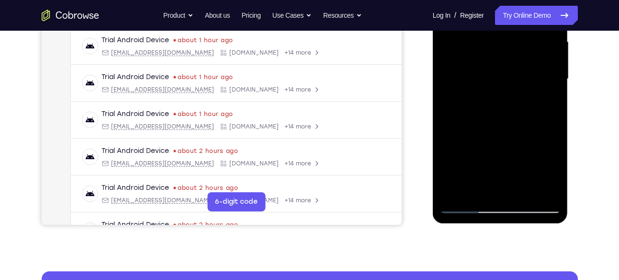
drag, startPoint x: 510, startPoint y: 163, endPoint x: 523, endPoint y: 60, distance: 103.3
click at [523, 60] on div at bounding box center [500, 79] width 121 height 268
drag, startPoint x: 533, startPoint y: 168, endPoint x: 510, endPoint y: 32, distance: 138.0
click at [510, 32] on div at bounding box center [500, 79] width 121 height 268
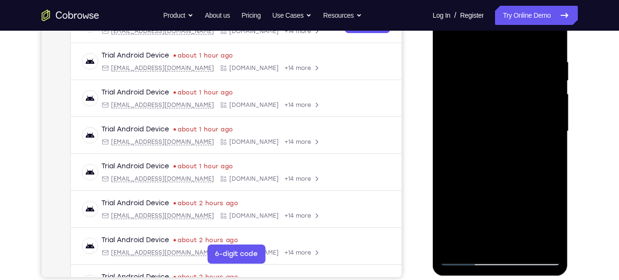
scroll to position [149, 0]
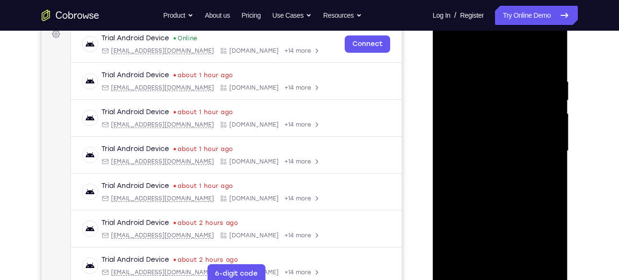
drag, startPoint x: 525, startPoint y: 94, endPoint x: 521, endPoint y: 122, distance: 28.0
click at [521, 122] on div at bounding box center [500, 151] width 121 height 268
click at [552, 78] on div at bounding box center [500, 151] width 121 height 268
drag, startPoint x: 520, startPoint y: 98, endPoint x: 520, endPoint y: 122, distance: 24.4
click at [520, 122] on div at bounding box center [500, 151] width 121 height 268
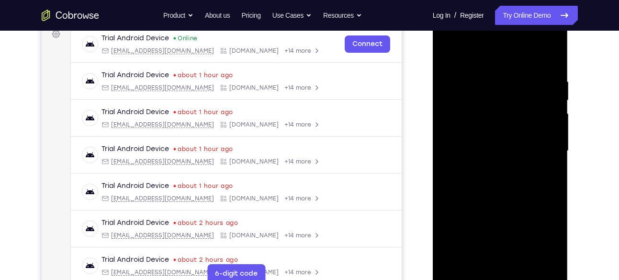
drag, startPoint x: 503, startPoint y: 163, endPoint x: 510, endPoint y: 40, distance: 123.3
click at [510, 40] on div at bounding box center [500, 151] width 121 height 268
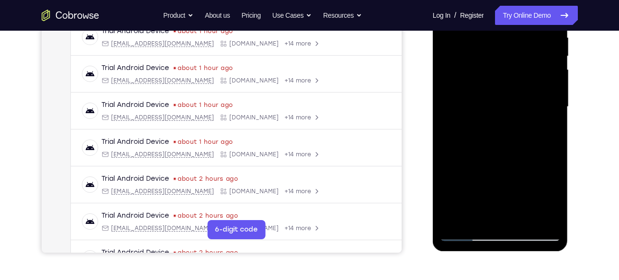
scroll to position [198, 0]
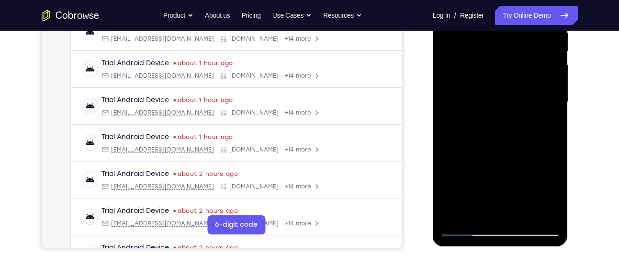
drag, startPoint x: 508, startPoint y: 147, endPoint x: 508, endPoint y: 70, distance: 76.2
click at [508, 70] on div at bounding box center [500, 102] width 121 height 268
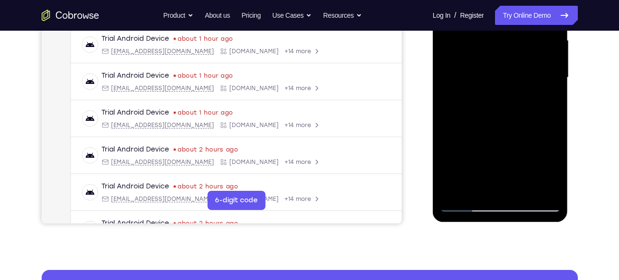
scroll to position [223, 0]
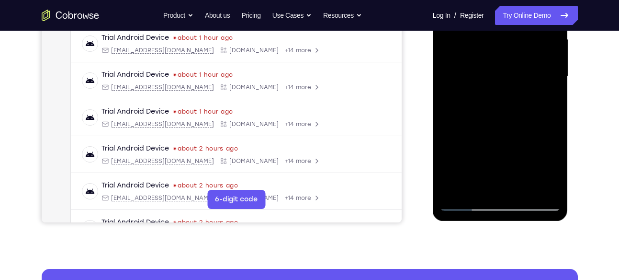
drag, startPoint x: 510, startPoint y: 129, endPoint x: 514, endPoint y: 86, distance: 43.7
click at [514, 86] on div at bounding box center [500, 77] width 121 height 268
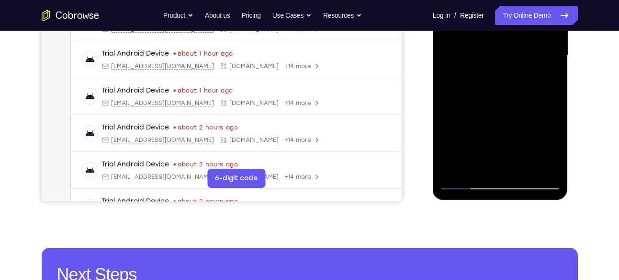
click at [522, 164] on div at bounding box center [500, 55] width 121 height 268
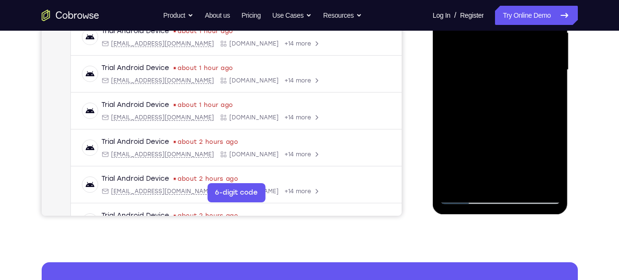
scroll to position [210, 0]
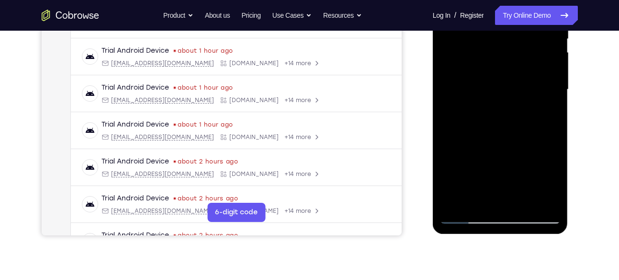
click at [546, 68] on div at bounding box center [500, 89] width 121 height 268
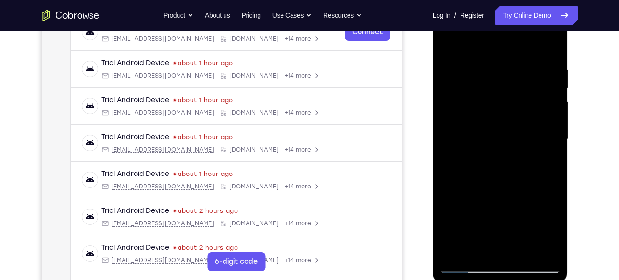
scroll to position [160, 0]
click at [454, 45] on div at bounding box center [500, 140] width 121 height 268
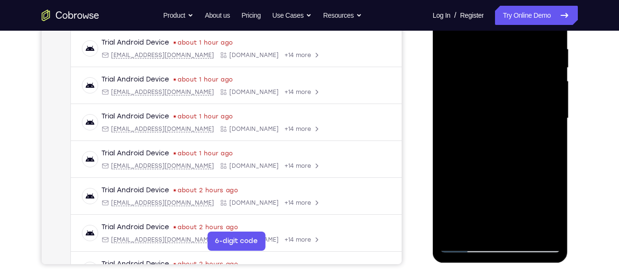
scroll to position [184, 0]
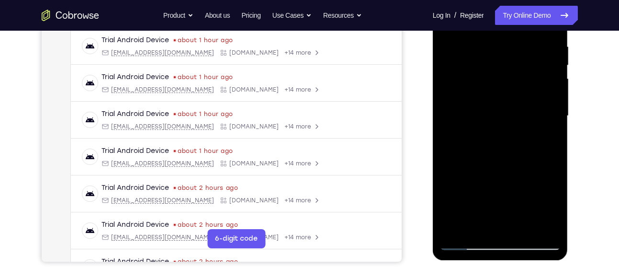
drag, startPoint x: 511, startPoint y: 164, endPoint x: 531, endPoint y: 77, distance: 89.0
click at [531, 77] on div at bounding box center [500, 116] width 121 height 268
drag, startPoint x: 507, startPoint y: 171, endPoint x: 546, endPoint y: 44, distance: 132.4
click at [546, 44] on div at bounding box center [500, 116] width 121 height 268
drag, startPoint x: 473, startPoint y: 183, endPoint x: 497, endPoint y: 113, distance: 73.8
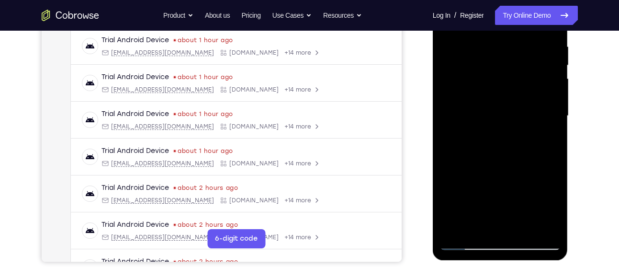
click at [497, 113] on div at bounding box center [500, 116] width 121 height 268
drag, startPoint x: 491, startPoint y: 161, endPoint x: 505, endPoint y: 116, distance: 47.1
click at [505, 116] on div at bounding box center [500, 116] width 121 height 268
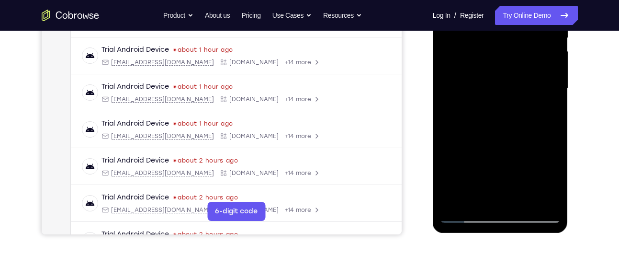
scroll to position [213, 0]
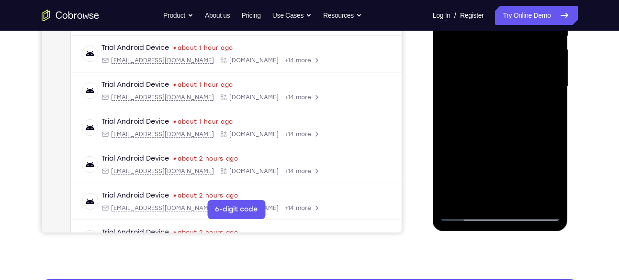
drag, startPoint x: 502, startPoint y: 168, endPoint x: 516, endPoint y: 100, distance: 69.6
click at [516, 100] on div at bounding box center [500, 87] width 121 height 268
drag, startPoint x: 503, startPoint y: 162, endPoint x: 522, endPoint y: 114, distance: 51.6
click at [522, 114] on div at bounding box center [500, 87] width 121 height 268
drag, startPoint x: 490, startPoint y: 170, endPoint x: 518, endPoint y: 95, distance: 79.3
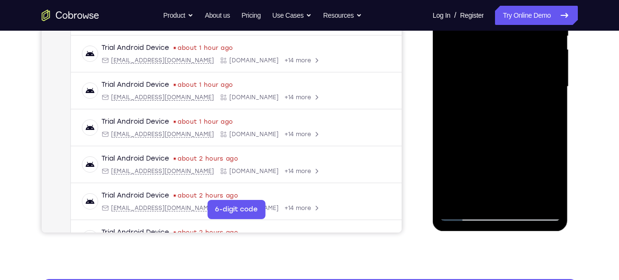
click at [518, 95] on div at bounding box center [500, 87] width 121 height 268
drag, startPoint x: 486, startPoint y: 173, endPoint x: 518, endPoint y: 94, distance: 85.3
click at [518, 94] on div at bounding box center [500, 87] width 121 height 268
drag, startPoint x: 497, startPoint y: 159, endPoint x: 514, endPoint y: 114, distance: 47.3
click at [514, 114] on div at bounding box center [500, 87] width 121 height 268
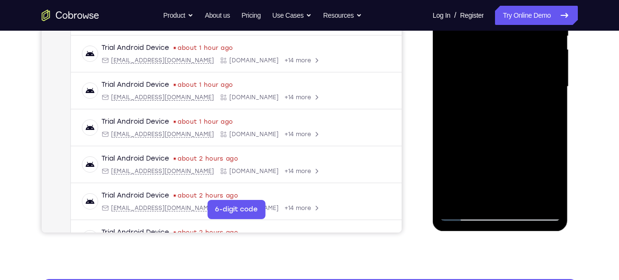
drag, startPoint x: 493, startPoint y: 164, endPoint x: 516, endPoint y: 94, distance: 74.1
click at [516, 94] on div at bounding box center [500, 87] width 121 height 268
drag, startPoint x: 484, startPoint y: 178, endPoint x: 515, endPoint y: 96, distance: 87.8
click at [515, 96] on div at bounding box center [500, 87] width 121 height 268
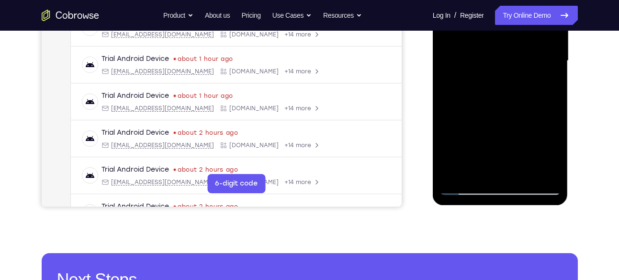
drag, startPoint x: 488, startPoint y: 166, endPoint x: 520, endPoint y: 86, distance: 86.4
click at [520, 86] on div at bounding box center [500, 61] width 121 height 268
drag, startPoint x: 491, startPoint y: 147, endPoint x: 533, endPoint y: 72, distance: 86.5
click at [533, 72] on div at bounding box center [500, 61] width 121 height 268
drag, startPoint x: 500, startPoint y: 155, endPoint x: 514, endPoint y: 92, distance: 63.8
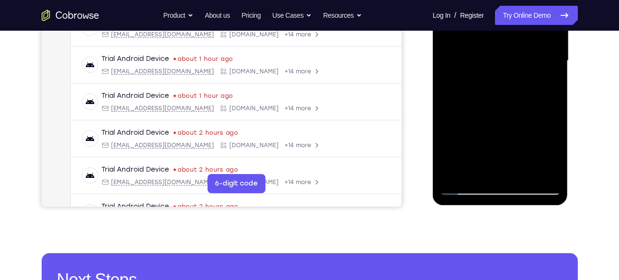
click at [514, 92] on div at bounding box center [500, 61] width 121 height 268
drag, startPoint x: 486, startPoint y: 163, endPoint x: 520, endPoint y: 91, distance: 80.2
click at [520, 91] on div at bounding box center [500, 61] width 121 height 268
drag, startPoint x: 479, startPoint y: 169, endPoint x: 522, endPoint y: 108, distance: 74.6
click at [522, 108] on div at bounding box center [500, 61] width 121 height 268
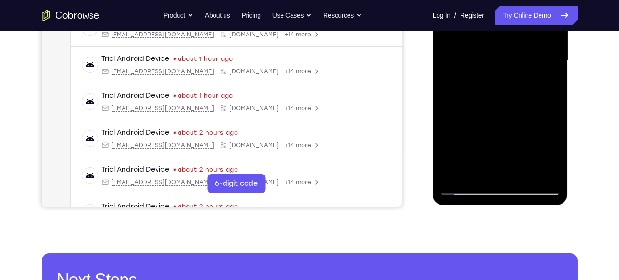
drag, startPoint x: 491, startPoint y: 160, endPoint x: 529, endPoint y: 98, distance: 72.7
click at [529, 98] on div at bounding box center [500, 61] width 121 height 268
drag, startPoint x: 493, startPoint y: 162, endPoint x: 527, endPoint y: 102, distance: 68.9
click at [527, 102] on div at bounding box center [500, 61] width 121 height 268
drag, startPoint x: 499, startPoint y: 162, endPoint x: 549, endPoint y: 62, distance: 112.7
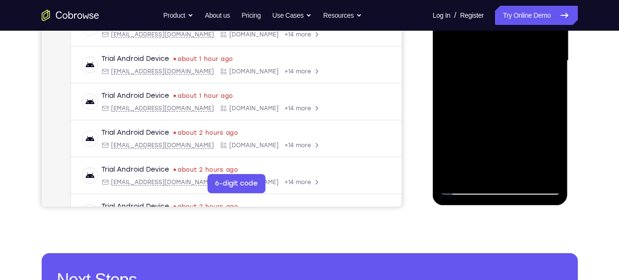
click at [549, 62] on div at bounding box center [500, 61] width 121 height 268
drag, startPoint x: 501, startPoint y: 155, endPoint x: 528, endPoint y: 116, distance: 47.2
click at [528, 116] on div at bounding box center [500, 61] width 121 height 268
drag, startPoint x: 497, startPoint y: 149, endPoint x: 549, endPoint y: 46, distance: 115.9
click at [549, 46] on div at bounding box center [500, 61] width 121 height 268
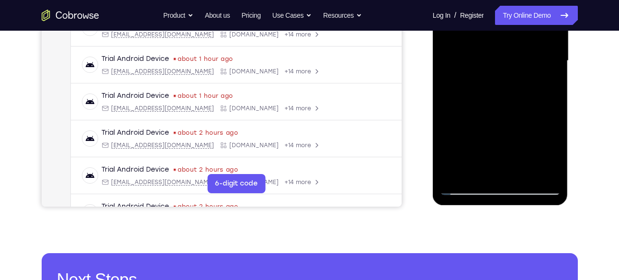
drag, startPoint x: 501, startPoint y: 141, endPoint x: 508, endPoint y: 73, distance: 68.9
click at [508, 73] on div at bounding box center [500, 61] width 121 height 268
drag, startPoint x: 494, startPoint y: 160, endPoint x: 505, endPoint y: 101, distance: 60.0
click at [505, 101] on div at bounding box center [500, 61] width 121 height 268
drag, startPoint x: 496, startPoint y: 163, endPoint x: 501, endPoint y: 111, distance: 52.0
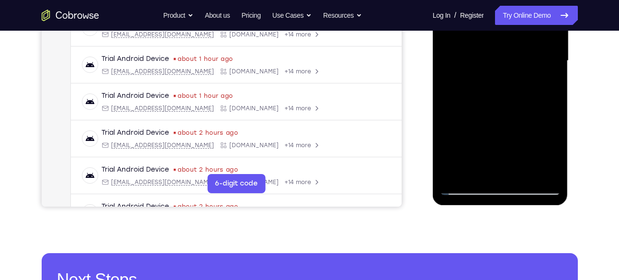
click at [501, 111] on div at bounding box center [500, 61] width 121 height 268
drag, startPoint x: 493, startPoint y: 160, endPoint x: 499, endPoint y: 120, distance: 40.6
click at [499, 120] on div at bounding box center [500, 61] width 121 height 268
drag, startPoint x: 497, startPoint y: 156, endPoint x: 498, endPoint y: 92, distance: 64.2
click at [498, 92] on div at bounding box center [500, 61] width 121 height 268
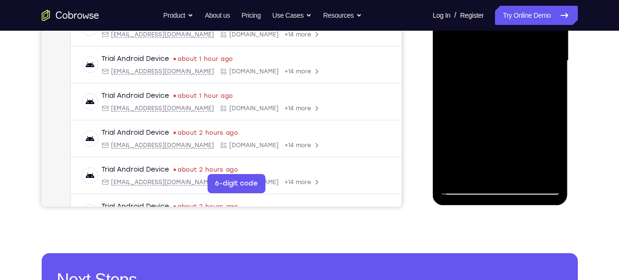
drag, startPoint x: 499, startPoint y: 160, endPoint x: 538, endPoint y: 51, distance: 115.6
click at [538, 51] on div at bounding box center [500, 61] width 121 height 268
click at [518, 120] on div at bounding box center [500, 61] width 121 height 268
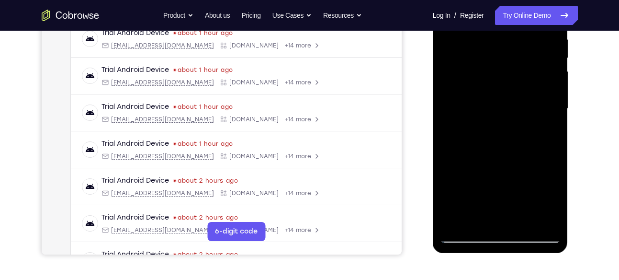
scroll to position [187, 0]
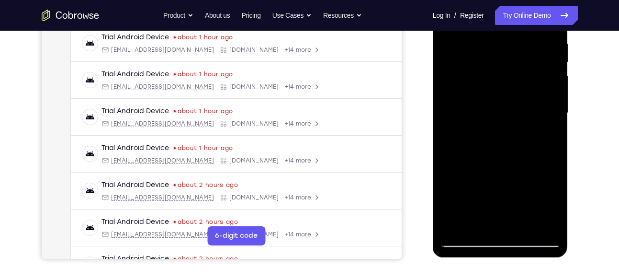
click at [505, 80] on div at bounding box center [500, 113] width 121 height 268
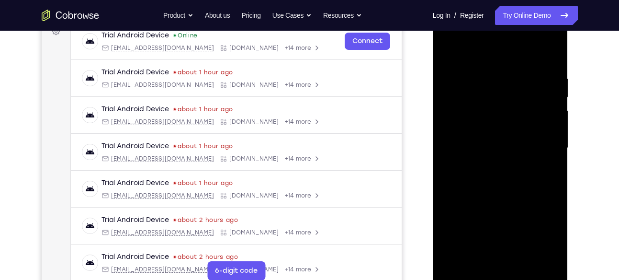
scroll to position [149, 0]
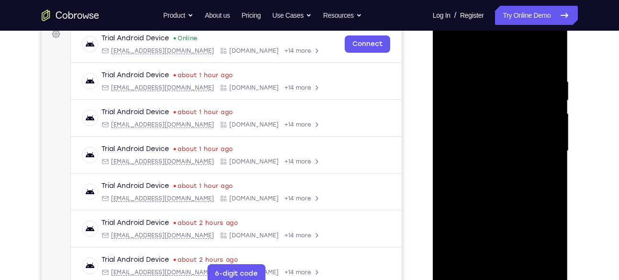
drag, startPoint x: 485, startPoint y: 95, endPoint x: 481, endPoint y: 114, distance: 19.9
click at [481, 114] on div at bounding box center [500, 151] width 121 height 268
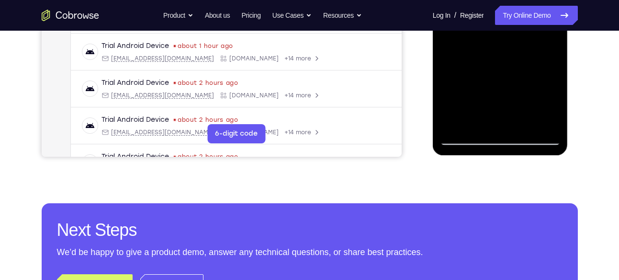
scroll to position [290, 0]
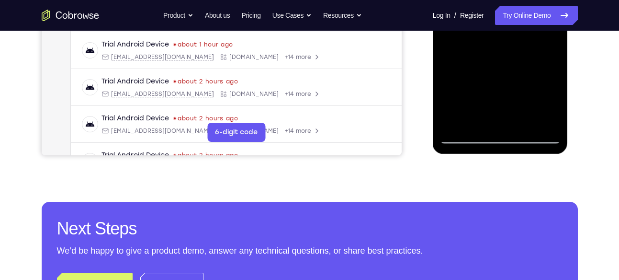
drag, startPoint x: 525, startPoint y: 97, endPoint x: 534, endPoint y: 81, distance: 18.0
click at [534, 81] on div at bounding box center [500, 9] width 121 height 268
click at [555, 99] on div at bounding box center [500, 9] width 121 height 268
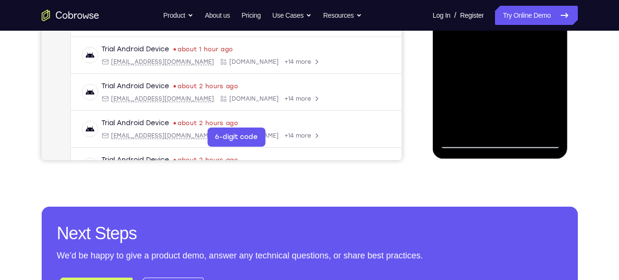
scroll to position [285, 0]
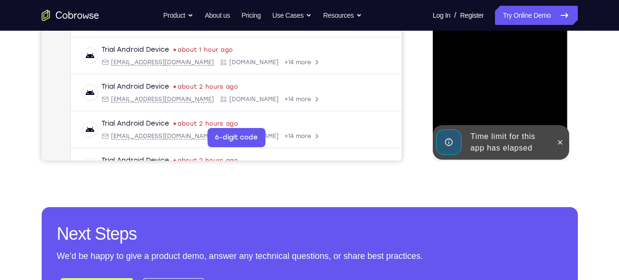
click at [546, 108] on div at bounding box center [500, 15] width 121 height 268
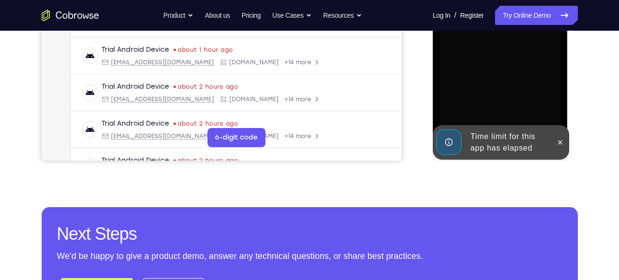
click at [553, 138] on div at bounding box center [560, 142] width 15 height 34
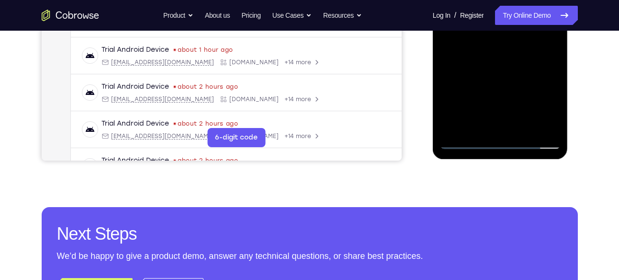
click at [500, 141] on div at bounding box center [500, 15] width 121 height 268
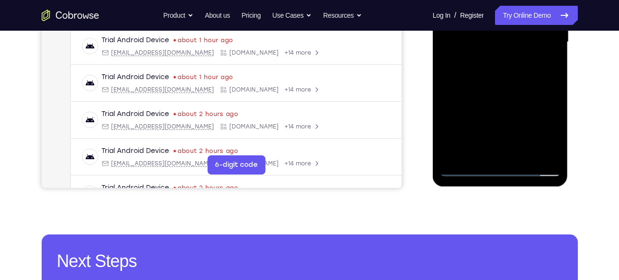
scroll to position [254, 0]
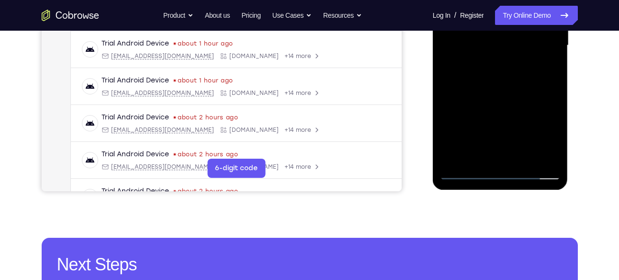
click at [539, 135] on div at bounding box center [500, 45] width 121 height 268
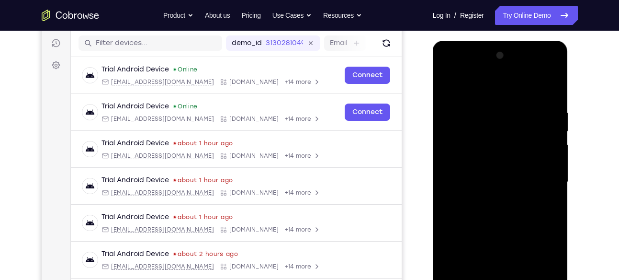
scroll to position [116, 0]
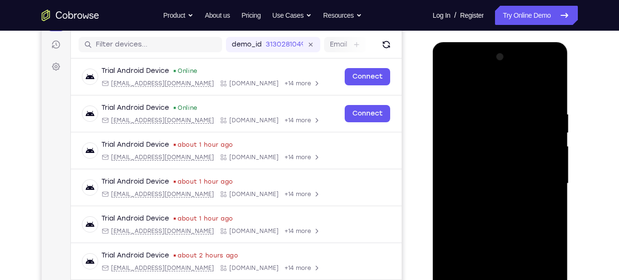
click at [451, 71] on div at bounding box center [500, 183] width 121 height 268
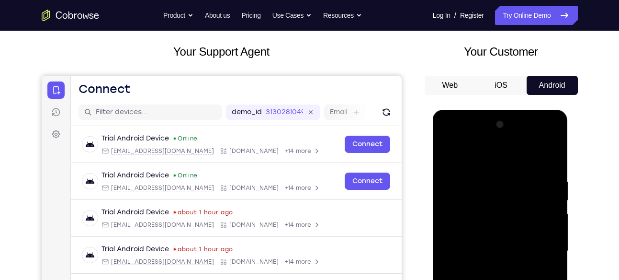
scroll to position [30, 0]
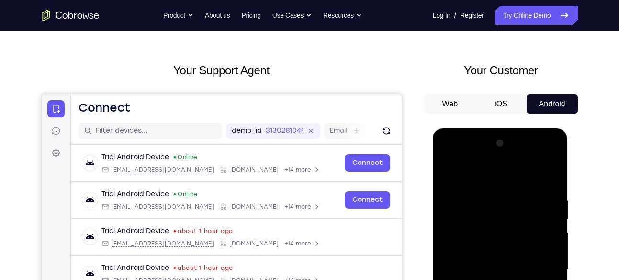
click at [482, 105] on button "iOS" at bounding box center [501, 103] width 51 height 19
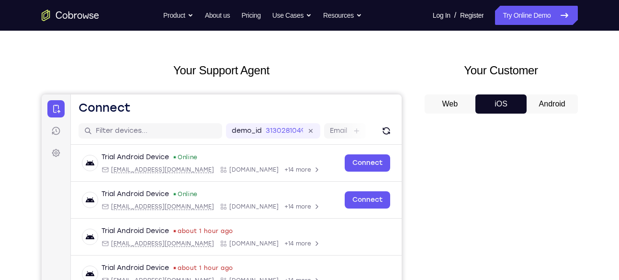
click at [457, 105] on button "Web" at bounding box center [450, 103] width 51 height 19
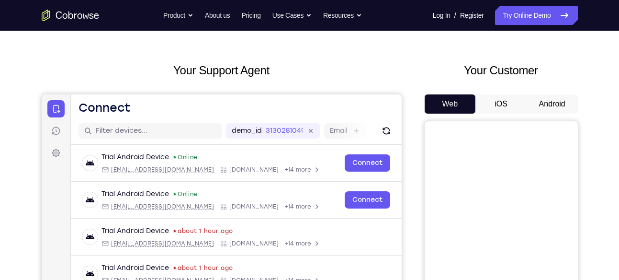
scroll to position [0, 0]
click at [544, 110] on button "Android" at bounding box center [552, 103] width 51 height 19
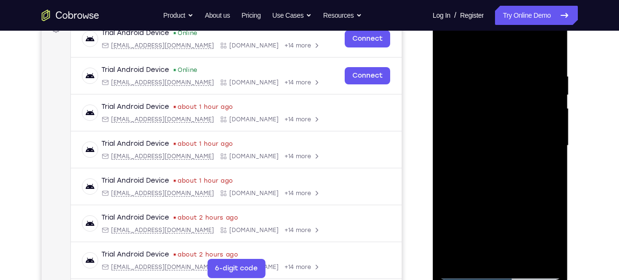
scroll to position [155, 0]
click at [583, 125] on div "Your Support Agent Your Customer Web iOS Android Next Steps We’d be happy to gi…" at bounding box center [309, 192] width 613 height 632
click at [526, 74] on div at bounding box center [500, 145] width 121 height 268
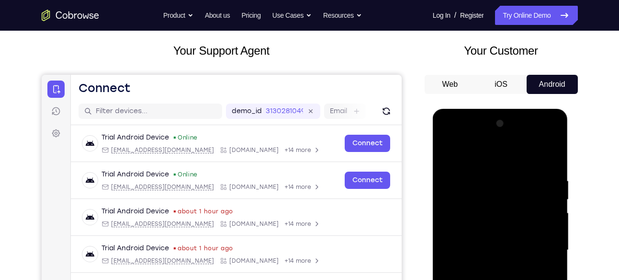
scroll to position [0, 0]
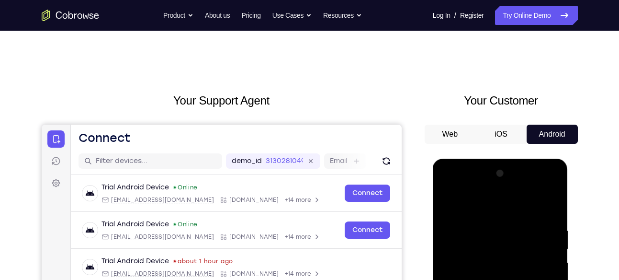
click at [502, 125] on button "iOS" at bounding box center [501, 134] width 51 height 19
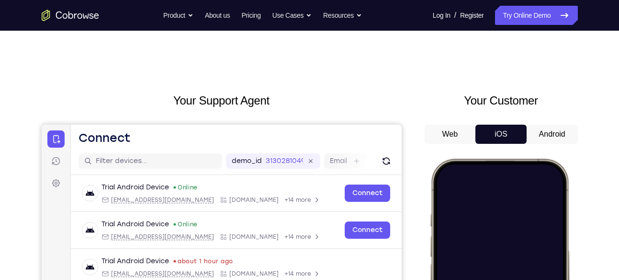
click at [545, 127] on button "Android" at bounding box center [552, 134] width 51 height 19
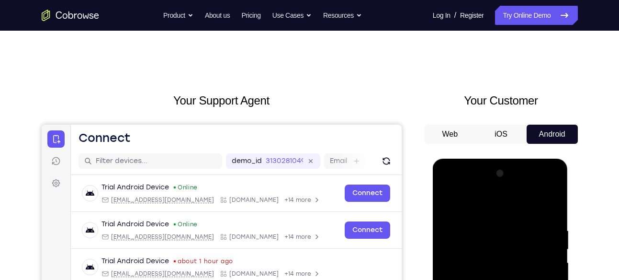
click at [433, 122] on div "Your Customer Web iOS Android" at bounding box center [501, 269] width 153 height 354
click at [449, 137] on button "Web" at bounding box center [450, 134] width 51 height 19
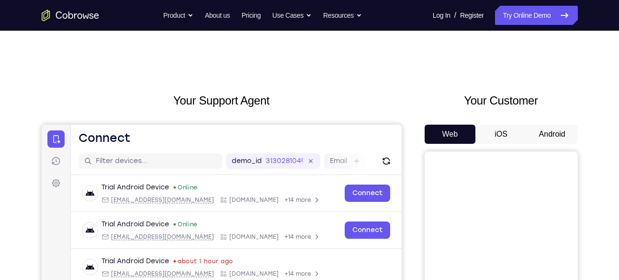
click at [538, 136] on button "Android" at bounding box center [552, 134] width 51 height 19
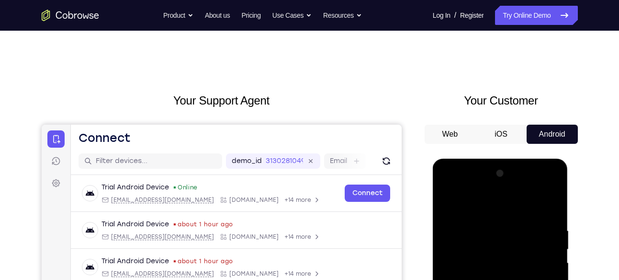
click at [512, 131] on button "iOS" at bounding box center [501, 134] width 51 height 19
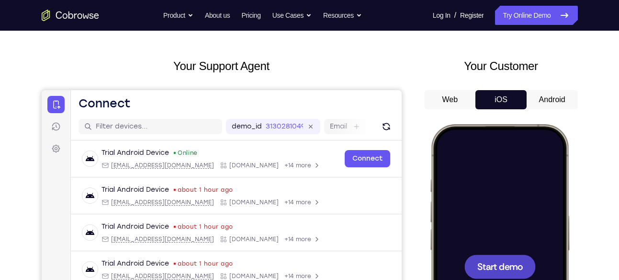
click at [518, 192] on div at bounding box center [499, 266] width 126 height 274
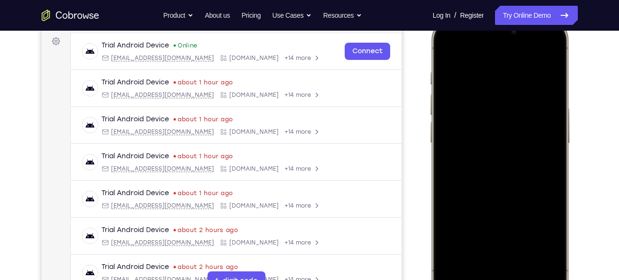
scroll to position [159, 0]
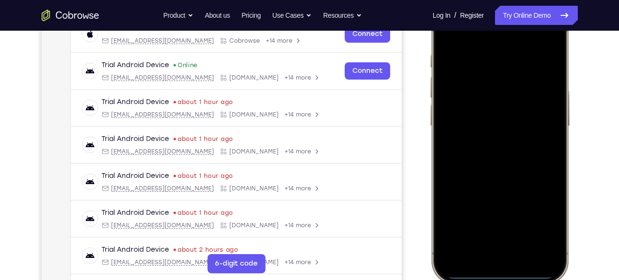
drag, startPoint x: 498, startPoint y: 276, endPoint x: 483, endPoint y: 141, distance: 135.9
click at [483, 141] on div at bounding box center [499, 142] width 126 height 274
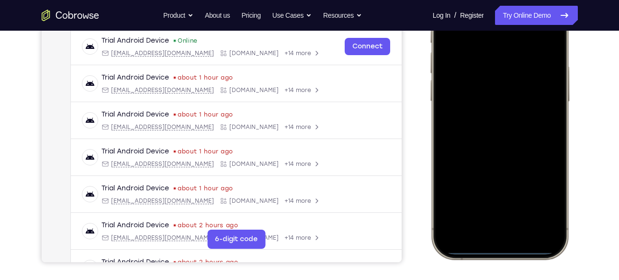
scroll to position [186, 0]
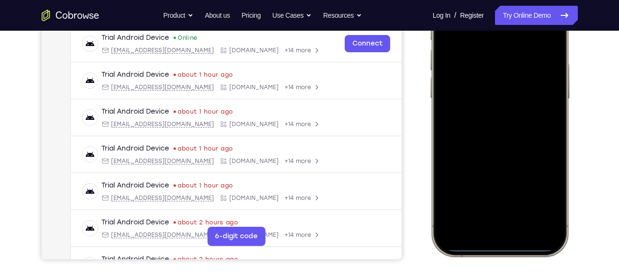
drag, startPoint x: 500, startPoint y: 248, endPoint x: 492, endPoint y: 185, distance: 63.8
click at [492, 185] on div at bounding box center [499, 114] width 126 height 274
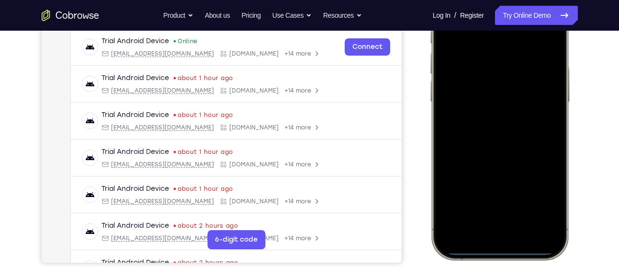
click at [494, 252] on div at bounding box center [499, 118] width 126 height 274
drag, startPoint x: 494, startPoint y: 252, endPoint x: 497, endPoint y: 124, distance: 128.4
click at [497, 124] on div at bounding box center [499, 118] width 126 height 274
click at [495, 252] on div at bounding box center [499, 118] width 126 height 274
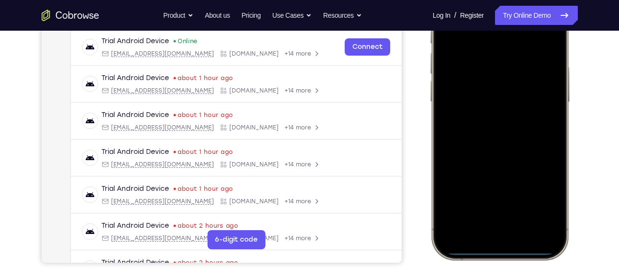
drag, startPoint x: 495, startPoint y: 252, endPoint x: 476, endPoint y: 101, distance: 152.6
click at [476, 101] on div at bounding box center [499, 118] width 126 height 274
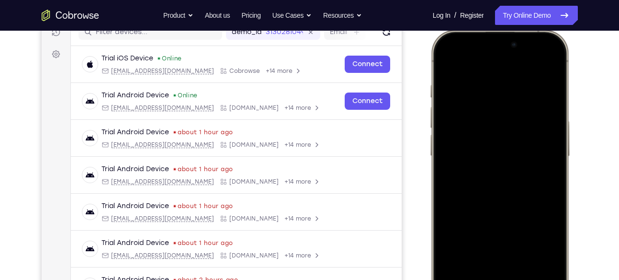
scroll to position [127, 0]
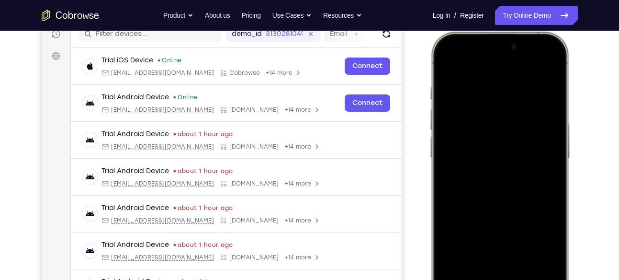
drag, startPoint x: 508, startPoint y: 62, endPoint x: 498, endPoint y: 205, distance: 142.6
click at [498, 205] on div at bounding box center [499, 174] width 126 height 274
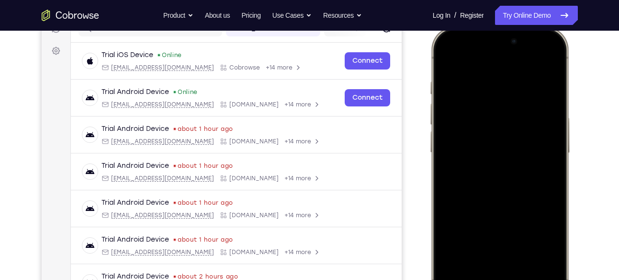
scroll to position [111, 0]
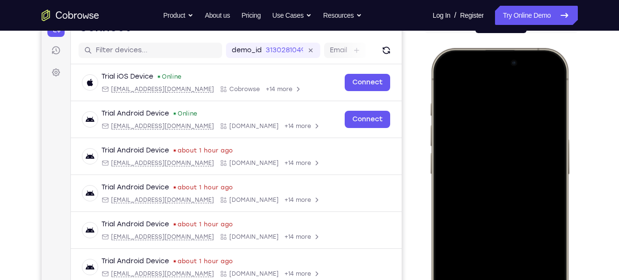
drag, startPoint x: 528, startPoint y: 70, endPoint x: 520, endPoint y: 233, distance: 163.1
click at [520, 233] on div at bounding box center [499, 190] width 126 height 274
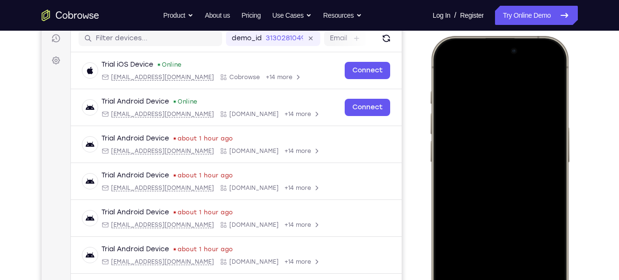
scroll to position [122, 0]
click at [460, 128] on div at bounding box center [499, 179] width 126 height 274
click at [431, 97] on div at bounding box center [499, 178] width 141 height 285
click at [440, 96] on div at bounding box center [499, 179] width 126 height 274
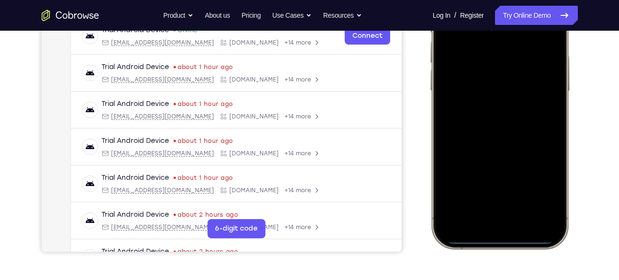
scroll to position [198, 0]
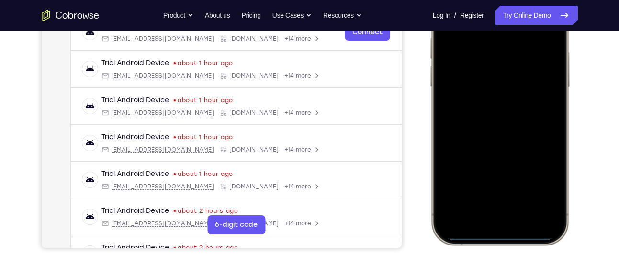
drag, startPoint x: 513, startPoint y: 237, endPoint x: 492, endPoint y: -58, distance: 296.4
click at [492, 0] on html "Online web based iOS Simulators and Android Emulators. Run iPhone, iPad, Mobile…" at bounding box center [501, 104] width 144 height 287
click at [501, 235] on div at bounding box center [499, 103] width 126 height 274
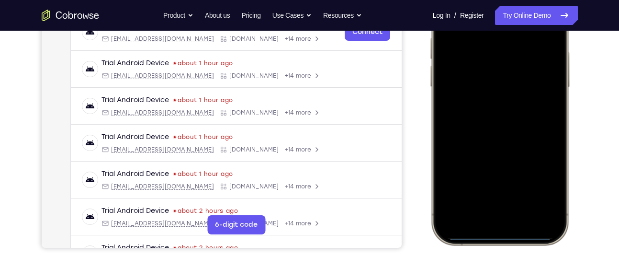
drag, startPoint x: 501, startPoint y: 235, endPoint x: 486, endPoint y: 8, distance: 227.6
click at [486, 8] on div at bounding box center [499, 103] width 126 height 274
drag, startPoint x: 491, startPoint y: 236, endPoint x: 576, endPoint y: 228, distance: 85.6
click at [573, 228] on html "Online web based iOS Simulators and Android Emulators. Run iPhone, iPad, Mobile…" at bounding box center [501, 104] width 144 height 287
drag, startPoint x: 506, startPoint y: 237, endPoint x: 393, endPoint y: 230, distance: 113.7
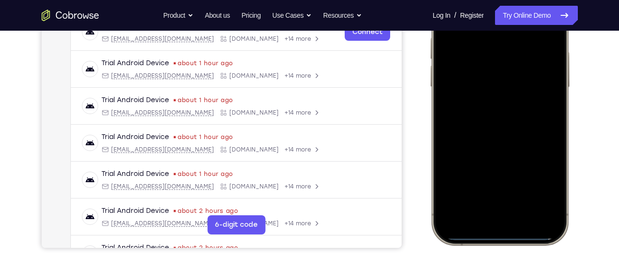
click at [429, 230] on html "Online web based iOS Simulators and Android Emulators. Run iPhone, iPad, Mobile…" at bounding box center [501, 104] width 144 height 287
drag, startPoint x: 493, startPoint y: 235, endPoint x: 513, endPoint y: 49, distance: 187.4
click at [513, 49] on div at bounding box center [499, 103] width 126 height 274
click at [518, 236] on div at bounding box center [499, 103] width 126 height 274
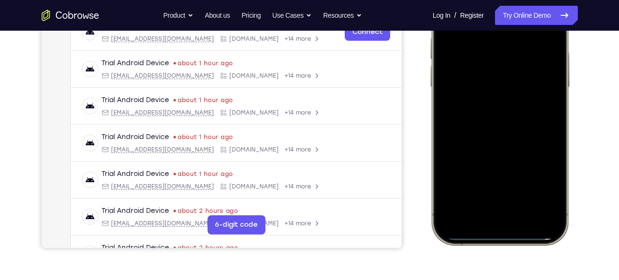
drag, startPoint x: 518, startPoint y: 236, endPoint x: 536, endPoint y: 111, distance: 126.2
click at [536, 111] on div at bounding box center [499, 103] width 126 height 274
drag, startPoint x: 508, startPoint y: 234, endPoint x: 490, endPoint y: 129, distance: 106.0
click at [490, 129] on div at bounding box center [499, 103] width 126 height 274
drag, startPoint x: 501, startPoint y: 238, endPoint x: 499, endPoint y: 121, distance: 116.4
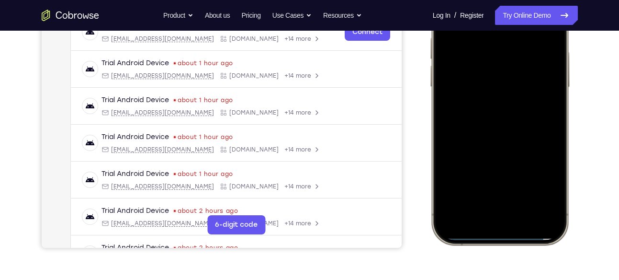
click at [499, 121] on div at bounding box center [499, 103] width 126 height 274
drag, startPoint x: 502, startPoint y: 214, endPoint x: 520, endPoint y: 304, distance: 91.8
click at [520, 248] on html "Online web based iOS Simulators and Android Emulators. Run iPhone, iPad, Mobile…" at bounding box center [501, 104] width 144 height 287
drag, startPoint x: 505, startPoint y: 235, endPoint x: 519, endPoint y: 304, distance: 69.9
click at [519, 248] on html "Online web based iOS Simulators and Android Emulators. Run iPhone, iPad, Mobile…" at bounding box center [501, 104] width 144 height 287
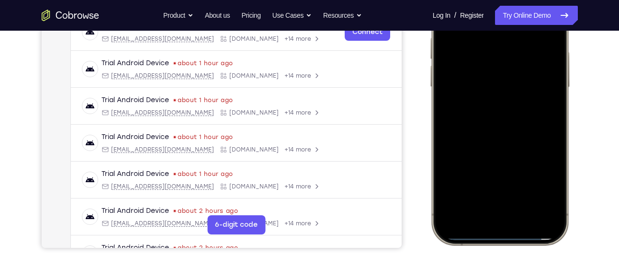
click at [486, 135] on div at bounding box center [499, 103] width 126 height 274
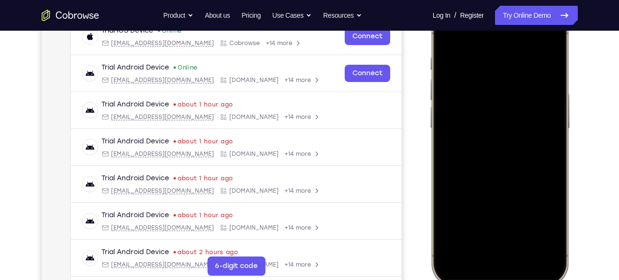
scroll to position [104, 0]
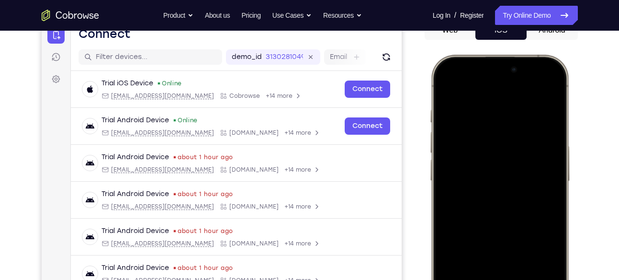
click at [552, 87] on div at bounding box center [499, 197] width 126 height 274
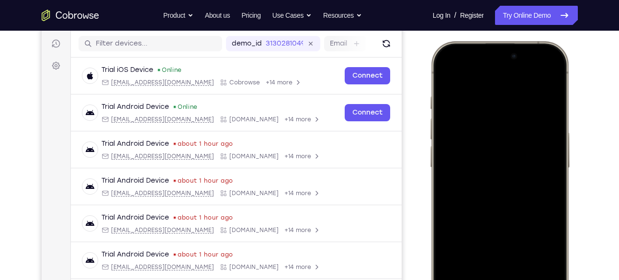
scroll to position [117, 0]
click at [553, 80] on div at bounding box center [499, 184] width 126 height 274
click at [430, 104] on div at bounding box center [499, 184] width 141 height 285
drag, startPoint x: 455, startPoint y: 70, endPoint x: 470, endPoint y: 207, distance: 137.3
click at [470, 207] on div at bounding box center [499, 184] width 126 height 274
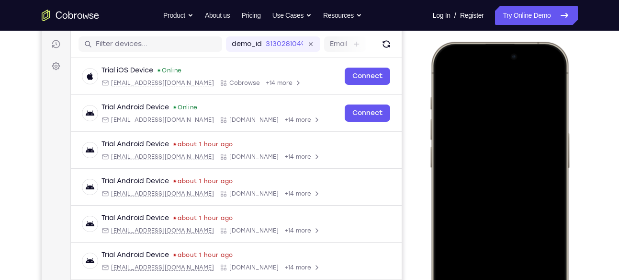
click at [459, 56] on div at bounding box center [499, 184] width 126 height 274
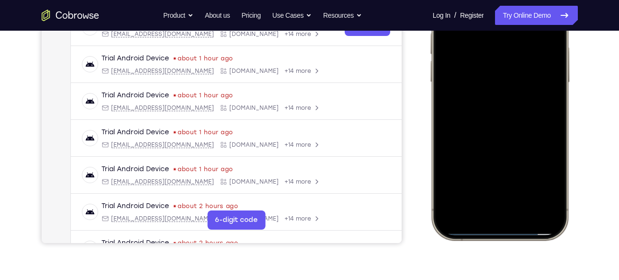
scroll to position [203, 0]
click at [501, 215] on div at bounding box center [499, 98] width 126 height 274
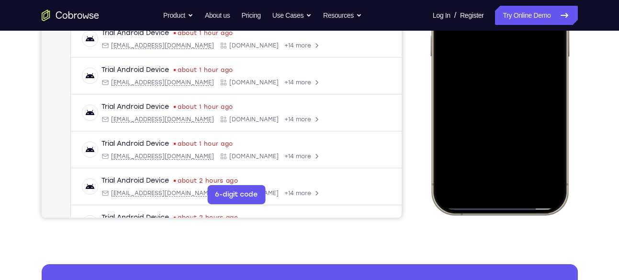
scroll to position [241, 0]
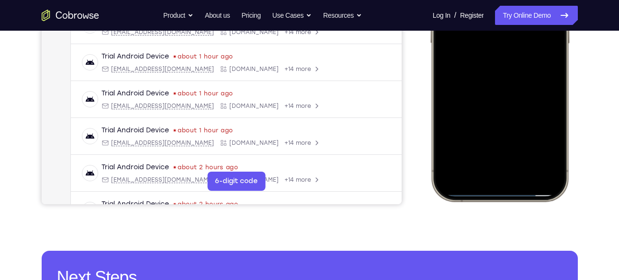
drag, startPoint x: 504, startPoint y: 193, endPoint x: 539, endPoint y: 102, distance: 97.5
click at [539, 102] on div at bounding box center [499, 59] width 126 height 274
drag, startPoint x: 500, startPoint y: 193, endPoint x: 501, endPoint y: 157, distance: 35.9
click at [501, 157] on div at bounding box center [499, 59] width 126 height 274
click at [497, 146] on div at bounding box center [499, 59] width 126 height 274
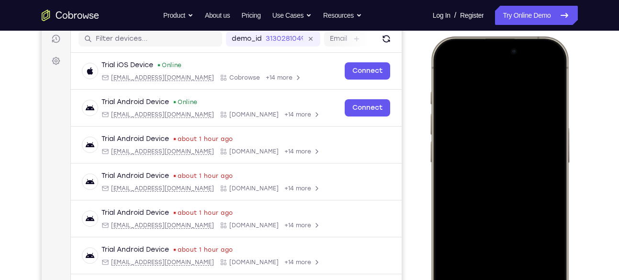
scroll to position [123, 0]
click at [457, 71] on div at bounding box center [499, 178] width 126 height 274
click at [458, 72] on div at bounding box center [499, 178] width 126 height 274
drag, startPoint x: 499, startPoint y: 114, endPoint x: 492, endPoint y: 172, distance: 58.8
click at [492, 172] on div at bounding box center [499, 178] width 126 height 274
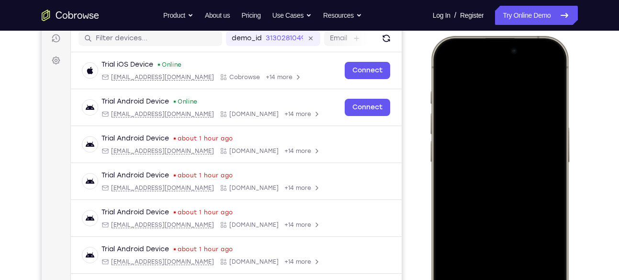
drag, startPoint x: 482, startPoint y: 128, endPoint x: 473, endPoint y: 201, distance: 73.4
click at [473, 201] on div at bounding box center [499, 178] width 126 height 274
drag, startPoint x: 498, startPoint y: 69, endPoint x: 498, endPoint y: 156, distance: 87.2
click at [498, 156] on div at bounding box center [499, 178] width 126 height 274
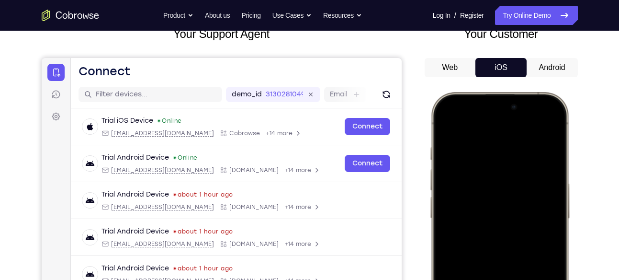
scroll to position [63, 0]
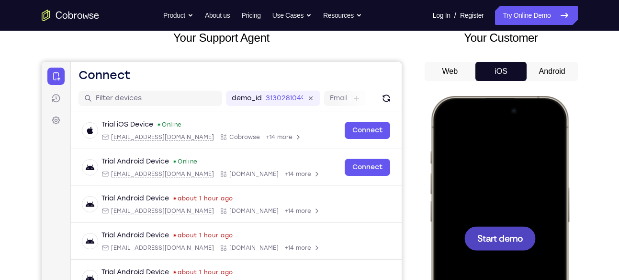
click at [478, 204] on div at bounding box center [499, 238] width 126 height 274
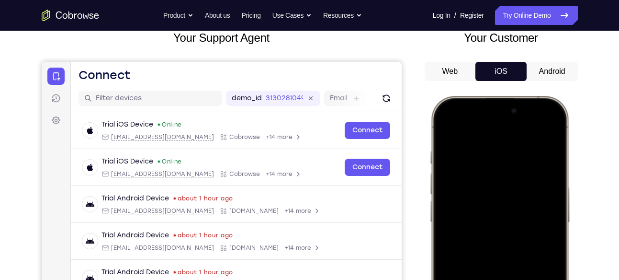
click at [497, 115] on div at bounding box center [499, 238] width 126 height 274
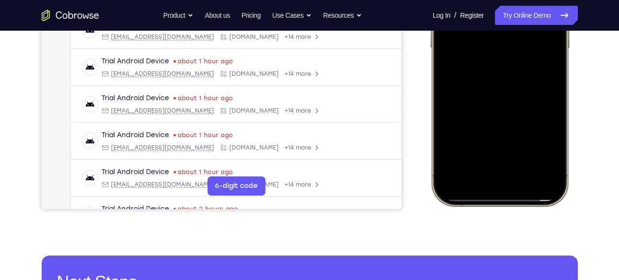
scroll to position [278, 0]
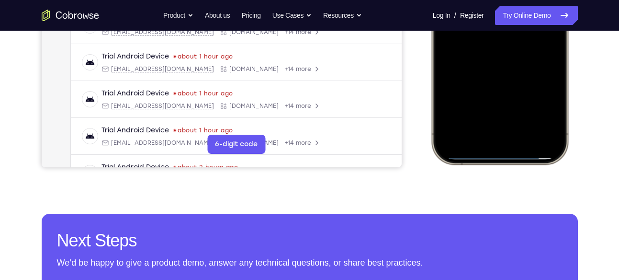
click at [496, 159] on div at bounding box center [499, 22] width 141 height 285
drag, startPoint x: 494, startPoint y: 159, endPoint x: 493, endPoint y: 136, distance: 23.0
click at [493, 136] on div at bounding box center [499, 23] width 126 height 274
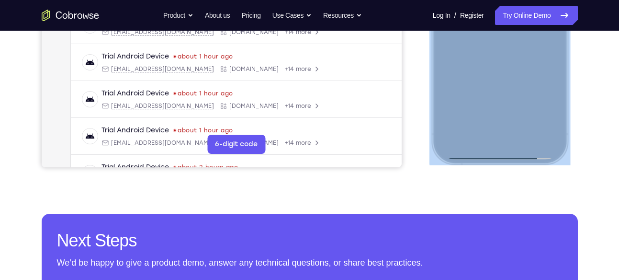
drag, startPoint x: 543, startPoint y: 161, endPoint x: 515, endPoint y: 80, distance: 85.4
click at [515, 80] on div at bounding box center [499, 22] width 141 height 285
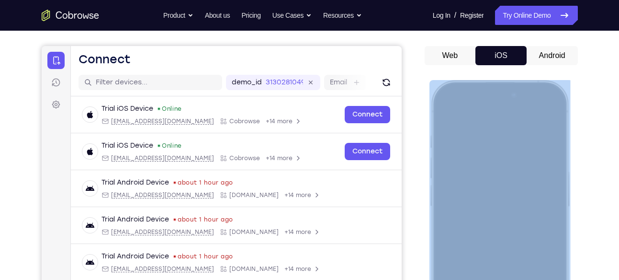
scroll to position [73, 0]
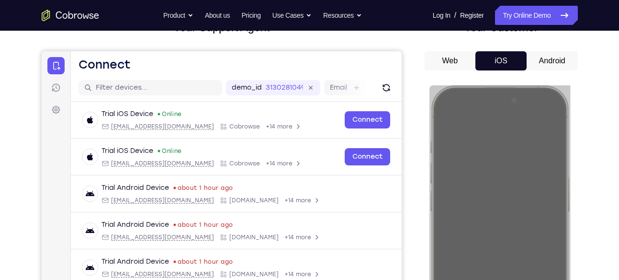
click at [451, 58] on button "Web" at bounding box center [450, 60] width 51 height 19
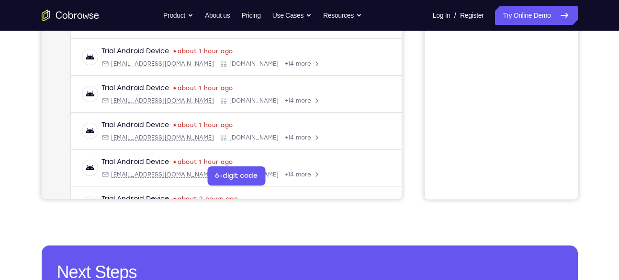
scroll to position [251, 0]
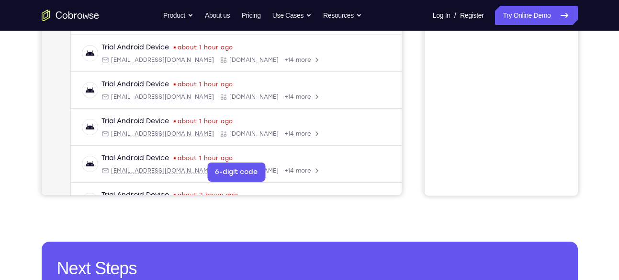
click at [502, 196] on div "Your Support Agent Your Customer Web iOS Android Next Steps We’d be happy to gi…" at bounding box center [309, 96] width 613 height 632
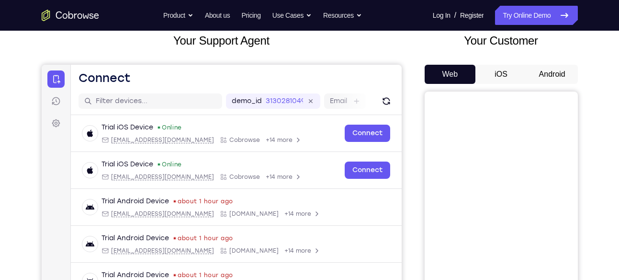
scroll to position [56, 0]
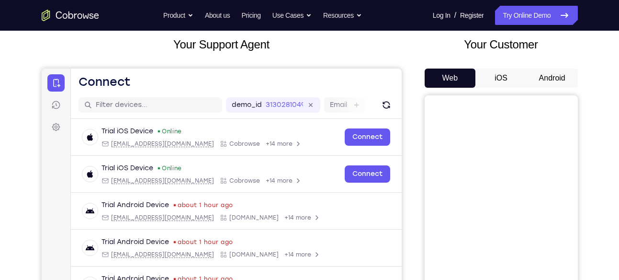
click at [544, 72] on button "Android" at bounding box center [552, 78] width 51 height 19
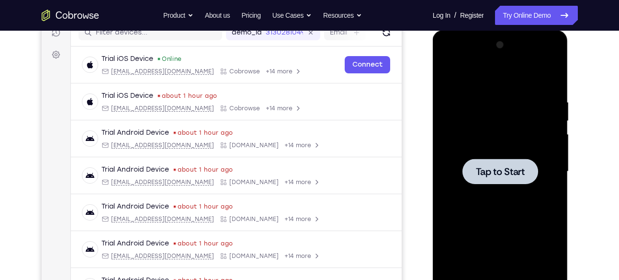
scroll to position [150, 0]
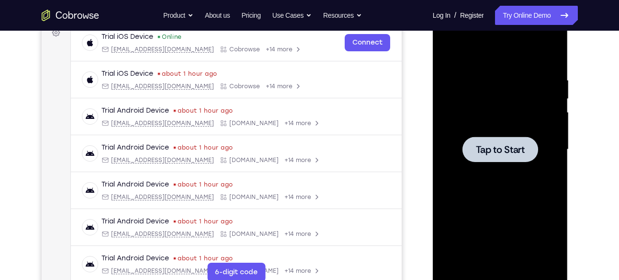
click at [534, 188] on div at bounding box center [500, 149] width 121 height 268
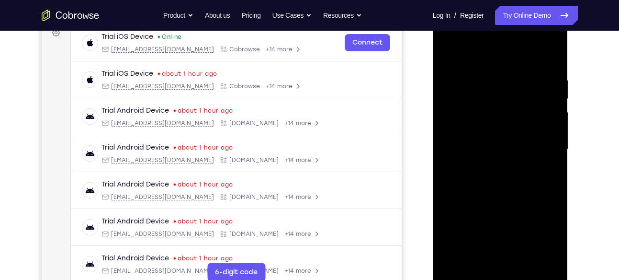
scroll to position [171, 0]
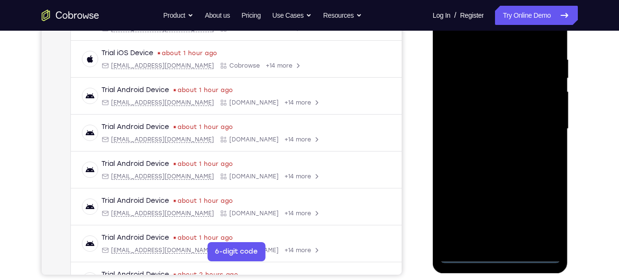
click at [499, 259] on div at bounding box center [500, 129] width 121 height 268
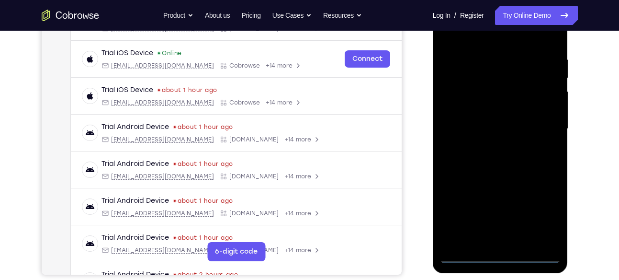
click at [547, 220] on div at bounding box center [500, 129] width 121 height 268
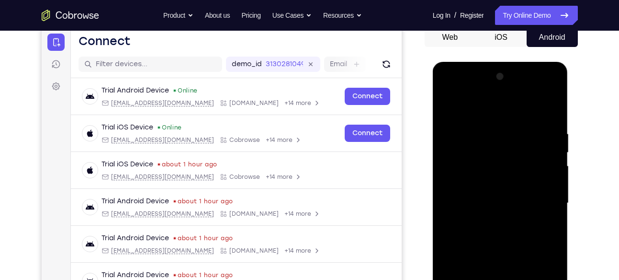
scroll to position [80, 0]
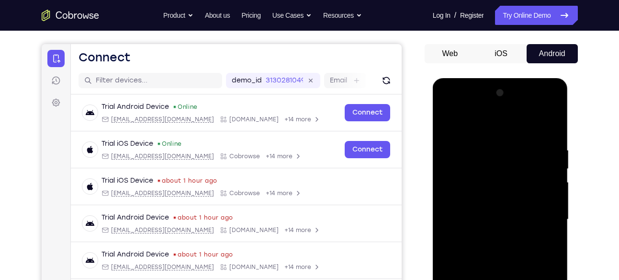
click at [450, 105] on div at bounding box center [500, 219] width 121 height 268
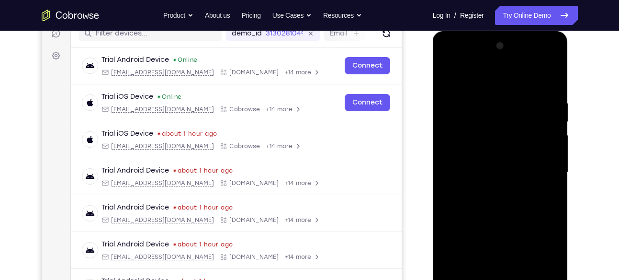
scroll to position [128, 0]
click at [536, 165] on div at bounding box center [500, 172] width 121 height 268
click at [543, 170] on div at bounding box center [500, 172] width 121 height 268
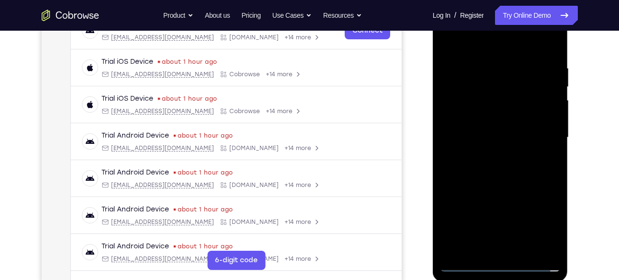
scroll to position [164, 0]
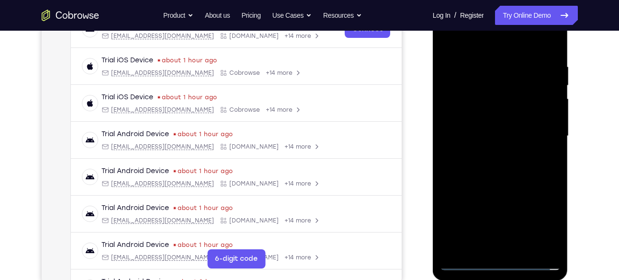
click at [501, 221] on div at bounding box center [500, 136] width 121 height 268
click at [489, 154] on div at bounding box center [500, 136] width 121 height 268
click at [482, 129] on div at bounding box center [500, 136] width 121 height 268
click at [468, 118] on div at bounding box center [500, 136] width 121 height 268
click at [468, 135] on div at bounding box center [500, 136] width 121 height 268
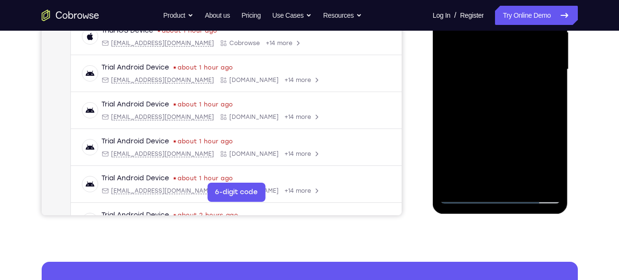
scroll to position [229, 0]
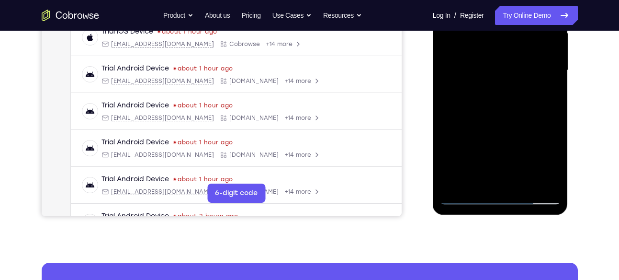
click at [478, 110] on div at bounding box center [500, 70] width 121 height 268
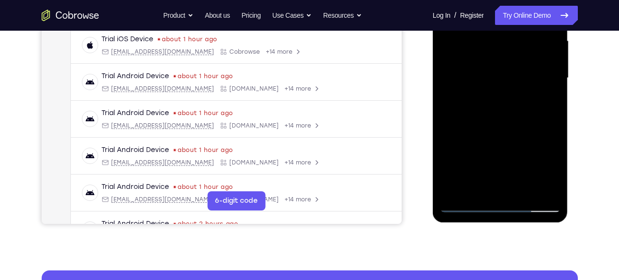
scroll to position [221, 0]
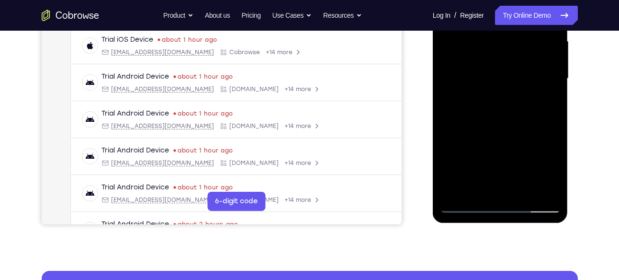
click at [523, 188] on div at bounding box center [500, 78] width 121 height 268
click at [483, 128] on div at bounding box center [500, 78] width 121 height 268
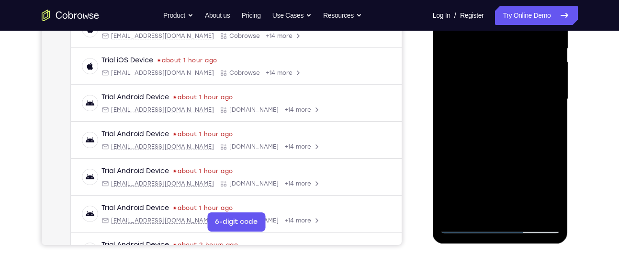
scroll to position [199, 0]
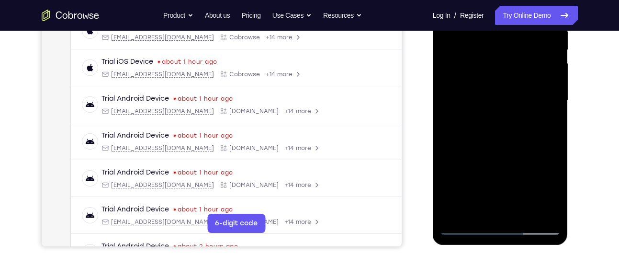
click at [483, 97] on div at bounding box center [500, 100] width 121 height 268
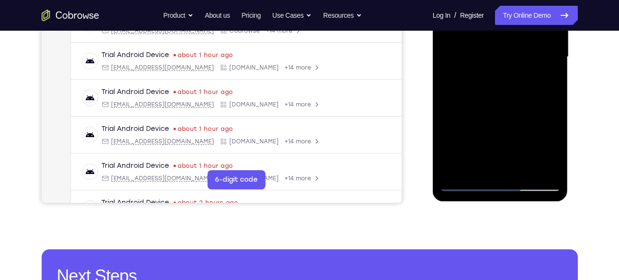
scroll to position [255, 0]
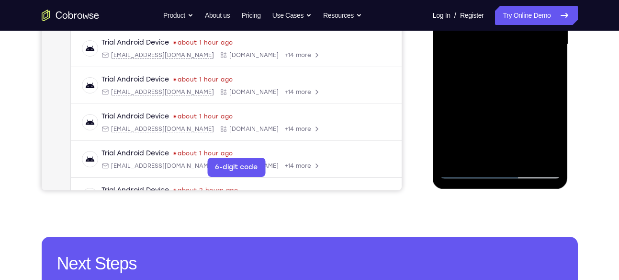
click at [549, 69] on div at bounding box center [500, 44] width 121 height 268
click at [554, 131] on div at bounding box center [500, 44] width 121 height 268
click at [544, 68] on div at bounding box center [500, 44] width 121 height 268
click at [467, 170] on div at bounding box center [500, 44] width 121 height 268
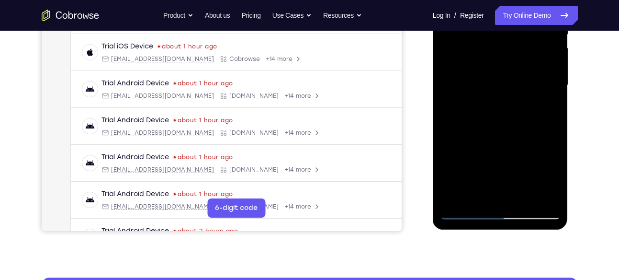
click at [490, 137] on div at bounding box center [500, 85] width 121 height 268
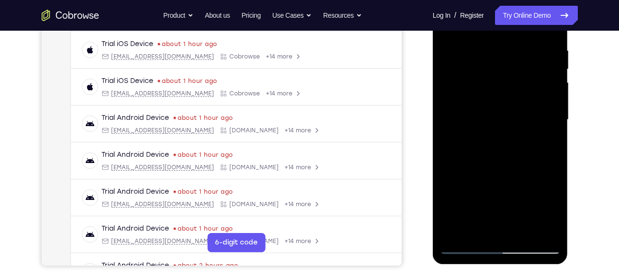
scroll to position [158, 0]
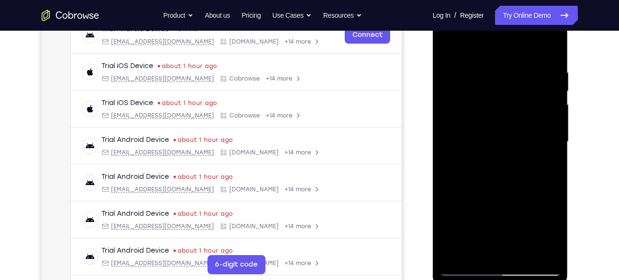
click at [491, 114] on div at bounding box center [500, 142] width 121 height 268
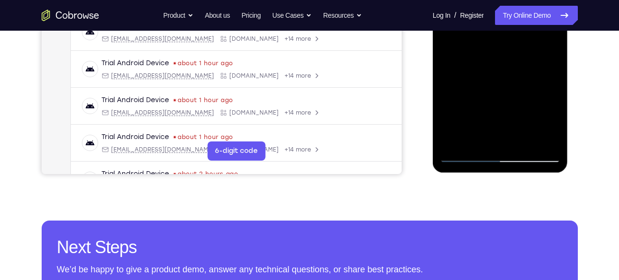
click at [552, 100] on div at bounding box center [500, 28] width 121 height 268
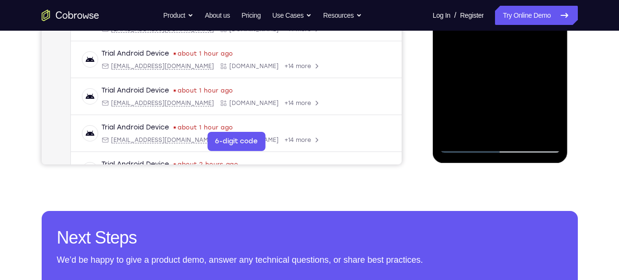
scroll to position [283, 0]
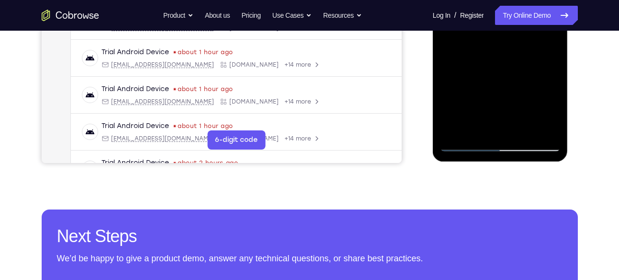
click at [556, 120] on div at bounding box center [500, 17] width 121 height 268
click at [527, 131] on div at bounding box center [500, 17] width 121 height 268
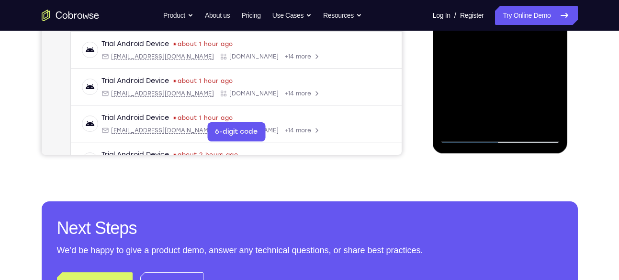
scroll to position [296, 0]
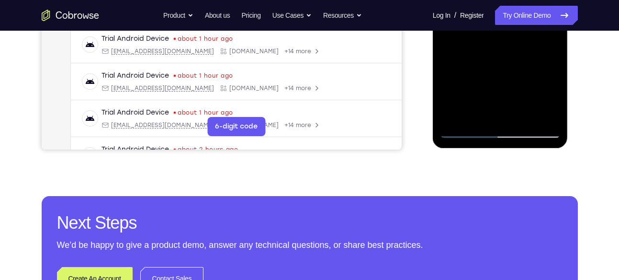
click at [522, 117] on div at bounding box center [500, 4] width 121 height 268
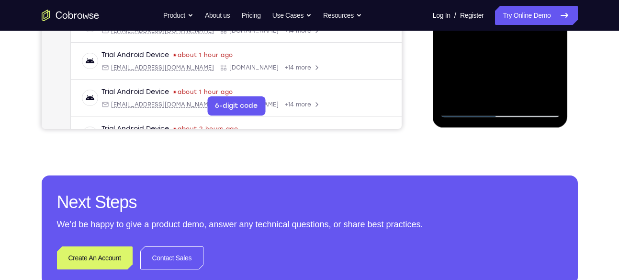
scroll to position [317, 0]
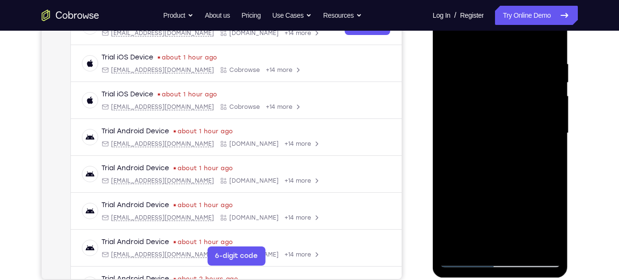
scroll to position [156, 0]
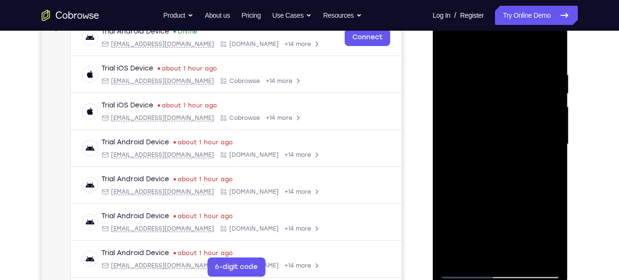
click at [451, 48] on div at bounding box center [500, 144] width 121 height 268
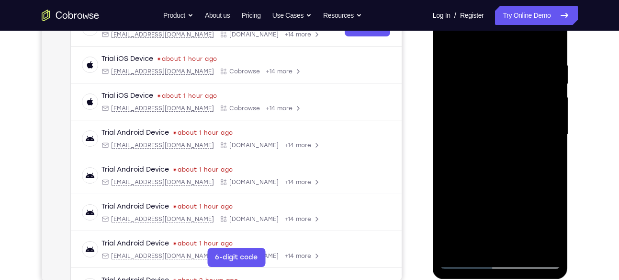
scroll to position [166, 0]
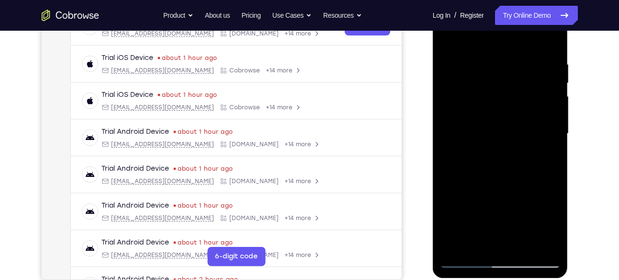
drag, startPoint x: 527, startPoint y: 59, endPoint x: 479, endPoint y: 58, distance: 48.4
click at [479, 58] on div at bounding box center [500, 134] width 121 height 268
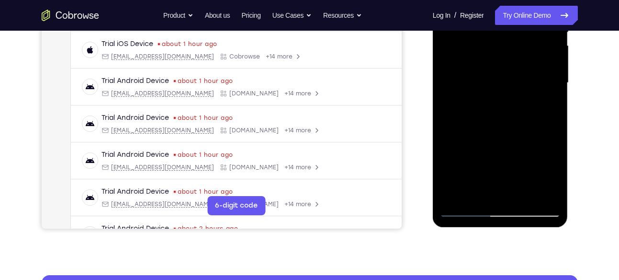
scroll to position [217, 0]
click at [494, 80] on div at bounding box center [500, 83] width 121 height 268
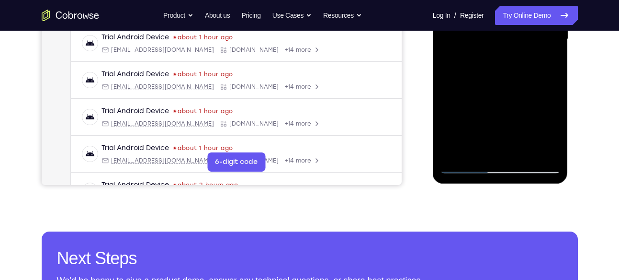
scroll to position [259, 0]
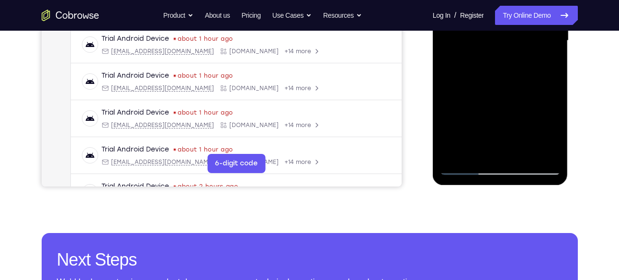
click at [552, 135] on div at bounding box center [500, 41] width 121 height 268
click at [542, 65] on div at bounding box center [500, 41] width 121 height 268
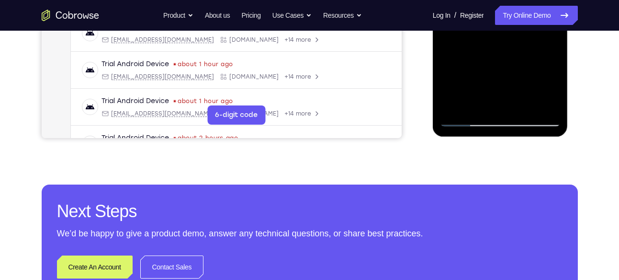
scroll to position [319, 0]
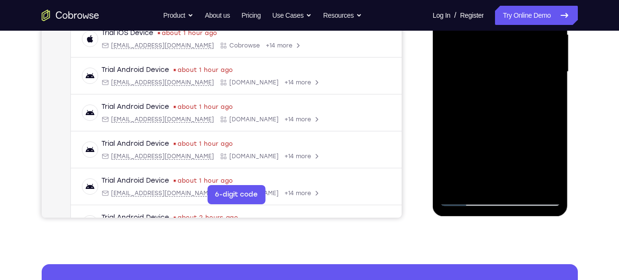
scroll to position [237, 0]
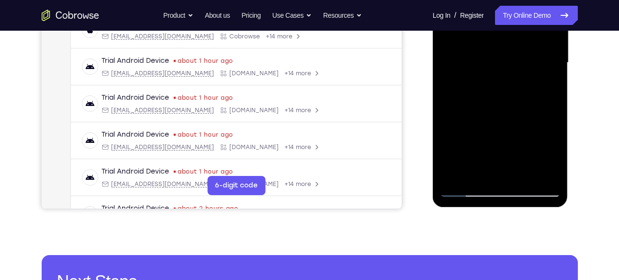
click at [466, 124] on div at bounding box center [500, 63] width 121 height 268
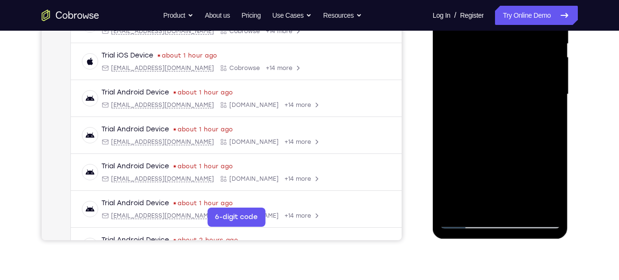
scroll to position [205, 0]
click at [495, 69] on div at bounding box center [500, 95] width 121 height 268
click at [552, 82] on div at bounding box center [500, 95] width 121 height 268
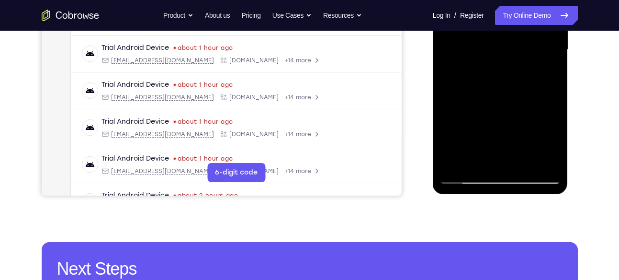
scroll to position [286, 0]
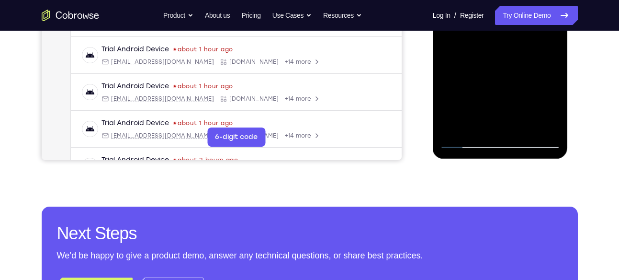
click at [459, 135] on div at bounding box center [500, 14] width 121 height 268
click at [462, 145] on div at bounding box center [500, 14] width 121 height 268
click at [464, 141] on div at bounding box center [500, 14] width 121 height 268
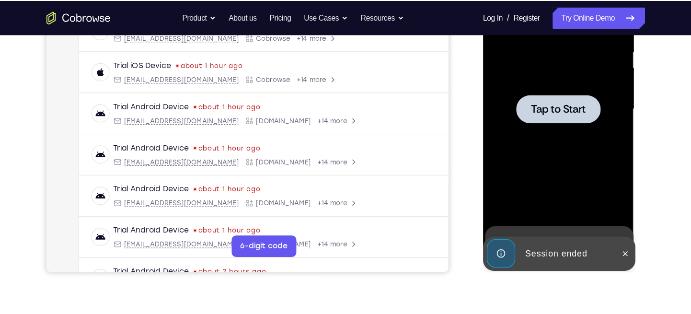
scroll to position [203, 0]
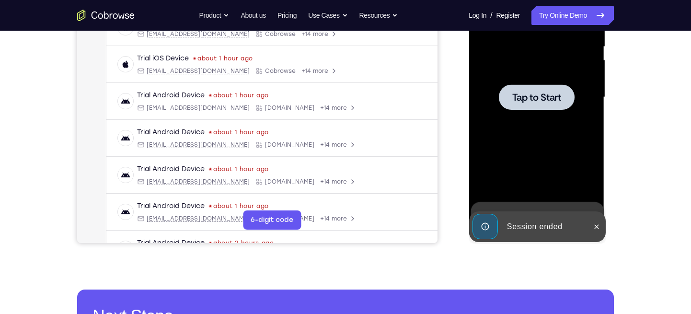
click at [529, 126] on div at bounding box center [536, 97] width 121 height 268
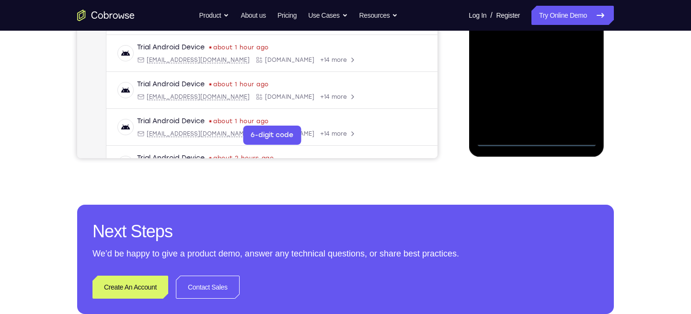
scroll to position [296, 0]
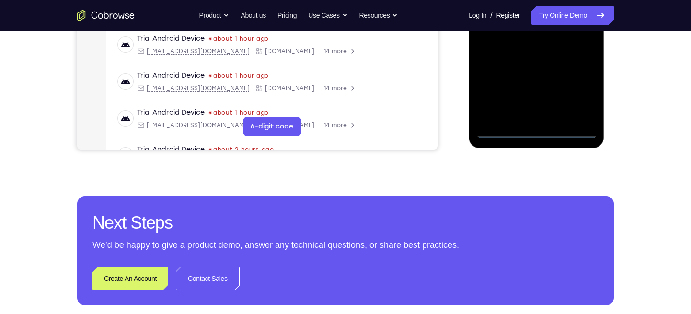
click at [534, 128] on div at bounding box center [536, 4] width 121 height 268
click at [583, 95] on div at bounding box center [536, 4] width 121 height 268
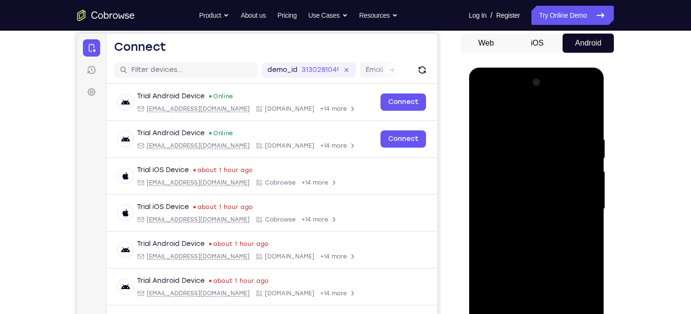
scroll to position [86, 0]
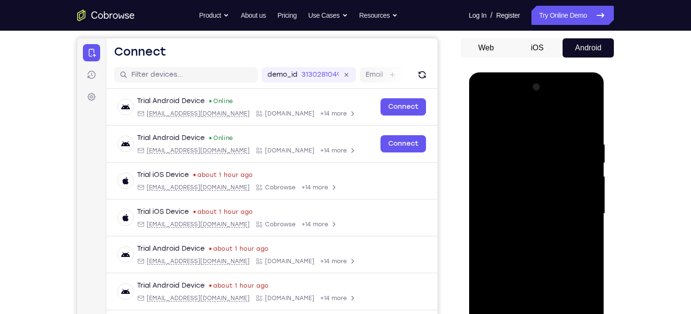
click at [481, 103] on div at bounding box center [536, 214] width 121 height 268
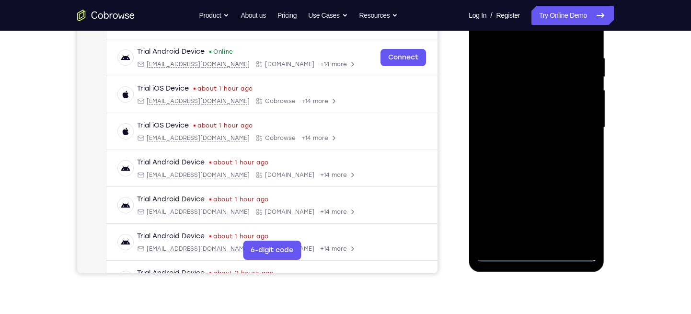
scroll to position [174, 0]
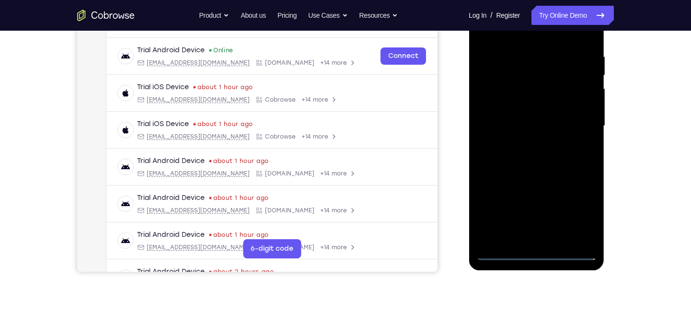
click at [573, 127] on div at bounding box center [536, 126] width 121 height 268
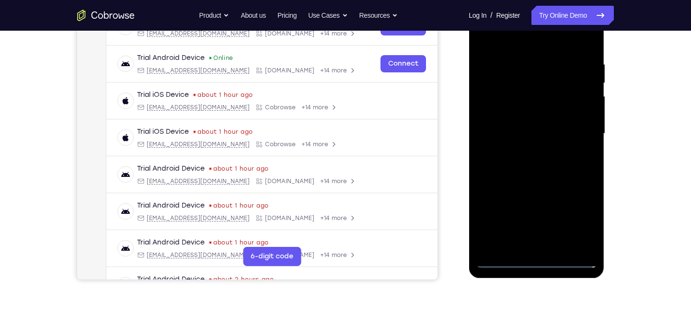
scroll to position [186, 0]
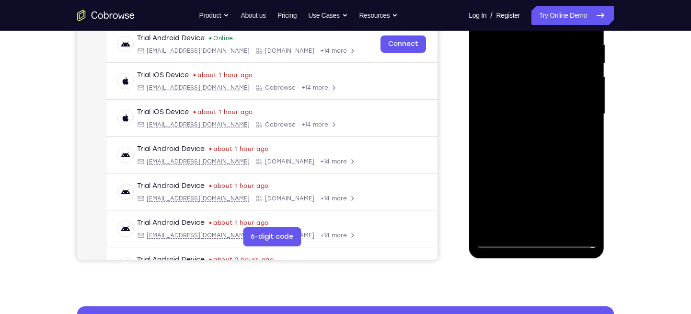
click at [526, 130] on div at bounding box center [536, 114] width 121 height 268
click at [515, 103] on div at bounding box center [536, 114] width 121 height 268
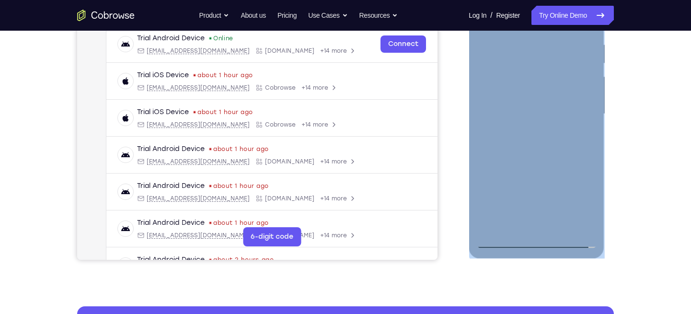
click at [504, 69] on div at bounding box center [536, 114] width 121 height 268
click at [506, 77] on div at bounding box center [536, 114] width 121 height 268
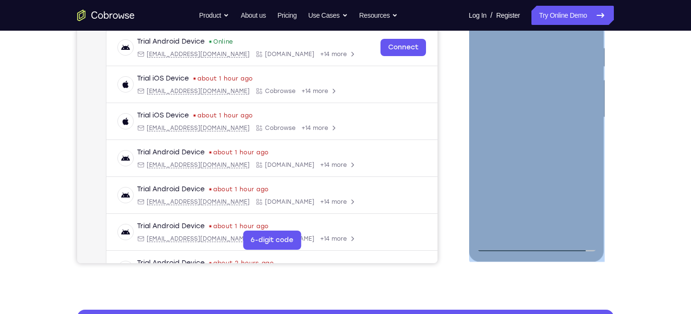
click at [558, 54] on div at bounding box center [536, 117] width 121 height 268
click at [529, 78] on div at bounding box center [536, 117] width 121 height 268
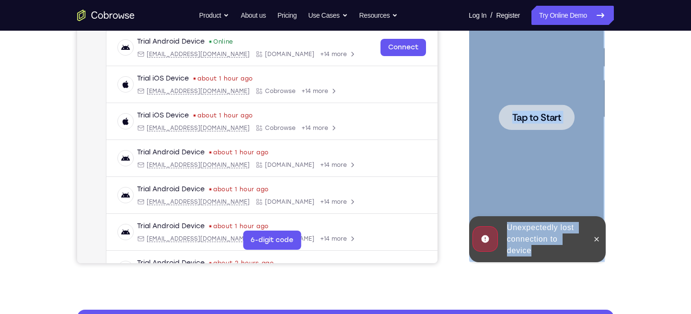
click at [603, 98] on div "Tap to Start" at bounding box center [537, 119] width 136 height 286
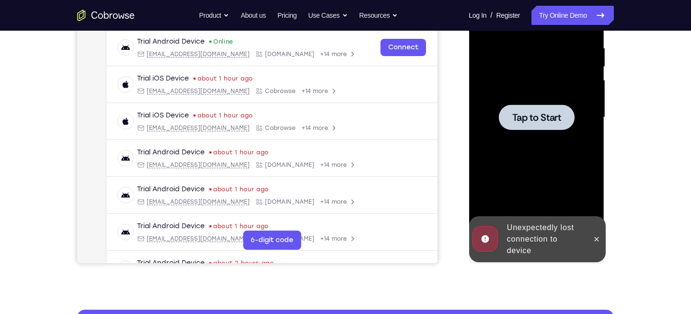
click at [613, 96] on div at bounding box center [536, 116] width 153 height 295
click at [578, 93] on div at bounding box center [536, 117] width 121 height 268
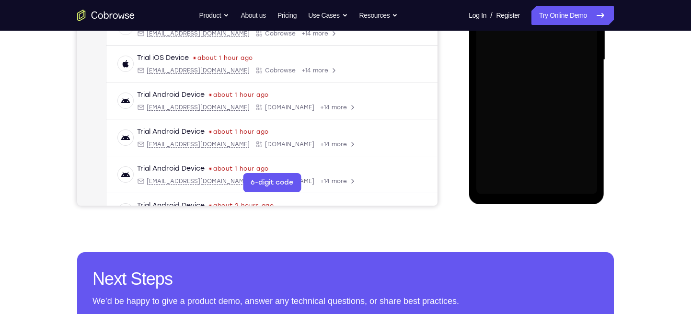
scroll to position [240, 0]
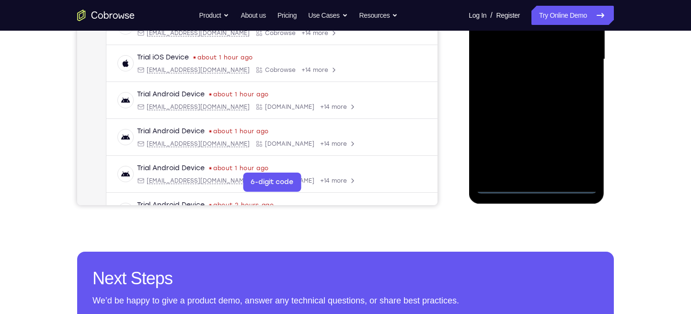
click at [535, 184] on div at bounding box center [536, 59] width 121 height 268
click at [577, 150] on div at bounding box center [536, 59] width 121 height 268
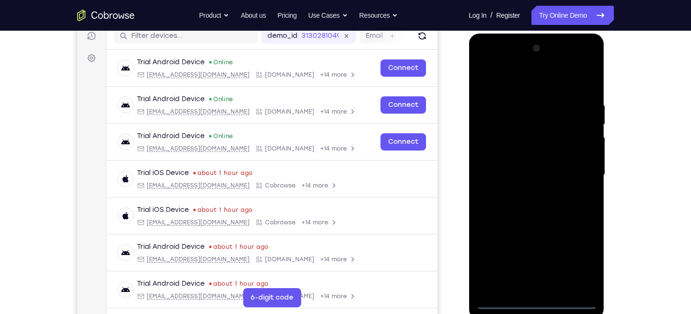
scroll to position [126, 0]
click at [487, 68] on div at bounding box center [536, 174] width 121 height 268
click at [575, 172] on div at bounding box center [536, 174] width 121 height 268
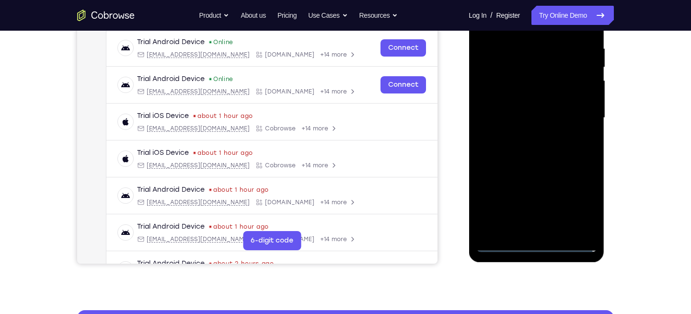
scroll to position [183, 0]
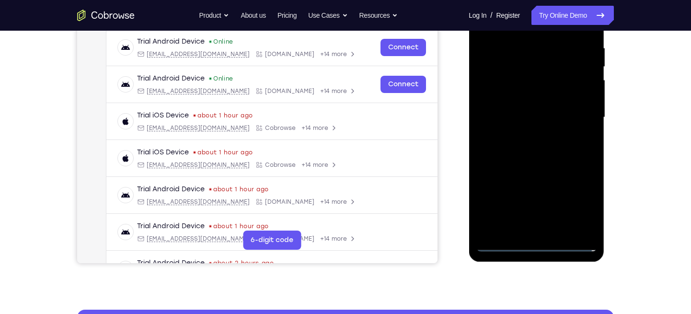
click at [521, 136] on div at bounding box center [536, 117] width 121 height 268
click at [516, 102] on div at bounding box center [536, 117] width 121 height 268
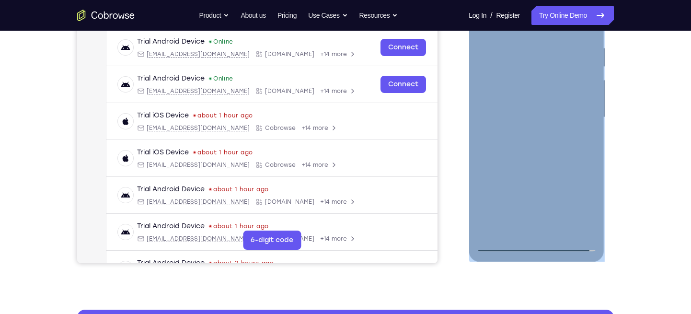
click at [541, 80] on div at bounding box center [536, 117] width 121 height 268
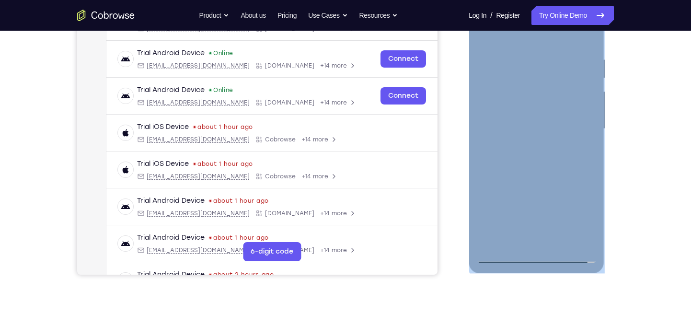
scroll to position [170, 0]
